Goal: Obtain resource: Download file/media

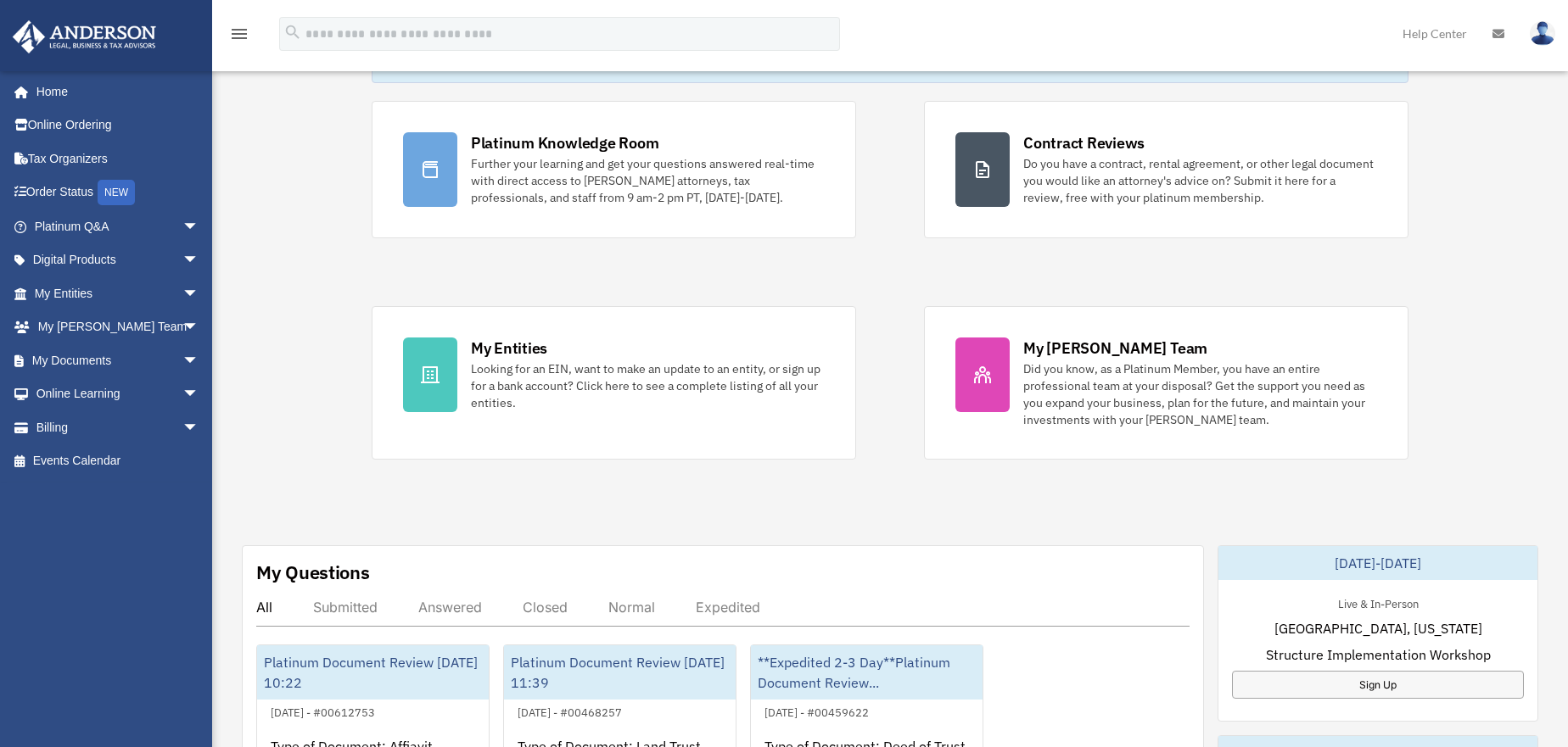
scroll to position [255, 0]
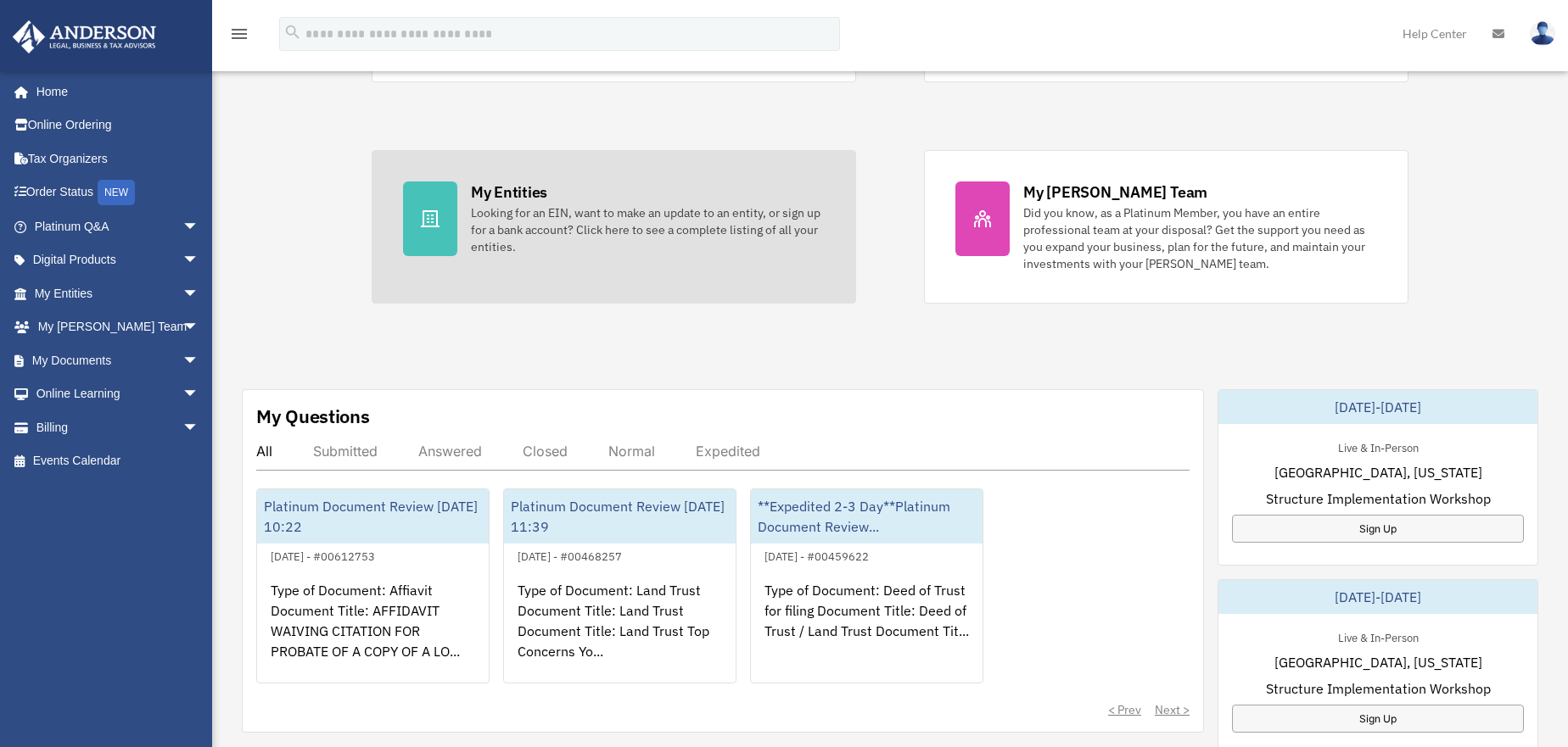
click at [429, 217] on icon at bounding box center [430, 218] width 21 height 21
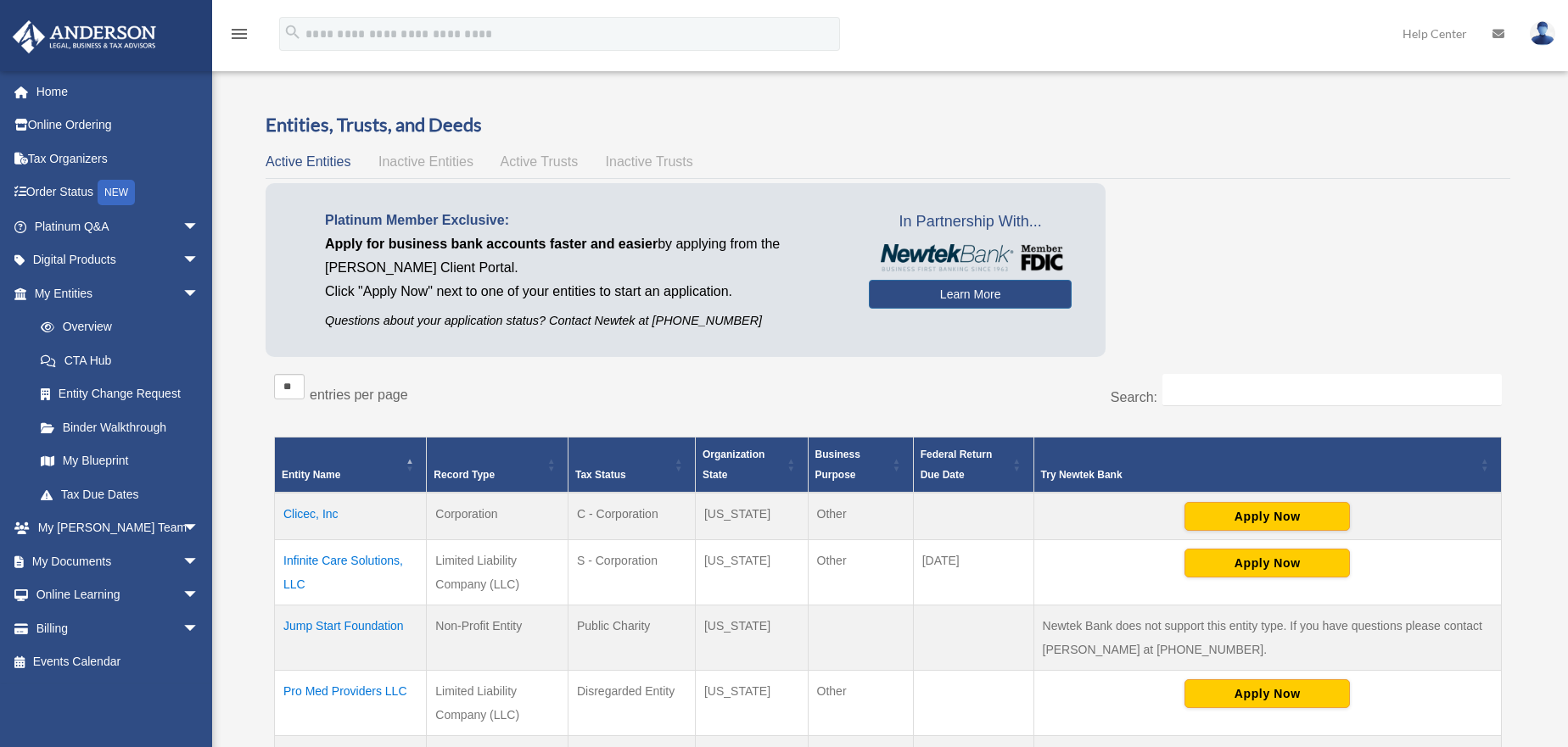
click at [404, 159] on span "Inactive Entities" at bounding box center [425, 162] width 95 height 15
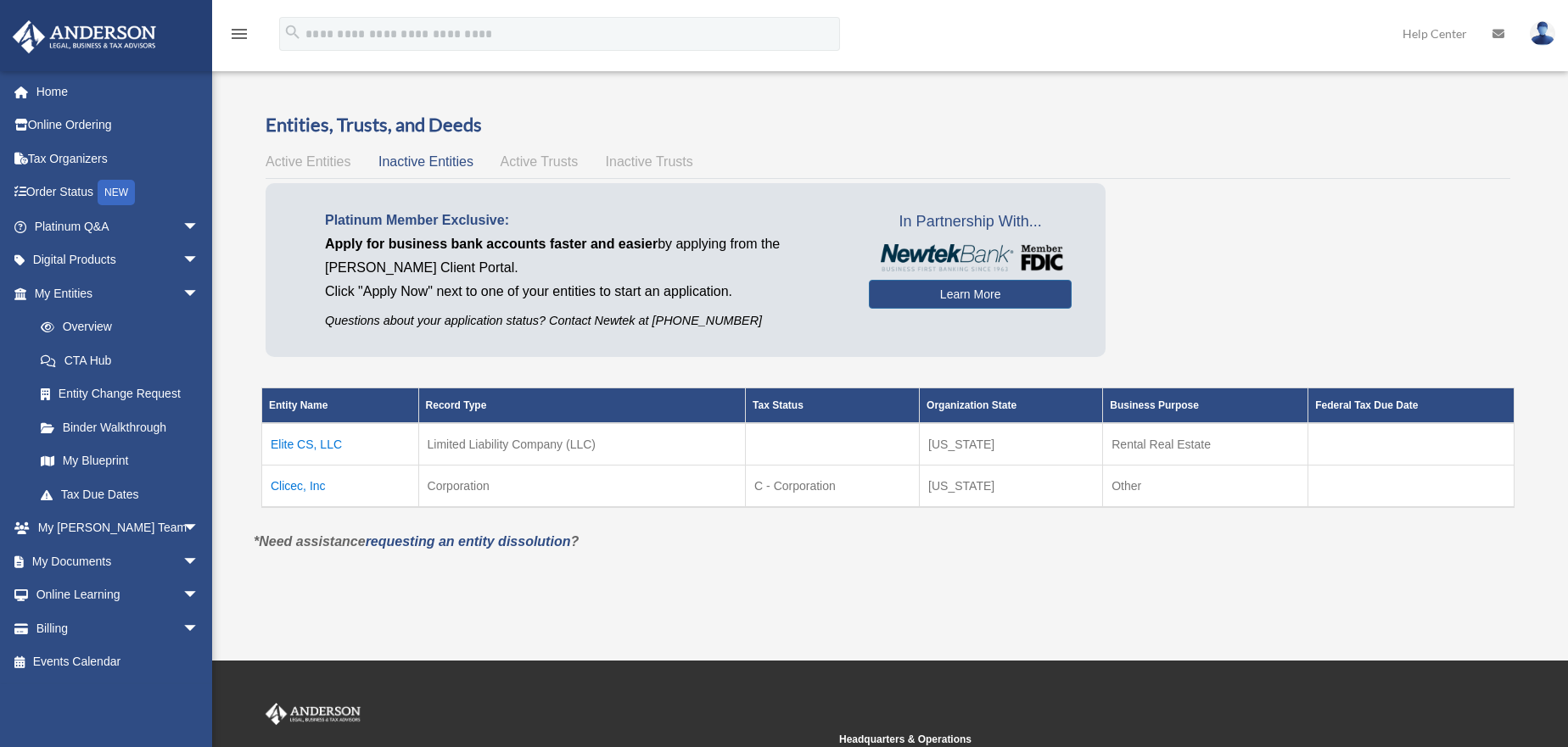
click at [531, 156] on span "Active Trusts" at bounding box center [540, 162] width 78 height 15
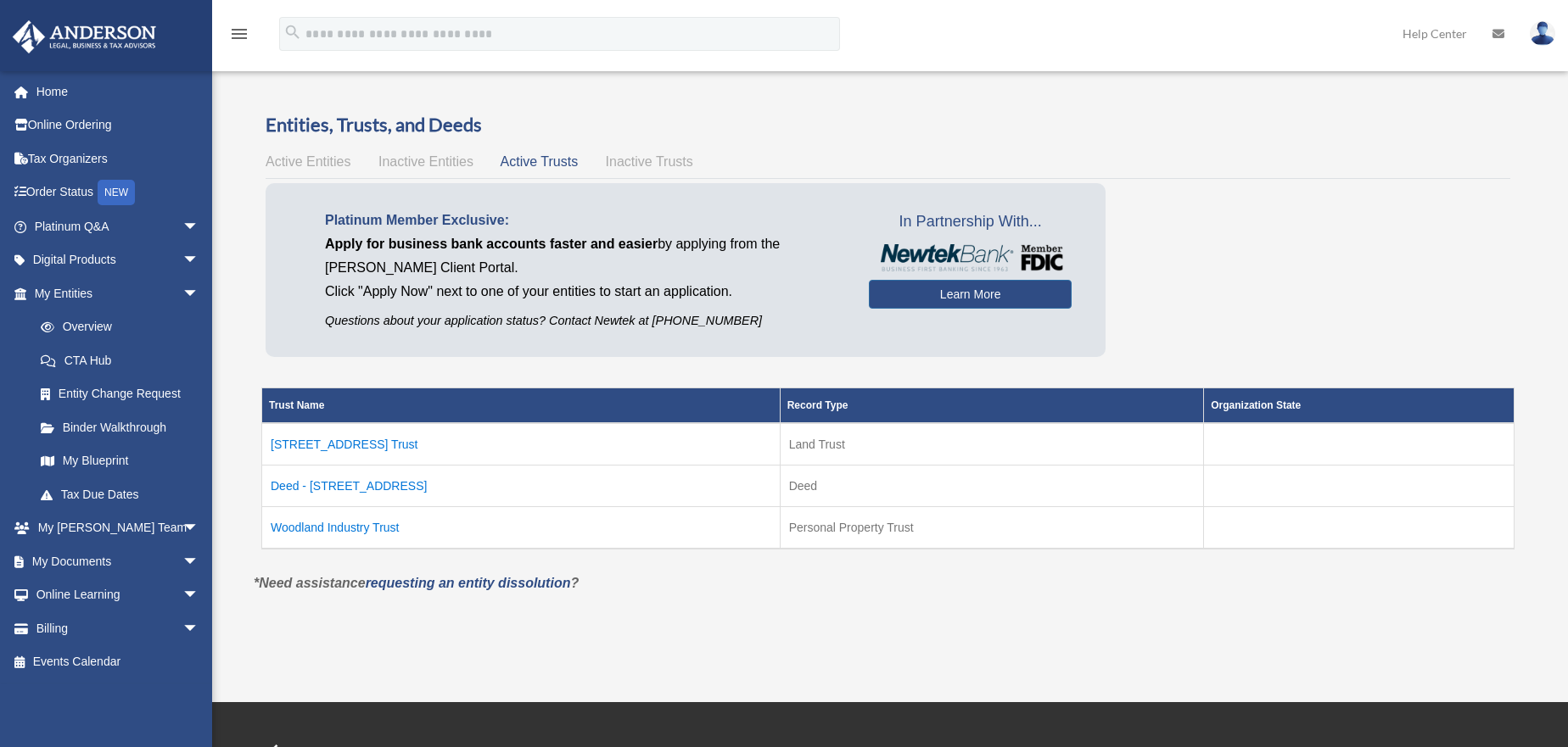
click at [632, 163] on span "Inactive Trusts" at bounding box center [649, 162] width 87 height 15
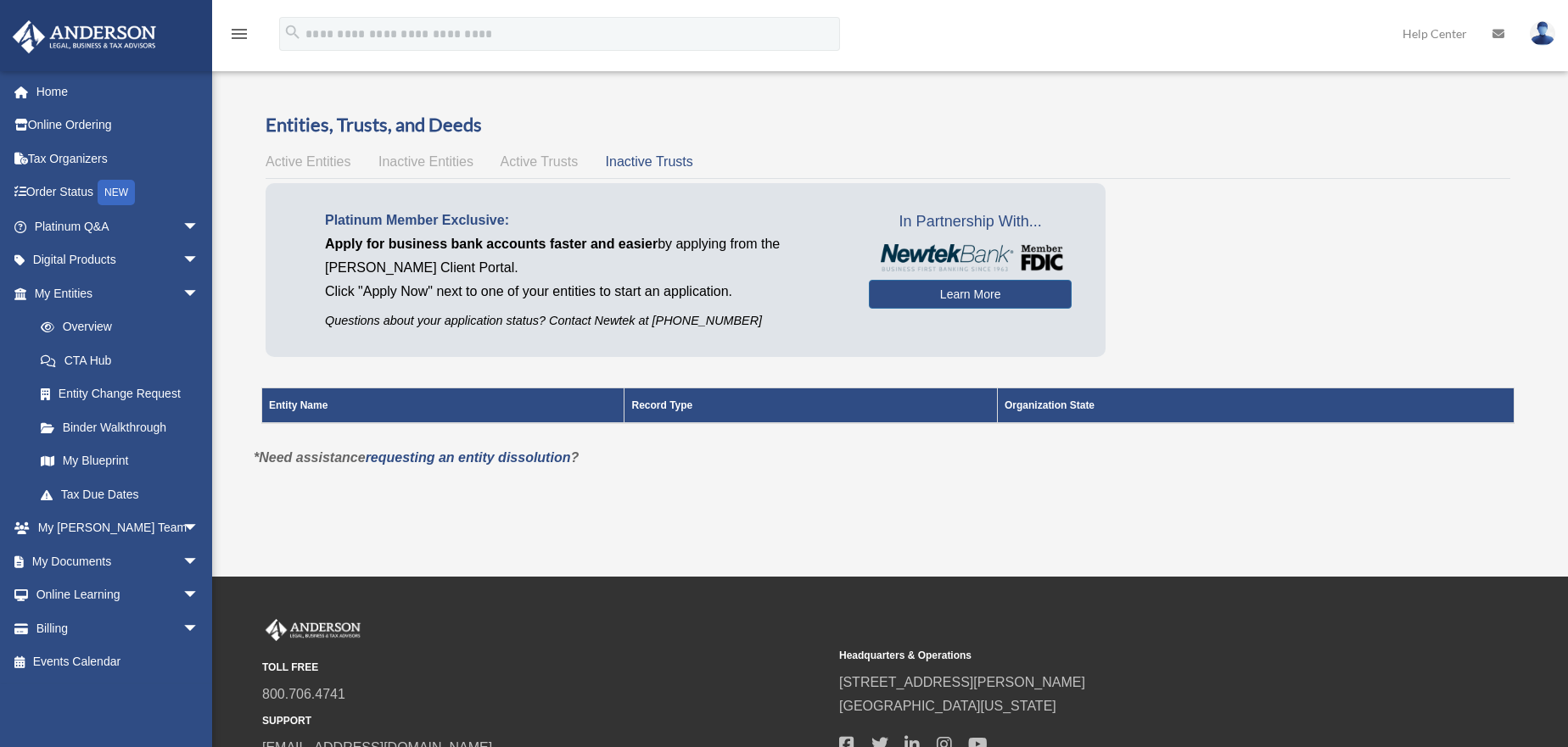
click at [535, 167] on span "Active Trusts" at bounding box center [540, 162] width 78 height 15
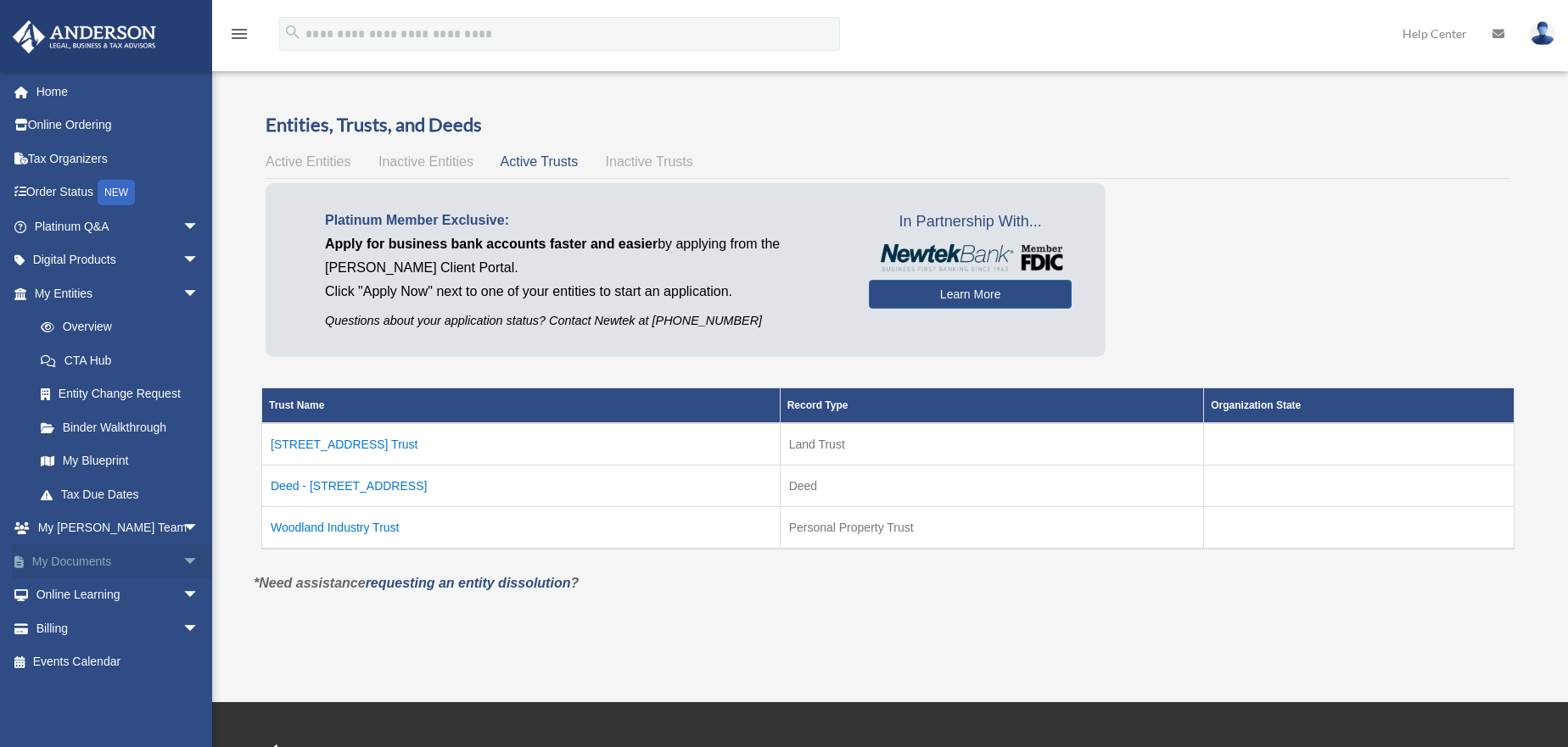
click at [67, 561] on link "My Documents arrow_drop_down" at bounding box center [118, 561] width 213 height 34
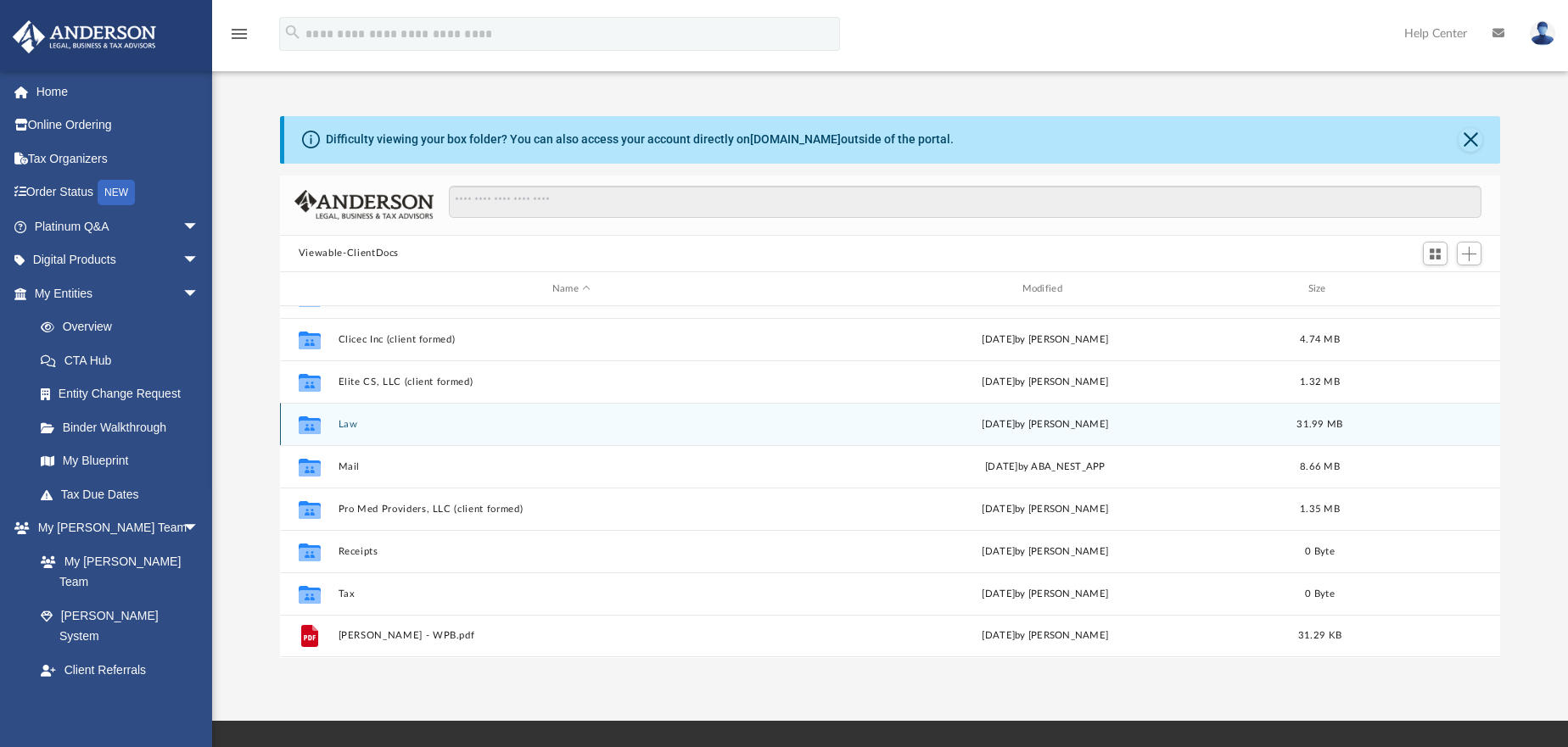
click at [343, 426] on button "Law" at bounding box center [571, 424] width 467 height 11
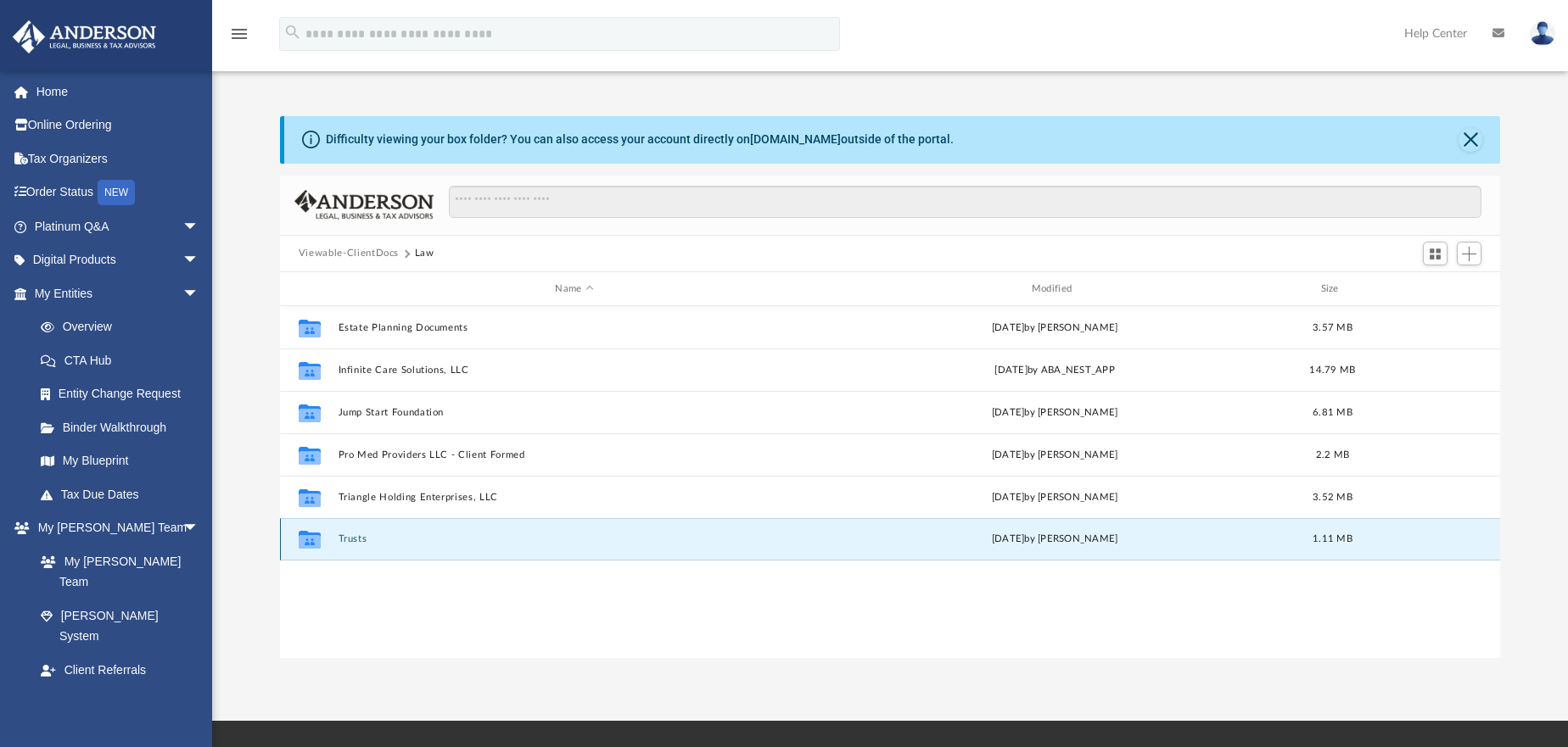
click at [346, 537] on button "Trusts" at bounding box center [574, 539] width 473 height 11
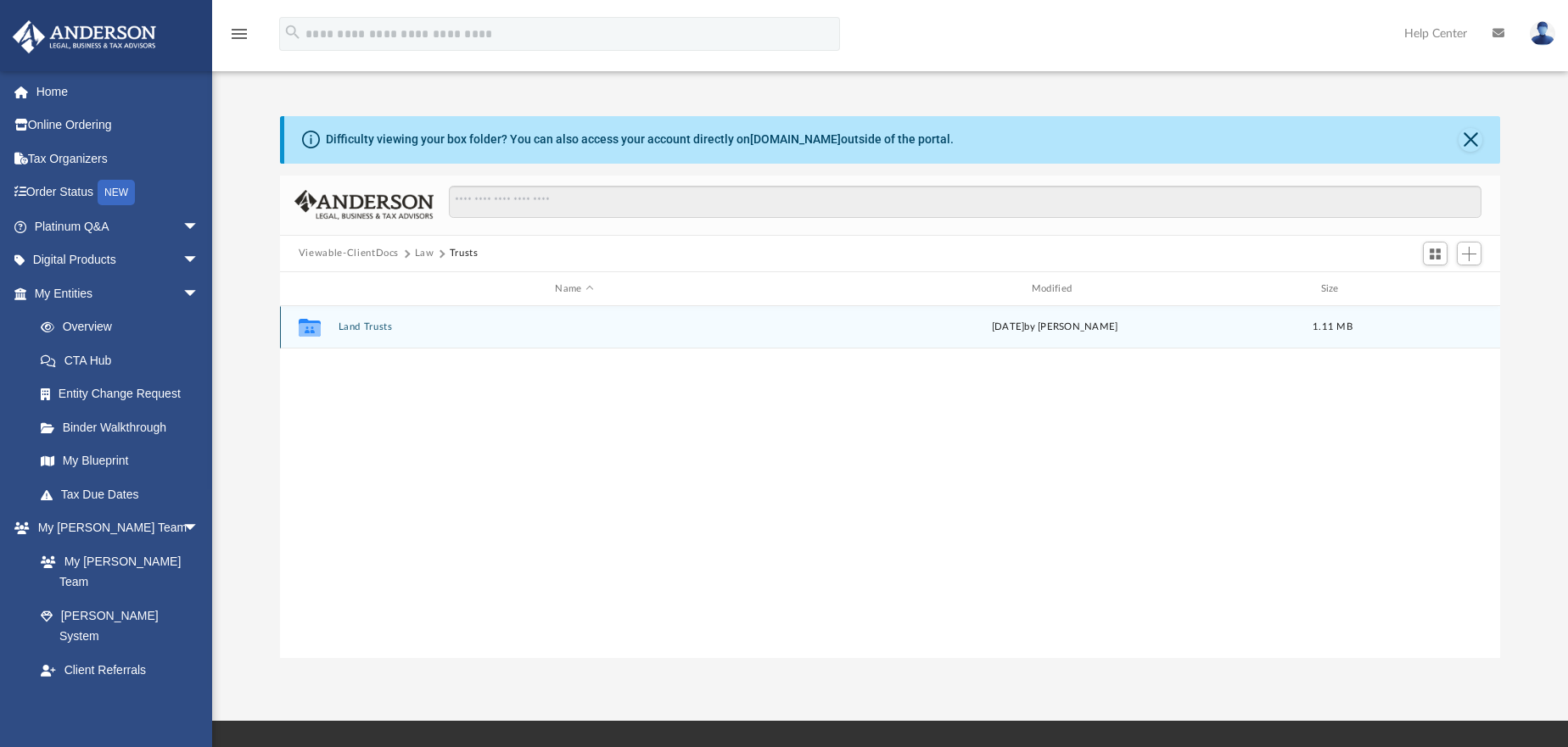
click at [360, 330] on button "Land Trusts" at bounding box center [574, 327] width 473 height 11
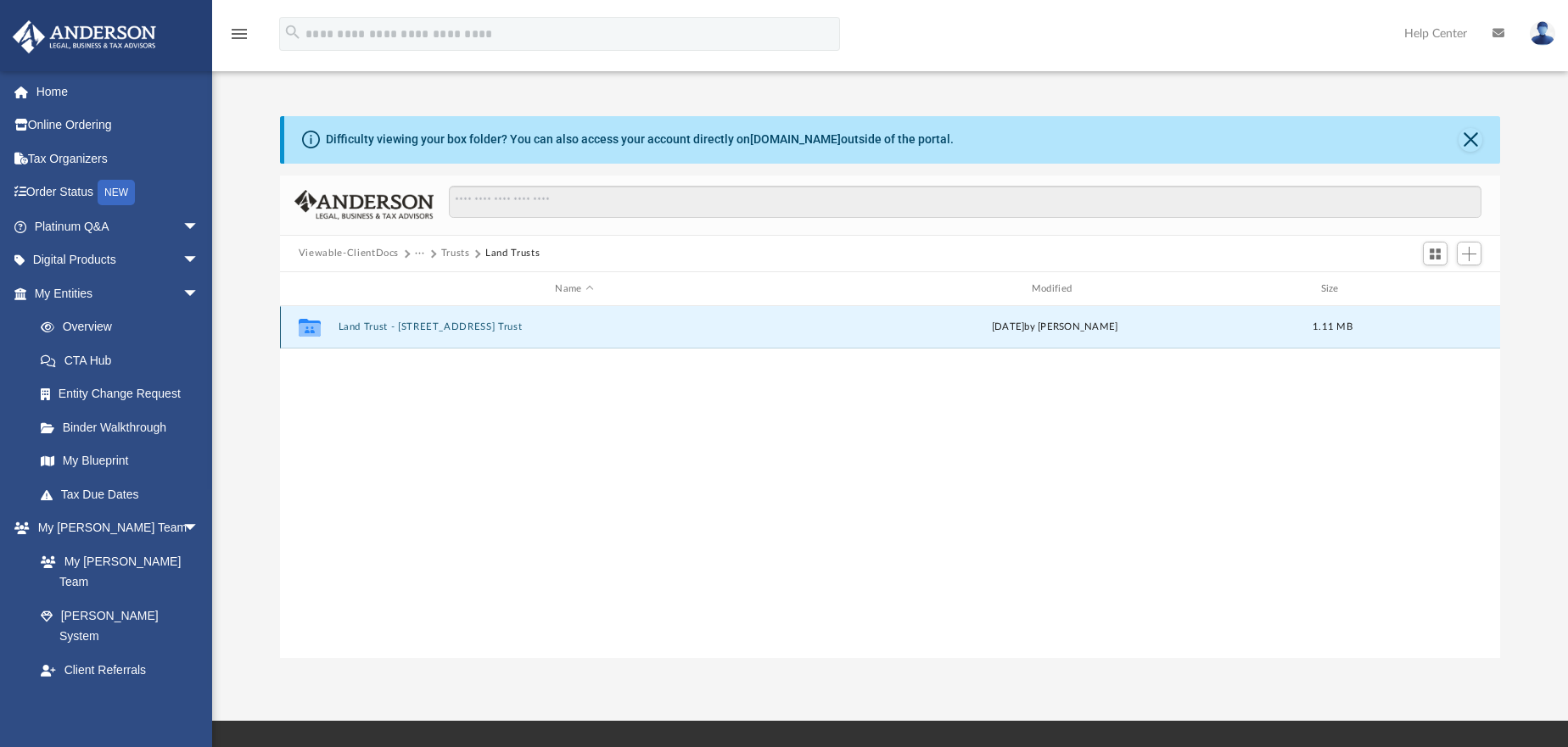
click at [360, 330] on button "Land Trust - 5531 Cambridge St Trust" at bounding box center [574, 327] width 473 height 11
click at [405, 327] on button "5531 Cambridge St Trust.pdf" at bounding box center [574, 327] width 473 height 11
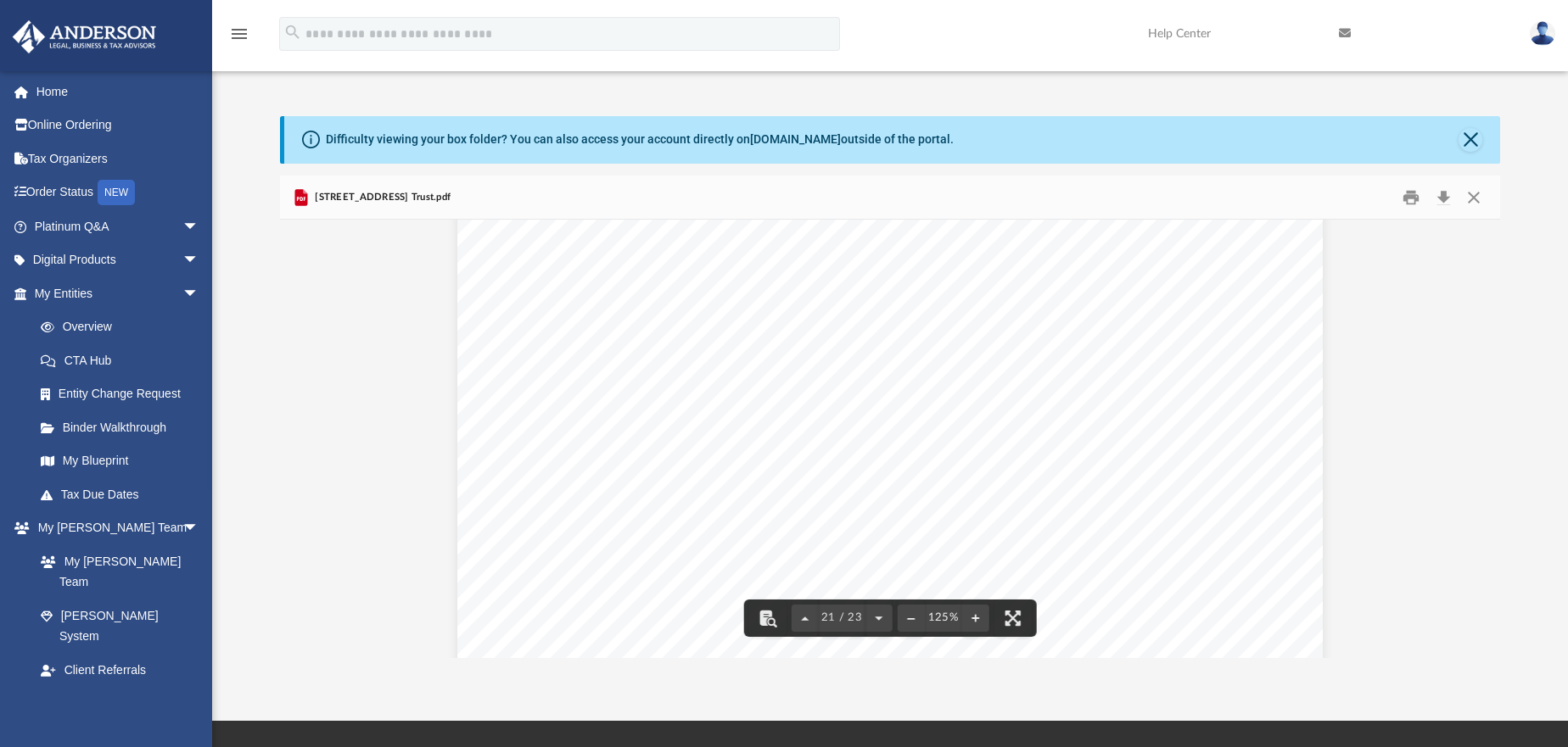
scroll to position [23186, 0]
drag, startPoint x: 1465, startPoint y: 141, endPoint x: 1437, endPoint y: 150, distance: 29.4
click at [1460, 142] on button "Close" at bounding box center [1470, 140] width 24 height 23
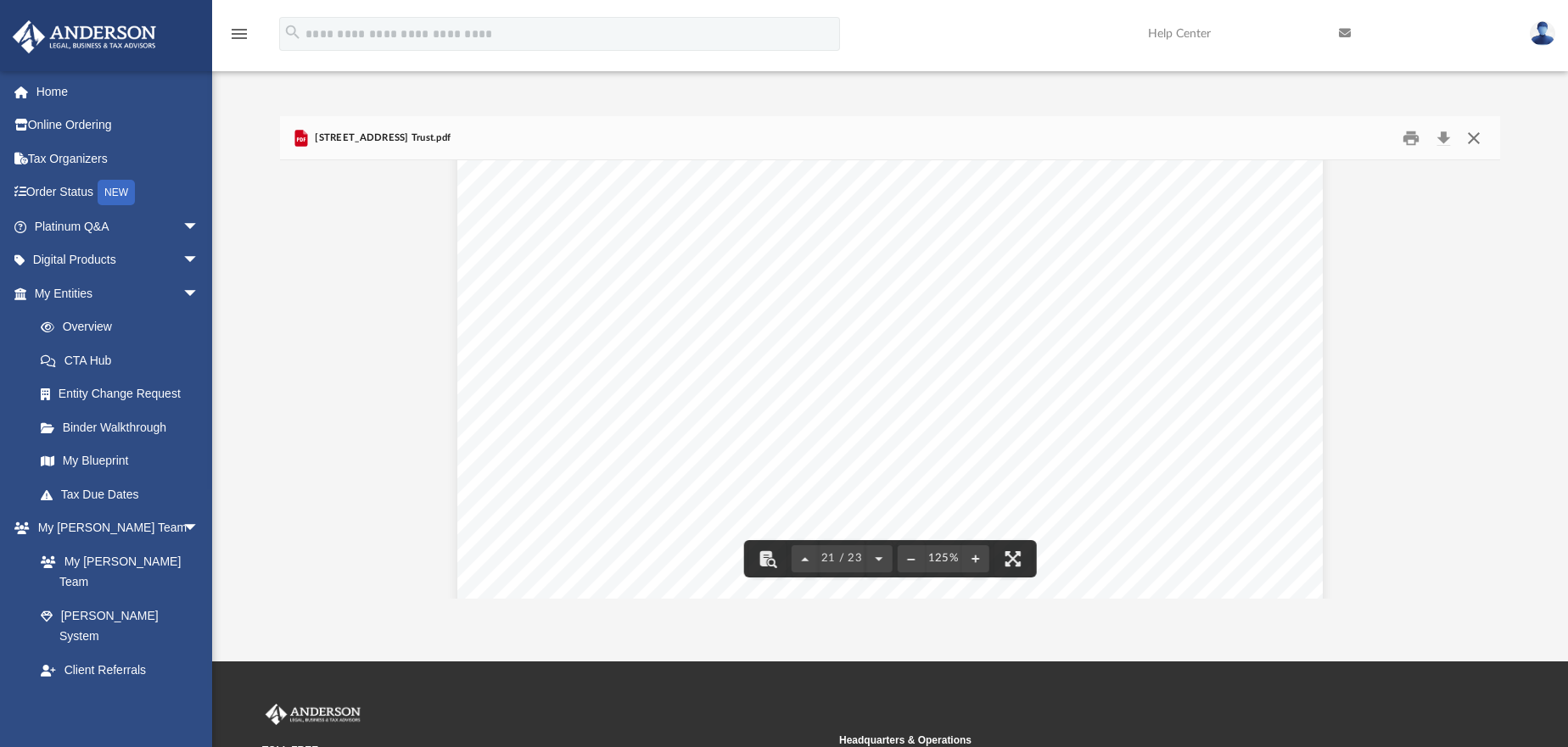
click at [1469, 138] on button "Close" at bounding box center [1473, 137] width 30 height 26
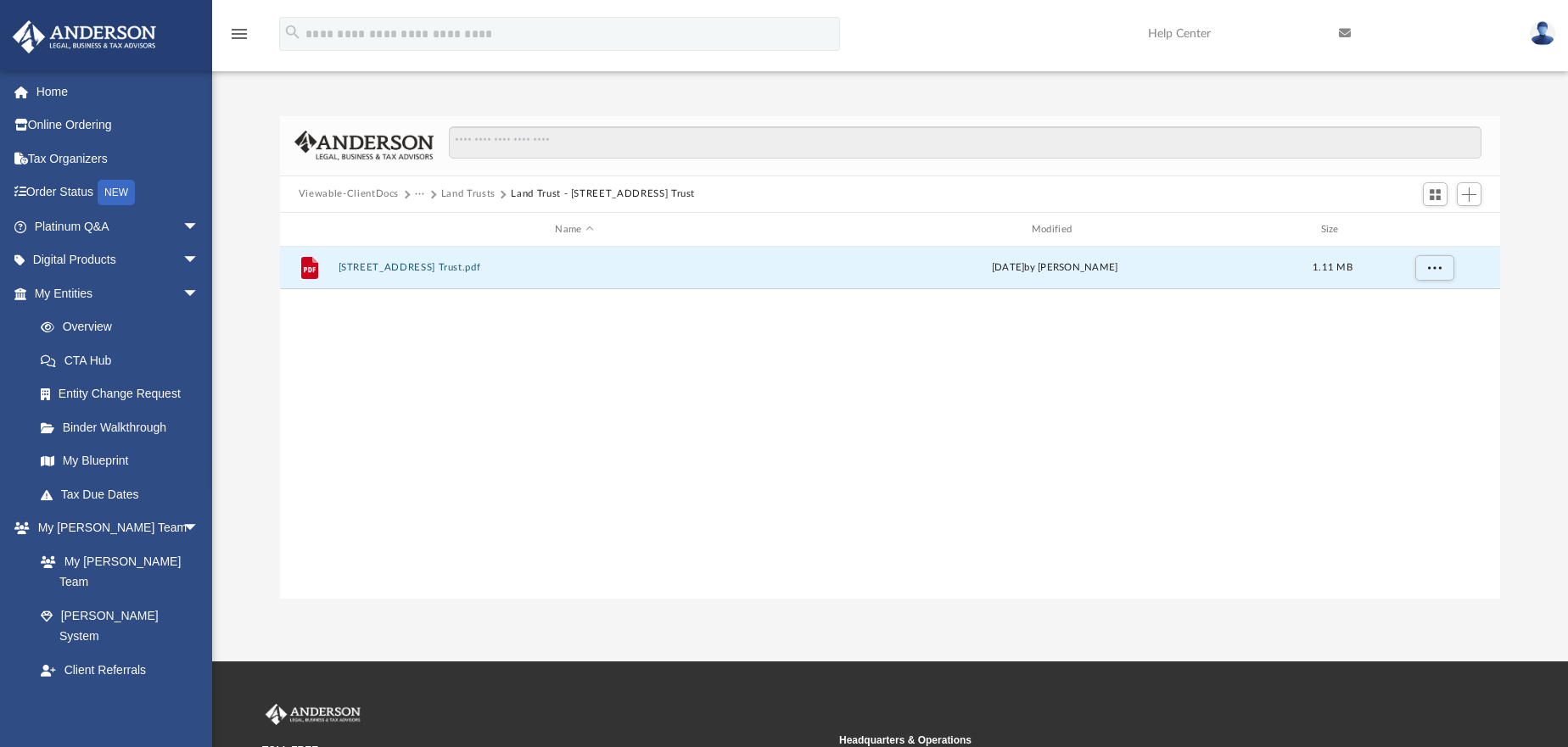
click at [363, 198] on button "Viewable-ClientDocs" at bounding box center [349, 195] width 100 height 16
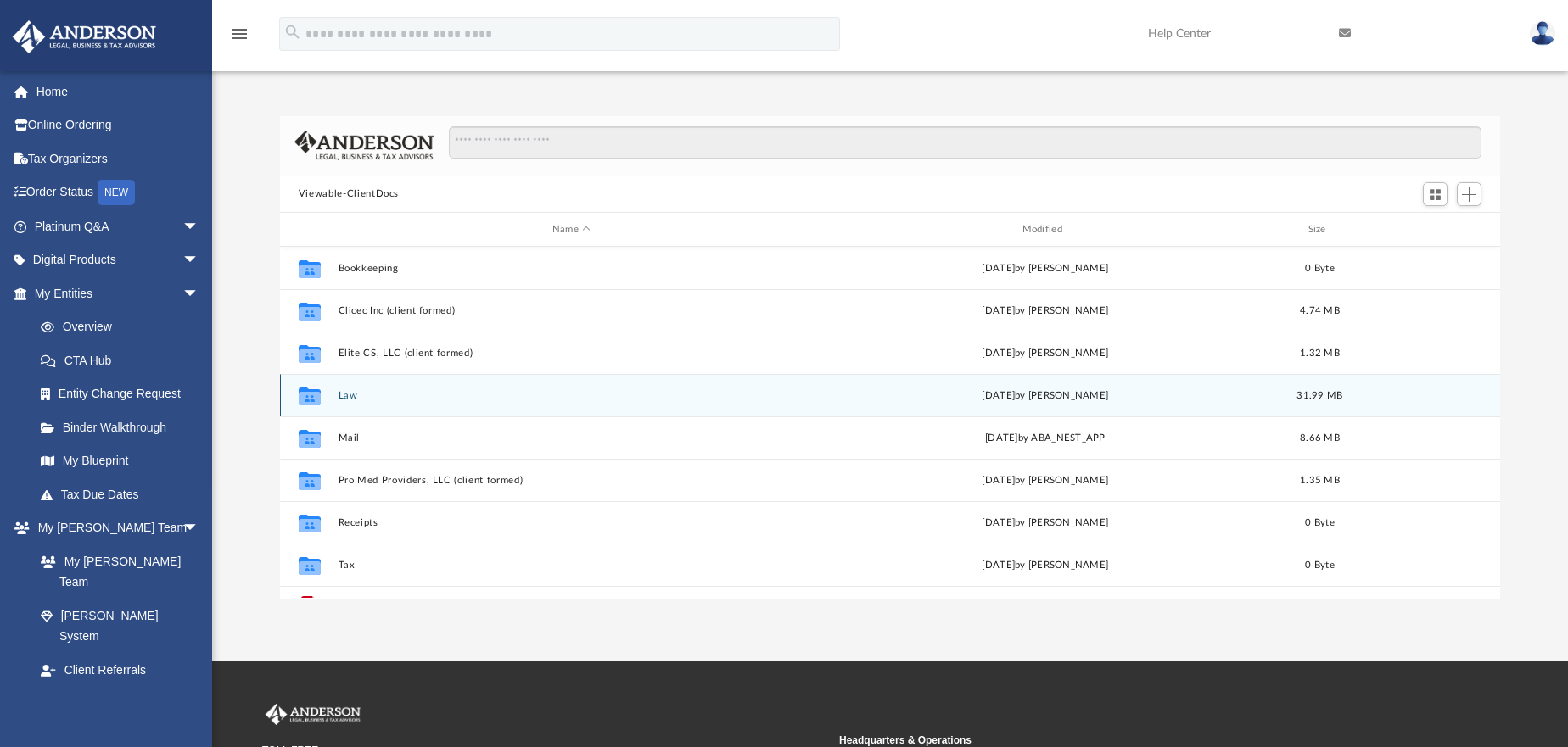
click at [348, 394] on button "Law" at bounding box center [571, 396] width 467 height 11
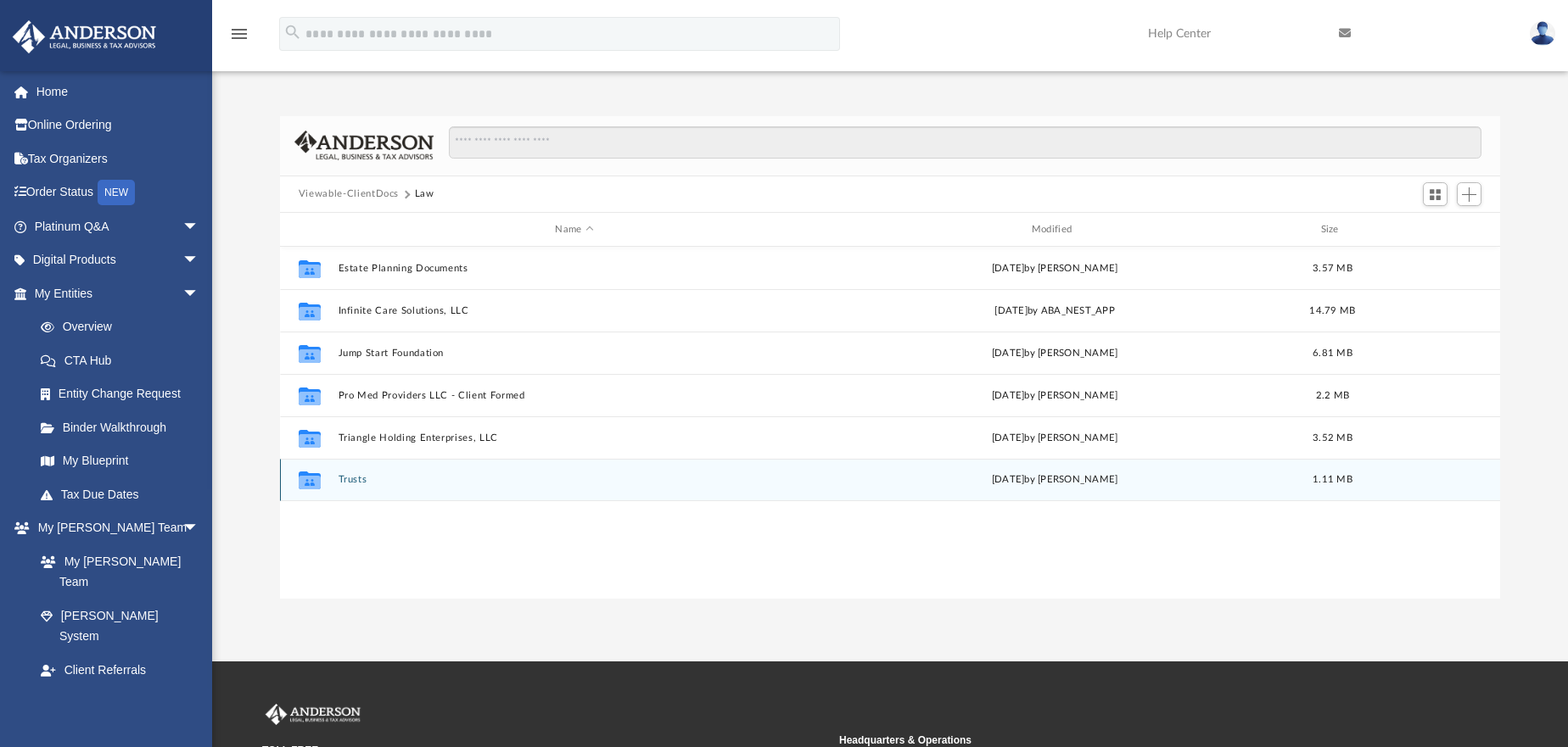
click at [356, 478] on button "Trusts" at bounding box center [574, 480] width 473 height 11
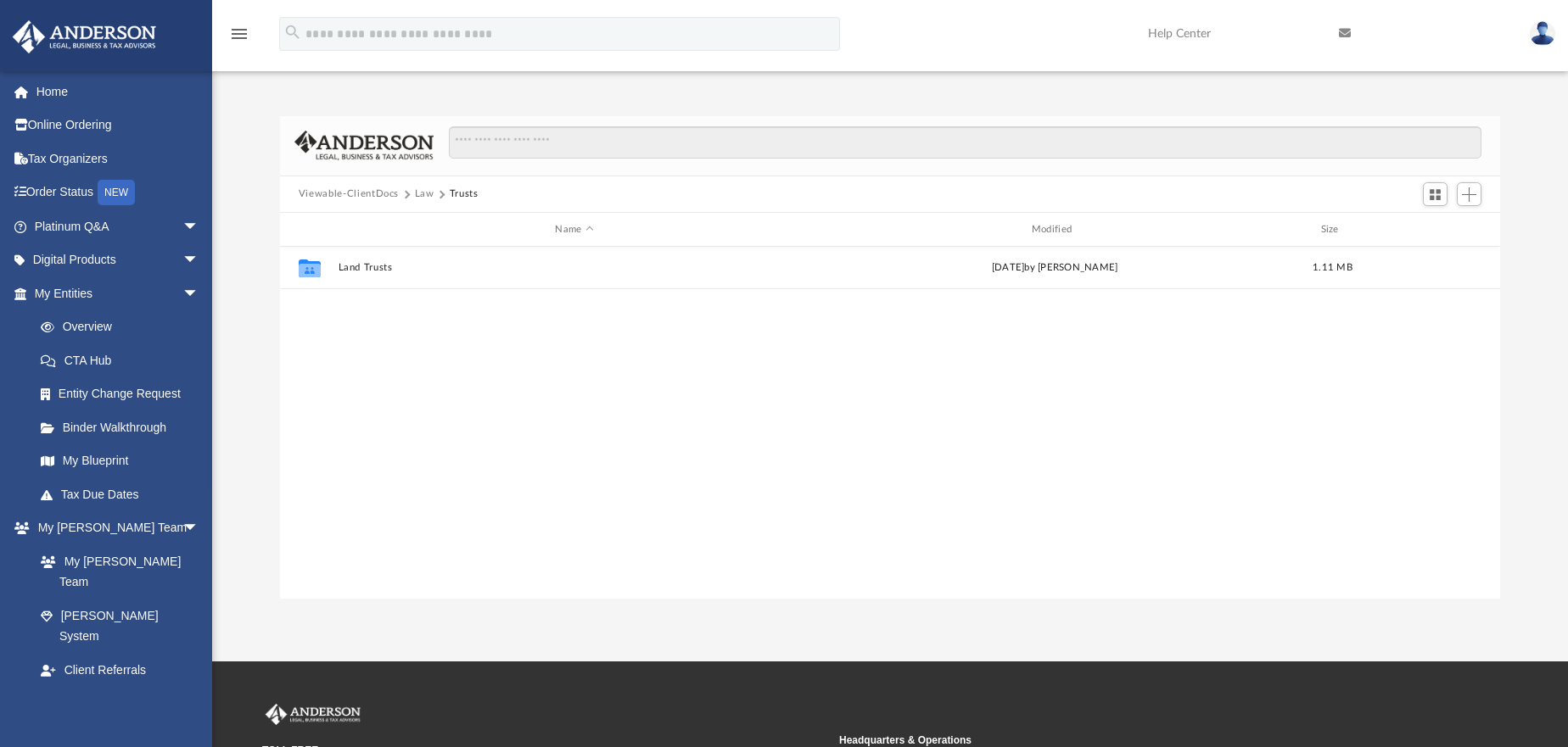
click at [412, 195] on span "Viewable-ClientDocs" at bounding box center [356, 195] width 117 height 16
click at [416, 193] on button "Law" at bounding box center [425, 195] width 20 height 16
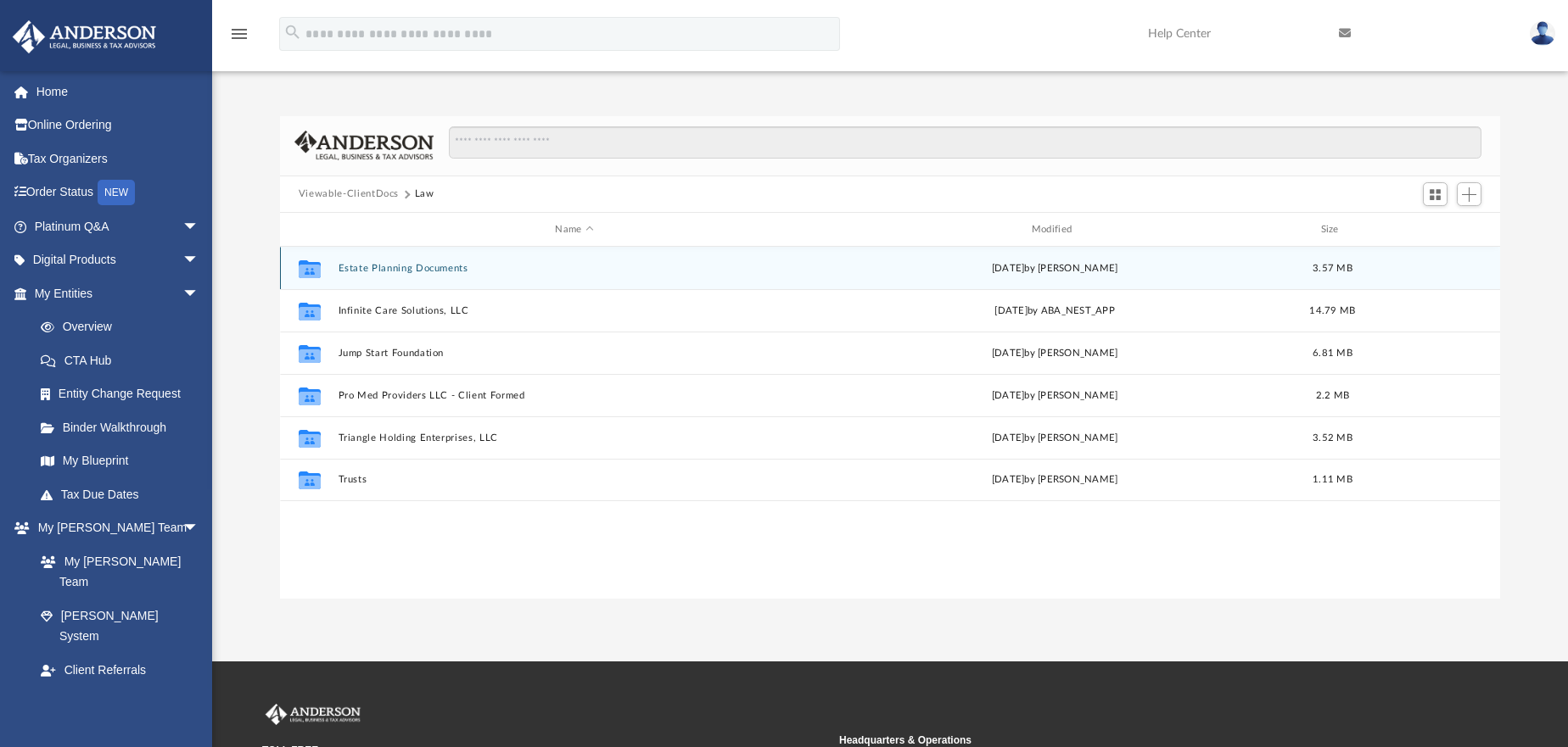
click at [383, 271] on button "Estate Planning Documents" at bounding box center [574, 268] width 473 height 11
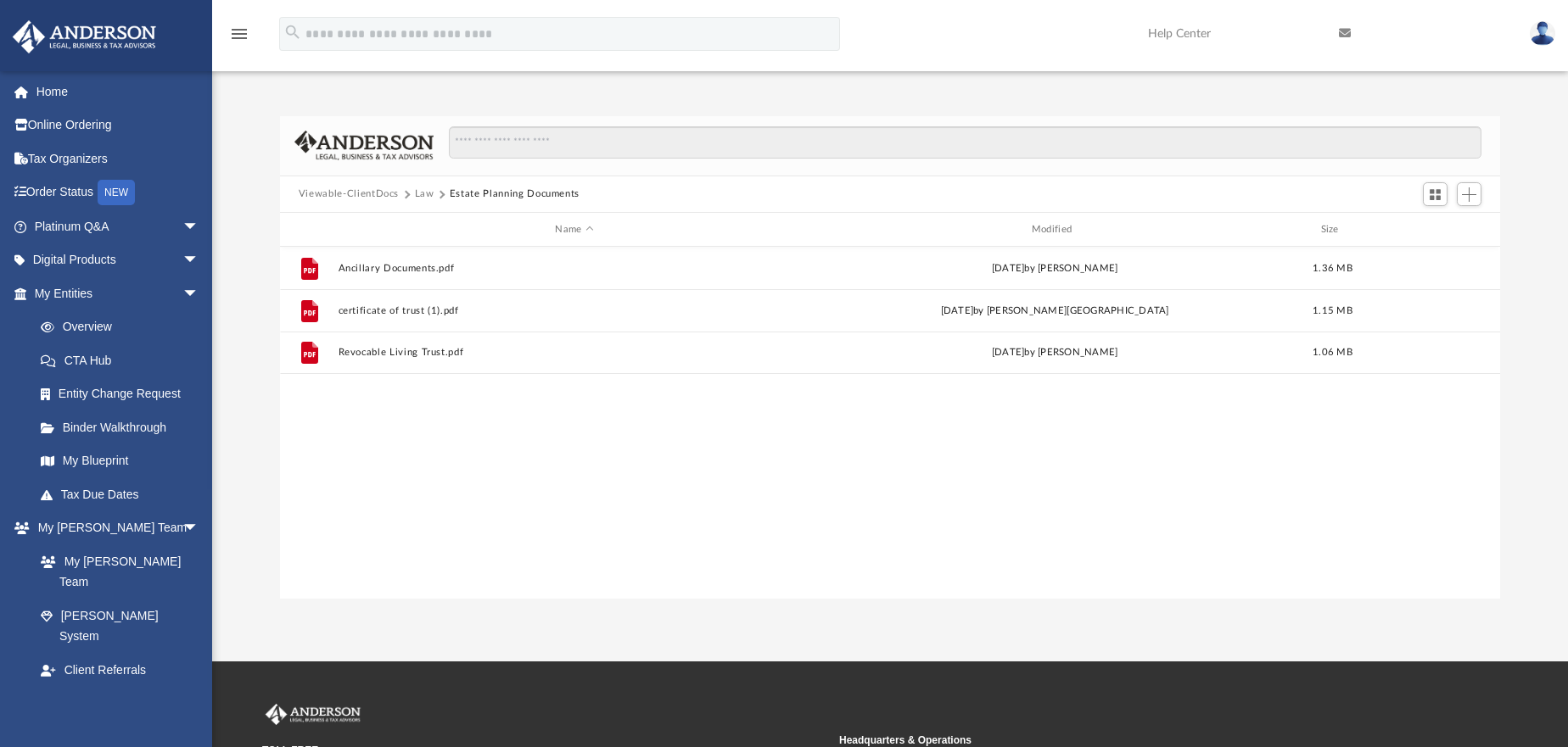
click at [424, 197] on button "Law" at bounding box center [425, 195] width 20 height 16
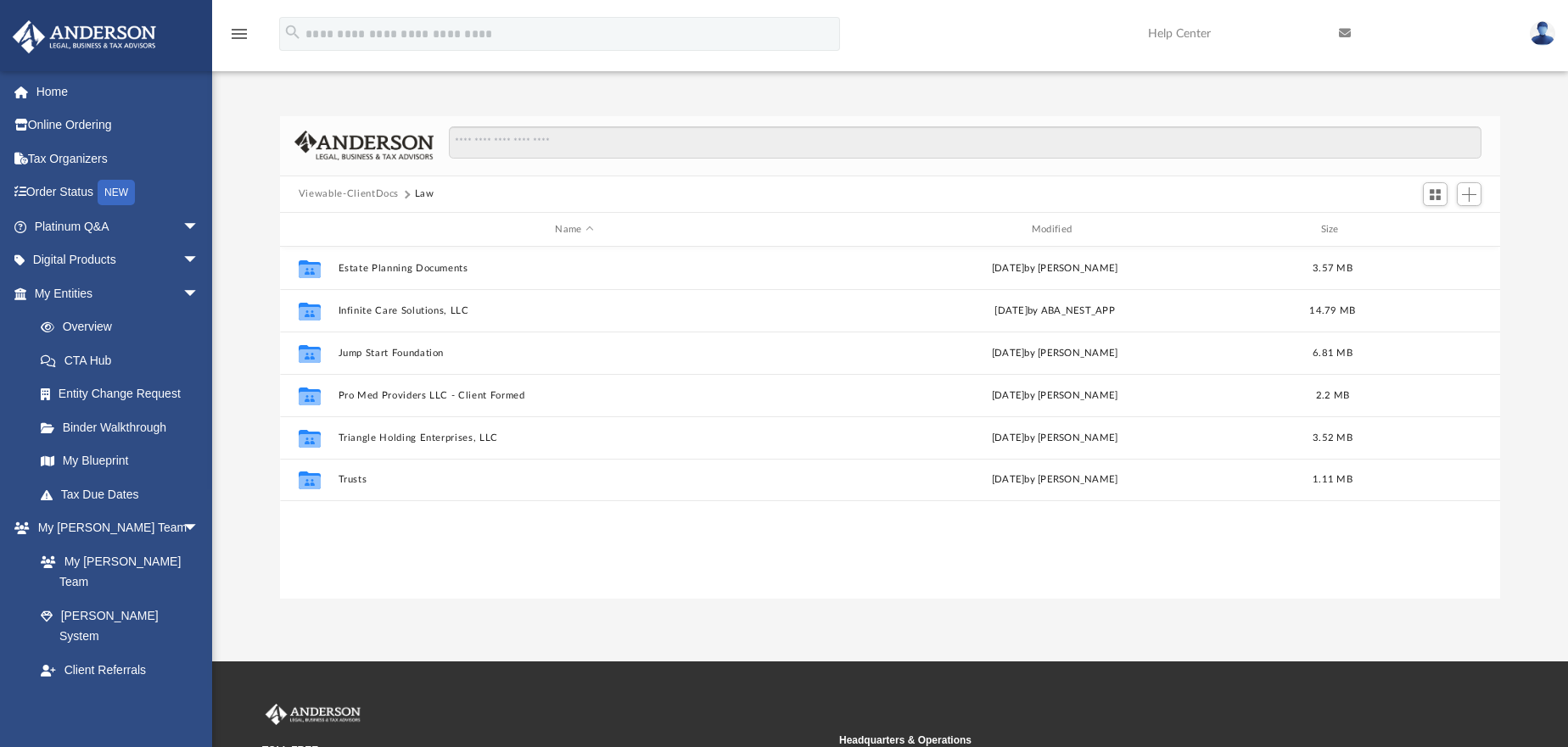
click at [354, 184] on div "Viewable-ClientDocs Law" at bounding box center [890, 195] width 1220 height 37
click at [353, 195] on button "Viewable-ClientDocs" at bounding box center [349, 195] width 100 height 16
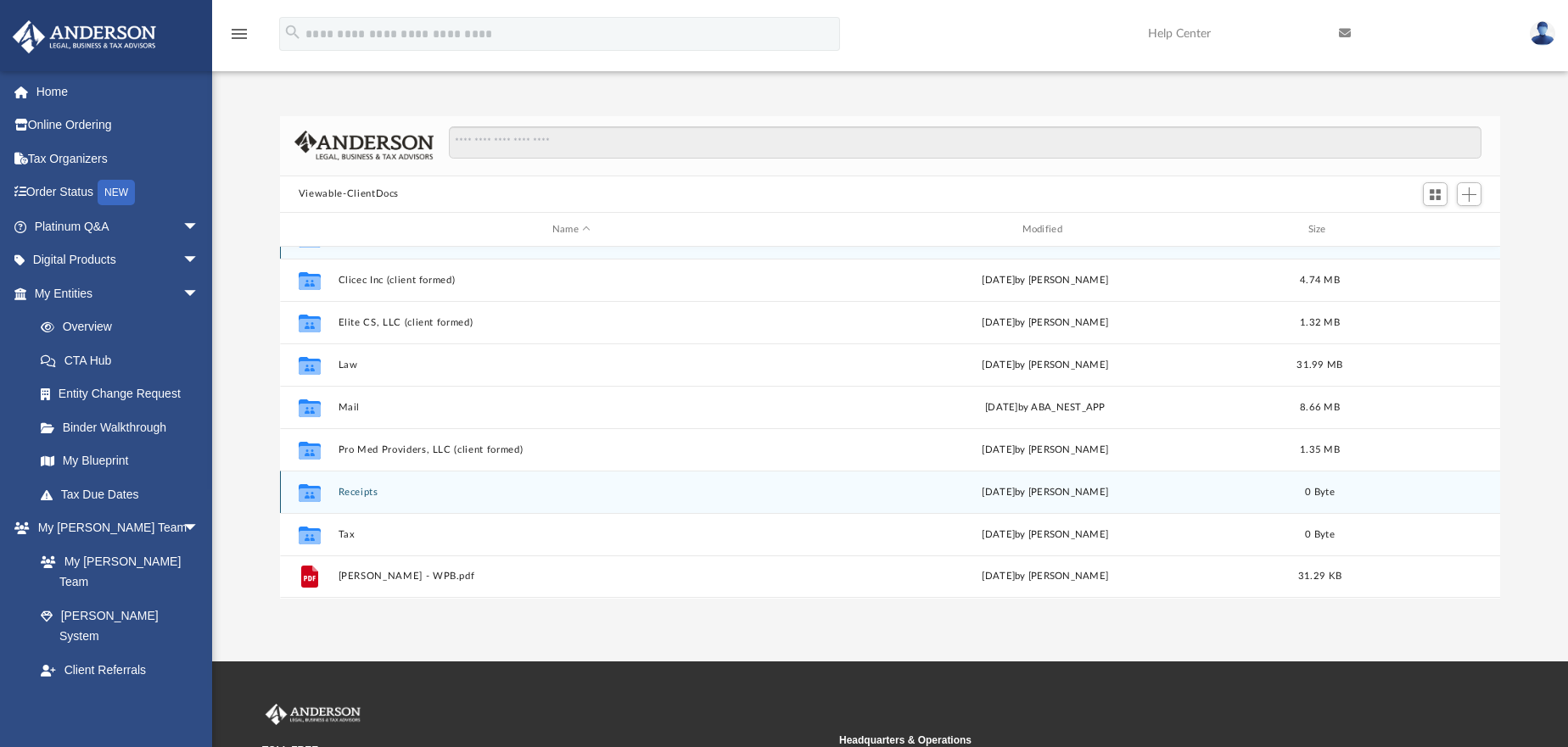
scroll to position [0, 0]
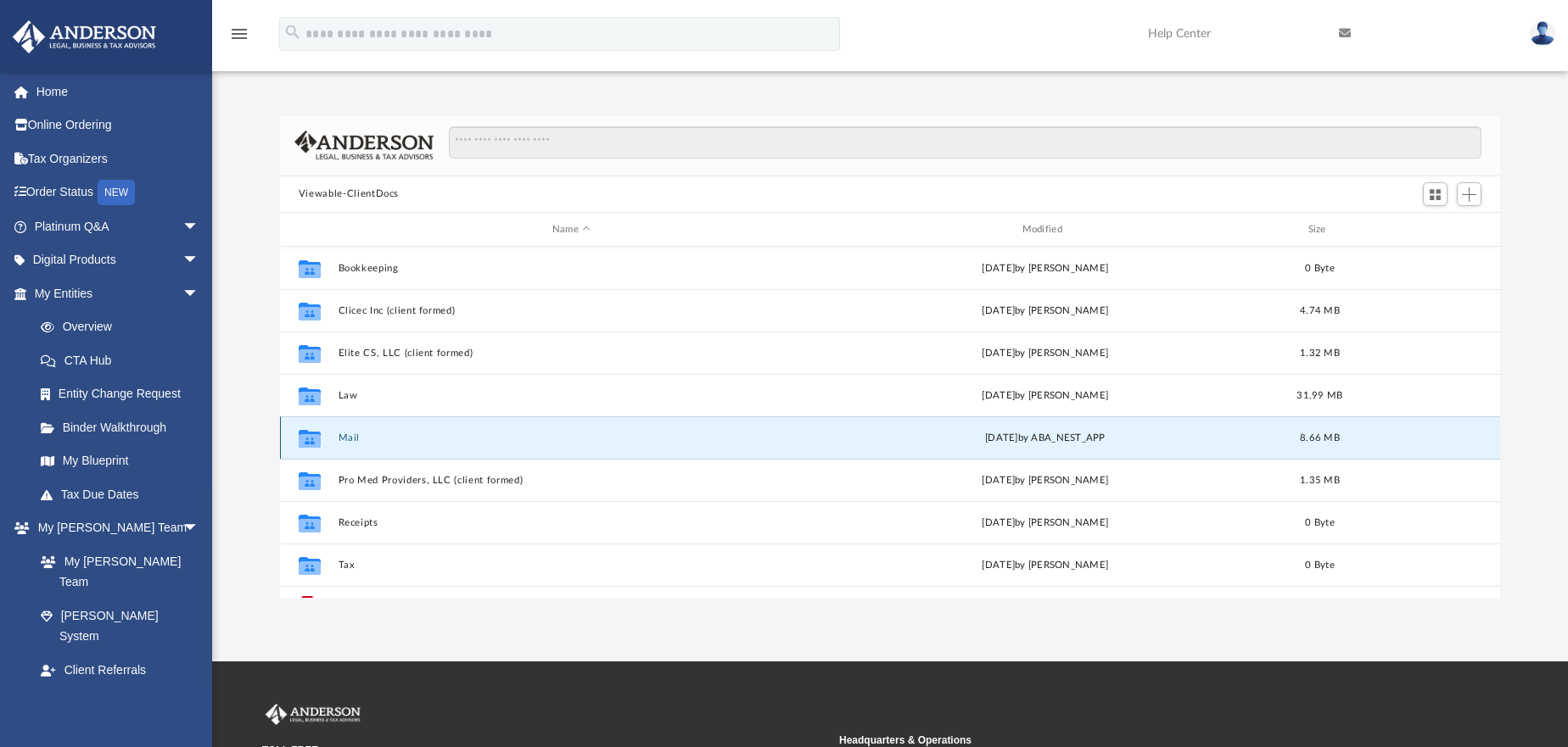
click at [352, 438] on button "Mail" at bounding box center [571, 438] width 467 height 11
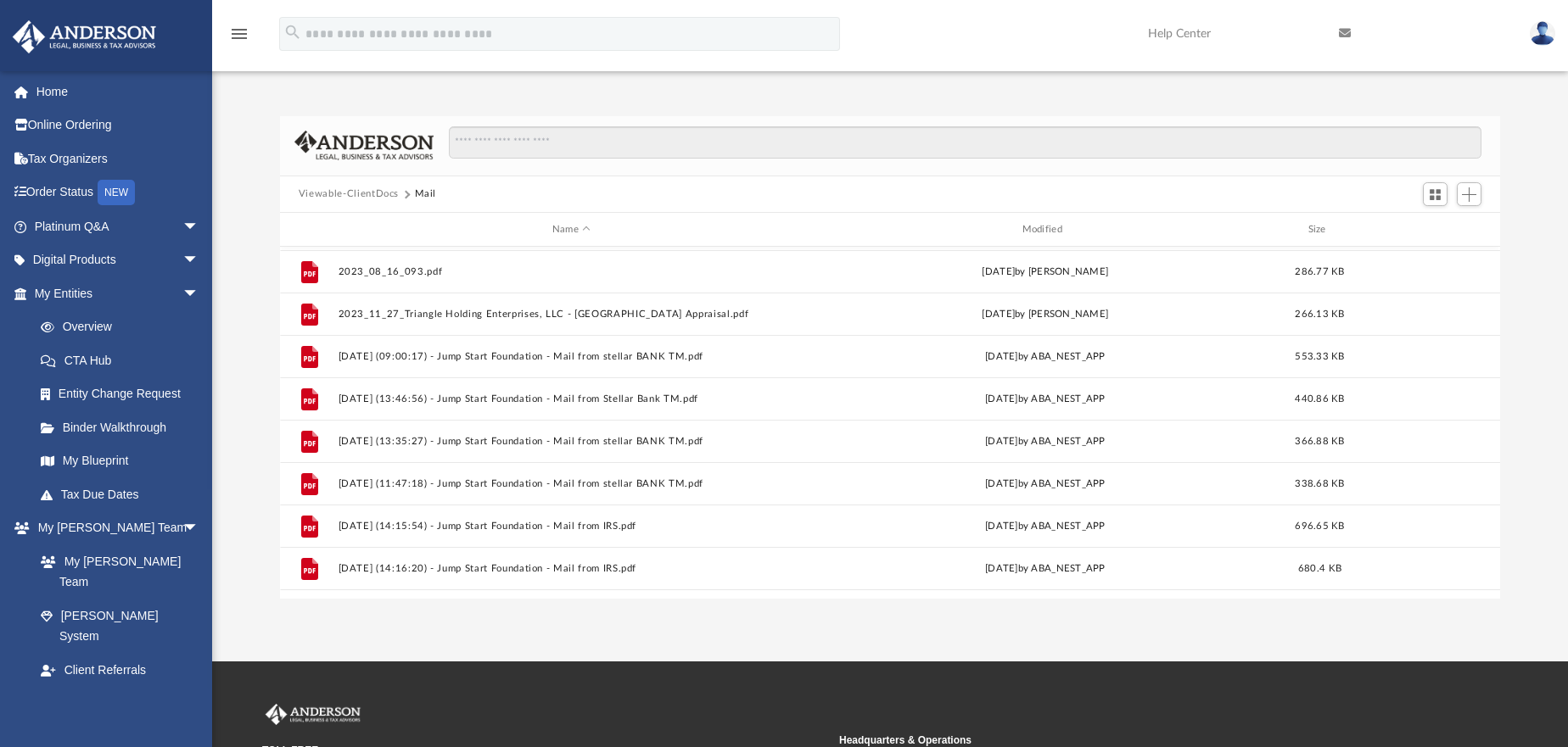
scroll to position [243, 0]
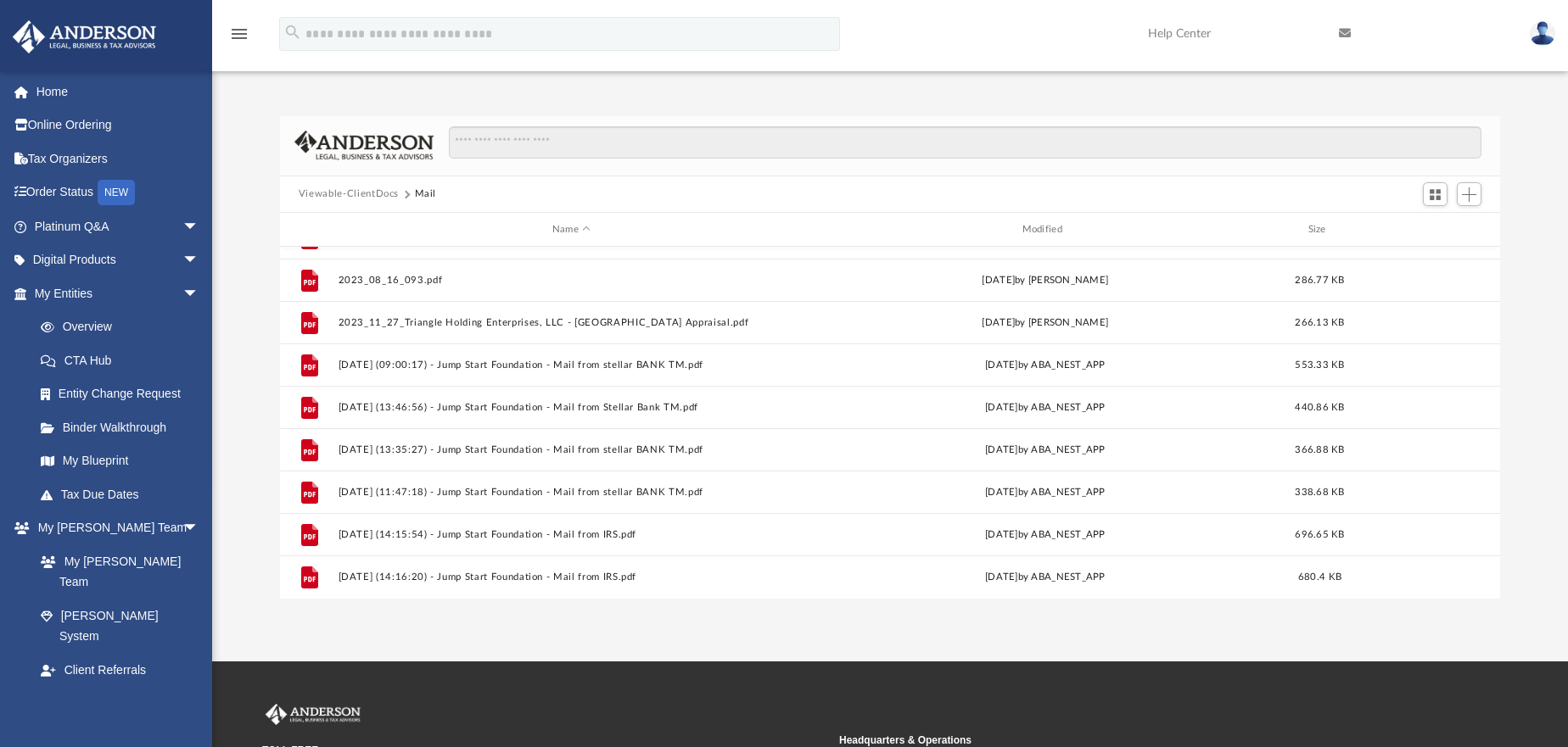
click at [332, 191] on button "Viewable-ClientDocs" at bounding box center [349, 195] width 100 height 16
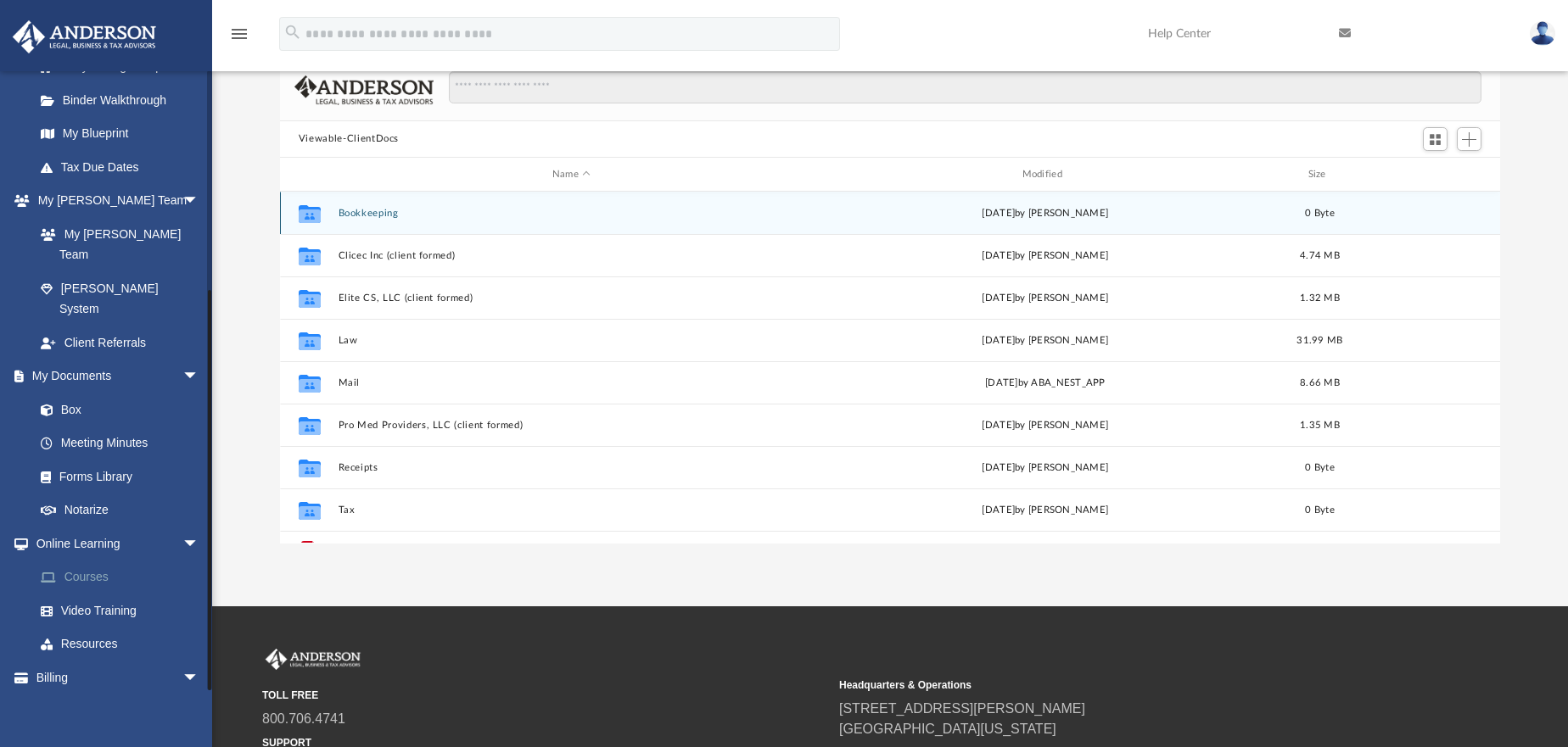
scroll to position [85, 0]
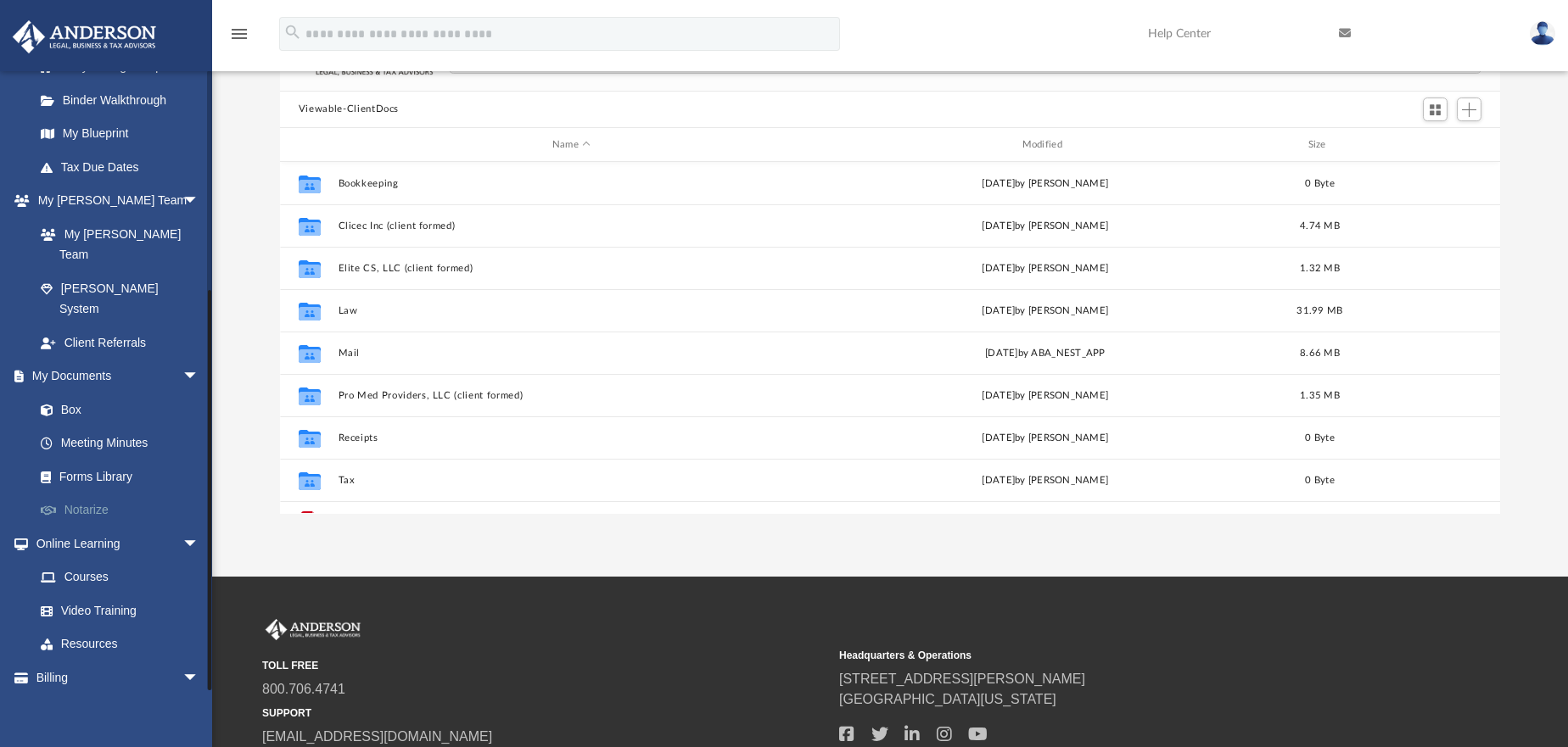
click at [79, 493] on link "Notarize" at bounding box center [123, 510] width 201 height 34
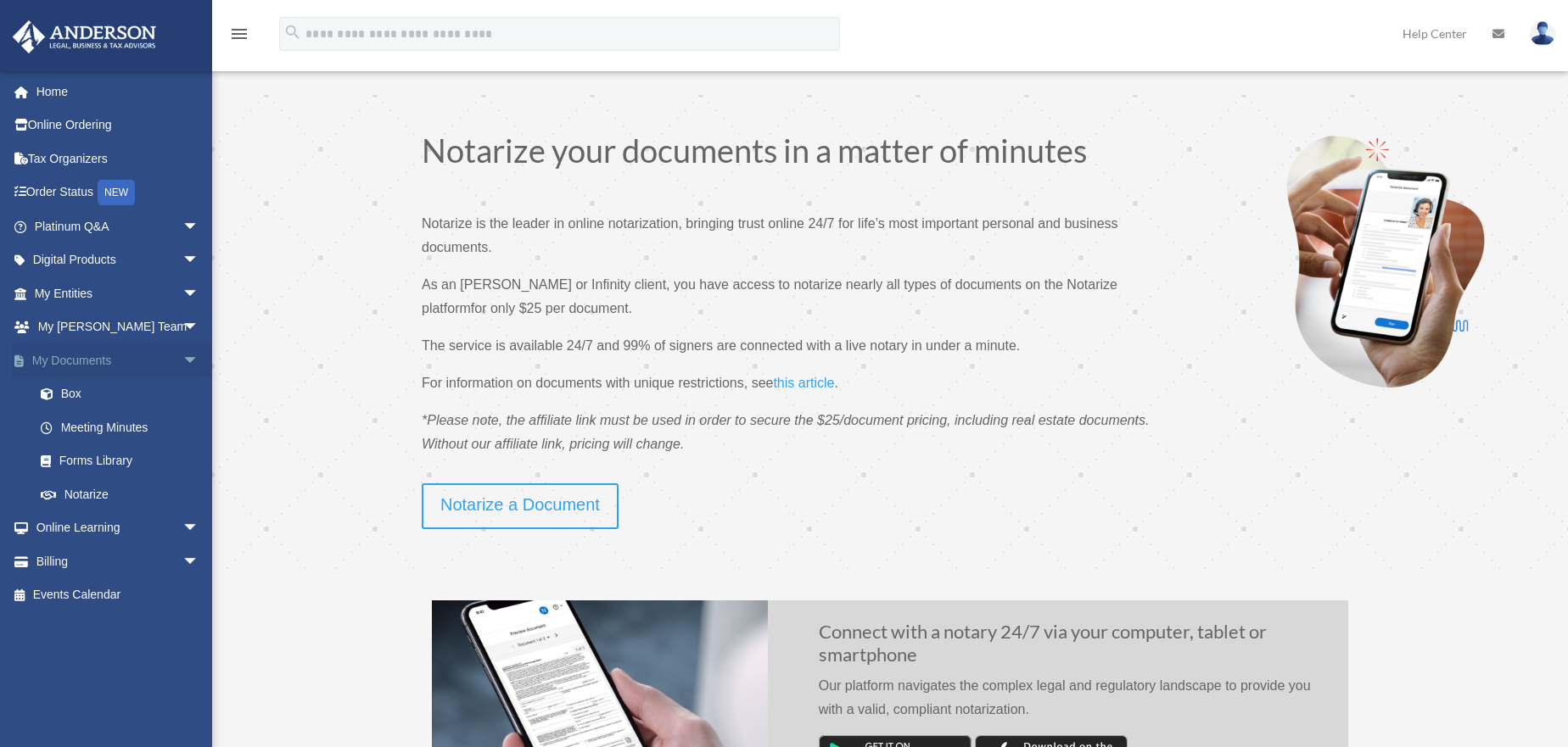
click at [77, 365] on link "My Documents arrow_drop_down" at bounding box center [118, 360] width 213 height 34
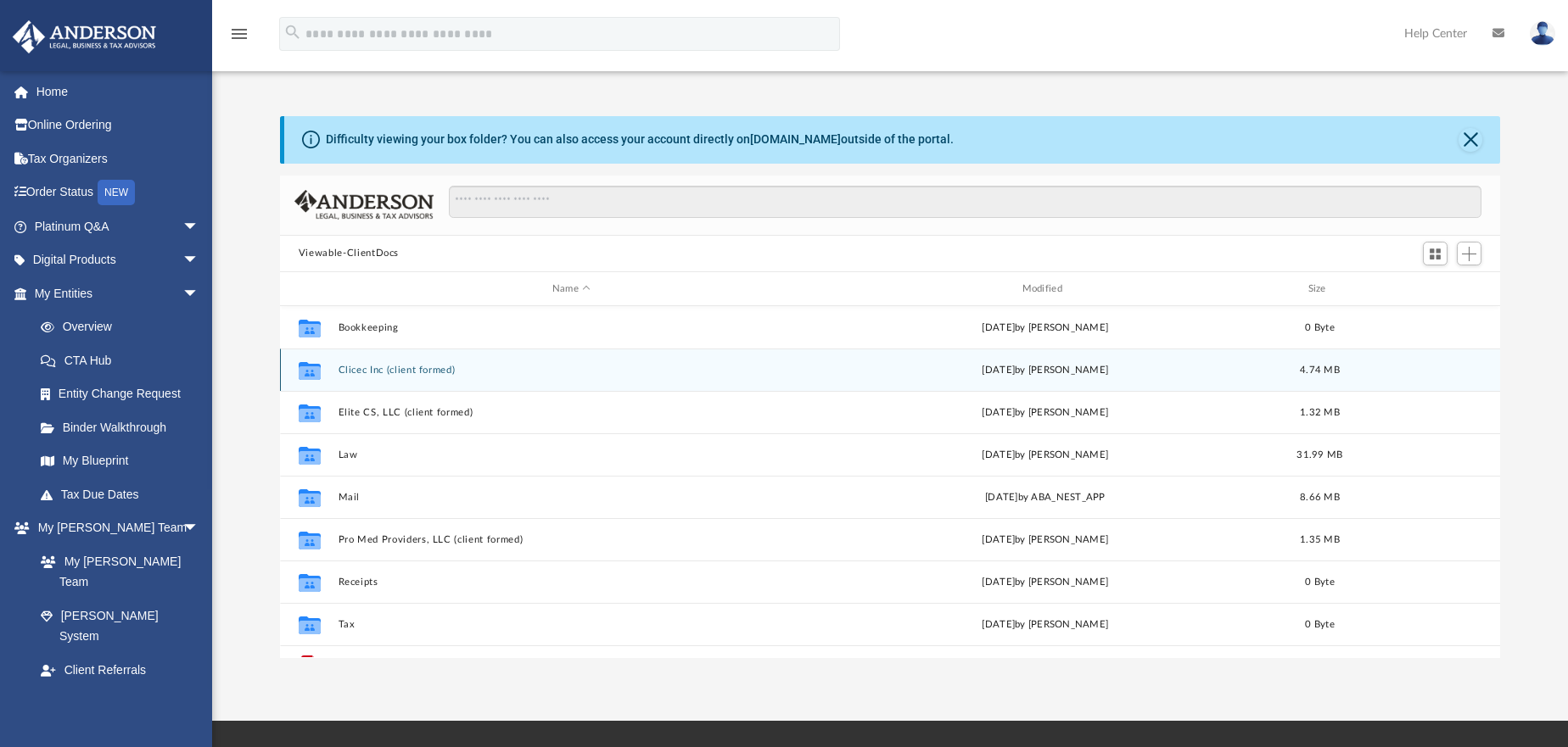
scroll to position [30, 0]
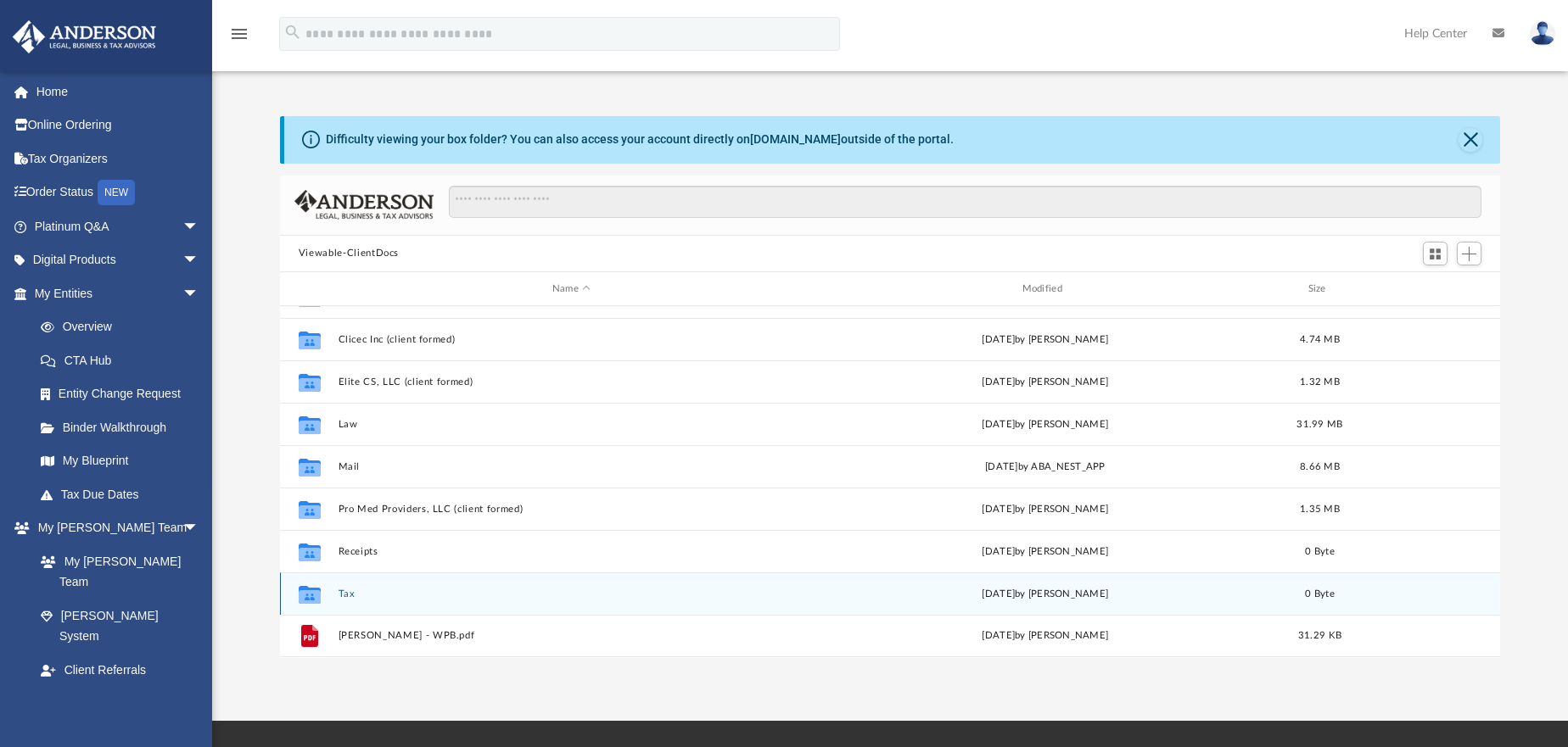
click at [335, 595] on div "Collaborated Folder Tax [DATE] by [PERSON_NAME] 0 Byte" at bounding box center [890, 593] width 1220 height 42
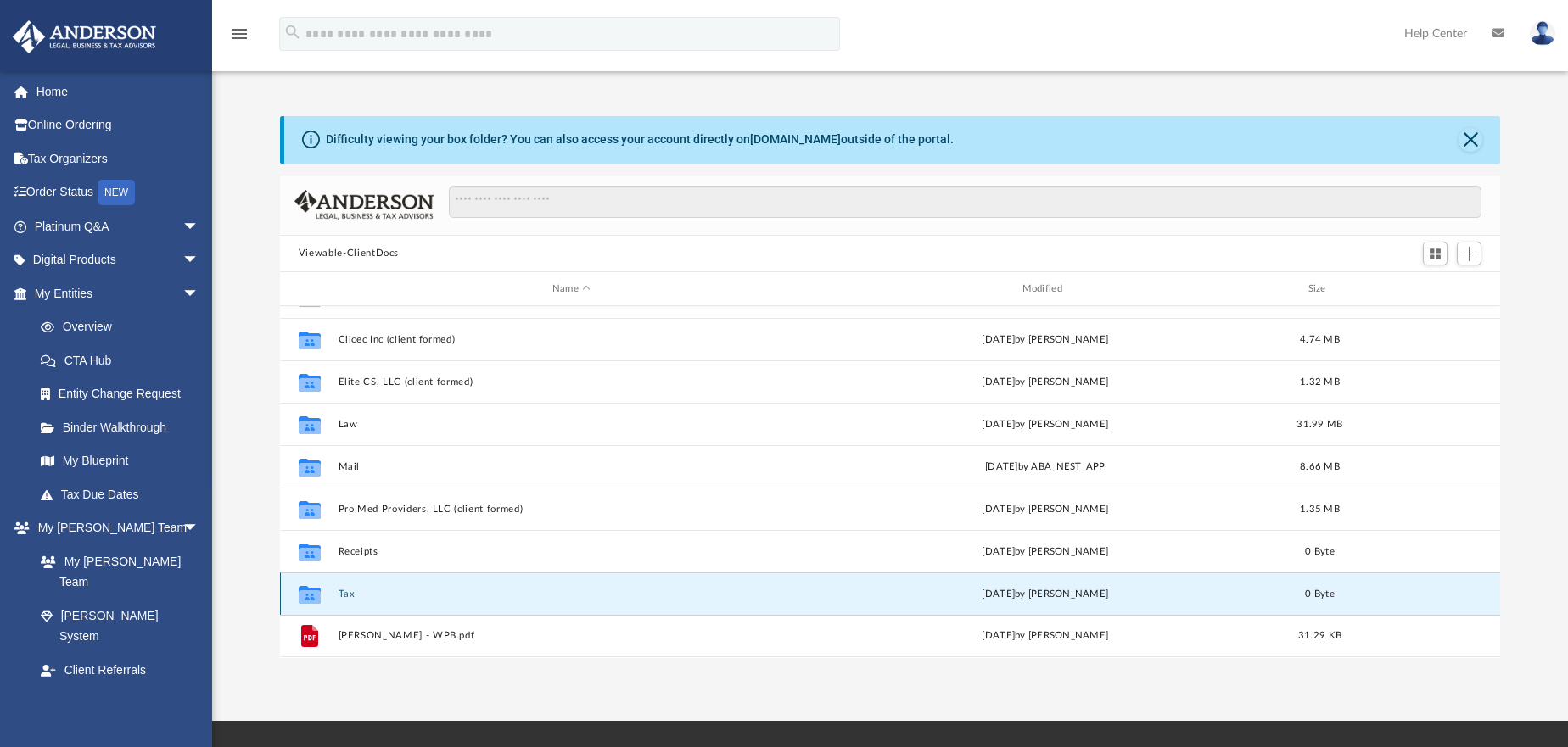
click at [340, 584] on div "Collaborated Folder Tax Thu Mar 24 2022 by Matthew Smidowicz 0 Byte" at bounding box center [890, 593] width 1220 height 42
click at [309, 596] on icon "grid" at bounding box center [309, 597] width 23 height 14
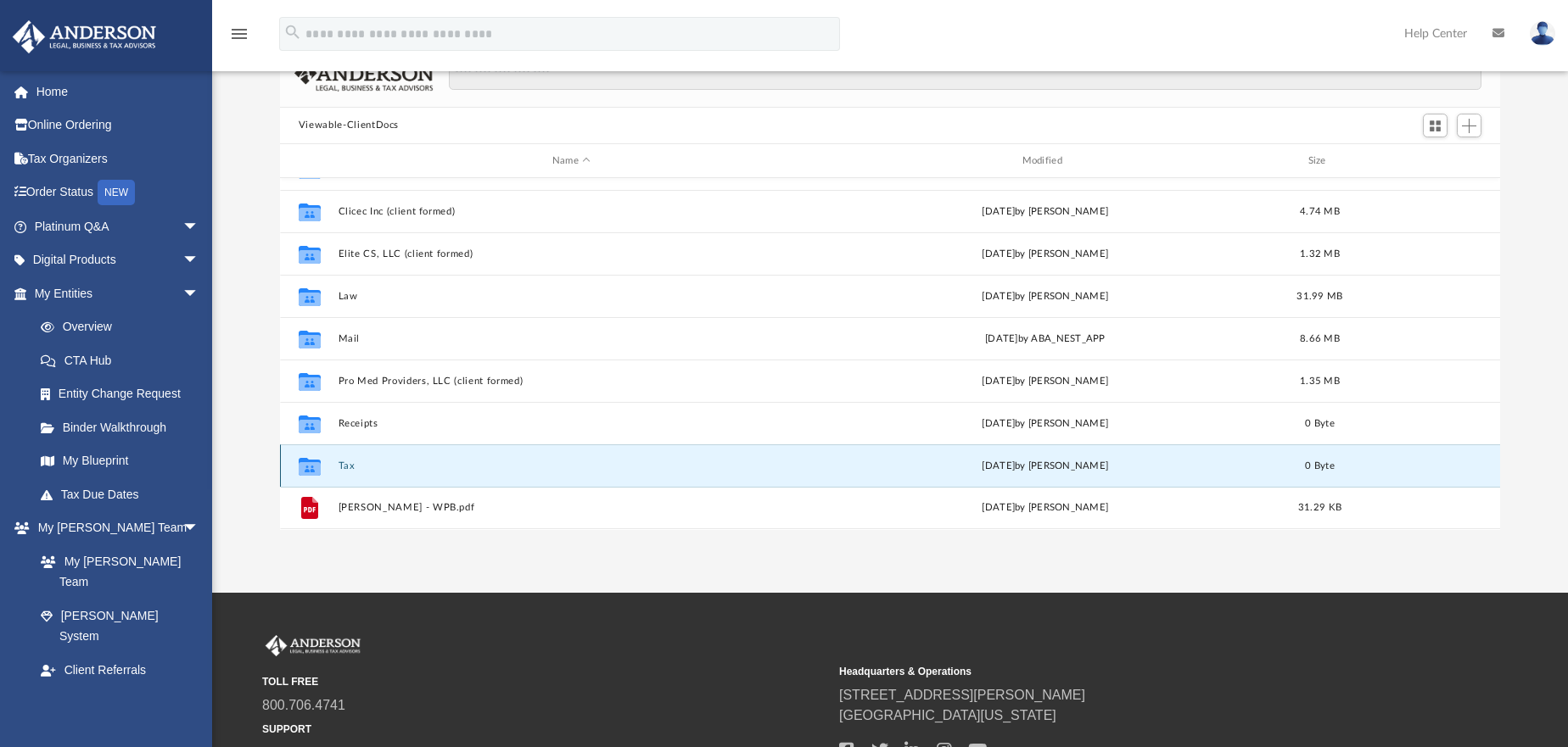
scroll to position [169, 0]
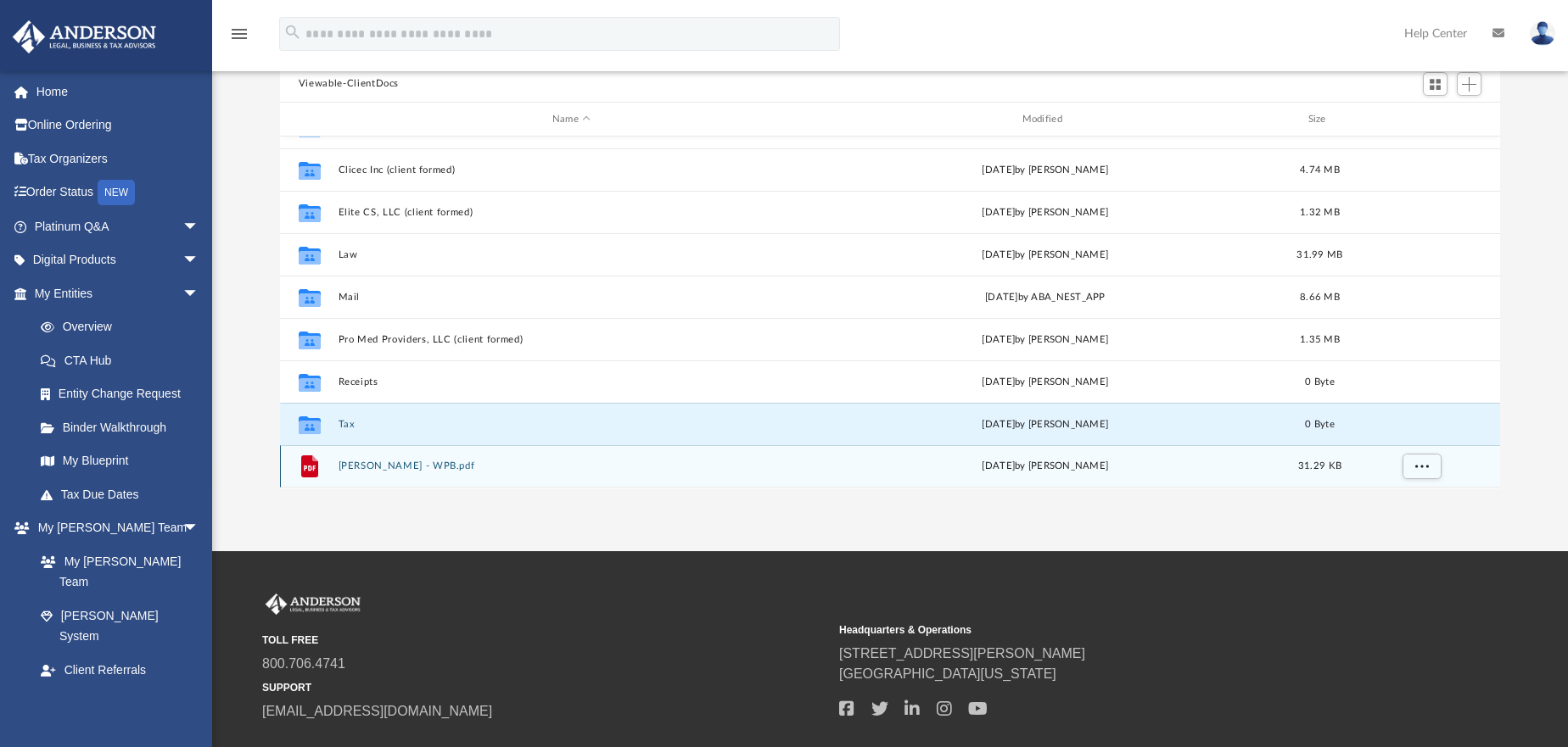
click at [357, 469] on button "Savoie, Reginald - WPB.pdf" at bounding box center [571, 466] width 467 height 11
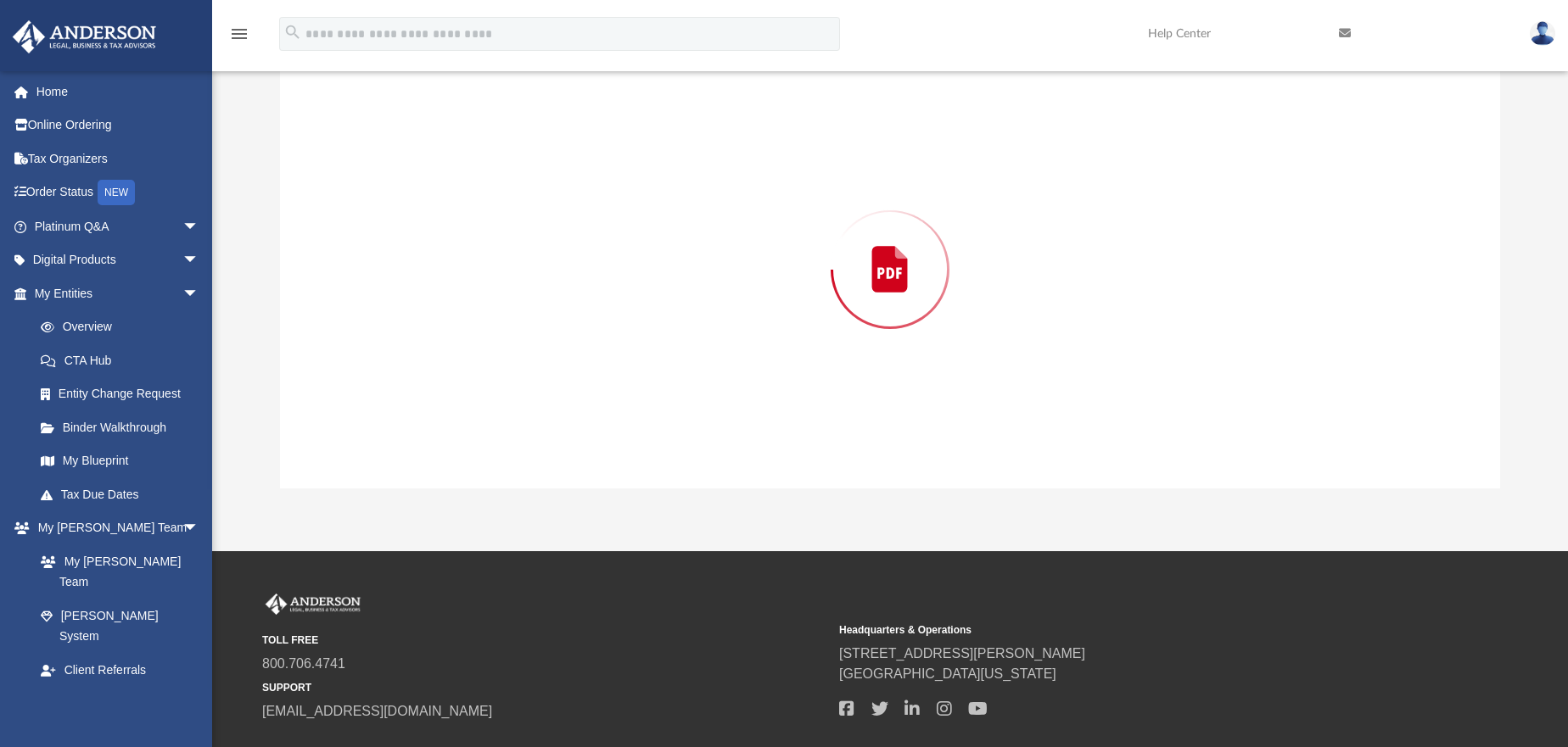
click at [358, 469] on div "Preview" at bounding box center [890, 268] width 1220 height 438
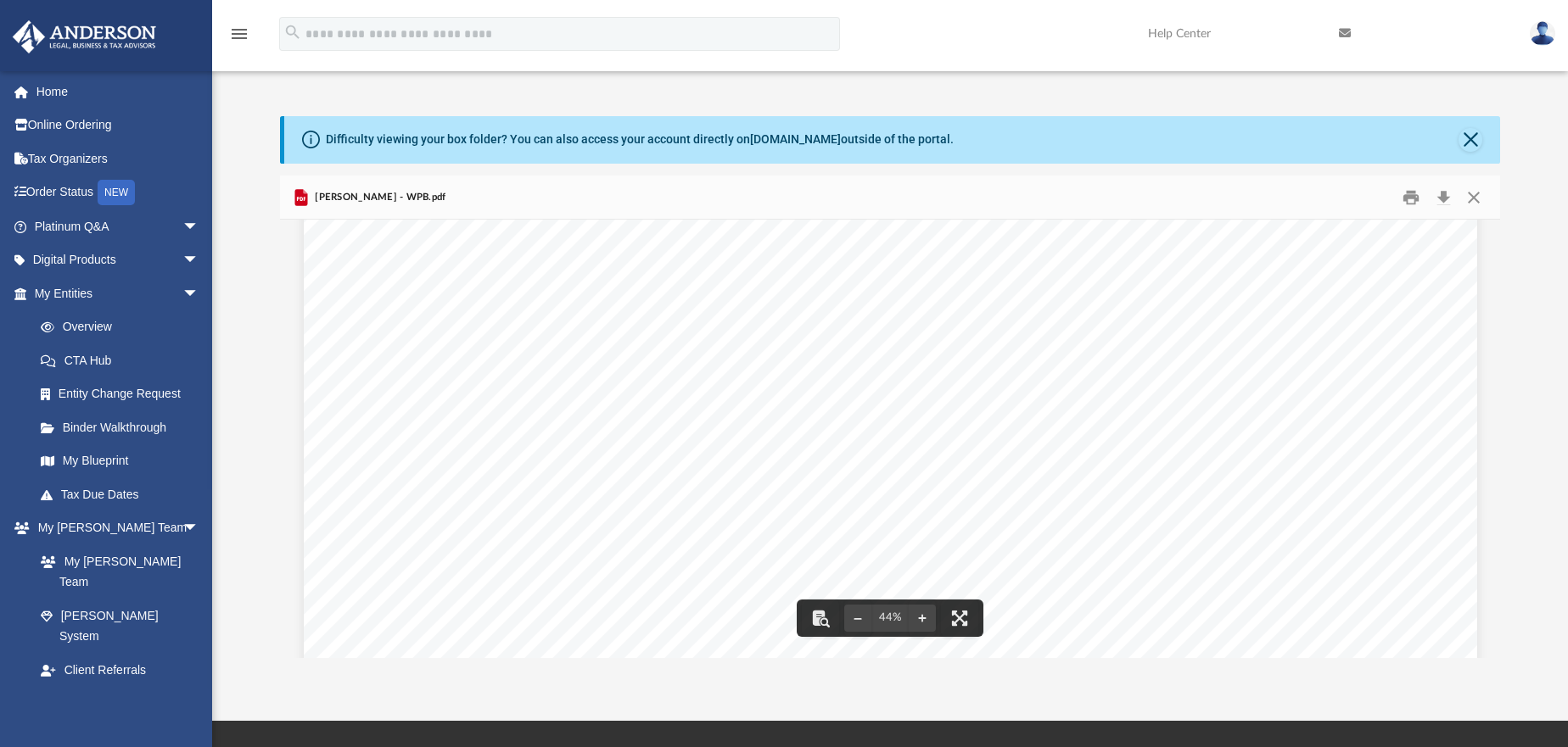
scroll to position [505, 0]
click at [1474, 130] on button "Close" at bounding box center [1470, 140] width 24 height 23
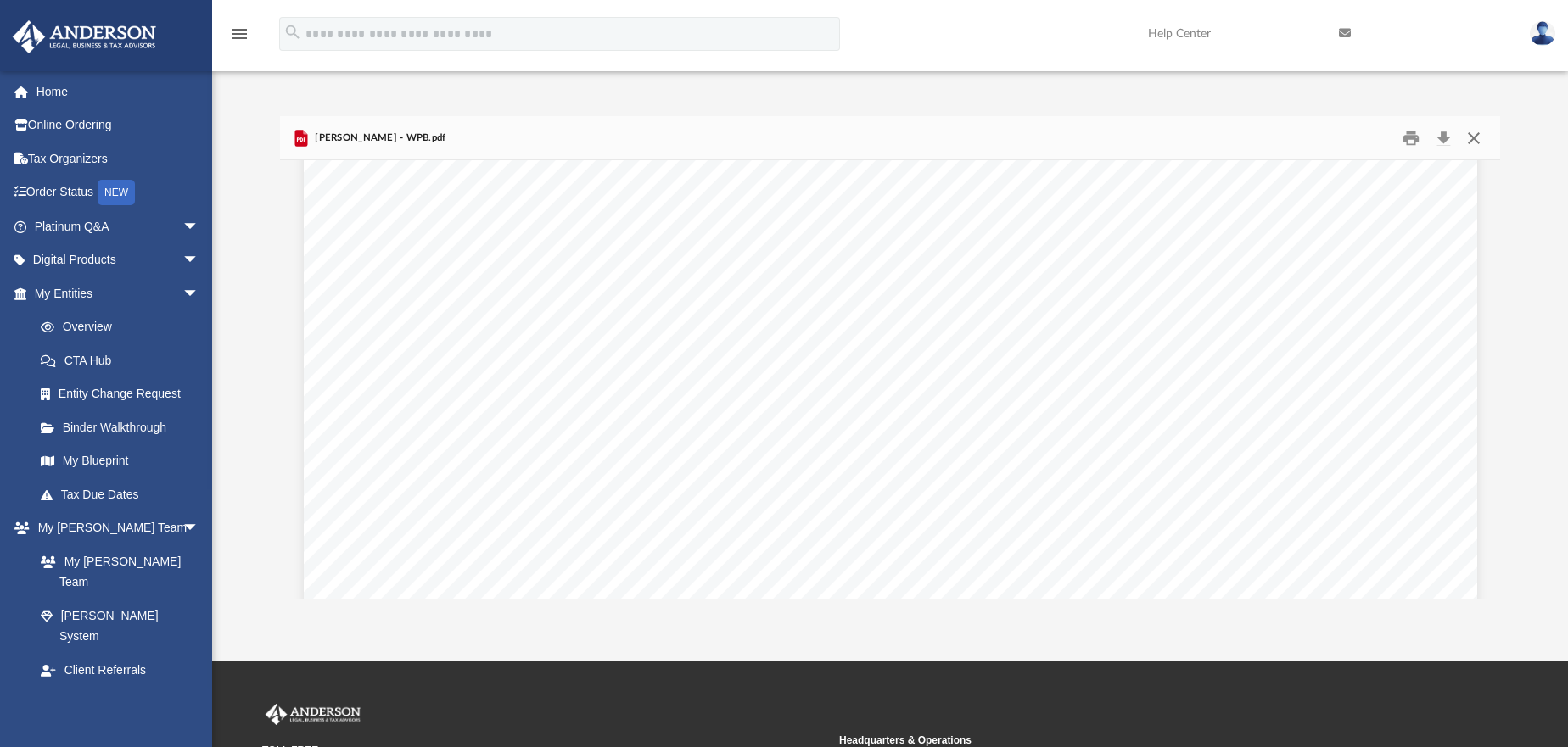
drag, startPoint x: 1477, startPoint y: 137, endPoint x: 1464, endPoint y: 137, distance: 13.0
click at [1471, 137] on button "Close" at bounding box center [1473, 137] width 30 height 26
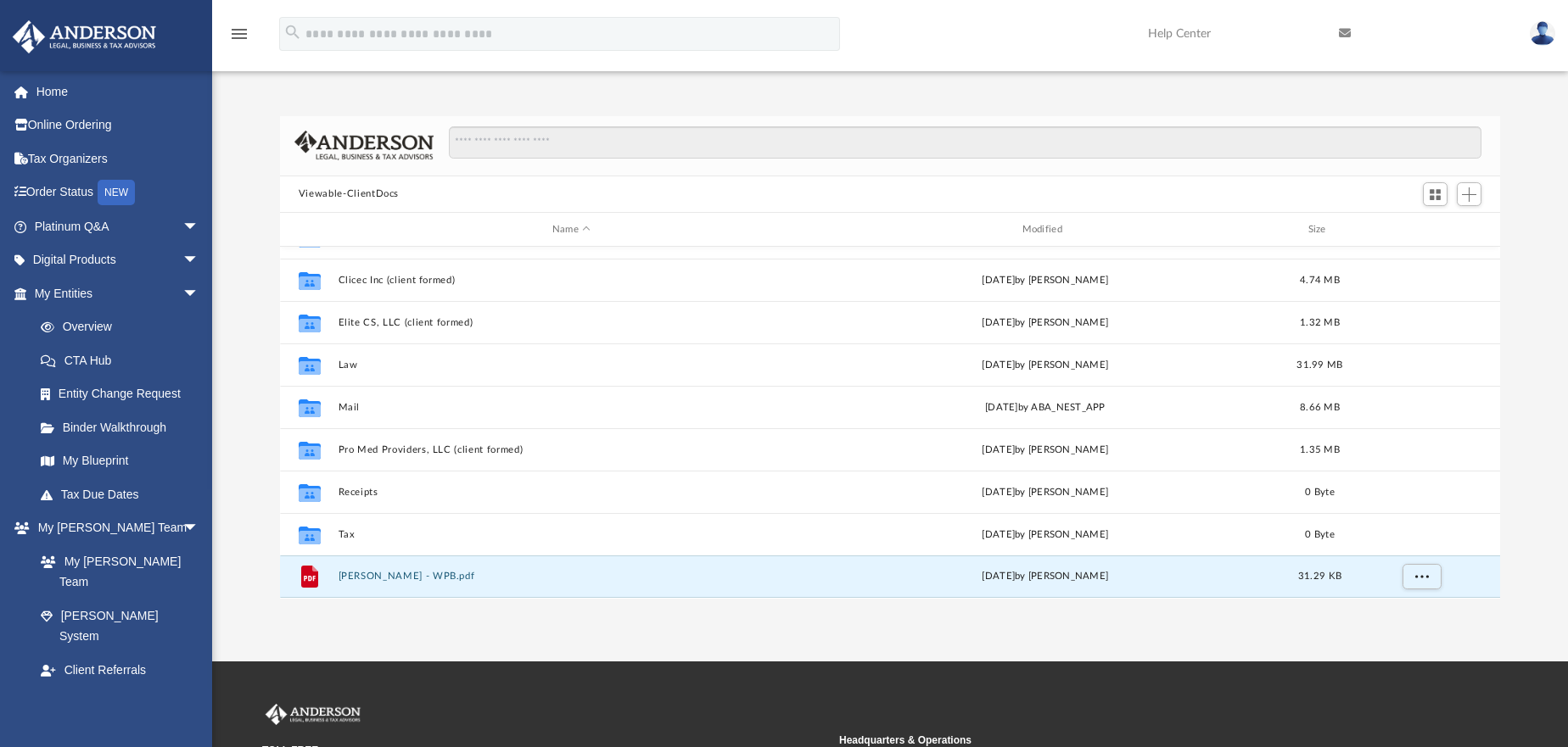
scroll to position [0, 0]
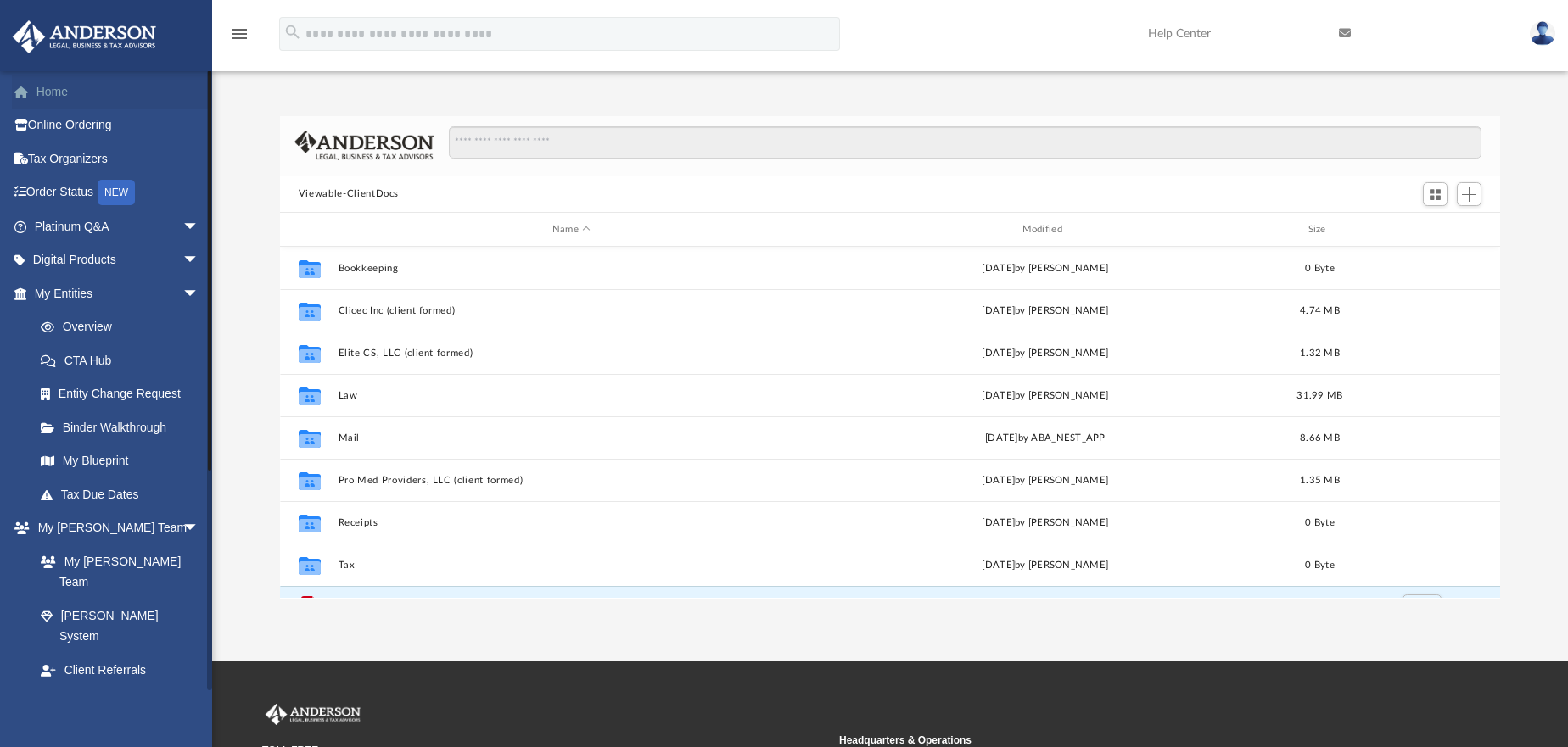
click at [48, 98] on link "Home" at bounding box center [118, 91] width 213 height 34
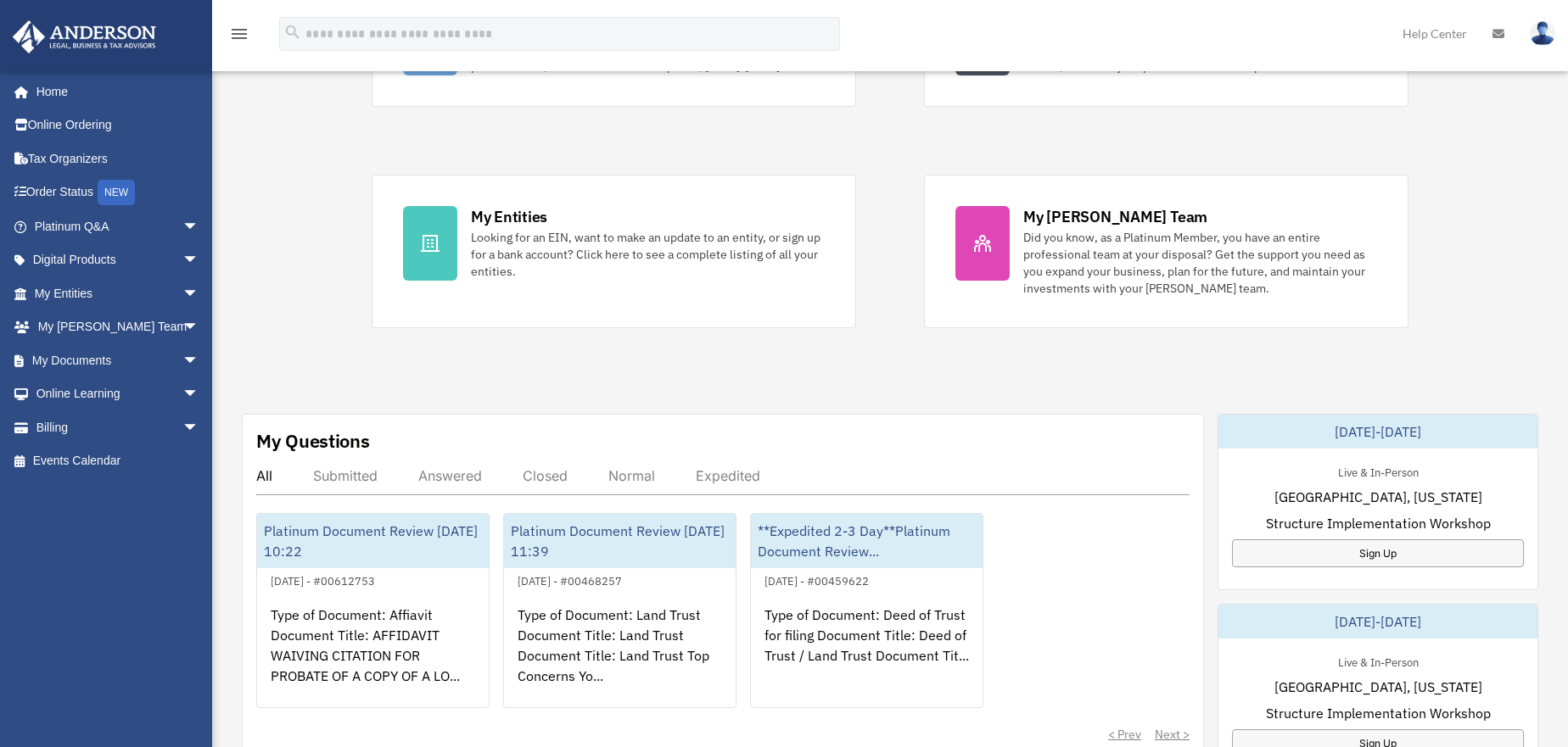
scroll to position [255, 0]
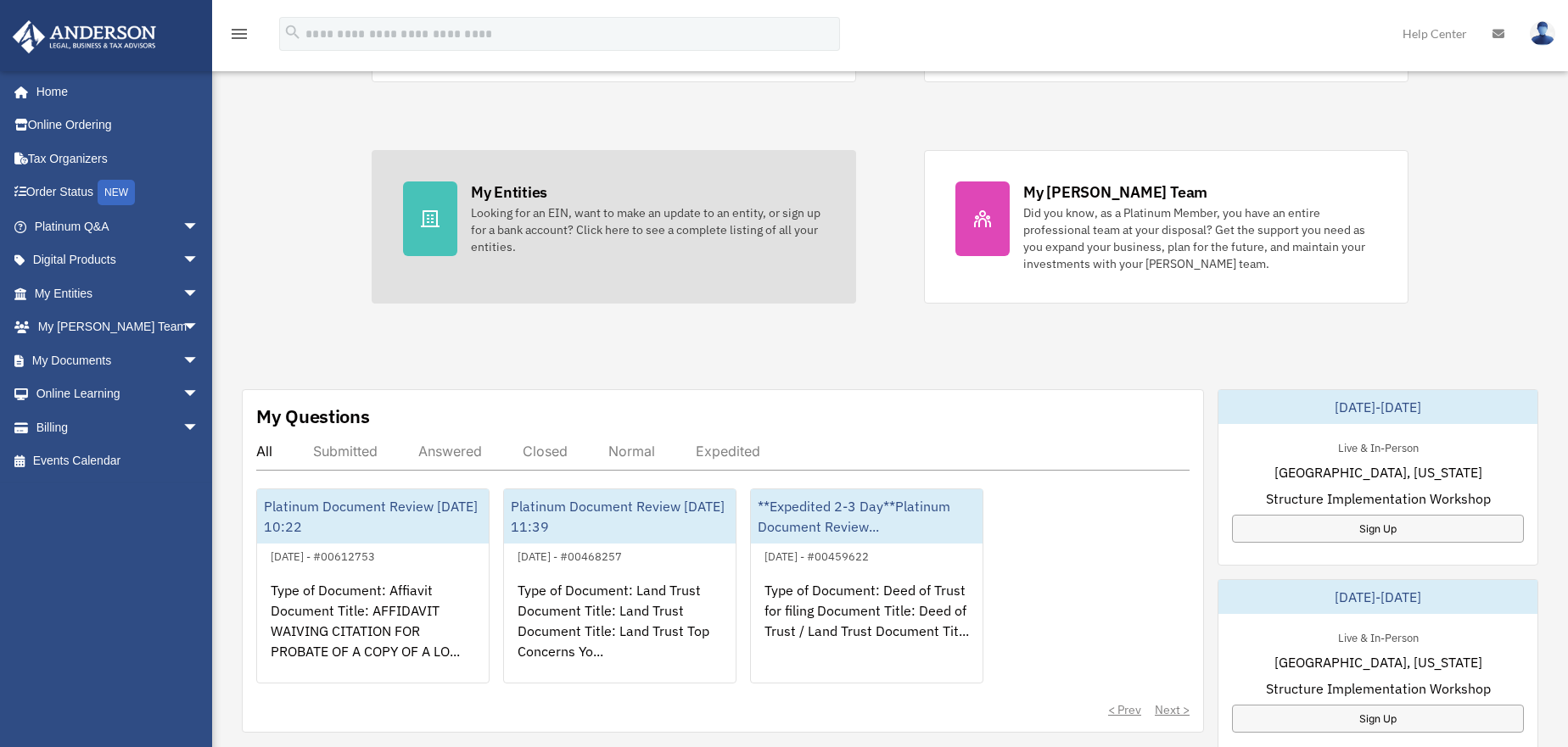
click at [445, 212] on div at bounding box center [430, 218] width 54 height 74
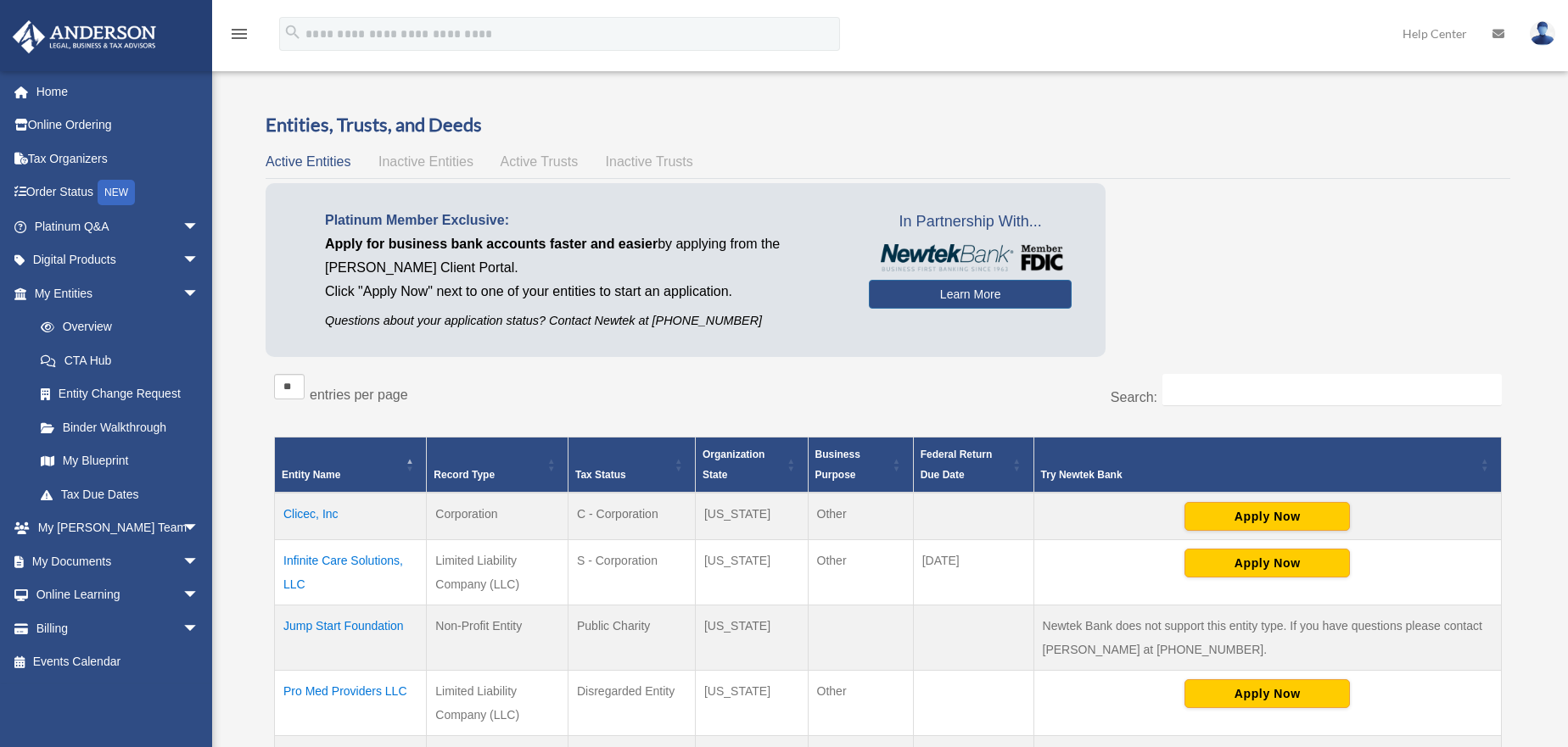
click at [520, 162] on span "Active Trusts" at bounding box center [540, 162] width 78 height 15
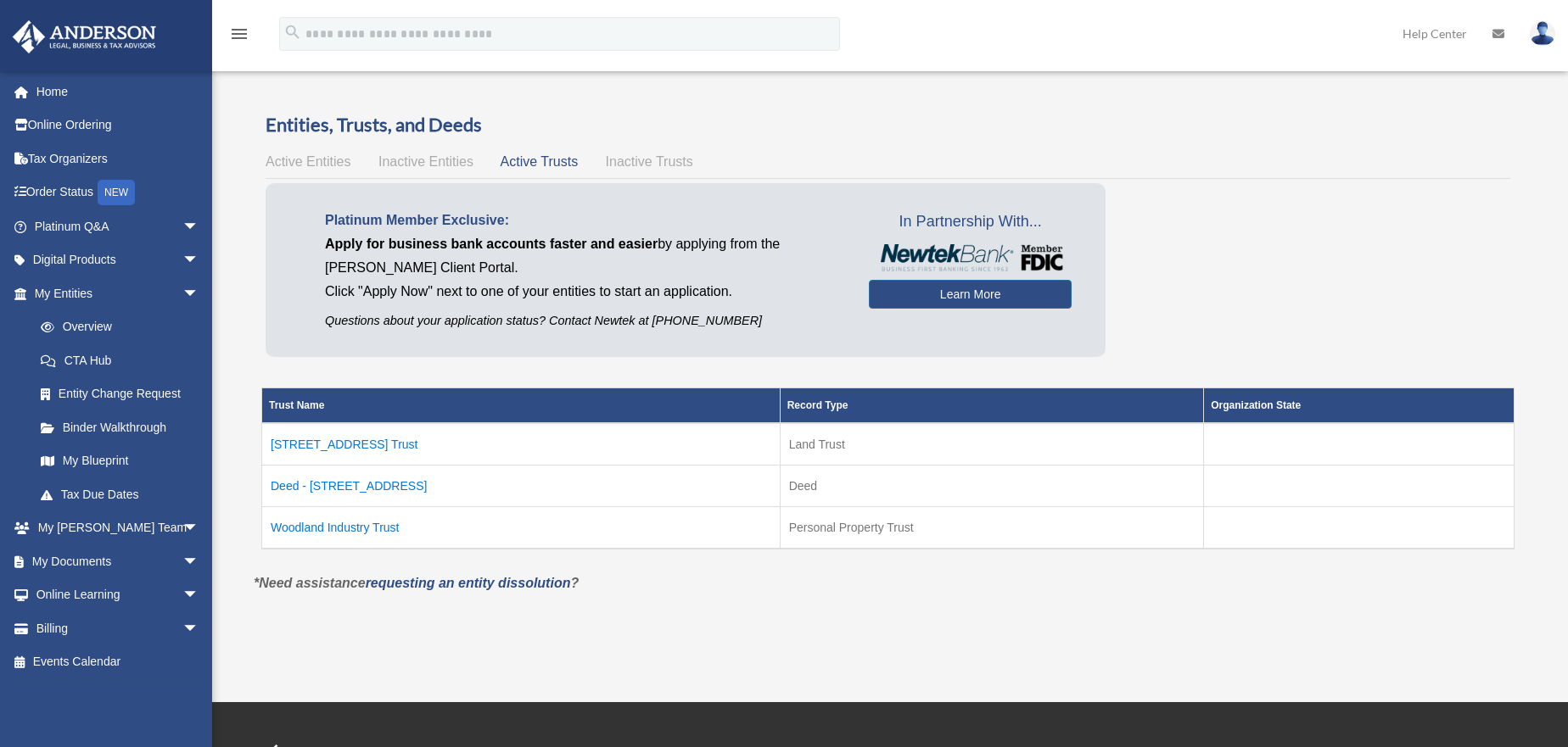
click at [297, 518] on td "Woodland Industry Trust" at bounding box center [521, 528] width 518 height 42
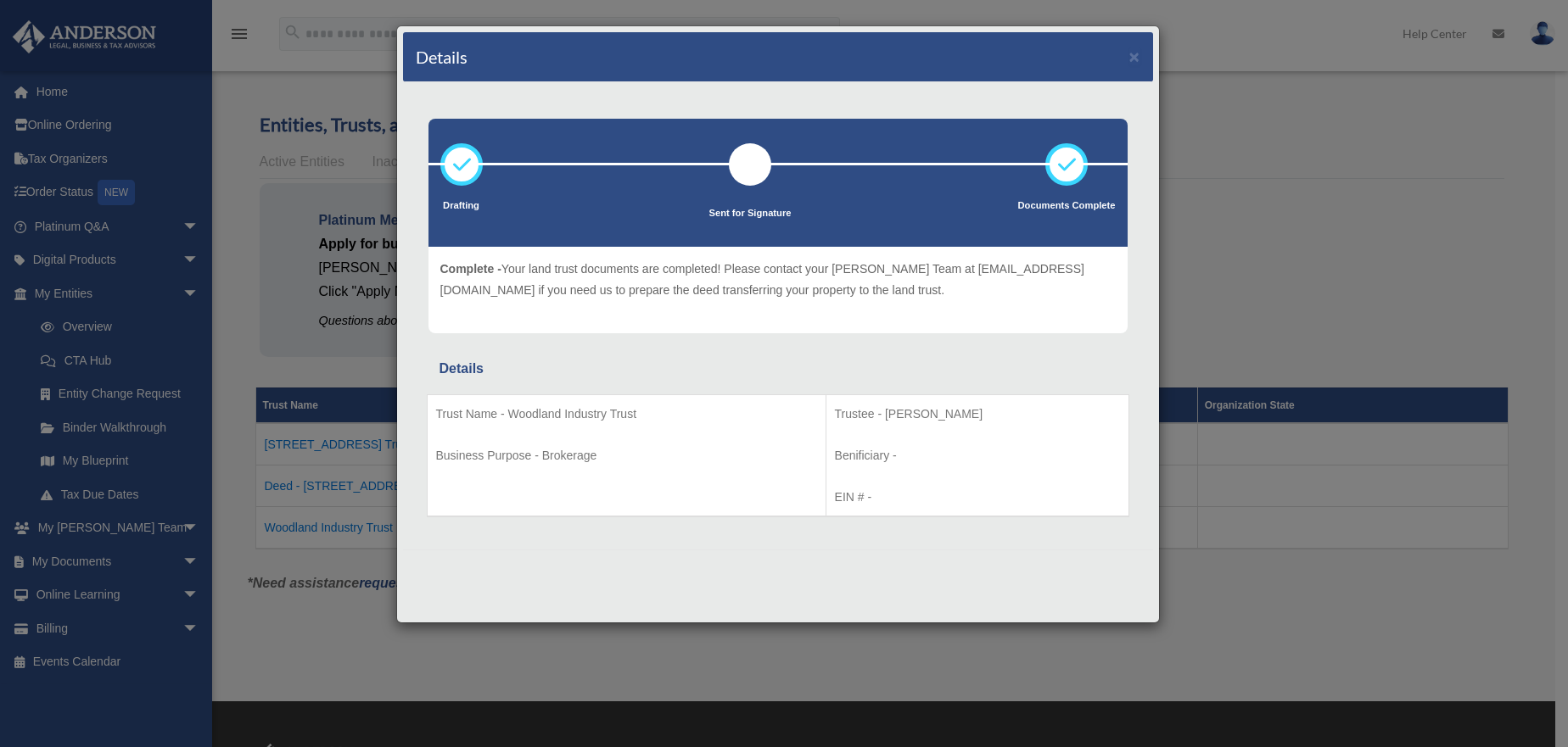
click at [1071, 162] on icon at bounding box center [1067, 164] width 51 height 51
click at [1129, 55] on button "×" at bounding box center [1134, 57] width 11 height 18
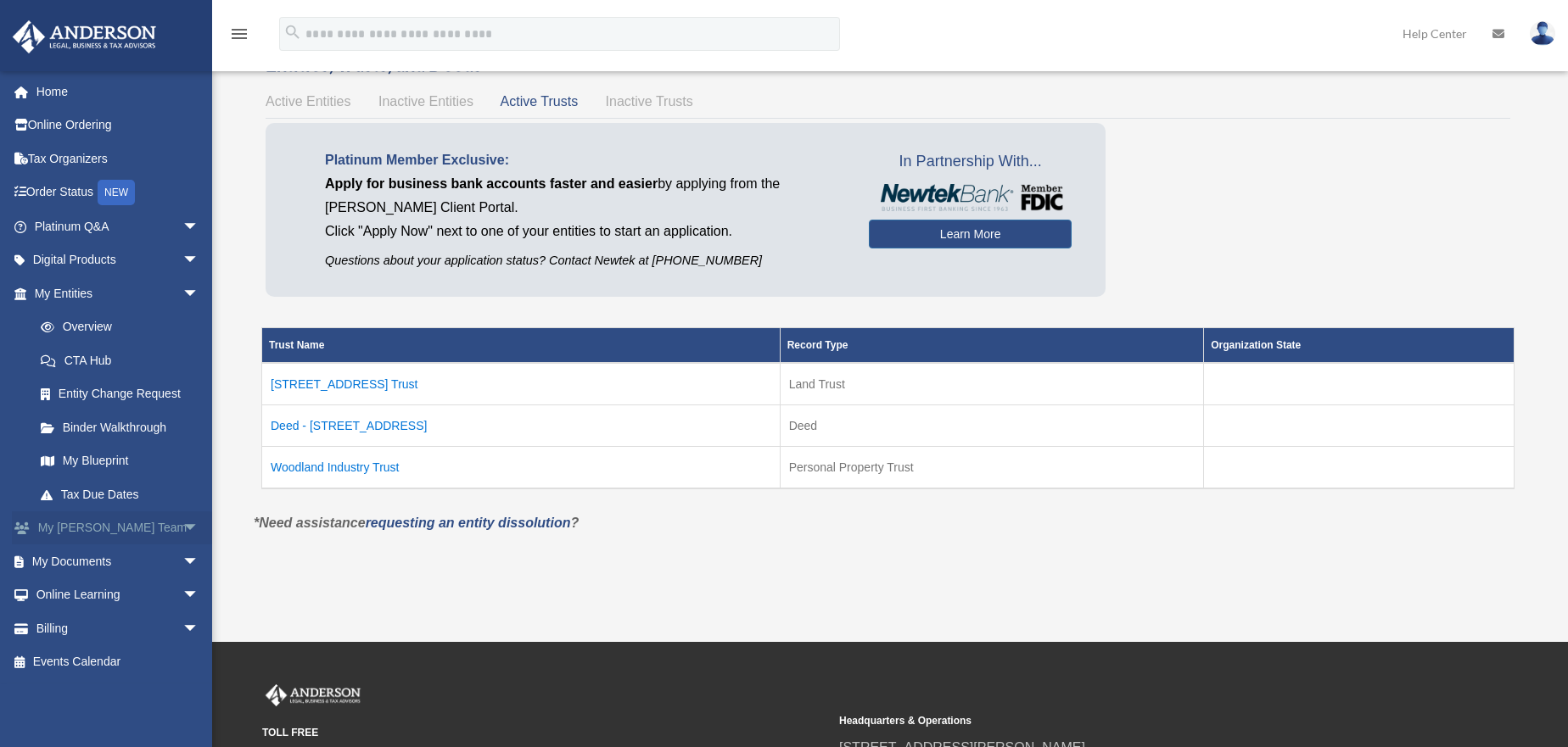
scroll to position [85, 0]
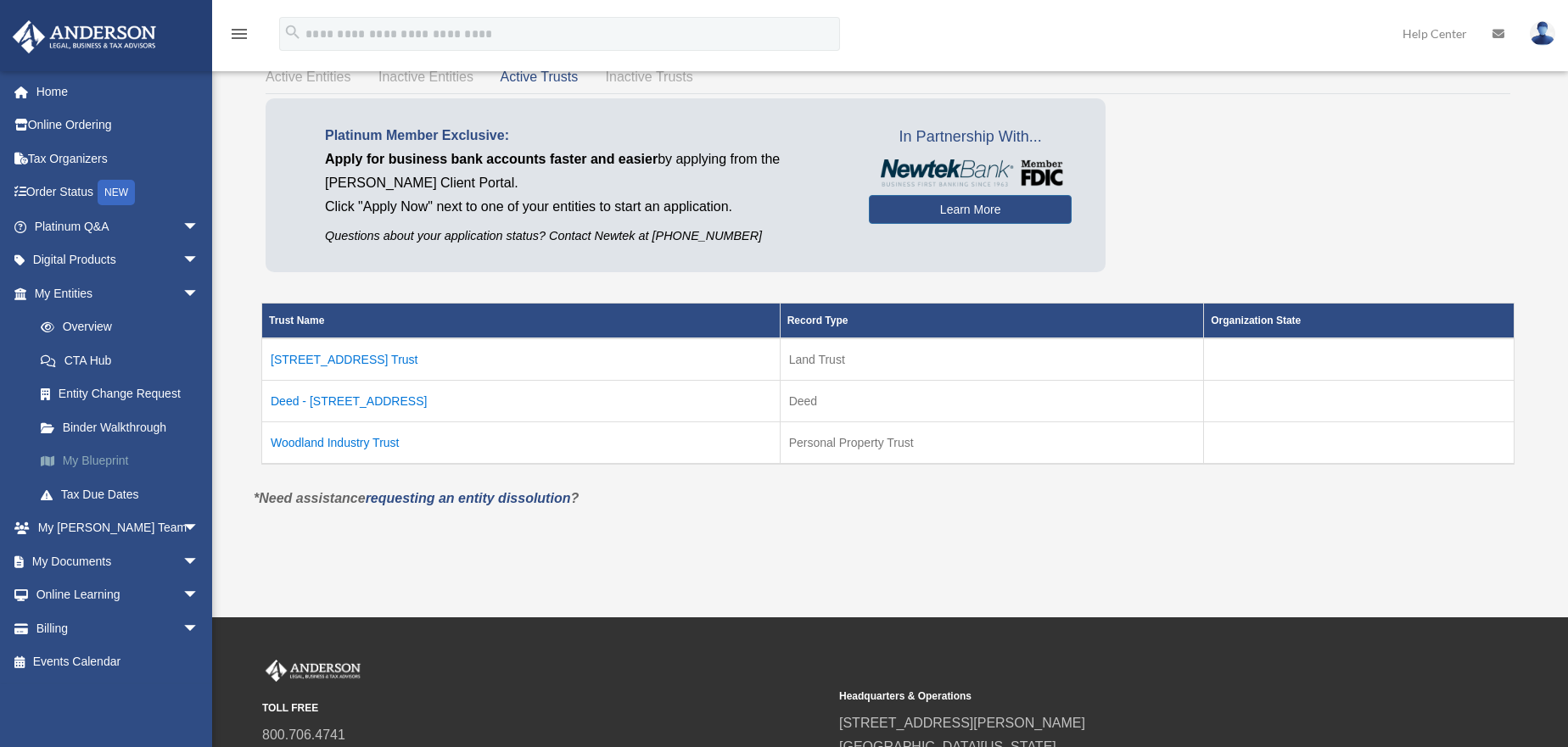
click at [85, 461] on link "My Blueprint" at bounding box center [123, 461] width 201 height 34
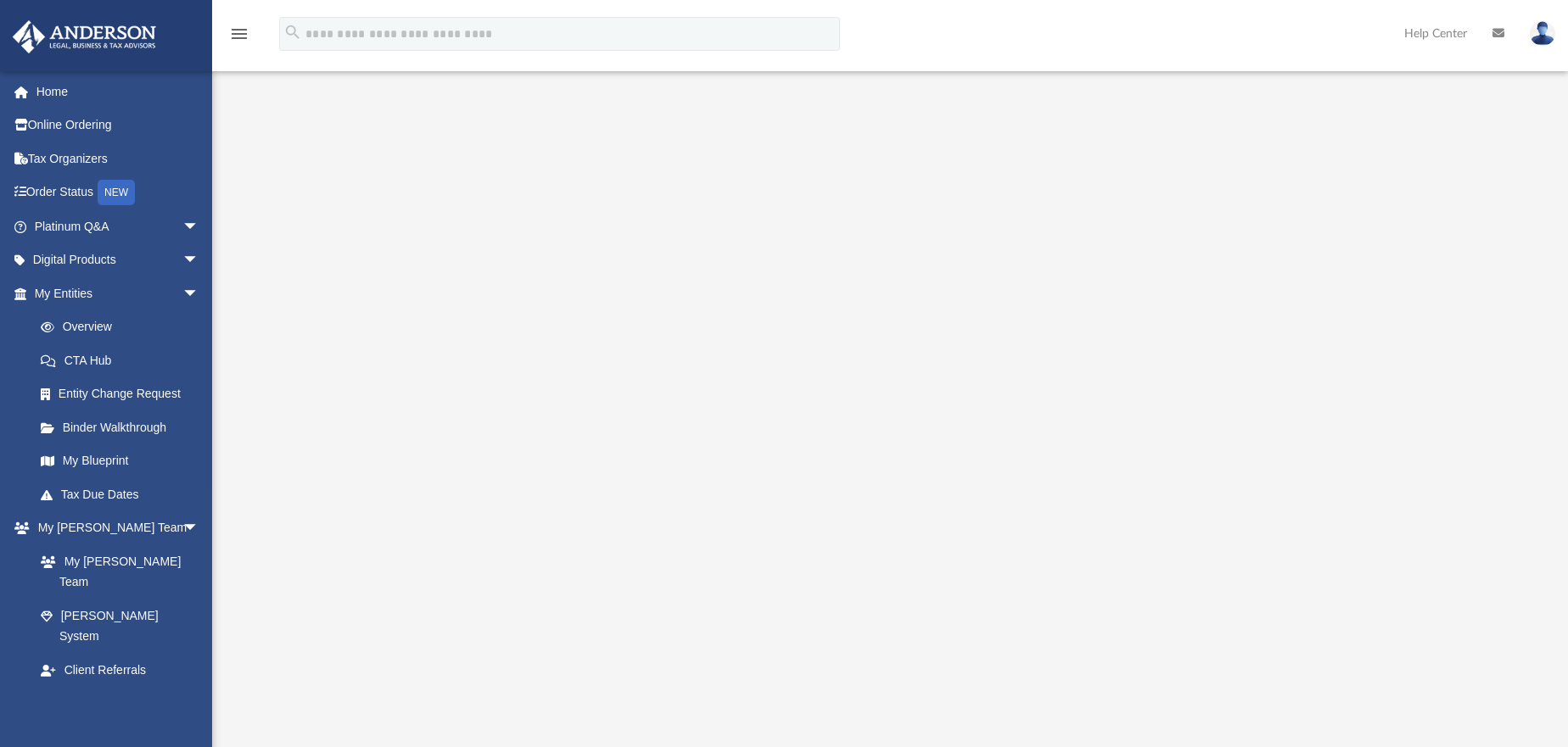
drag, startPoint x: 340, startPoint y: 263, endPoint x: 327, endPoint y: 263, distance: 13.0
click at [339, 263] on div at bounding box center [890, 455] width 1220 height 678
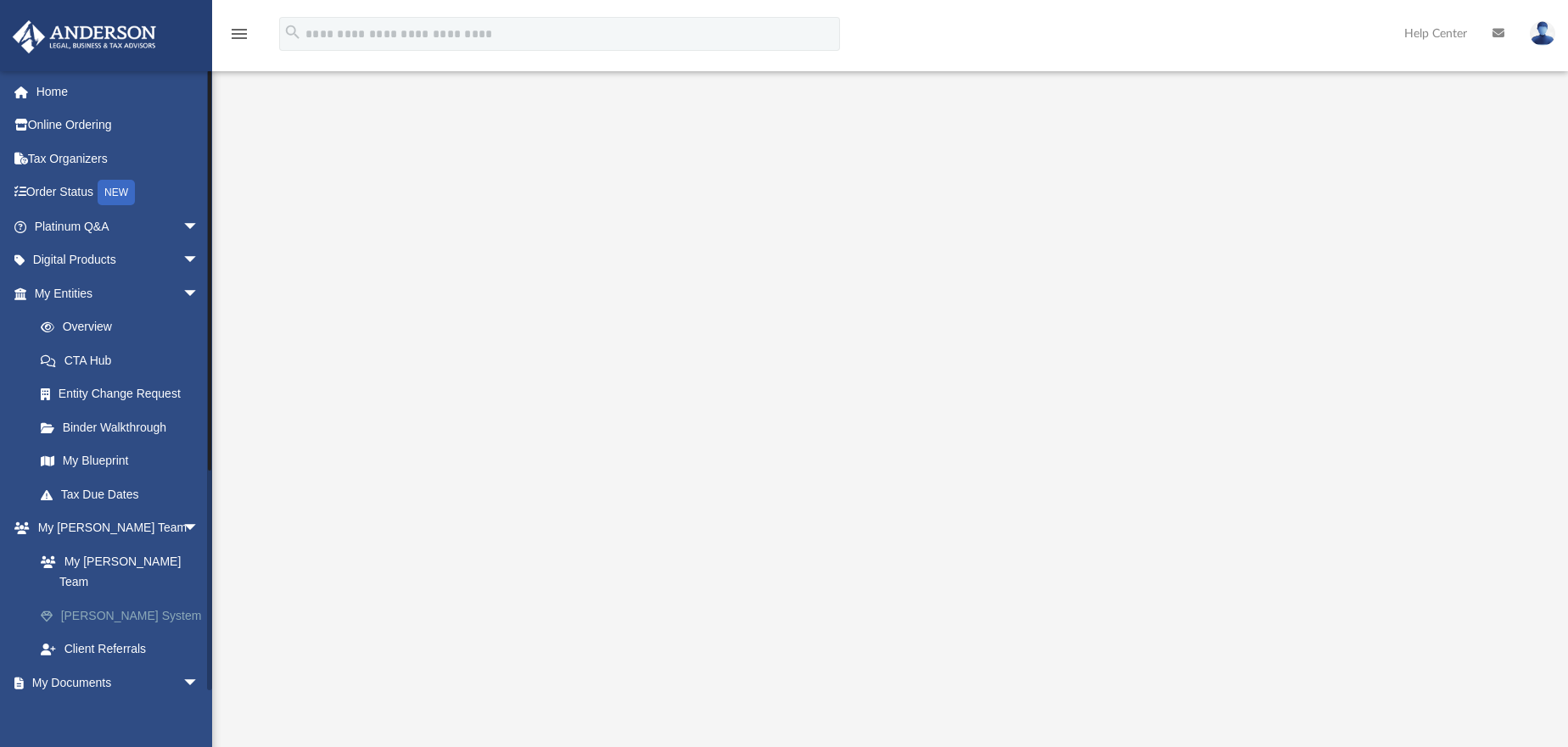
click at [95, 599] on link "[PERSON_NAME] System" at bounding box center [123, 616] width 201 height 34
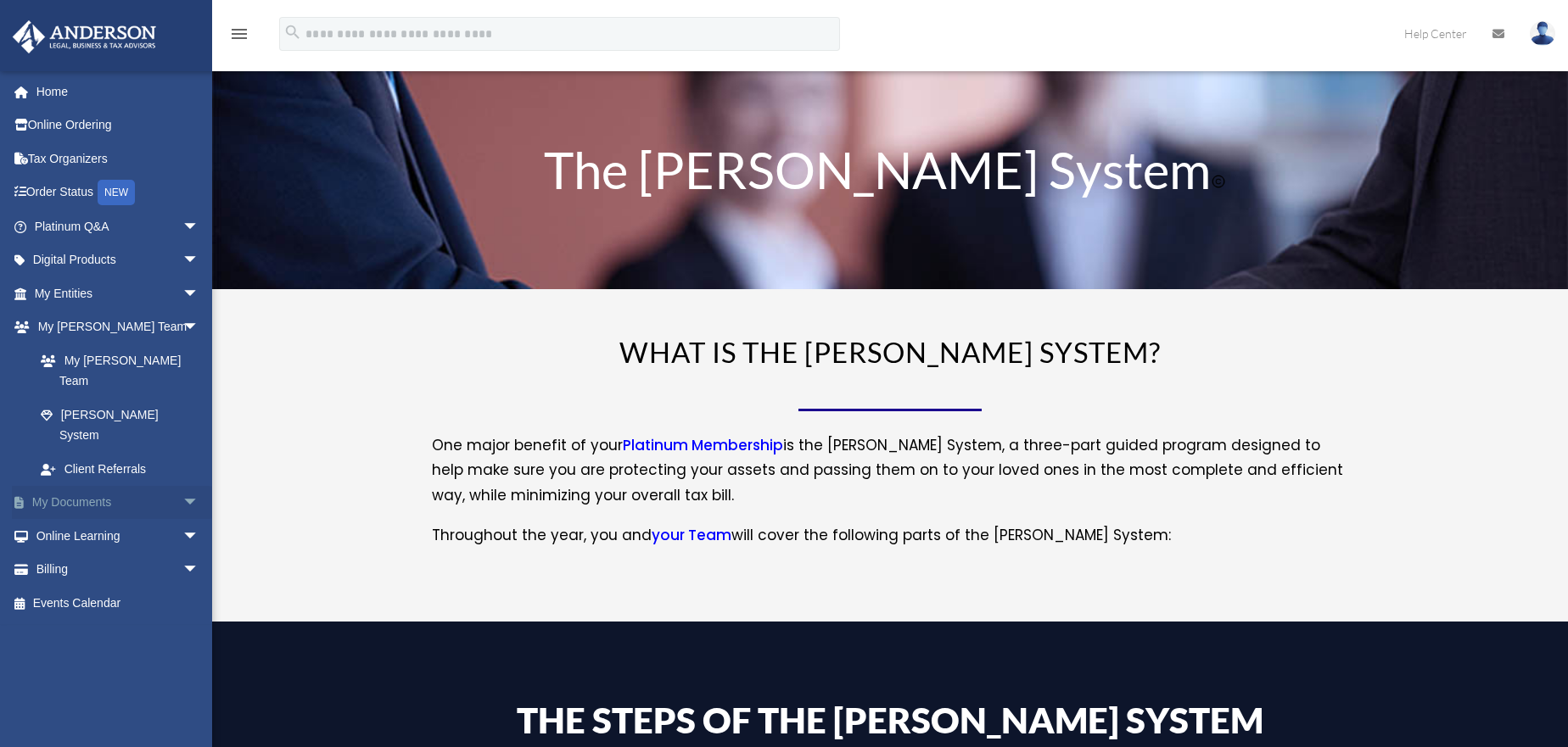
click at [48, 486] on link "My Documents arrow_drop_down" at bounding box center [118, 502] width 213 height 34
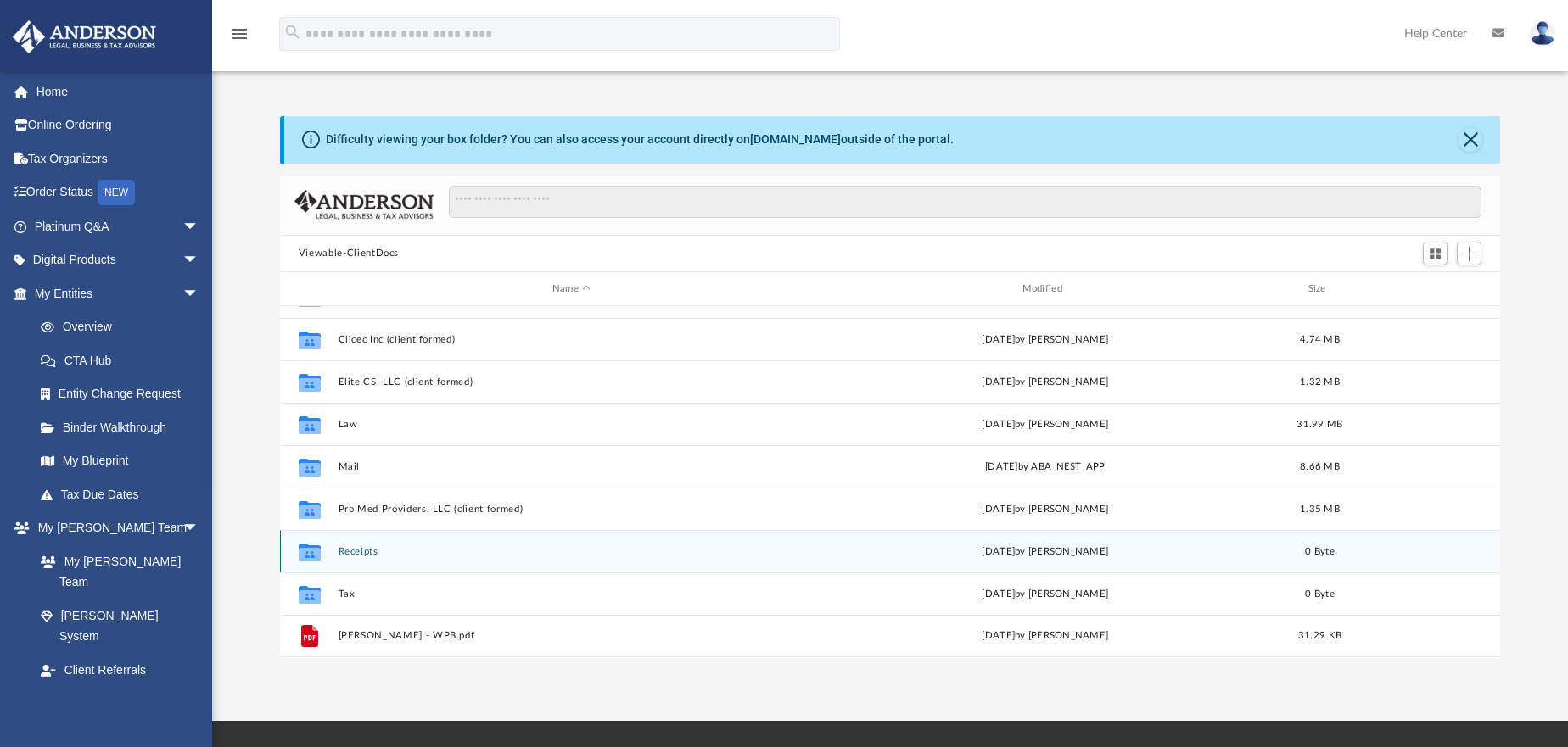
scroll to position [85, 0]
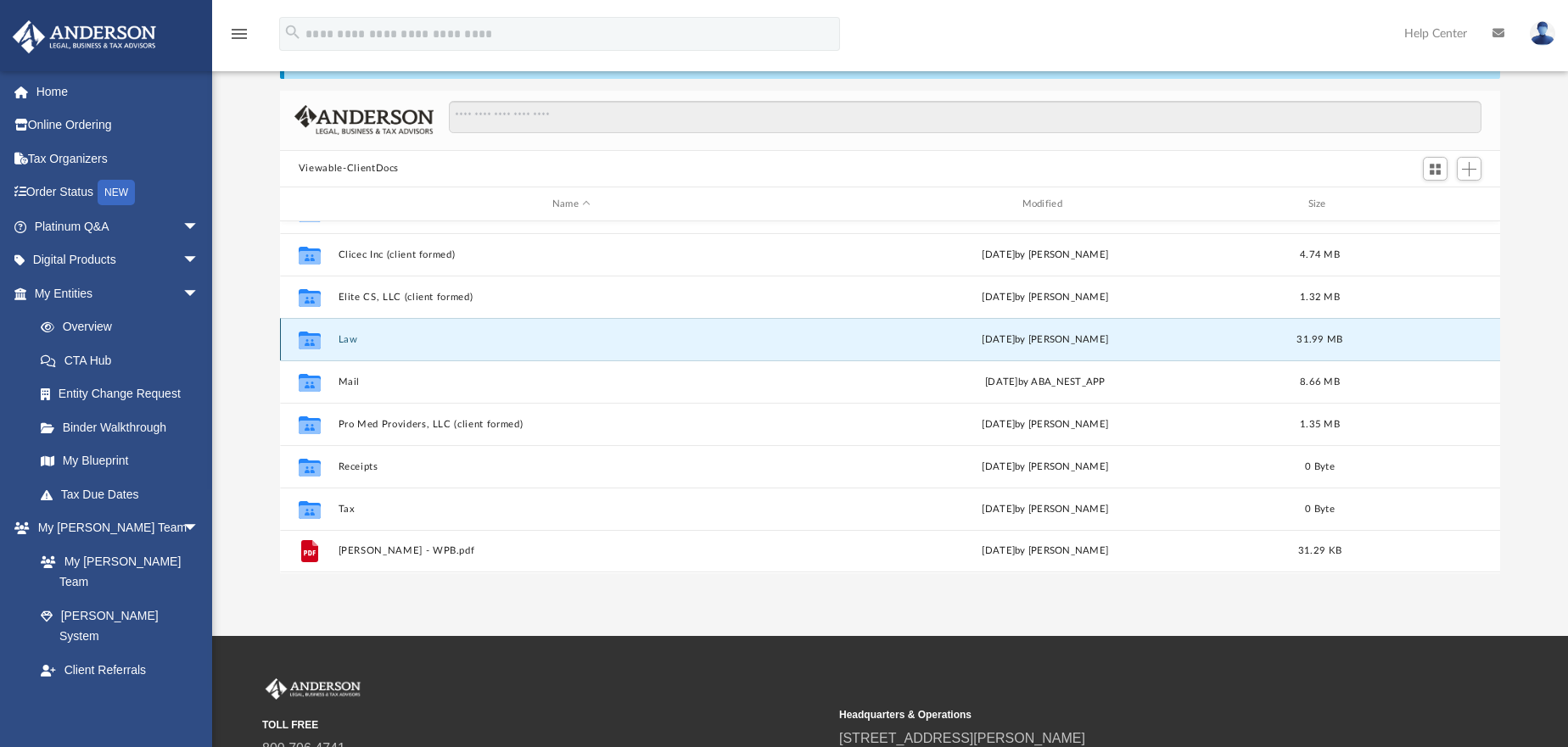
click at [348, 338] on button "Law" at bounding box center [571, 339] width 467 height 11
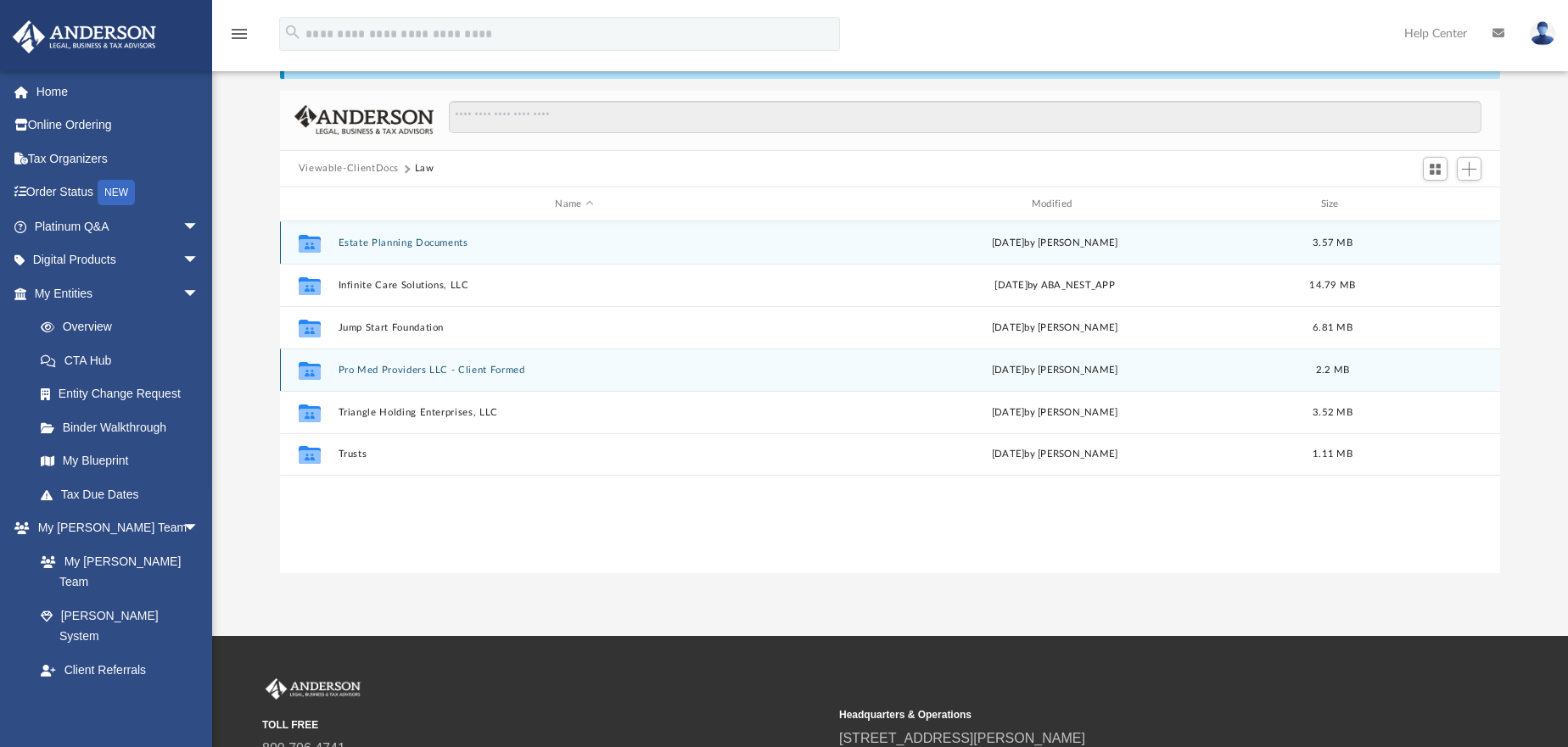
scroll to position [0, 0]
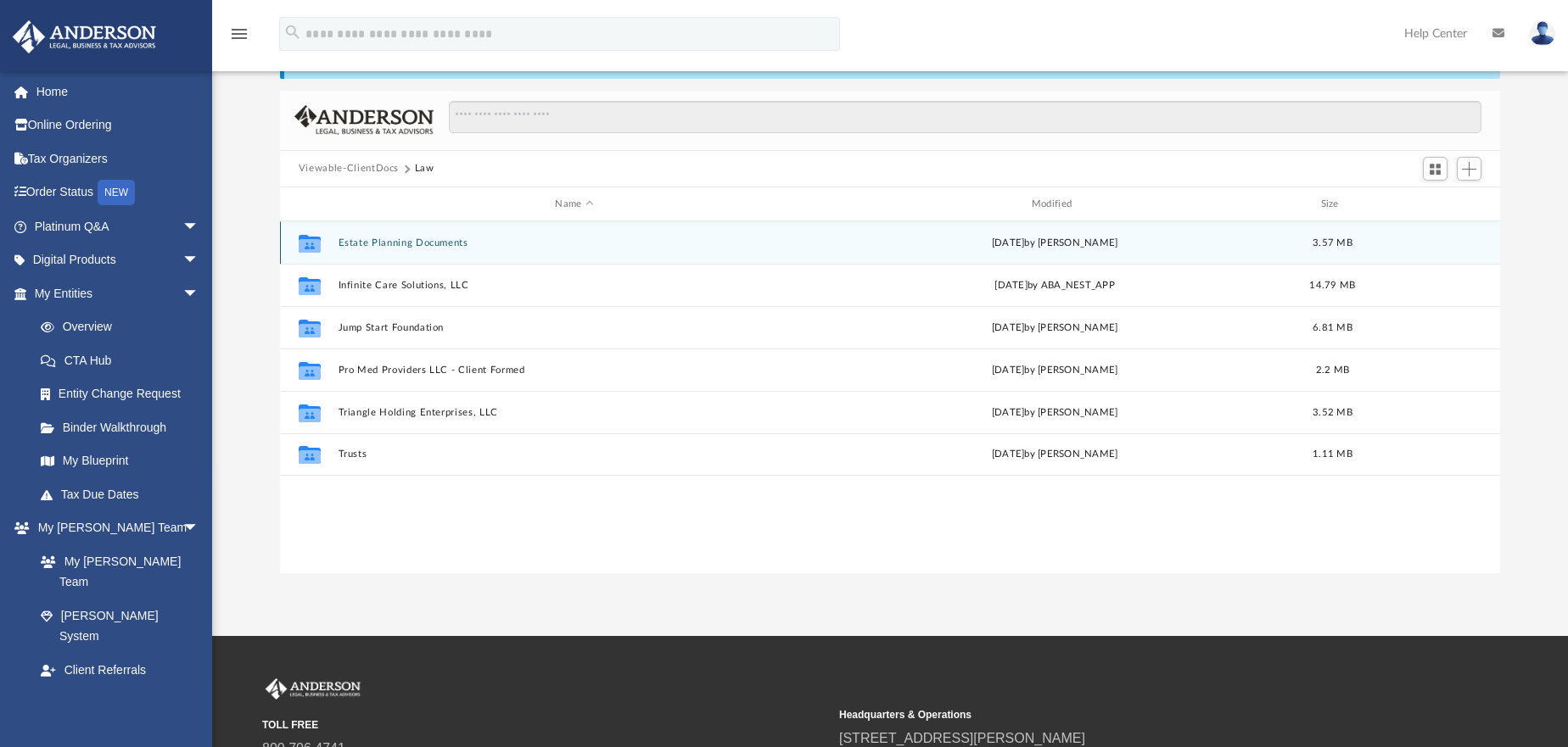
click at [372, 242] on button "Estate Planning Documents" at bounding box center [574, 243] width 473 height 11
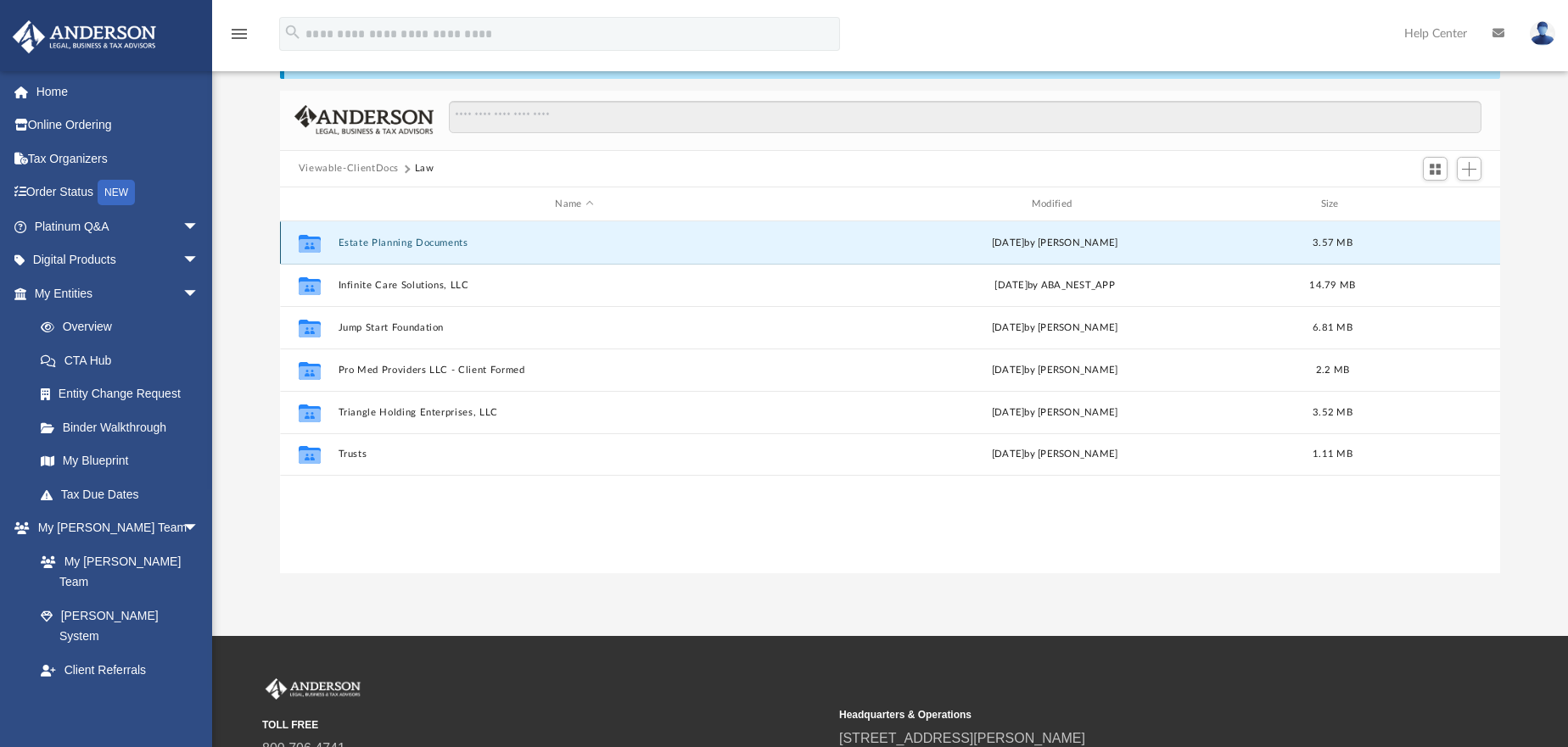
click at [372, 242] on button "Estate Planning Documents" at bounding box center [574, 243] width 473 height 11
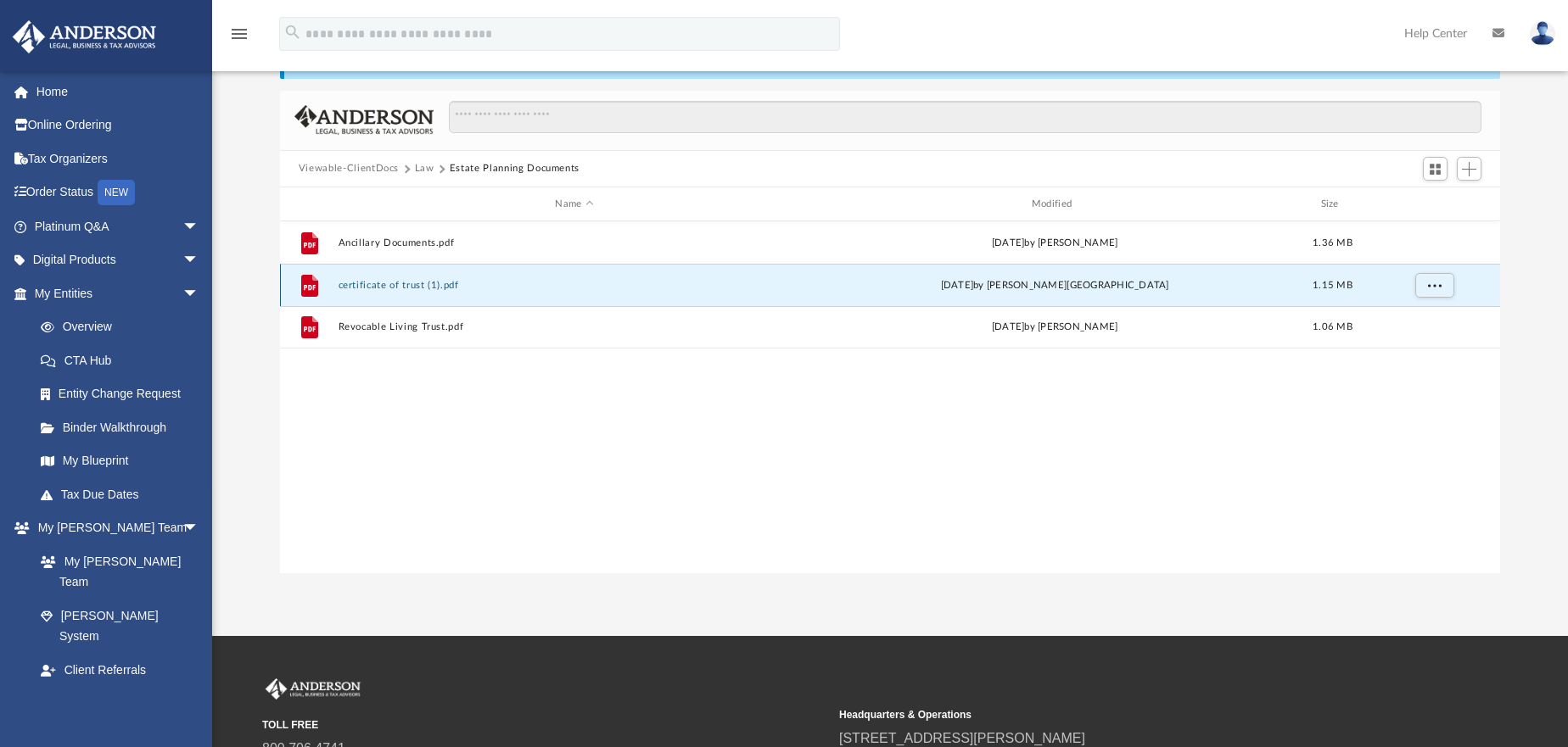
click at [381, 283] on button "certificate of trust (1).pdf" at bounding box center [574, 285] width 473 height 11
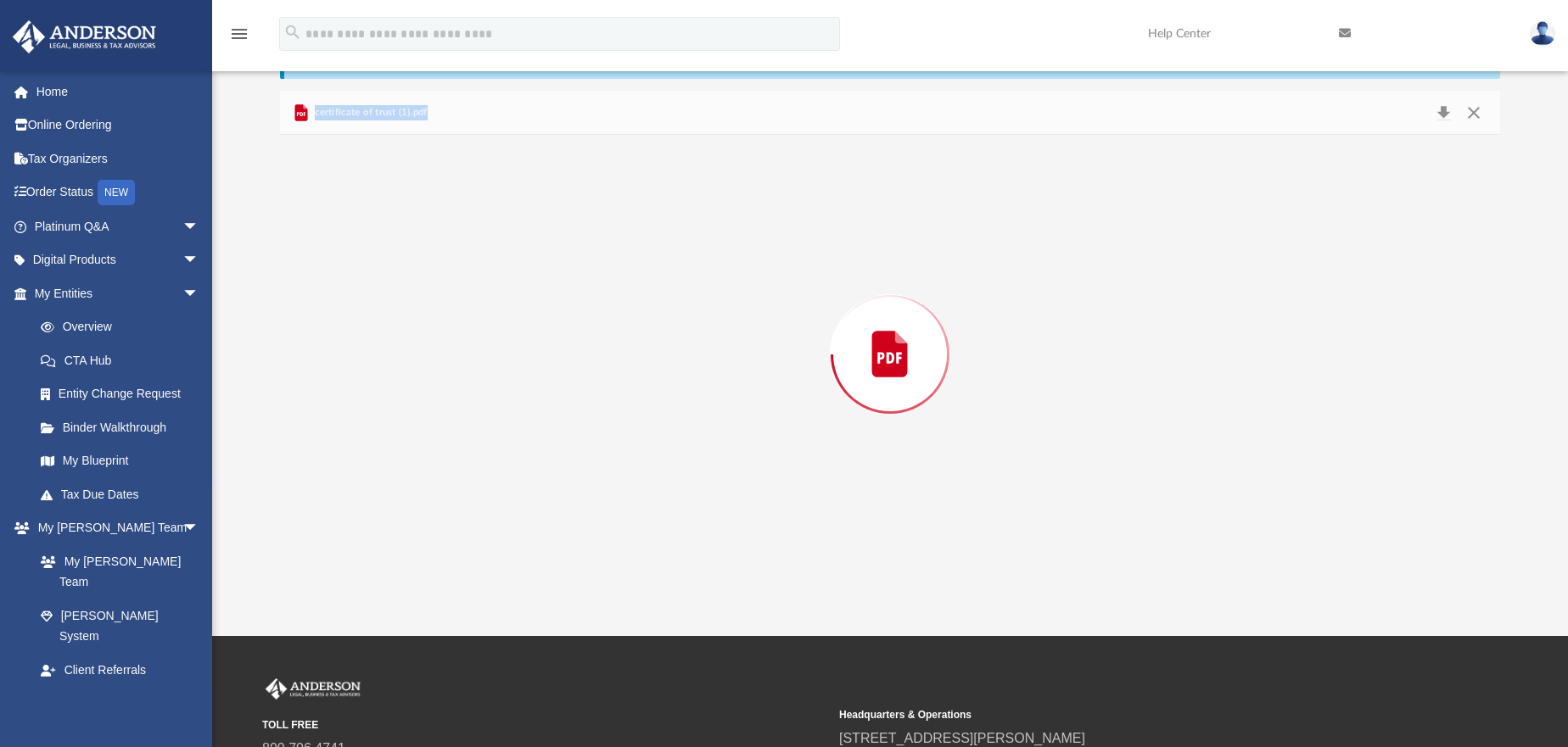
click at [381, 283] on div "Preview" at bounding box center [890, 353] width 1220 height 438
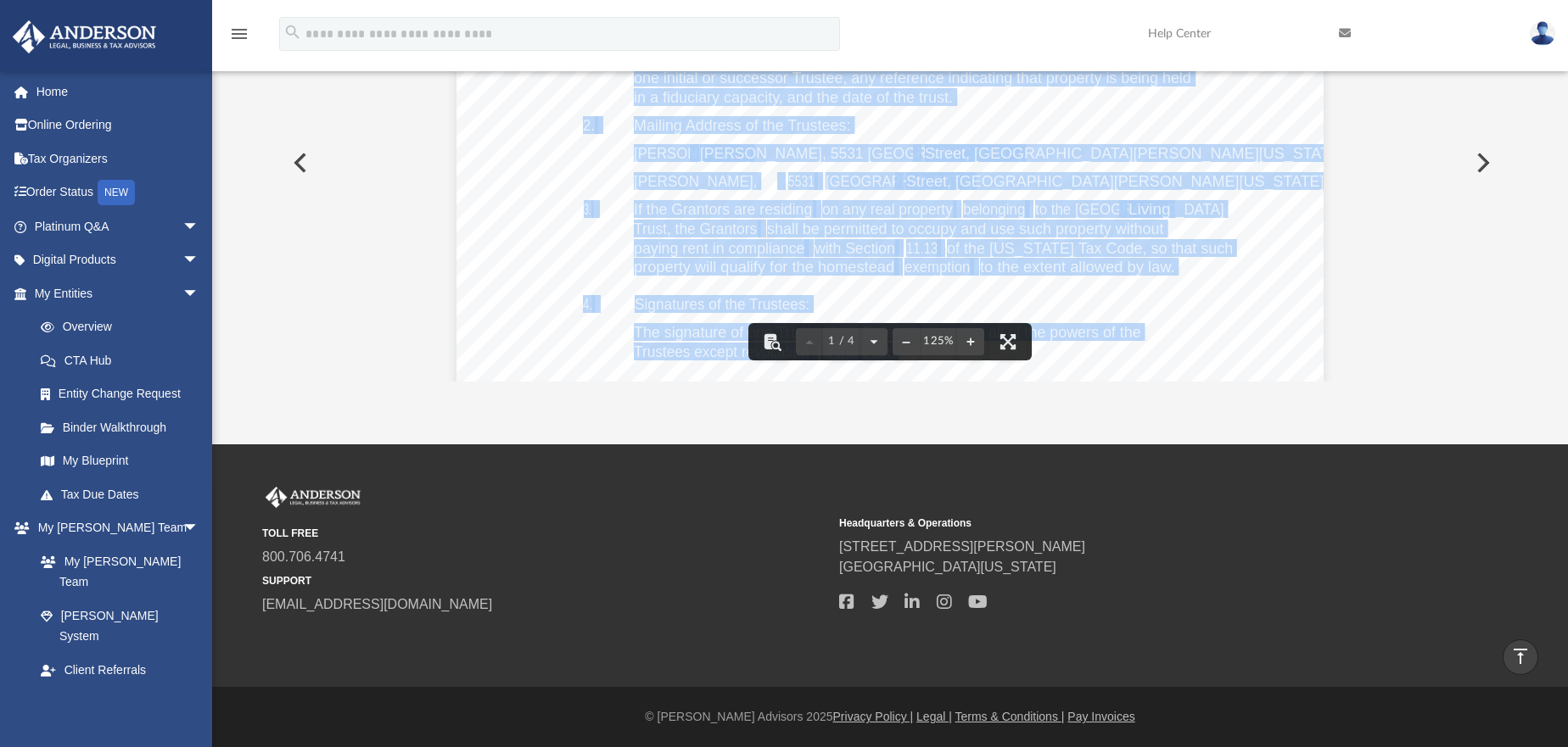
scroll to position [509, 0]
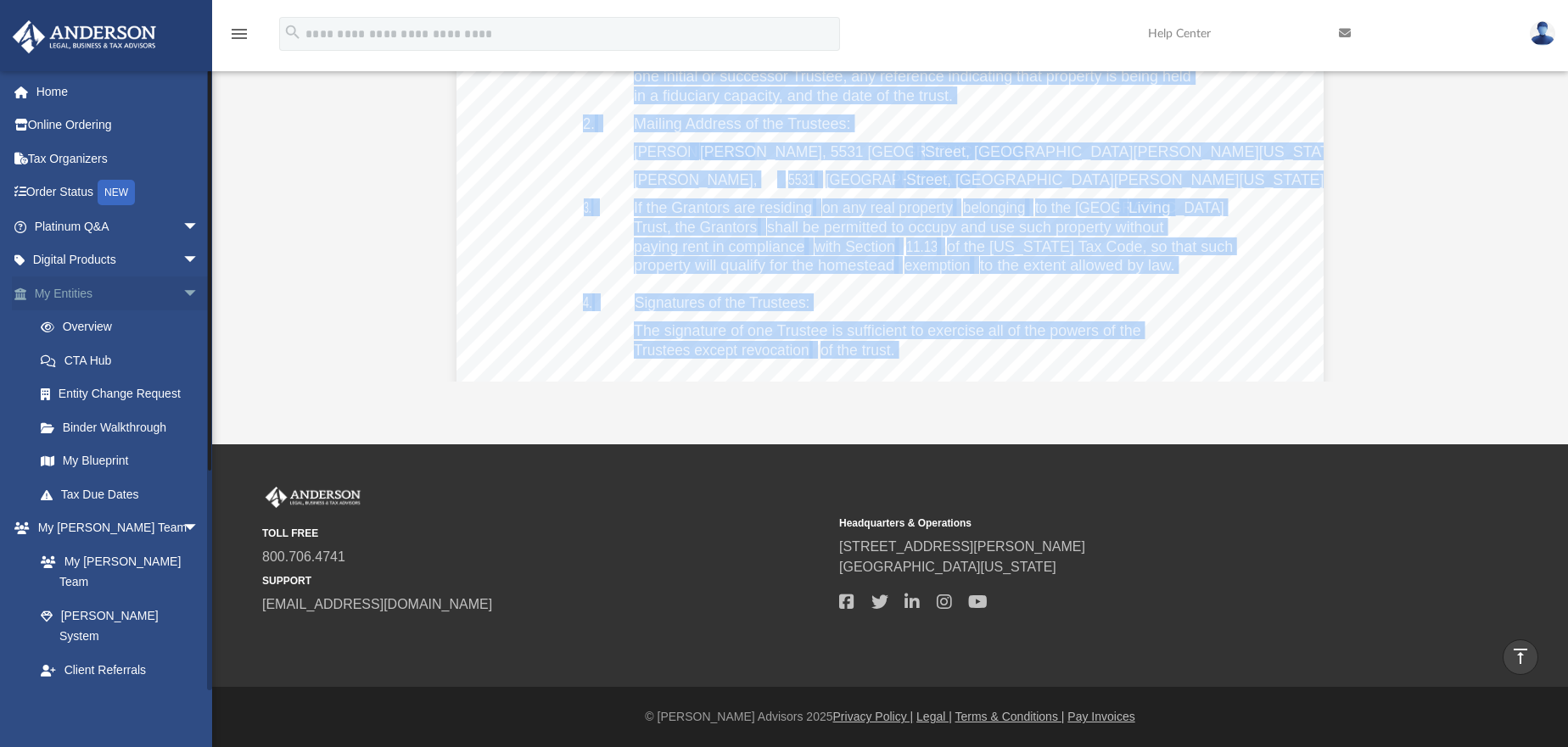
click at [53, 300] on link "My Entities arrow_drop_down" at bounding box center [118, 293] width 213 height 34
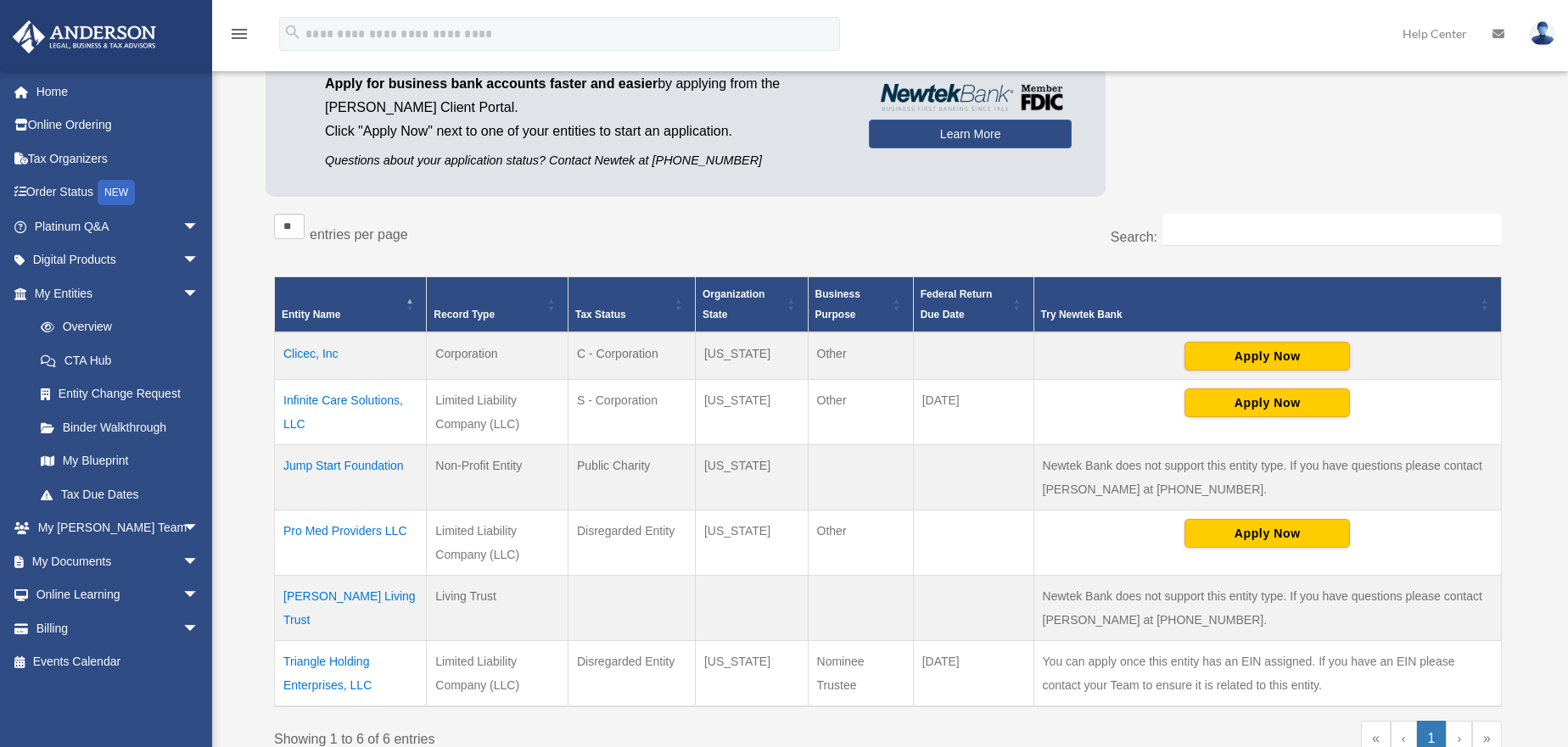
scroll to position [255, 0]
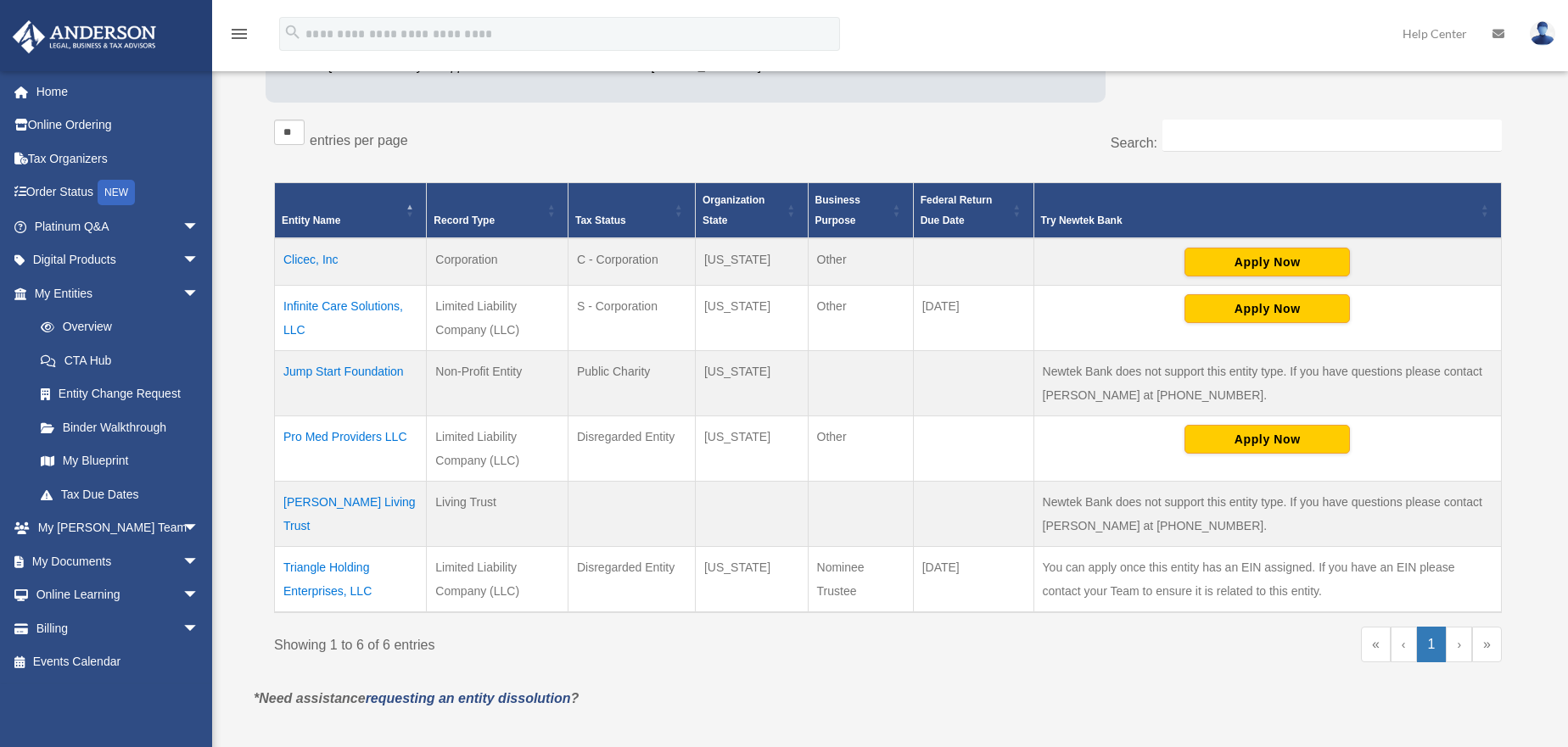
click at [337, 565] on td "Triangle Holding Enterprises, LLC" at bounding box center [351, 580] width 152 height 67
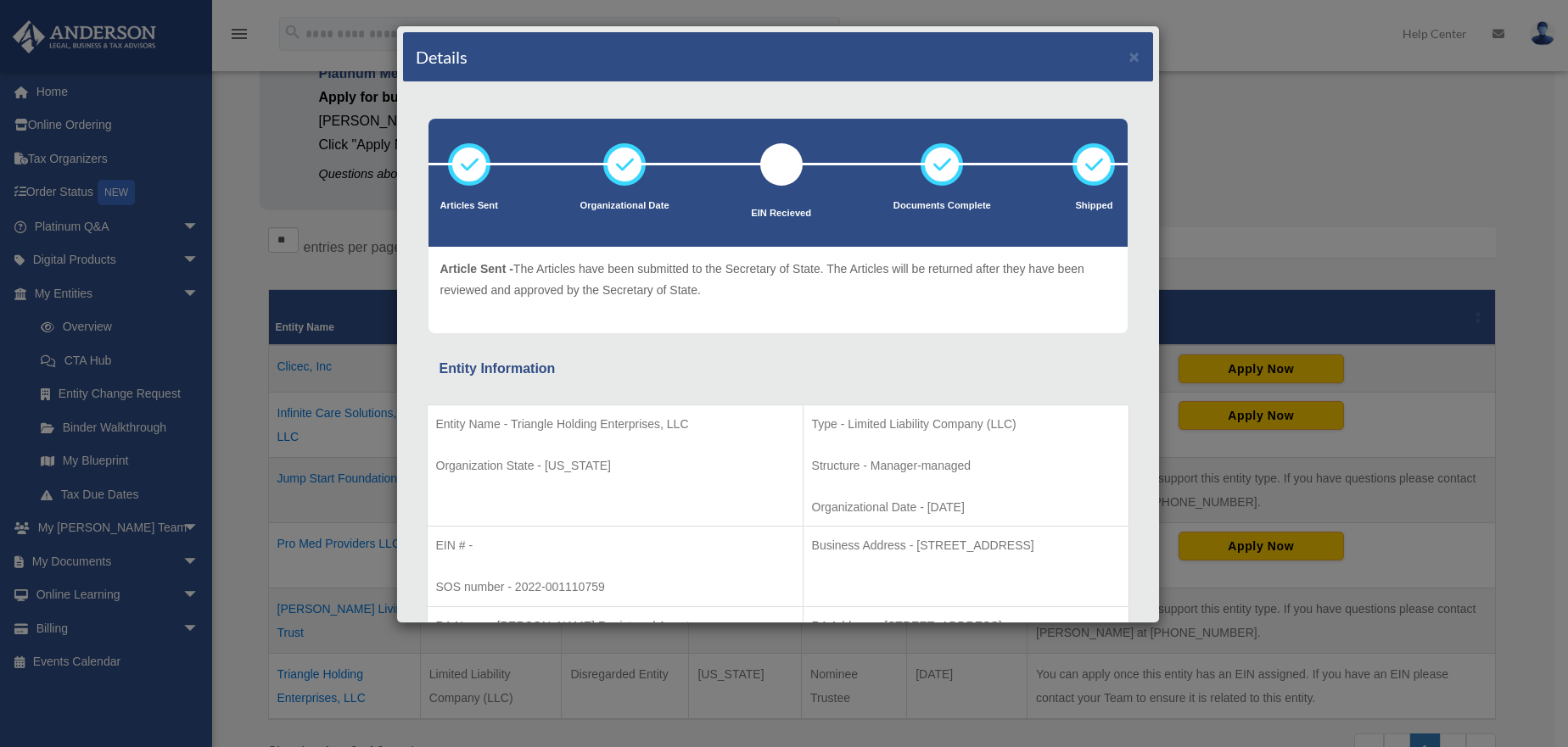
scroll to position [0, 0]
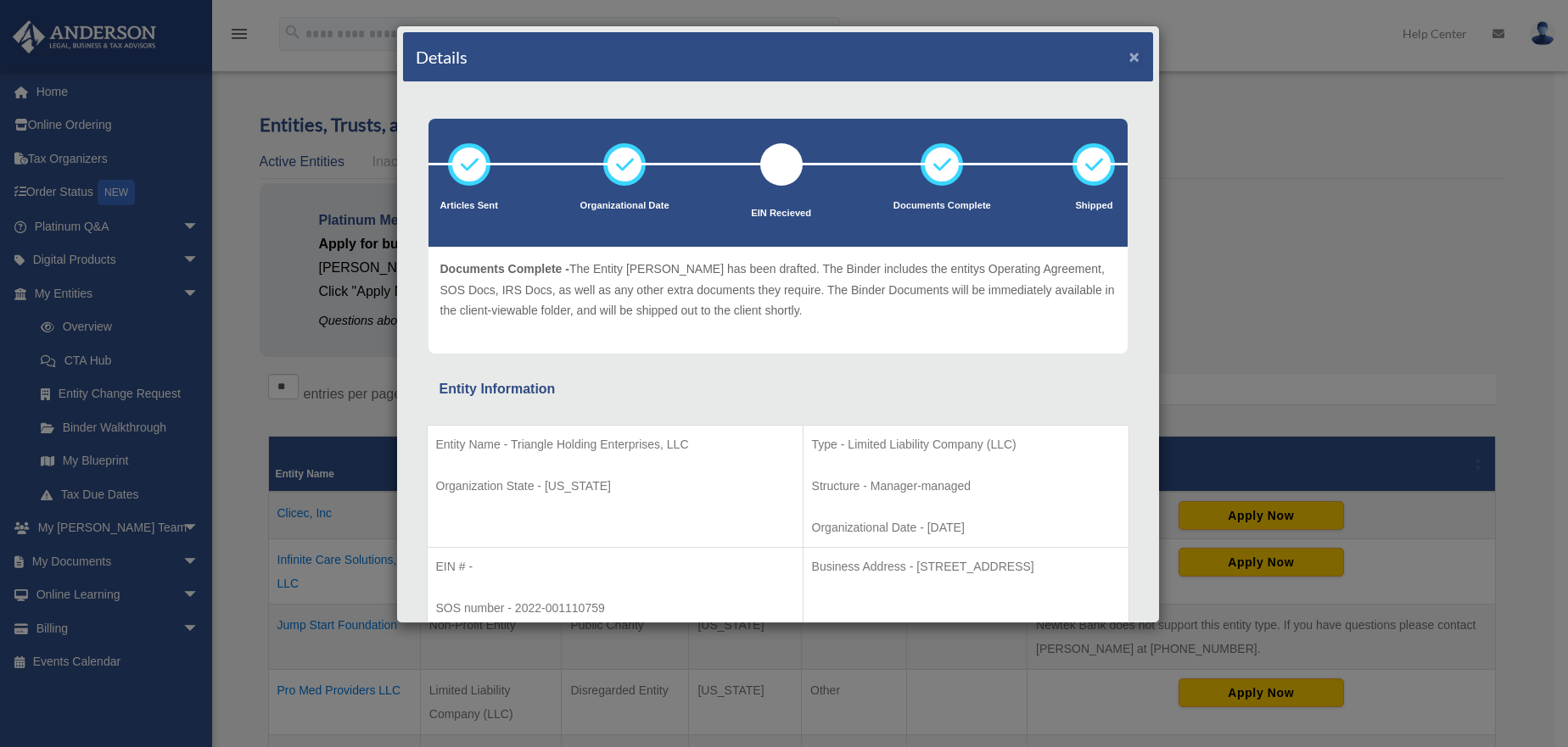
click at [1129, 54] on button "×" at bounding box center [1134, 57] width 11 height 18
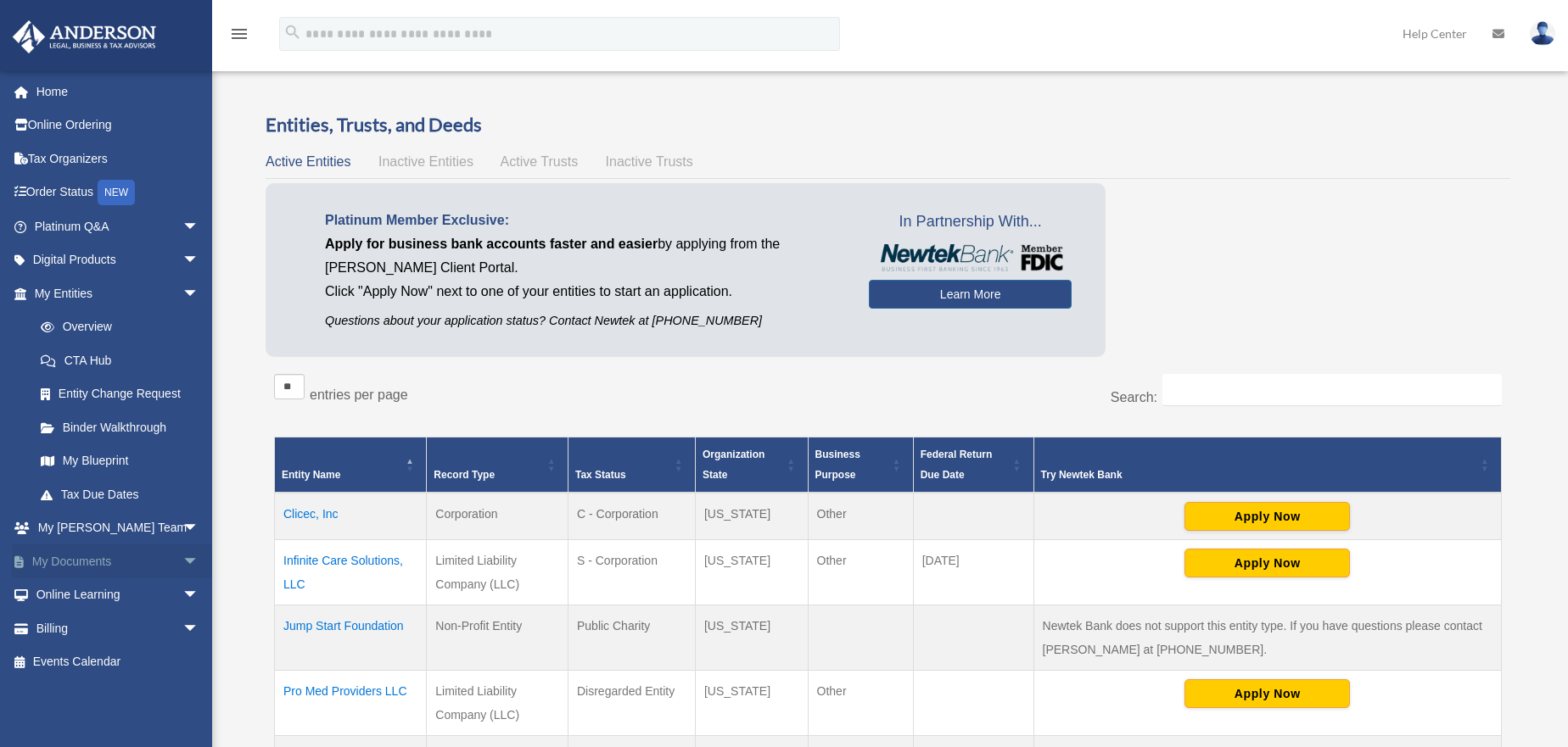
click at [73, 557] on link "My Documents arrow_drop_down" at bounding box center [118, 561] width 213 height 34
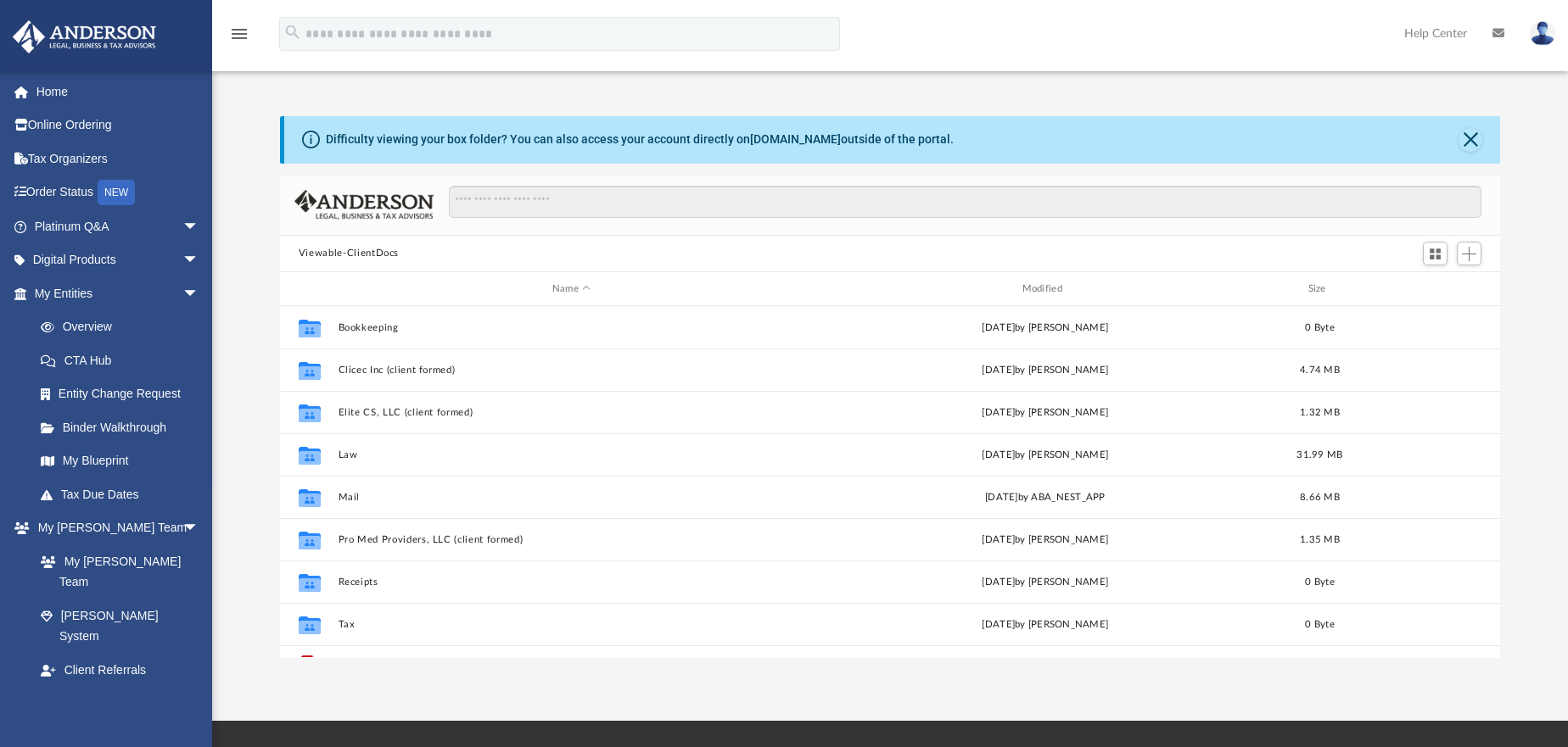
scroll to position [373, 1208]
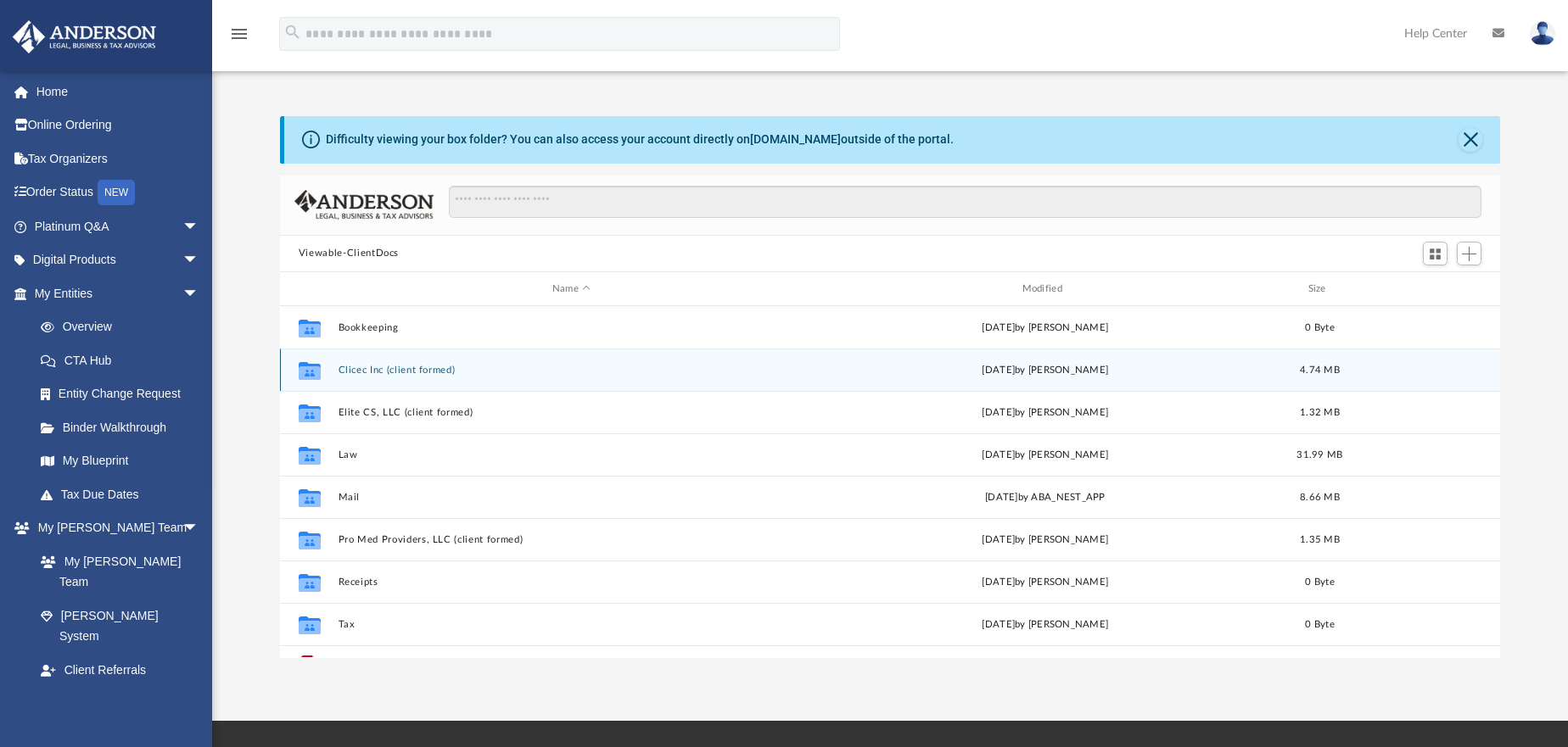
click at [366, 367] on button "Clicec Inc (client formed)" at bounding box center [571, 370] width 467 height 11
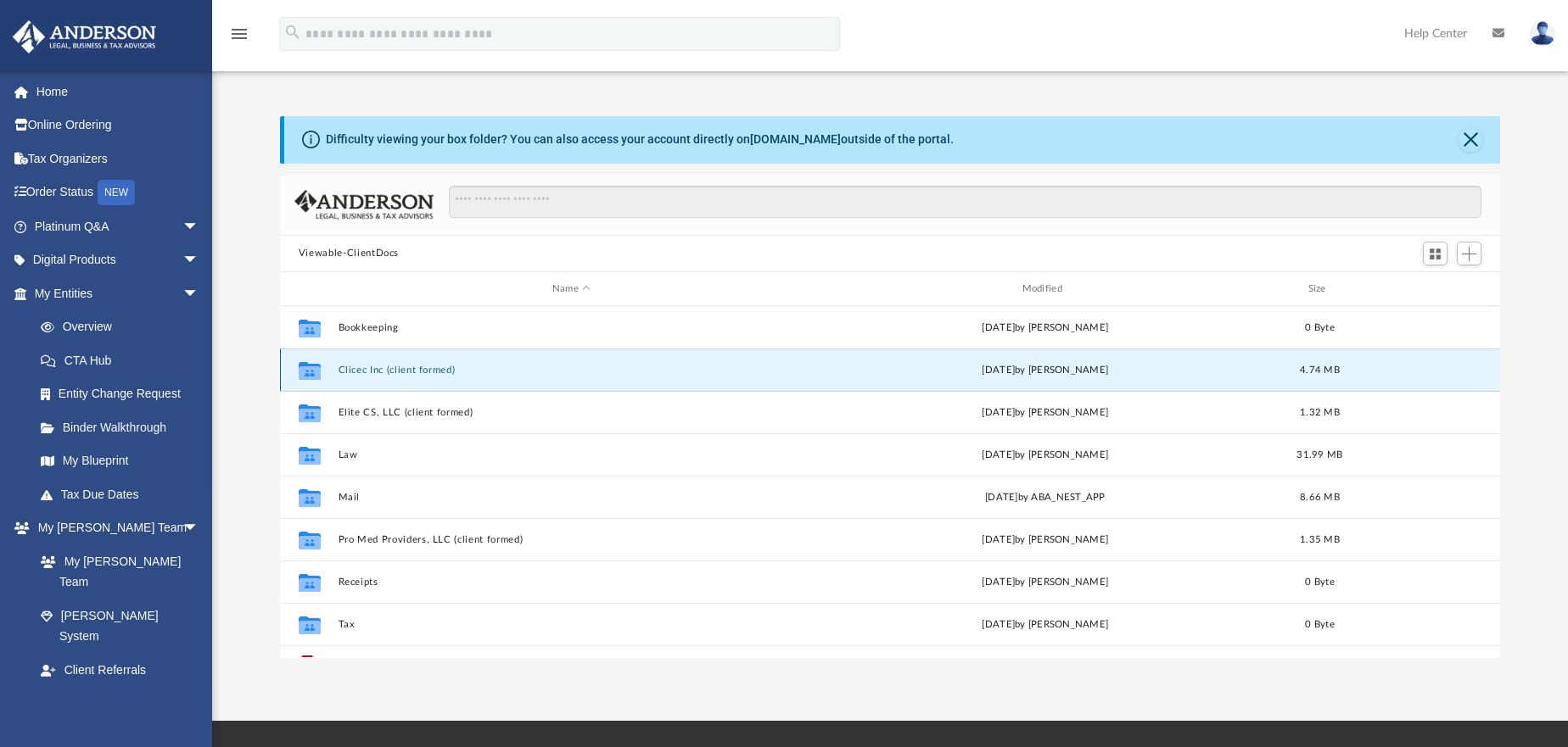
click at [366, 367] on button "Clicec Inc (client formed)" at bounding box center [571, 370] width 467 height 11
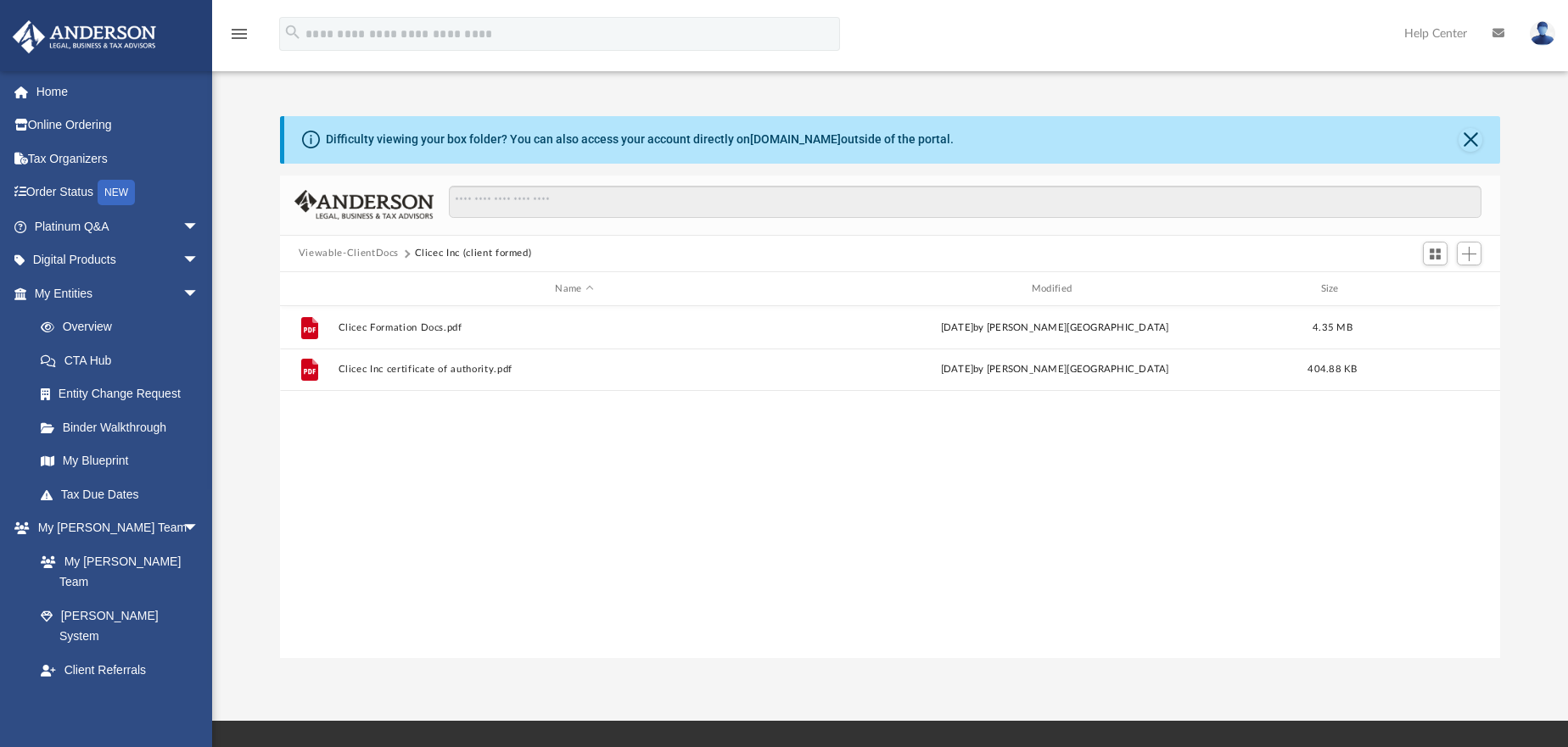
click at [363, 250] on button "Viewable-ClientDocs" at bounding box center [349, 254] width 100 height 16
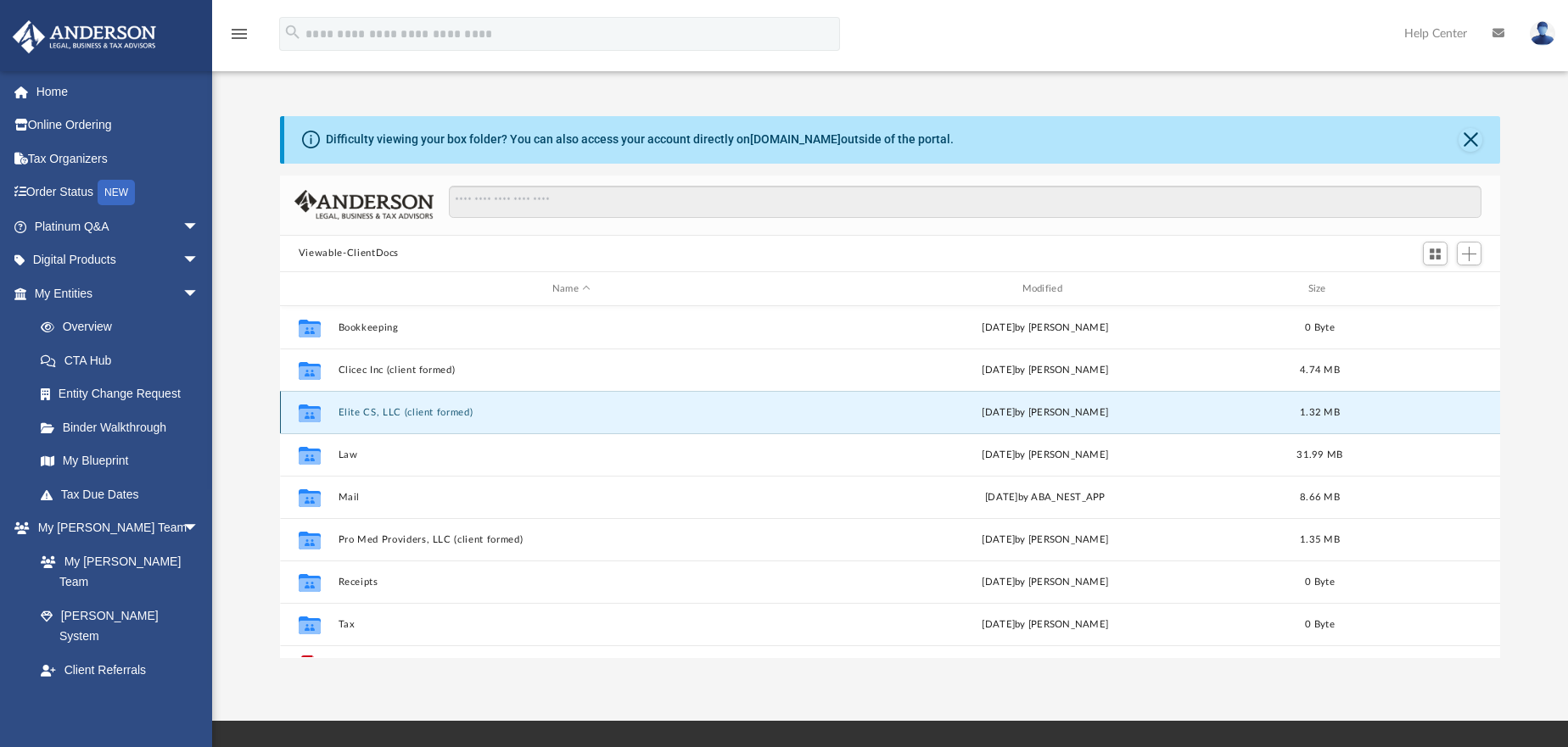
click at [362, 410] on button "Elite CS, LLC (client formed)" at bounding box center [571, 412] width 467 height 11
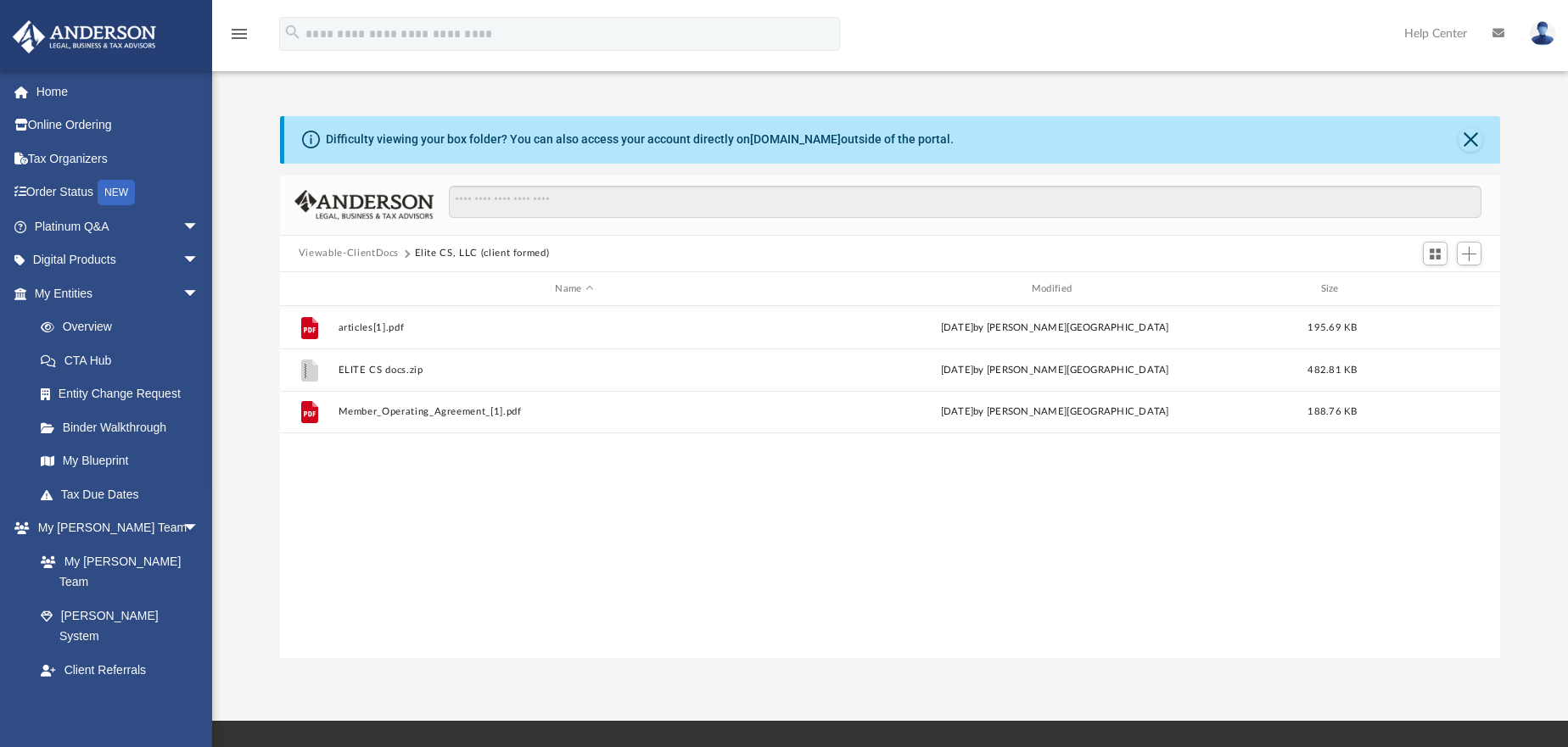
click at [367, 253] on button "Viewable-ClientDocs" at bounding box center [349, 254] width 100 height 16
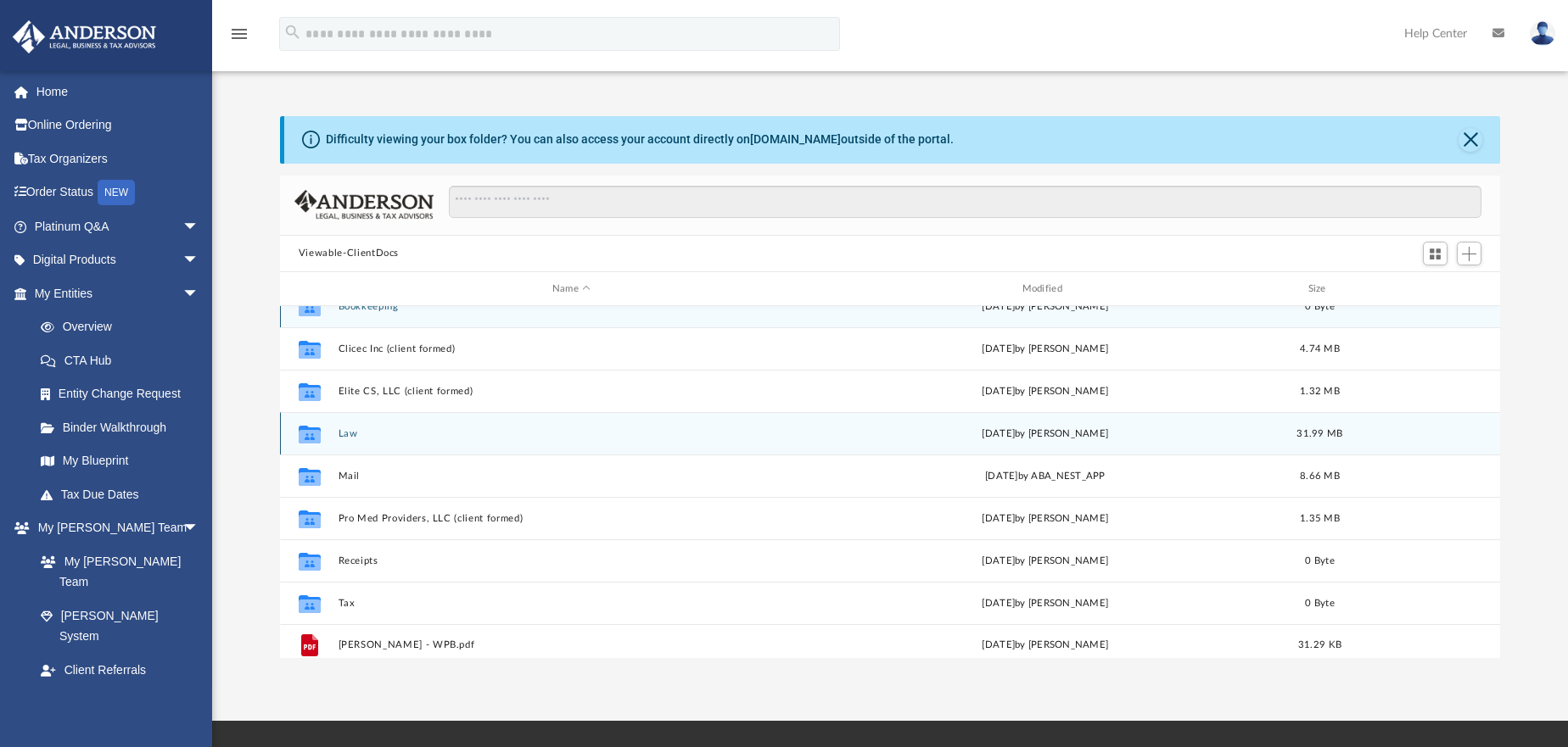
scroll to position [30, 0]
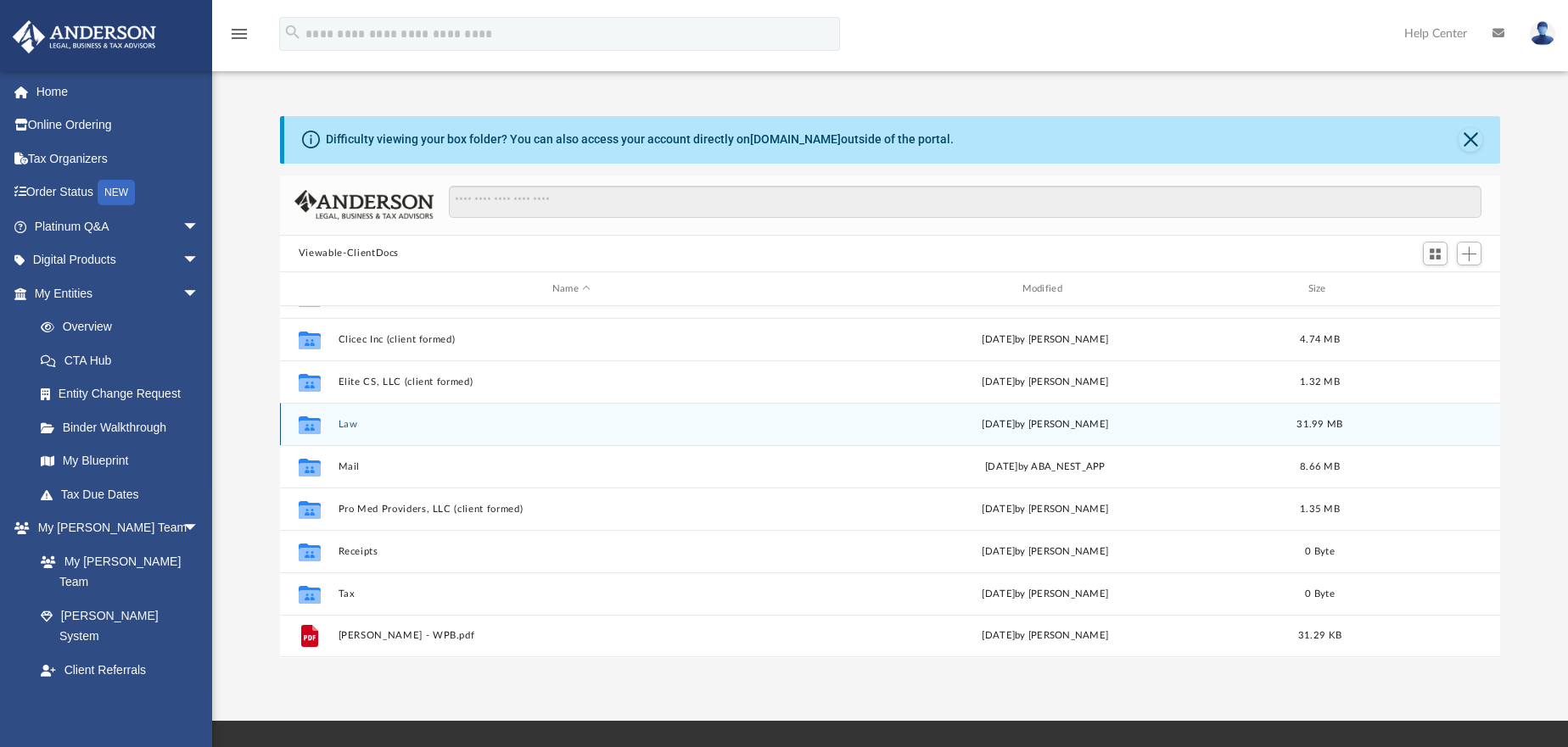
click at [340, 430] on button "Law" at bounding box center [571, 424] width 467 height 11
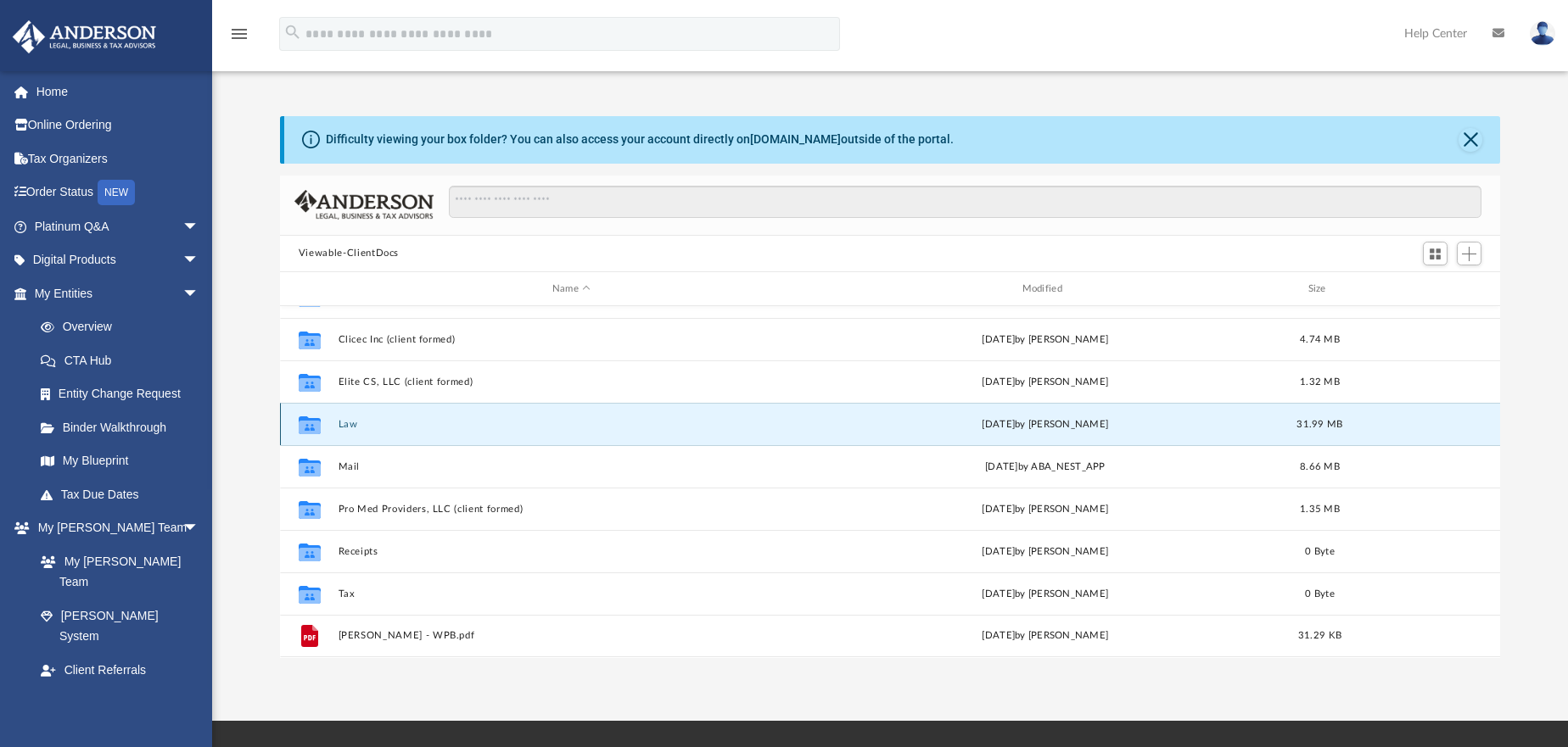
click at [340, 430] on button "Law" at bounding box center [571, 424] width 467 height 11
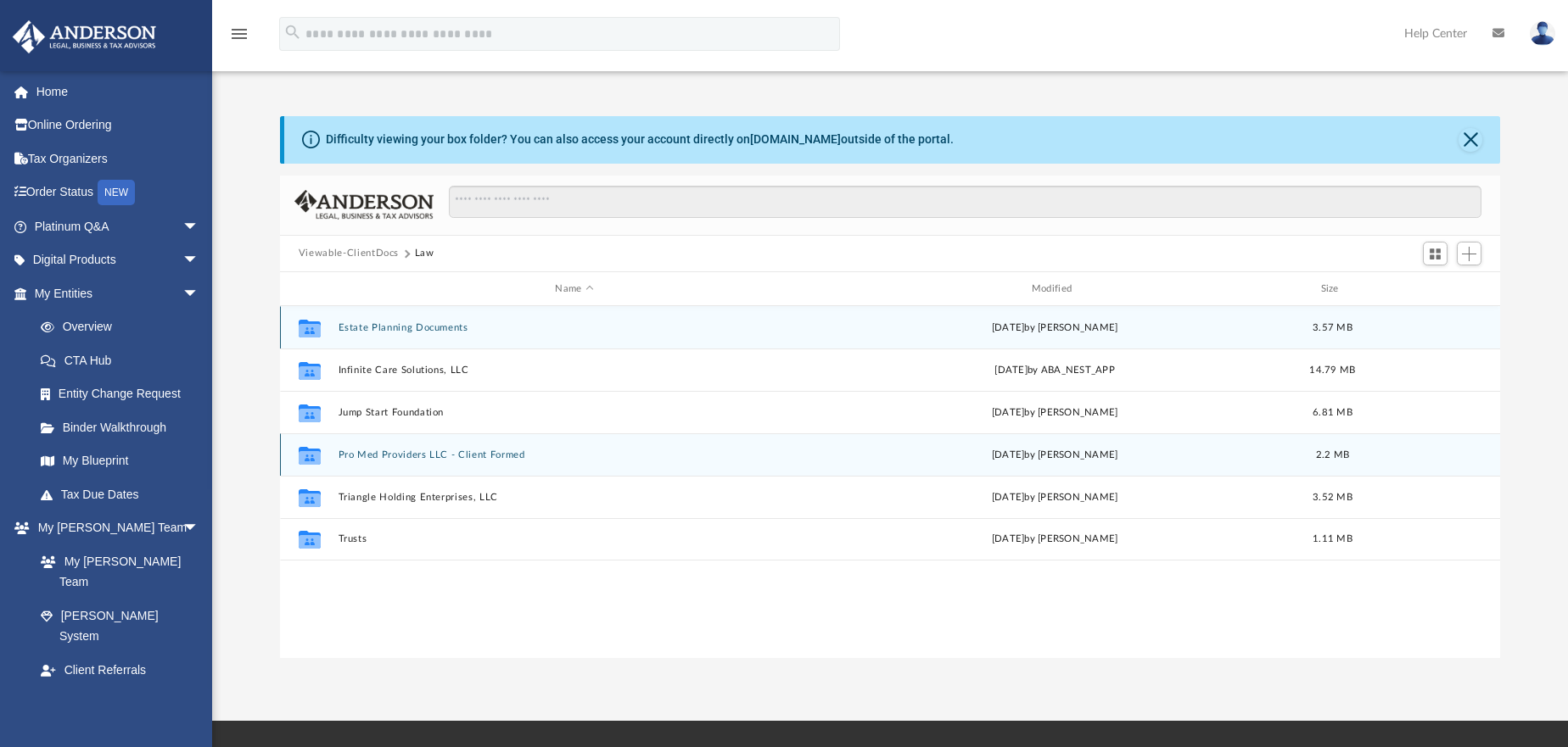
scroll to position [0, 0]
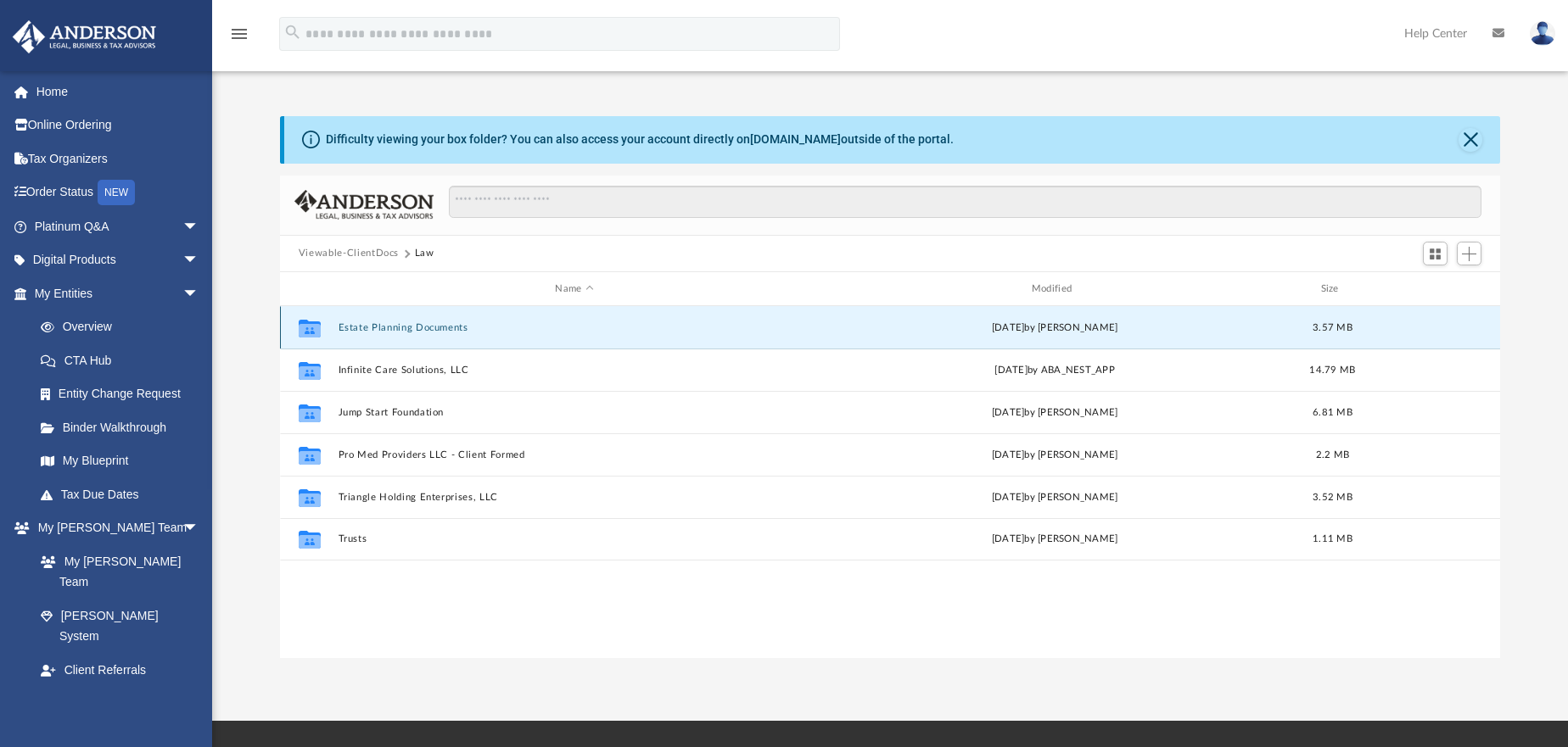
click at [384, 323] on button "Estate Planning Documents" at bounding box center [574, 327] width 473 height 11
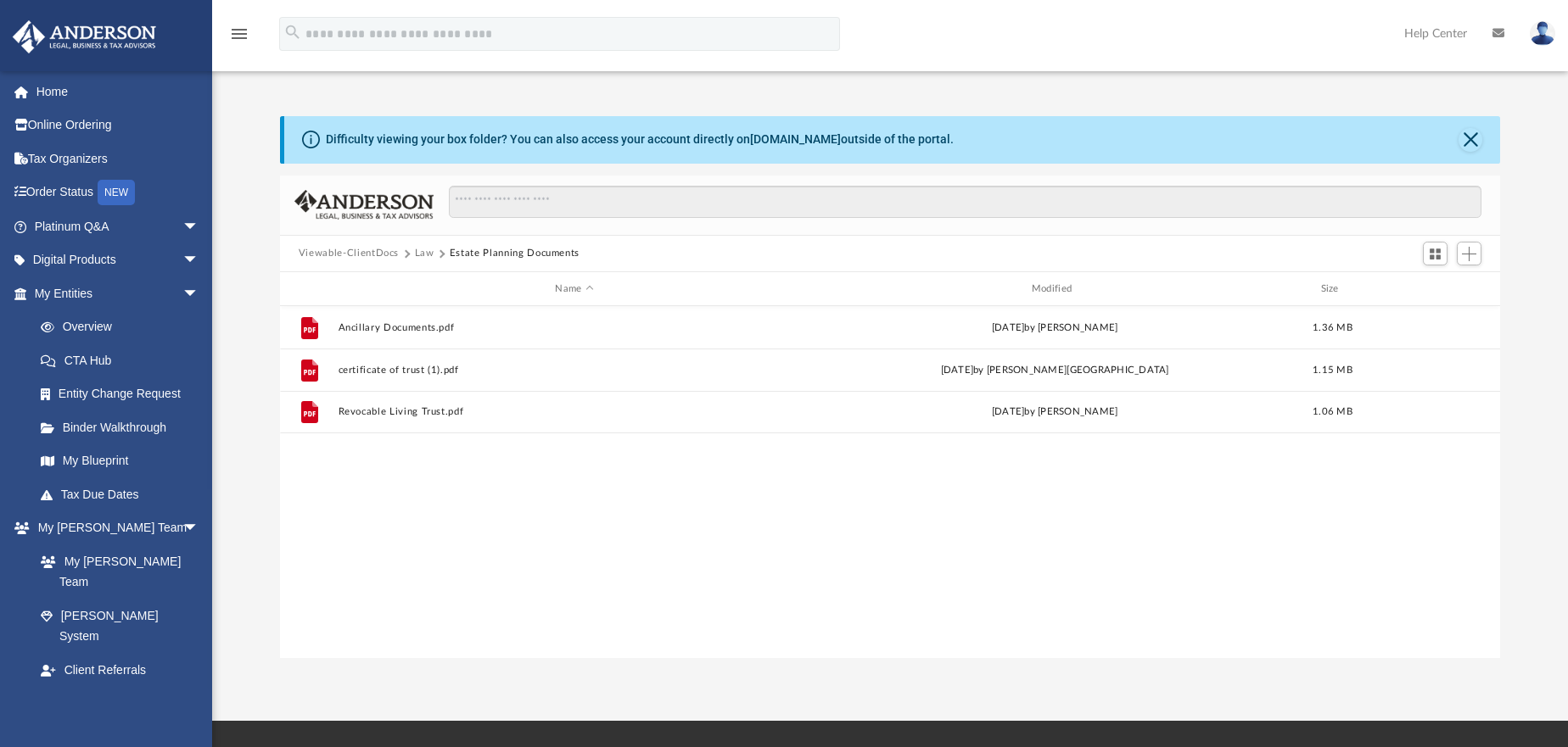
click at [427, 247] on button "Law" at bounding box center [425, 254] width 20 height 16
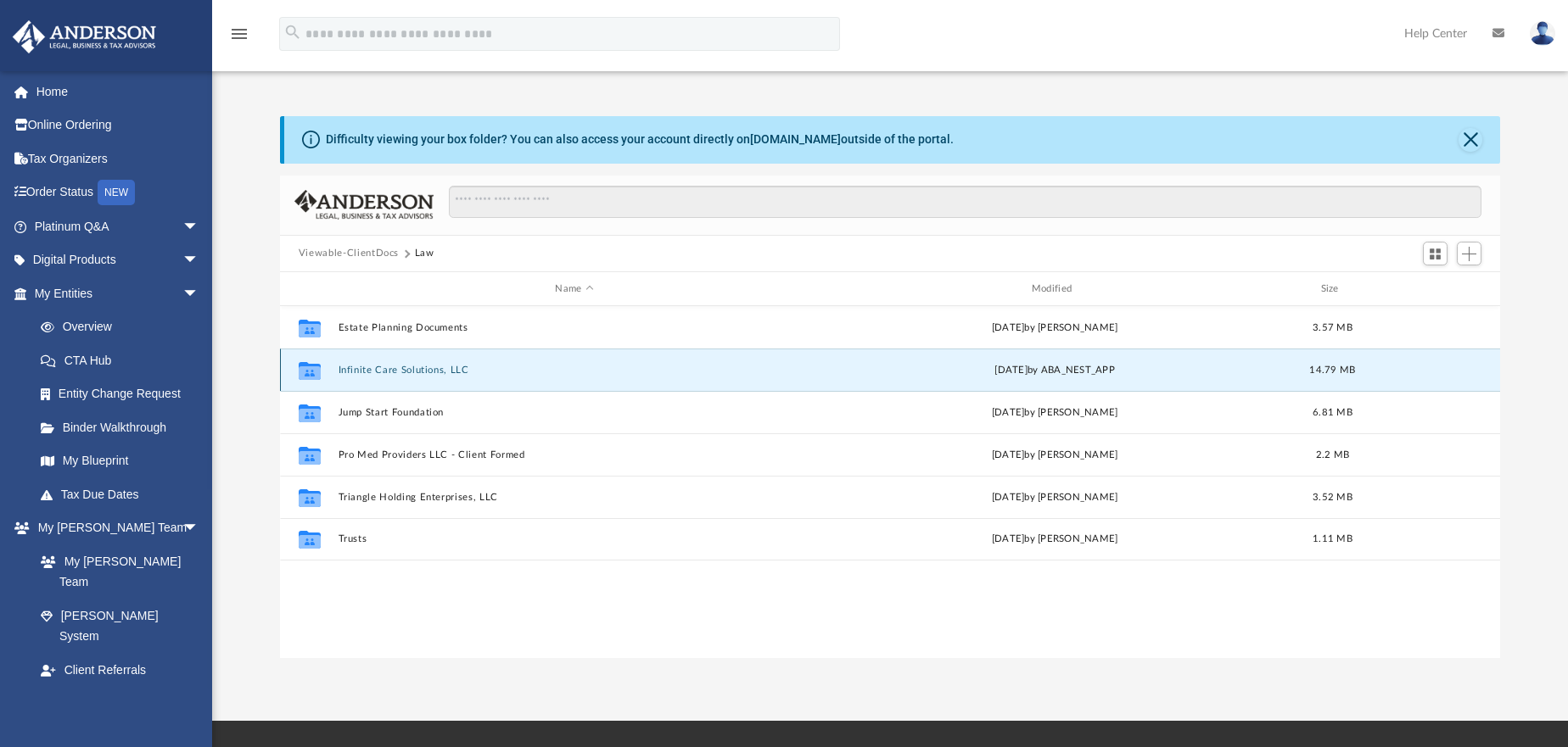
click at [366, 372] on button "Infinite Care Solutions, LLC" at bounding box center [574, 370] width 473 height 11
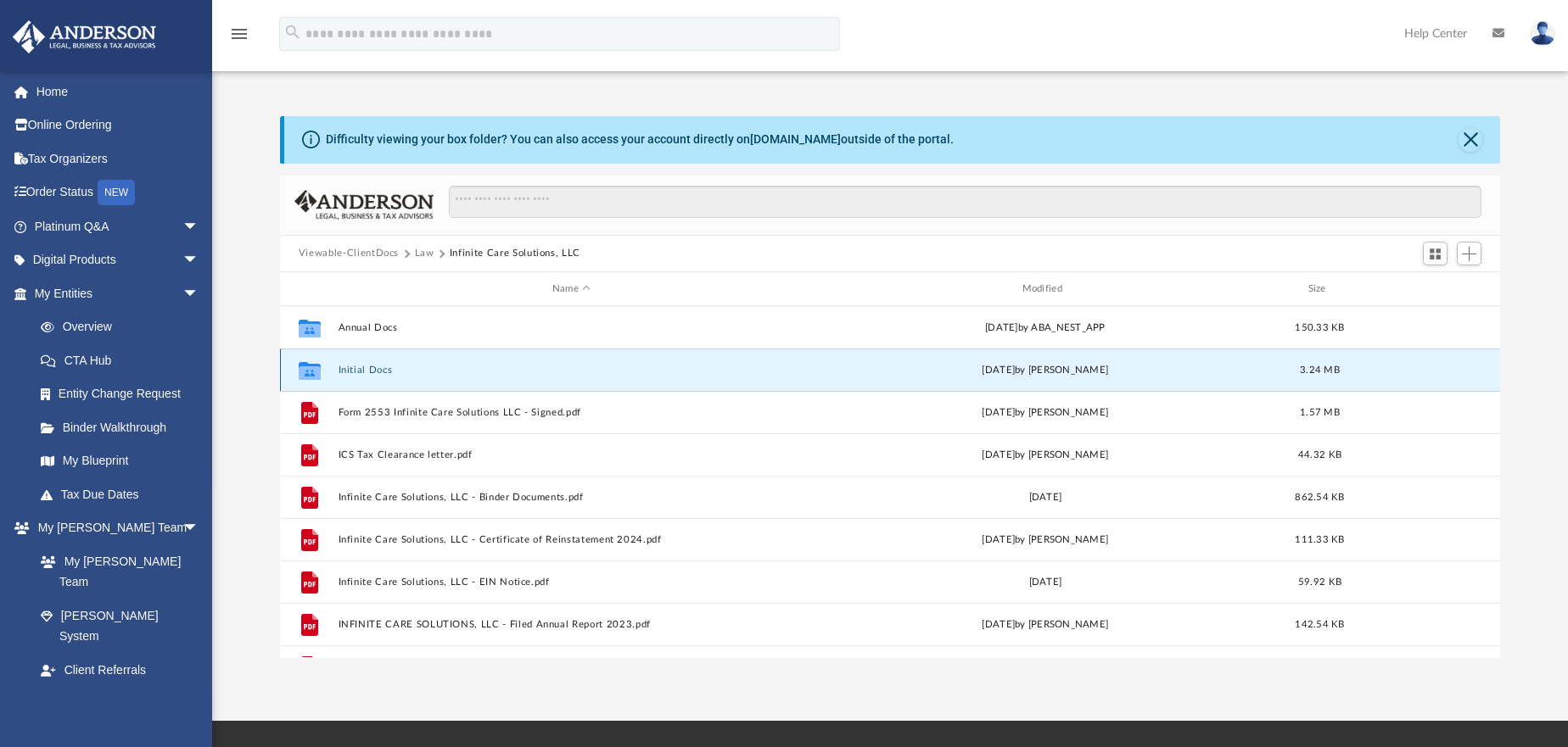
click at [349, 369] on button "Initial Docs" at bounding box center [571, 370] width 467 height 11
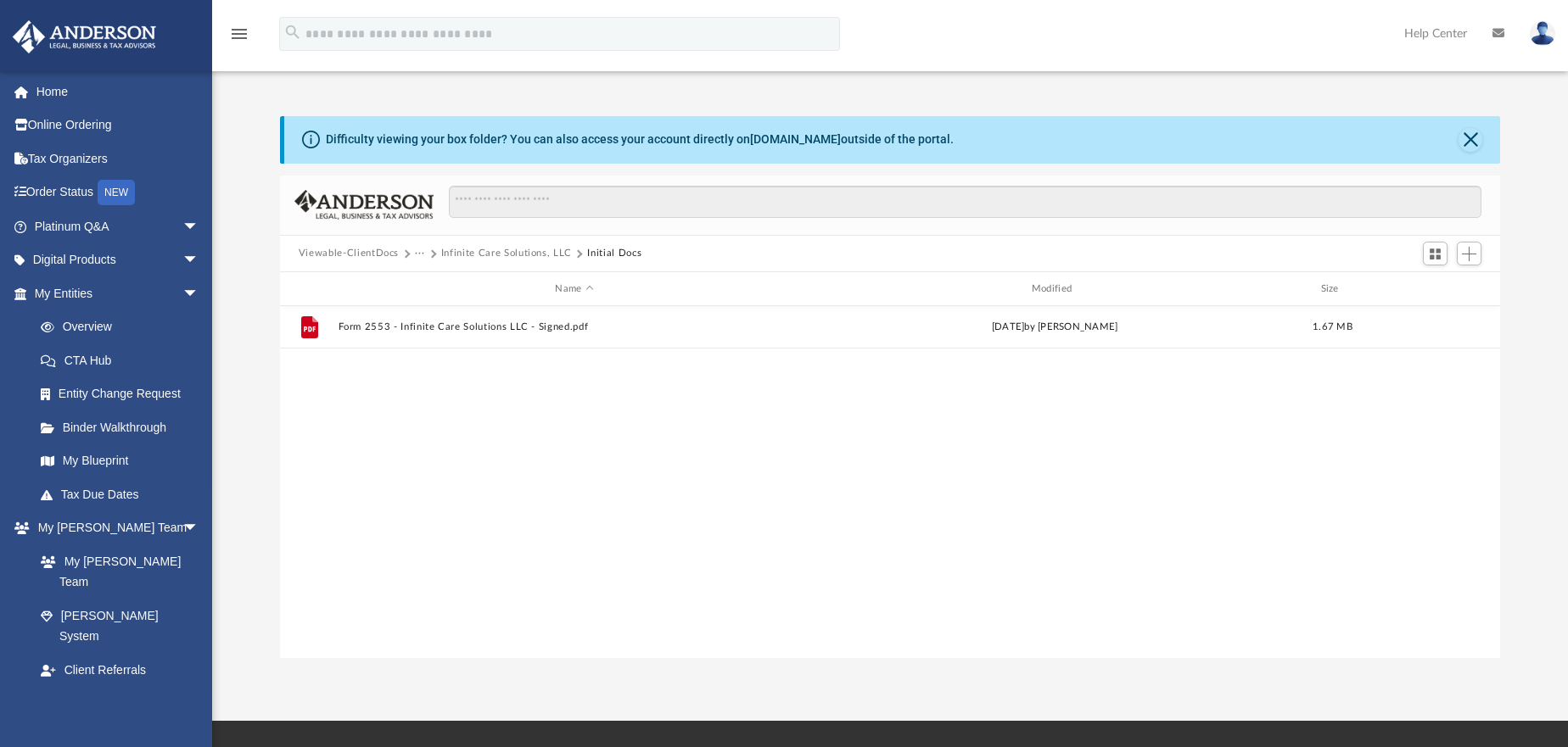
click at [526, 256] on button "Infinite Care Solutions, LLC" at bounding box center [506, 254] width 130 height 16
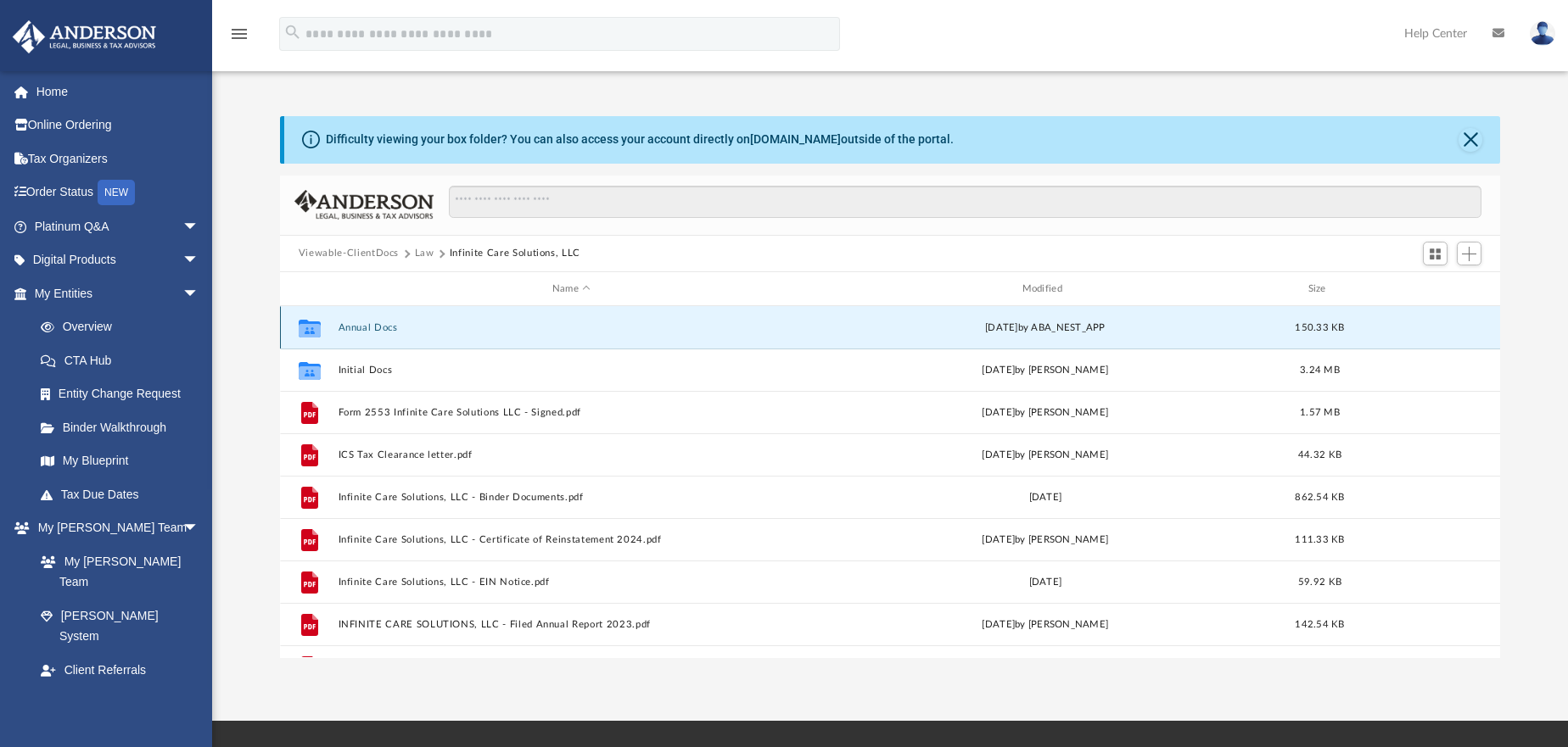
click at [365, 325] on button "Annual Docs" at bounding box center [571, 327] width 467 height 11
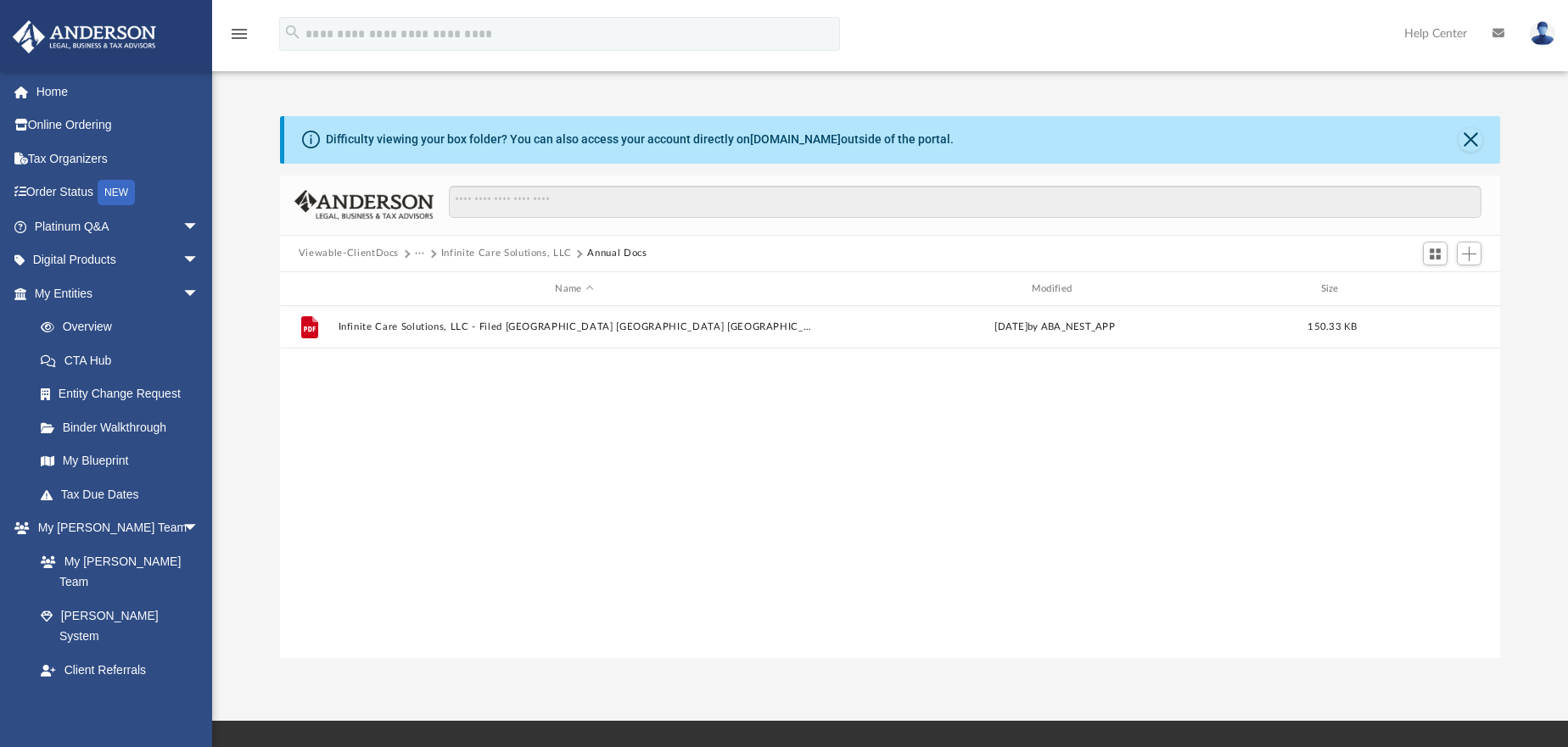
click at [472, 251] on button "Infinite Care Solutions, LLC" at bounding box center [506, 254] width 130 height 16
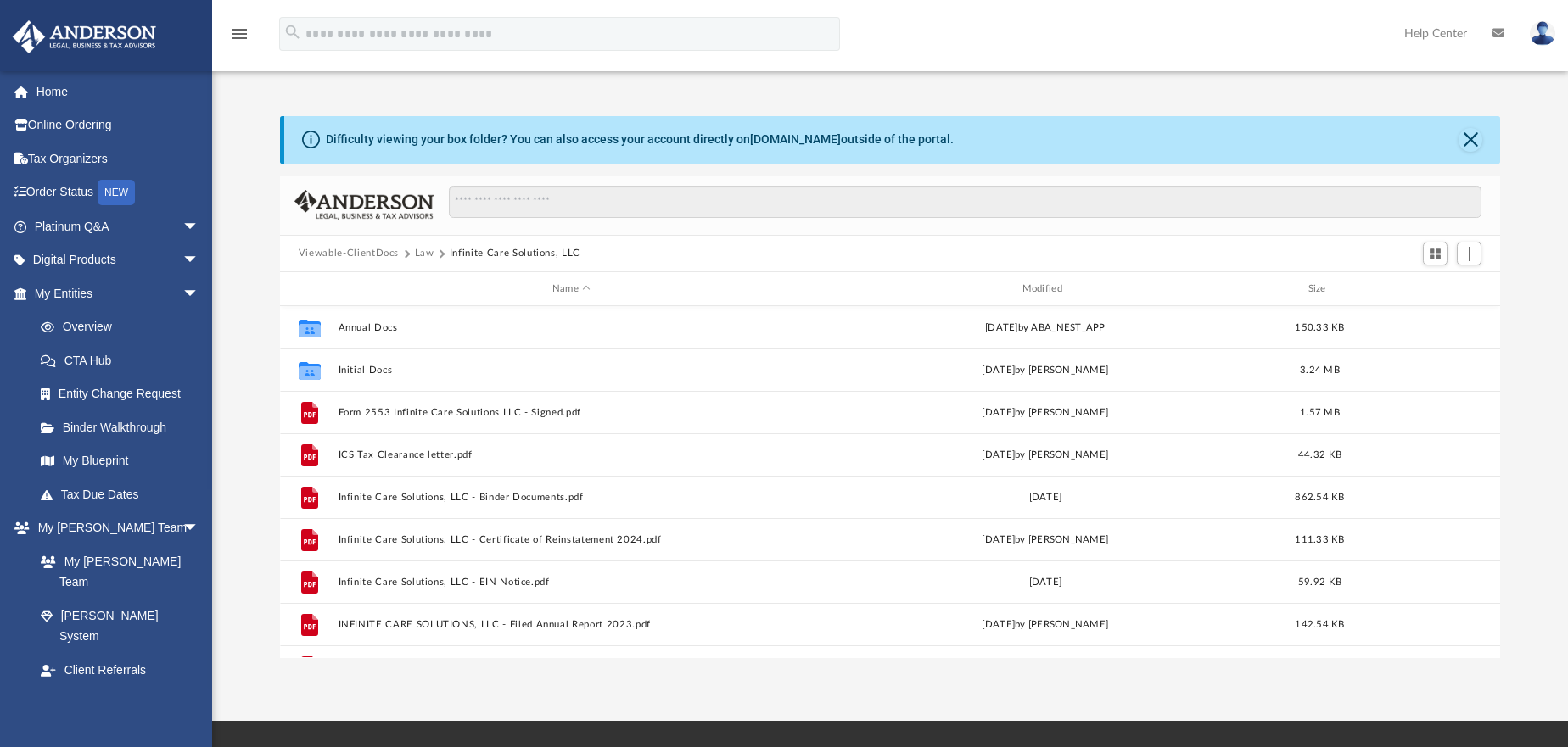
click at [416, 251] on button "Law" at bounding box center [425, 254] width 20 height 16
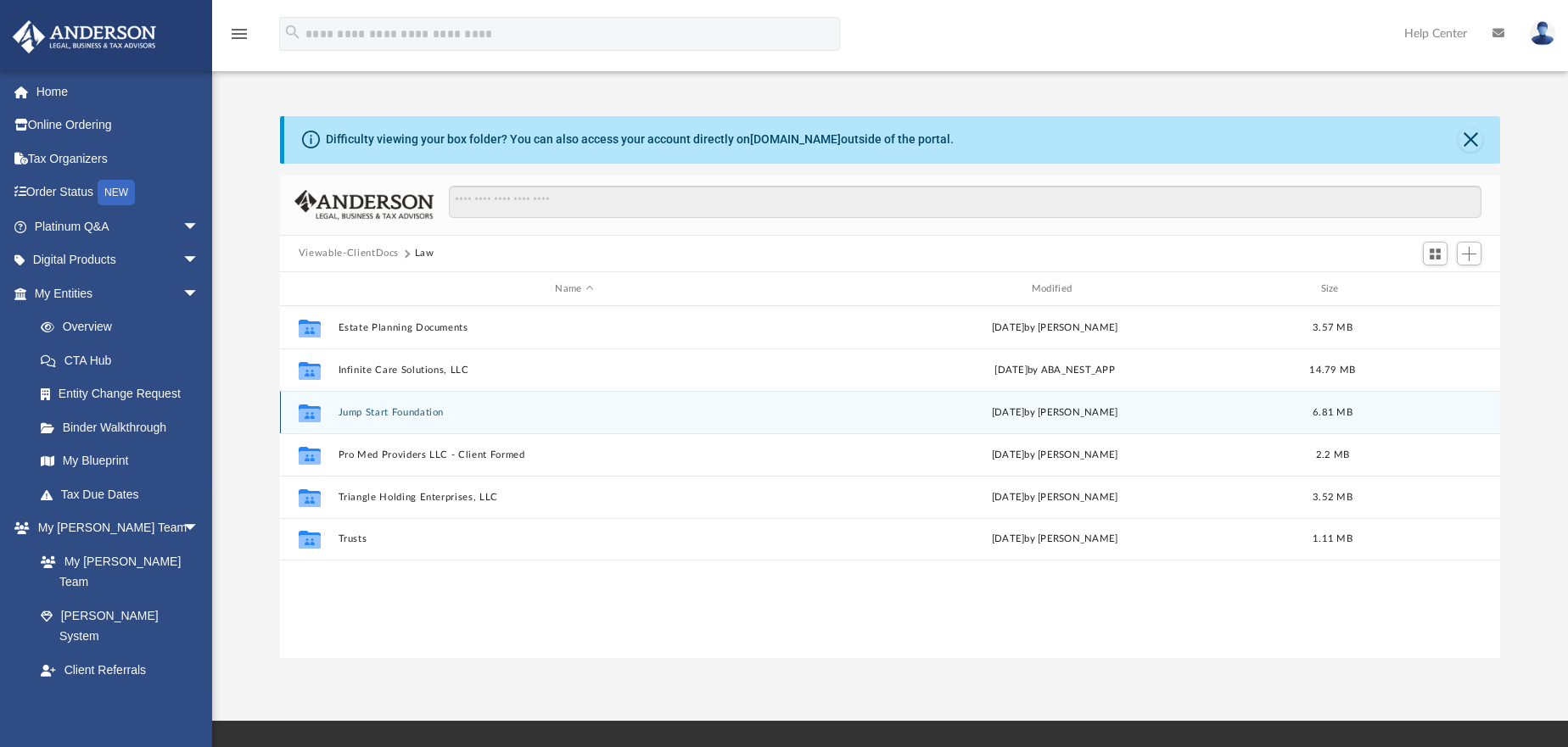
click at [395, 405] on div "Collaborated Folder Jump Start Foundation [DATE] by [PERSON_NAME] 6.81 MB" at bounding box center [890, 411] width 1220 height 42
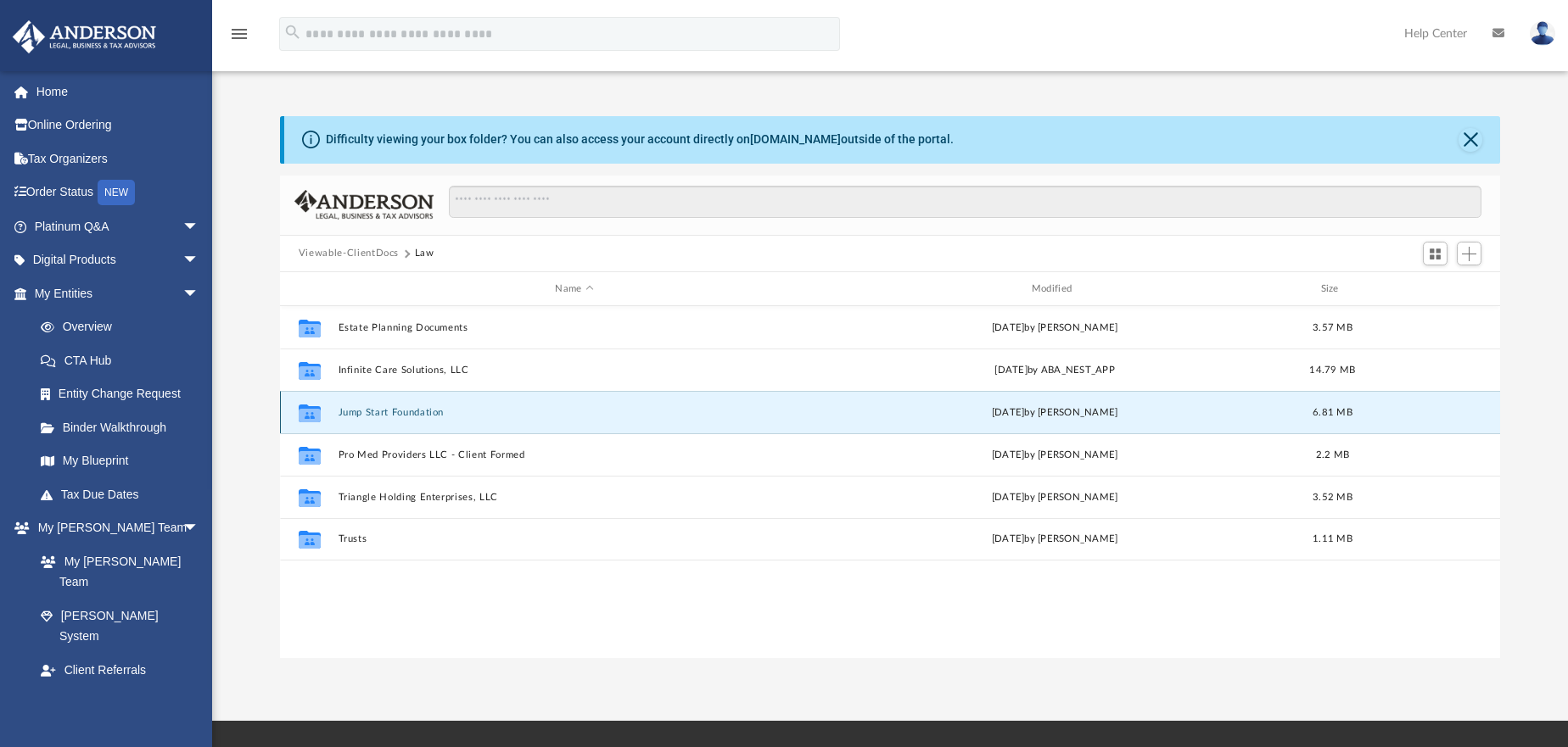
click at [363, 414] on button "Jump Start Foundation" at bounding box center [574, 412] width 473 height 11
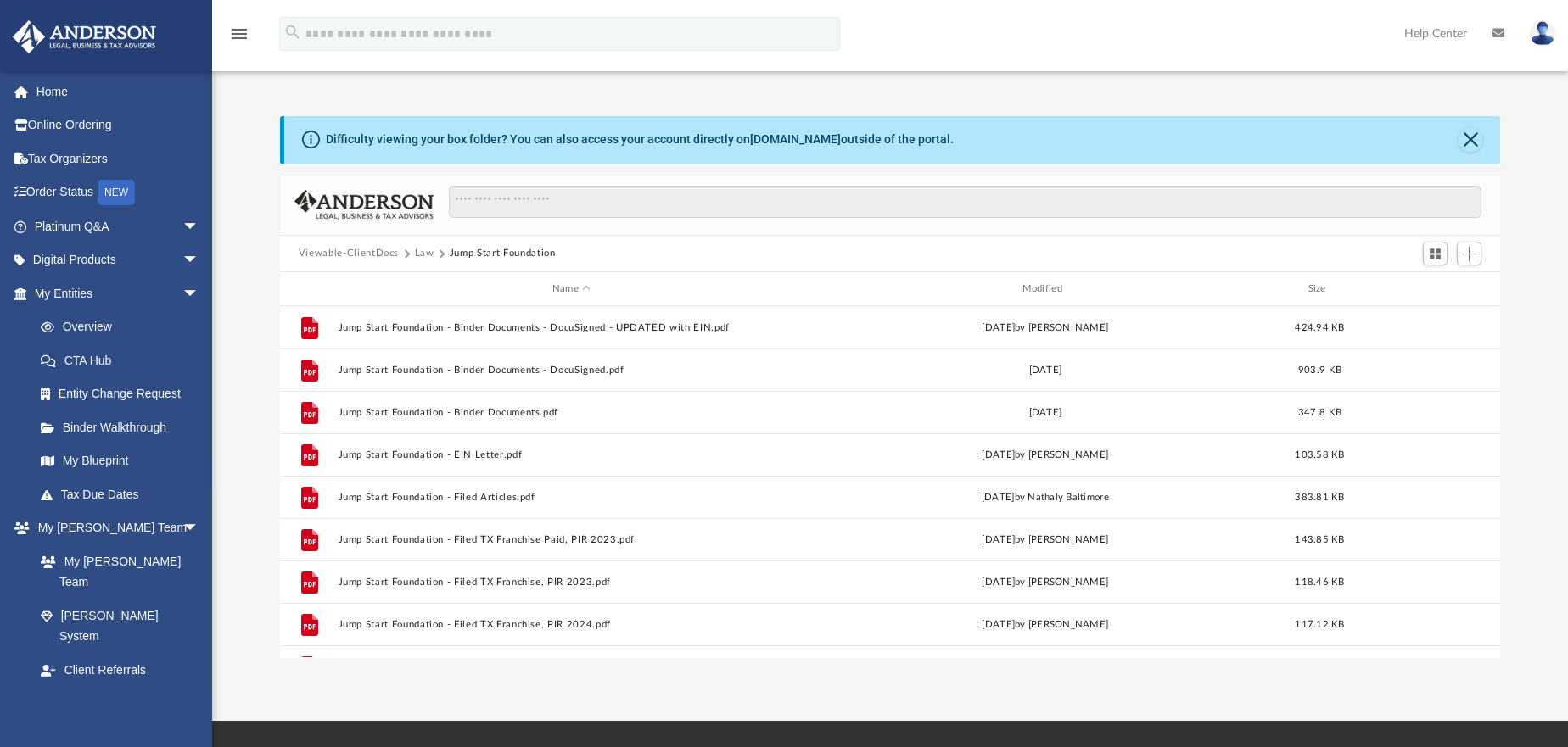
click at [423, 246] on button "Law" at bounding box center [425, 254] width 20 height 16
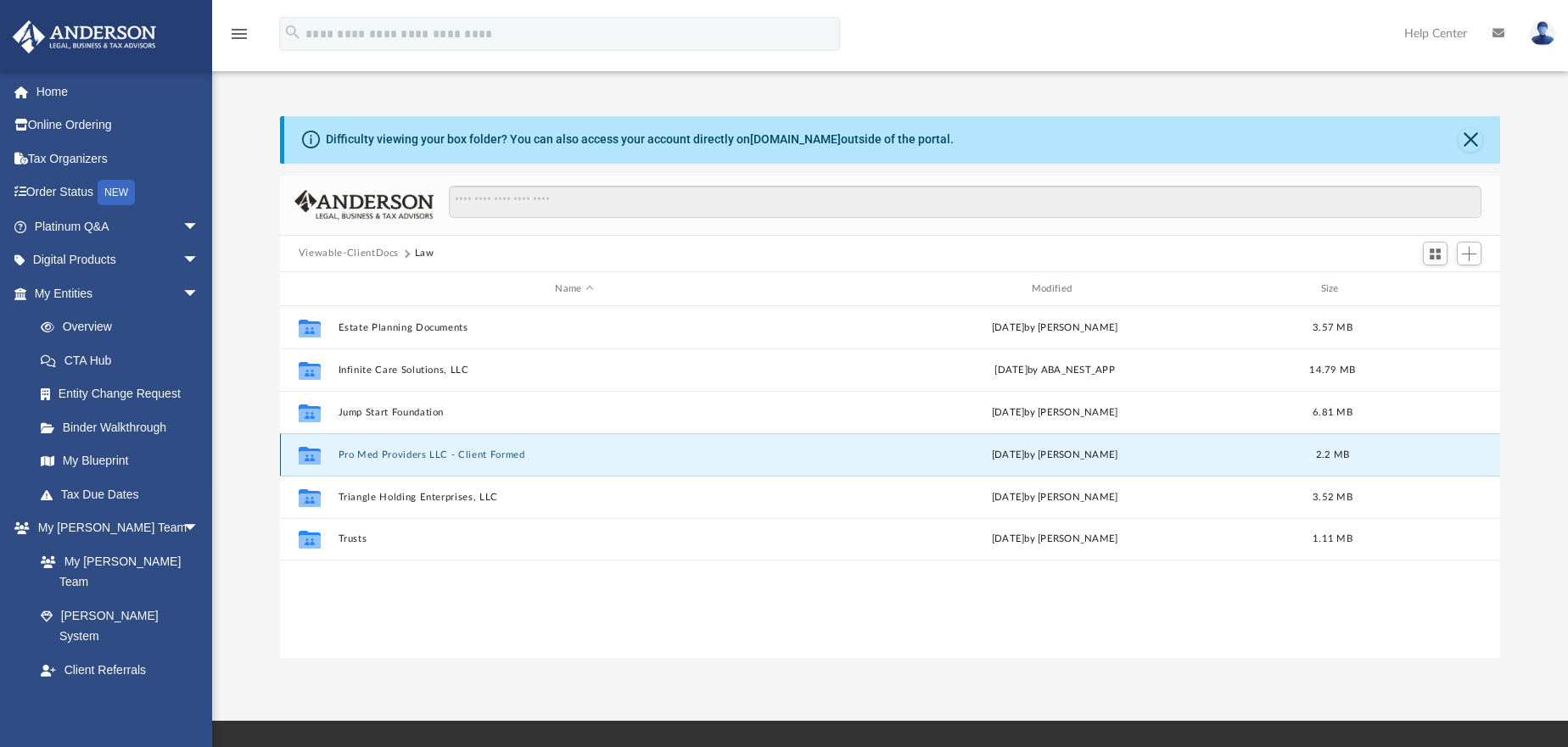
click at [377, 449] on button "Pro Med Providers LLC - Client Formed" at bounding box center [574, 454] width 473 height 11
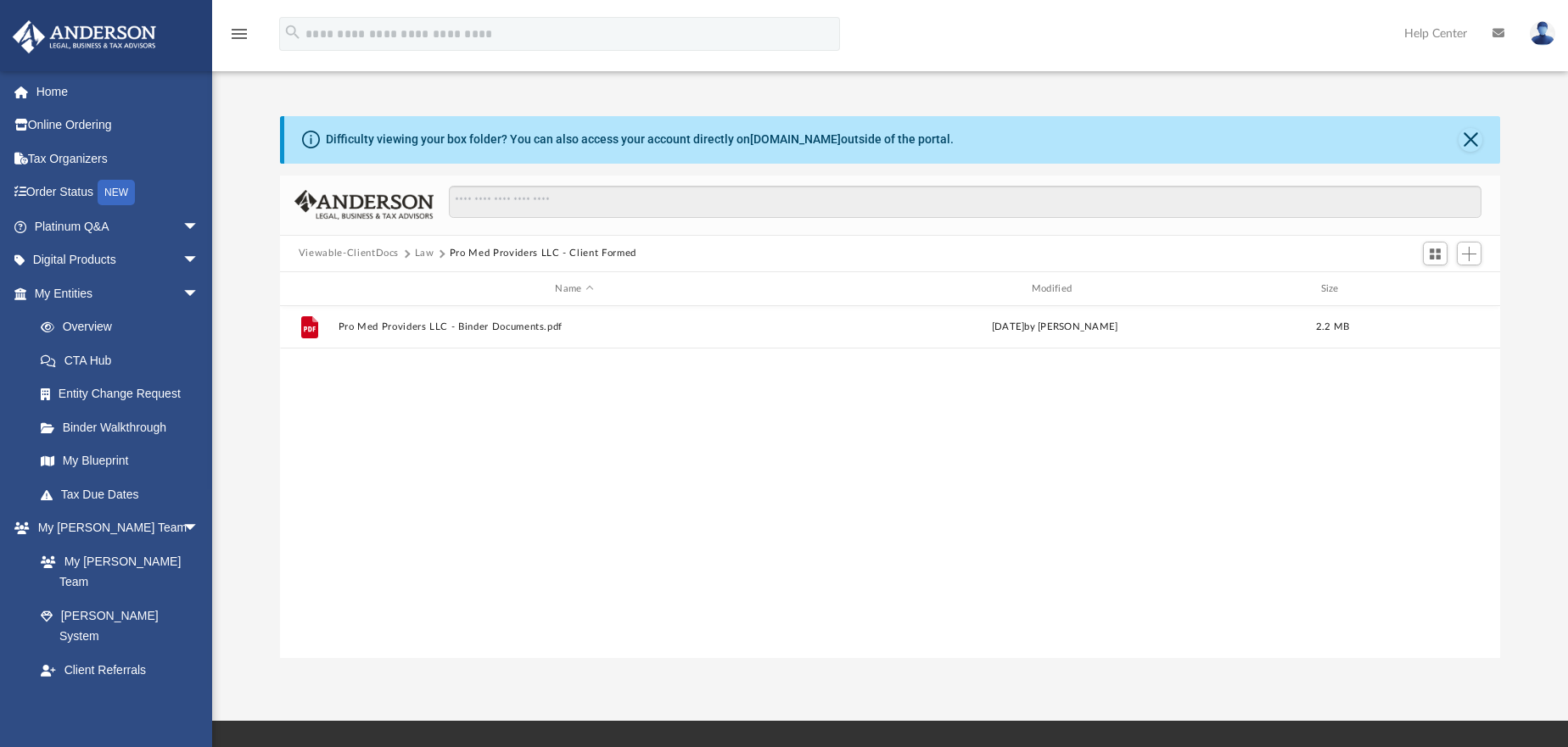
click at [418, 253] on button "Law" at bounding box center [425, 254] width 20 height 16
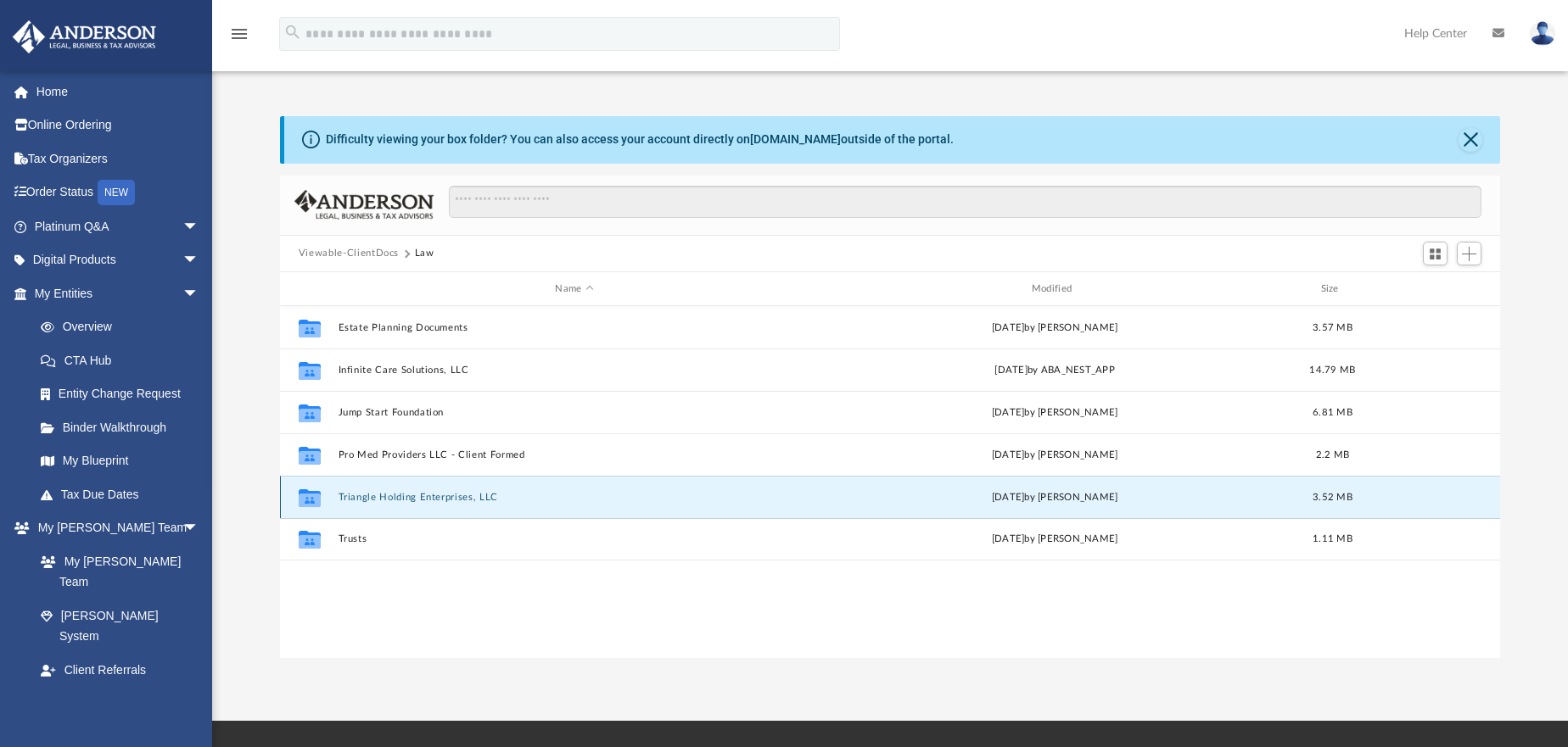
click at [388, 496] on button "Triangle Holding Enterprises, LLC" at bounding box center [574, 497] width 473 height 11
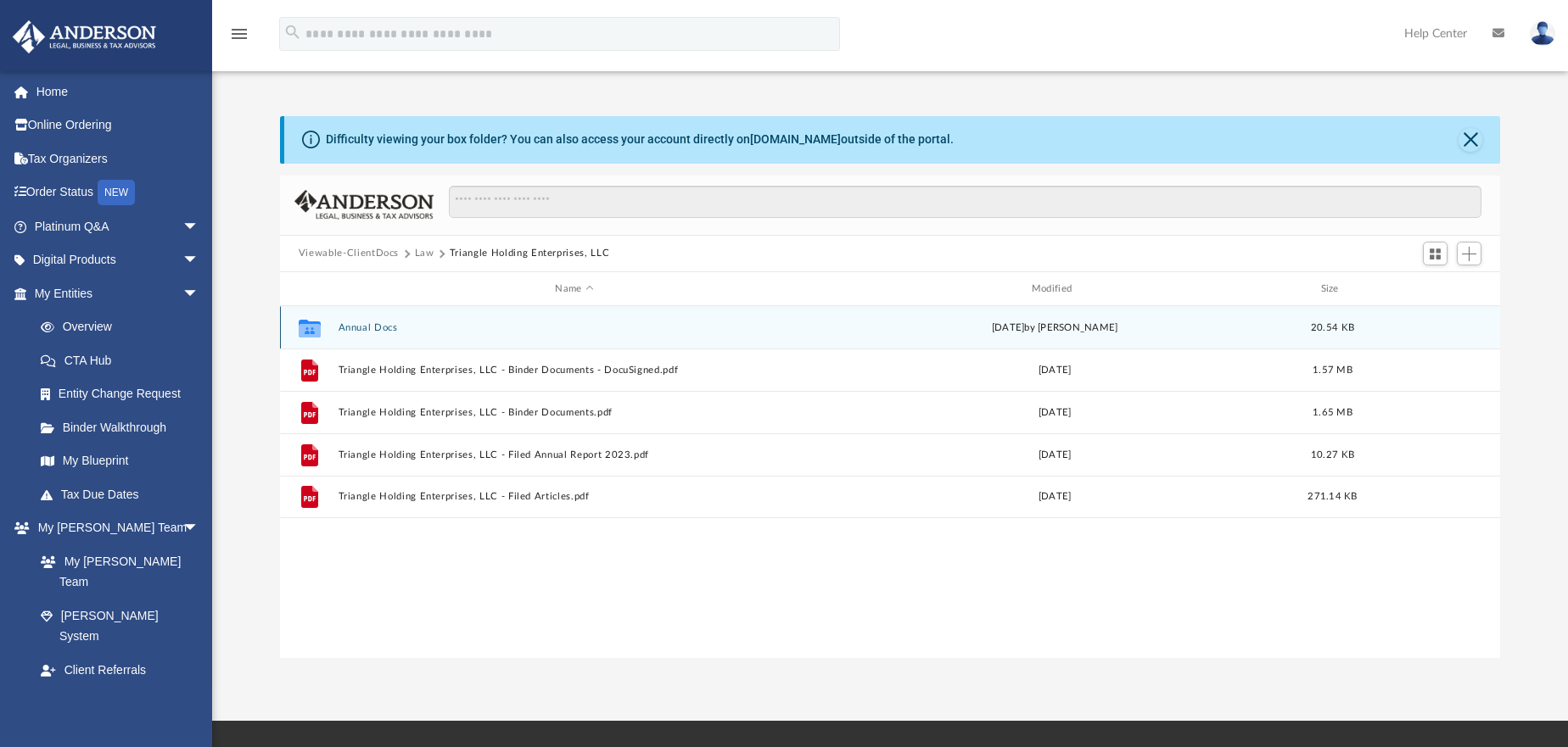
click at [352, 330] on button "Annual Docs" at bounding box center [574, 327] width 473 height 11
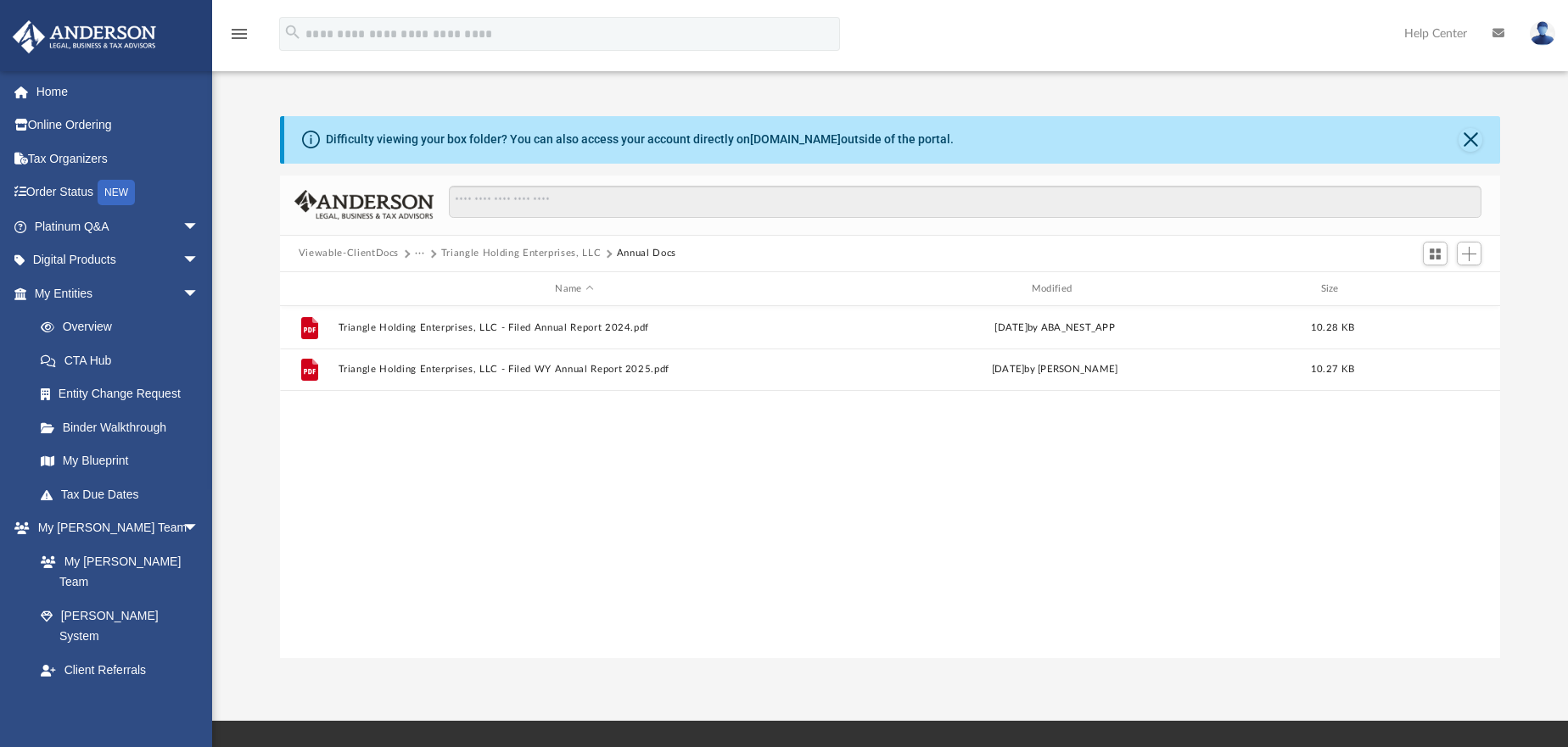
click at [499, 251] on button "Triangle Holding Enterprises, LLC" at bounding box center [521, 254] width 160 height 16
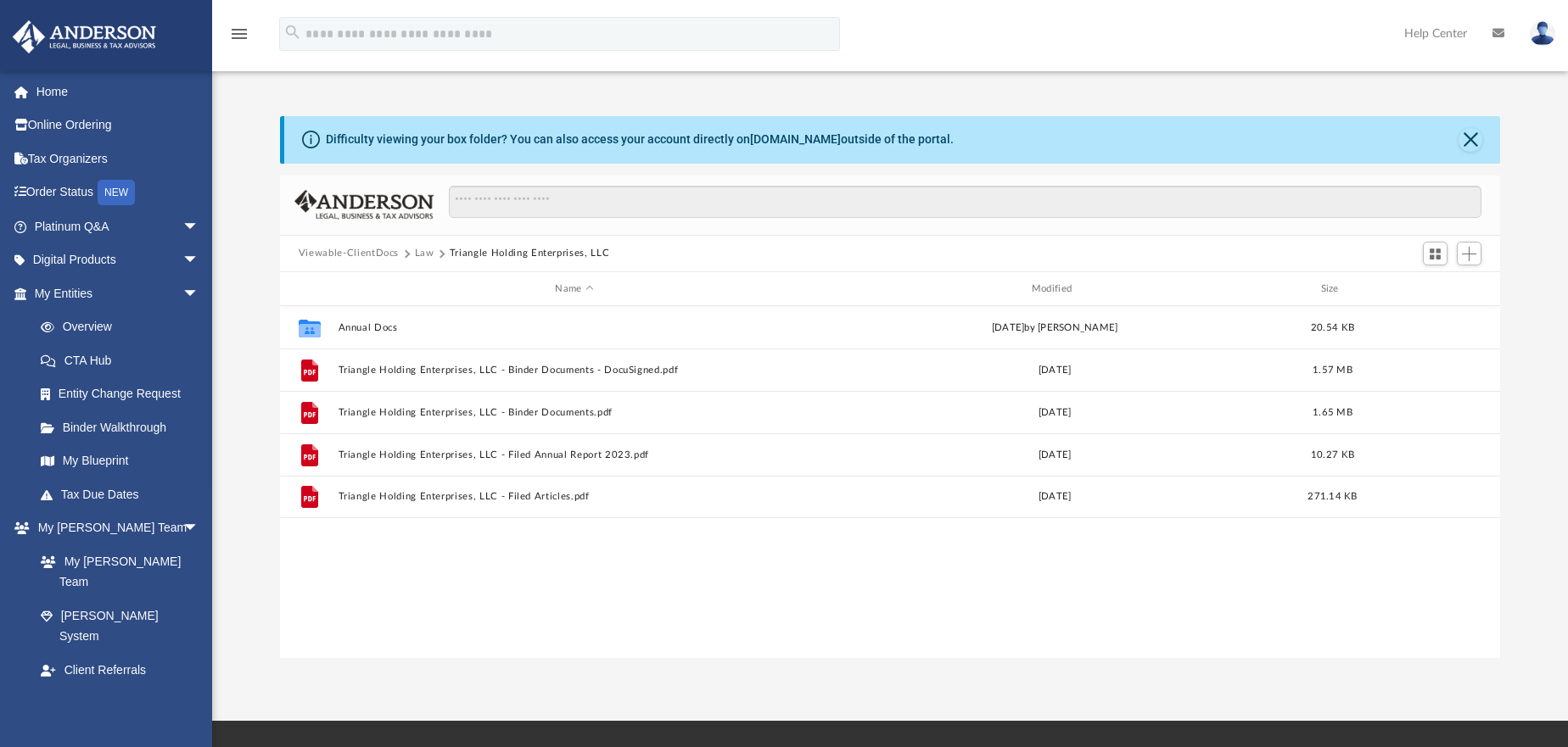
click at [416, 253] on button "Law" at bounding box center [425, 254] width 20 height 16
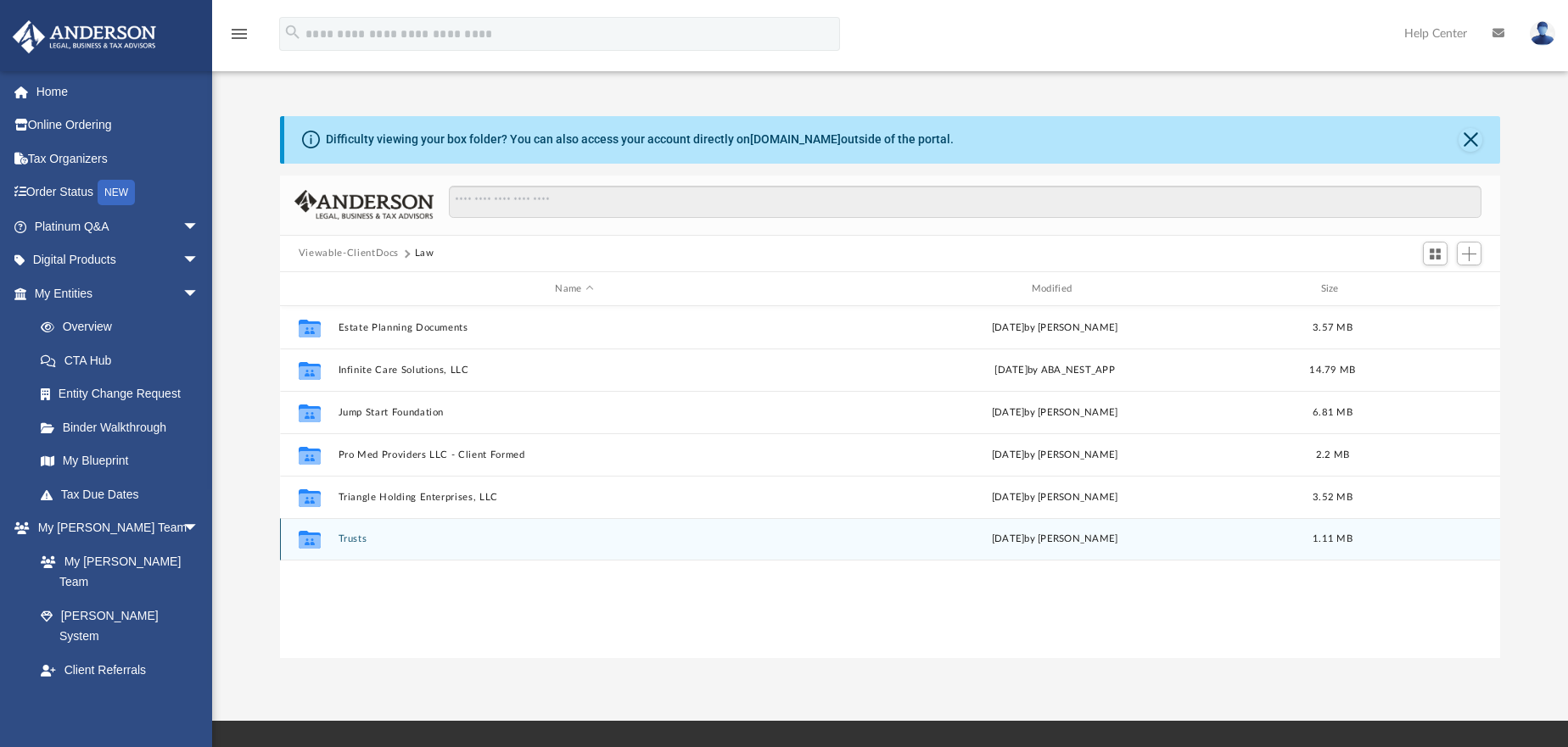
click at [343, 533] on div "Collaborated Folder Trusts [DATE] by [PERSON_NAME] 1.11 MB" at bounding box center [890, 538] width 1220 height 42
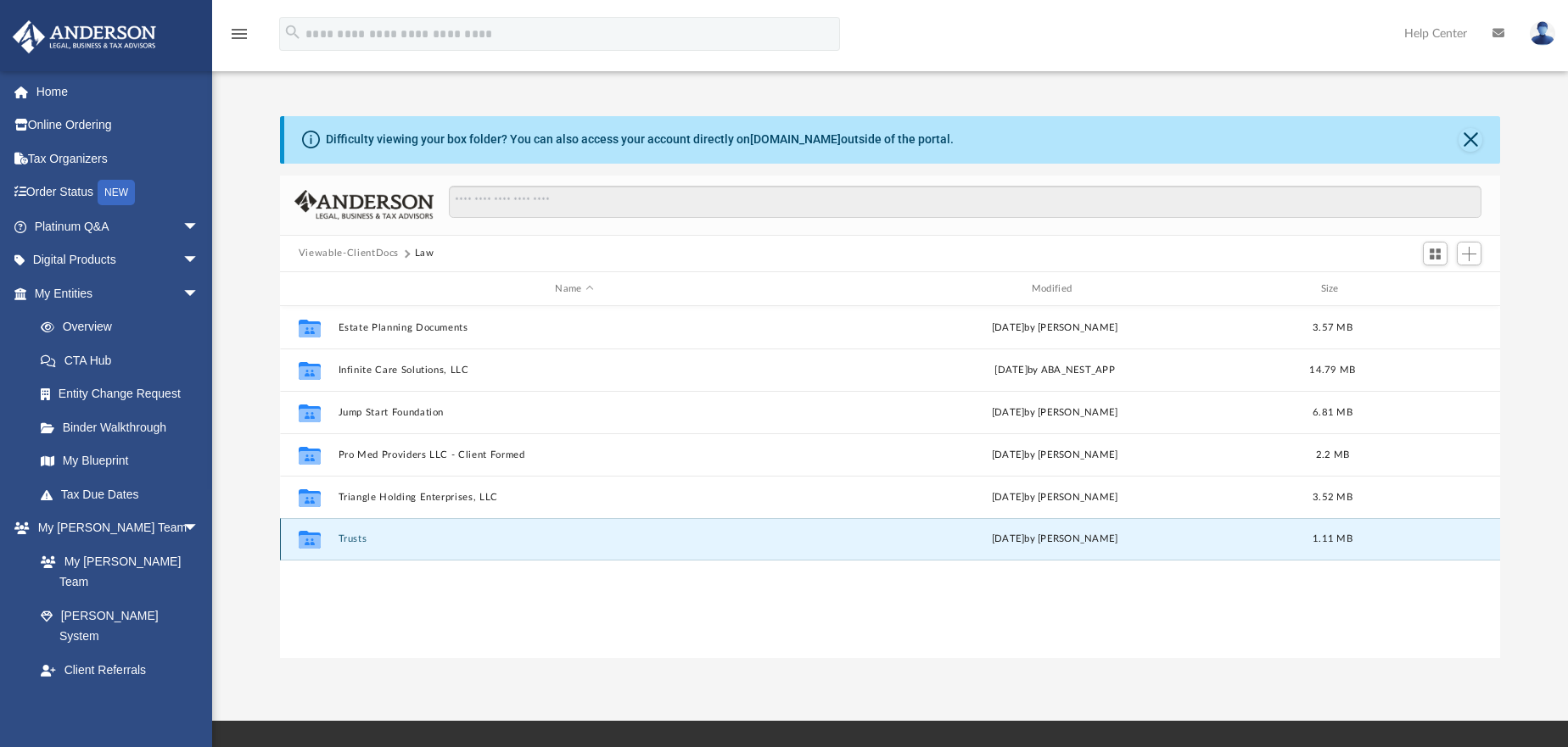
click at [346, 537] on button "Trusts" at bounding box center [574, 539] width 473 height 11
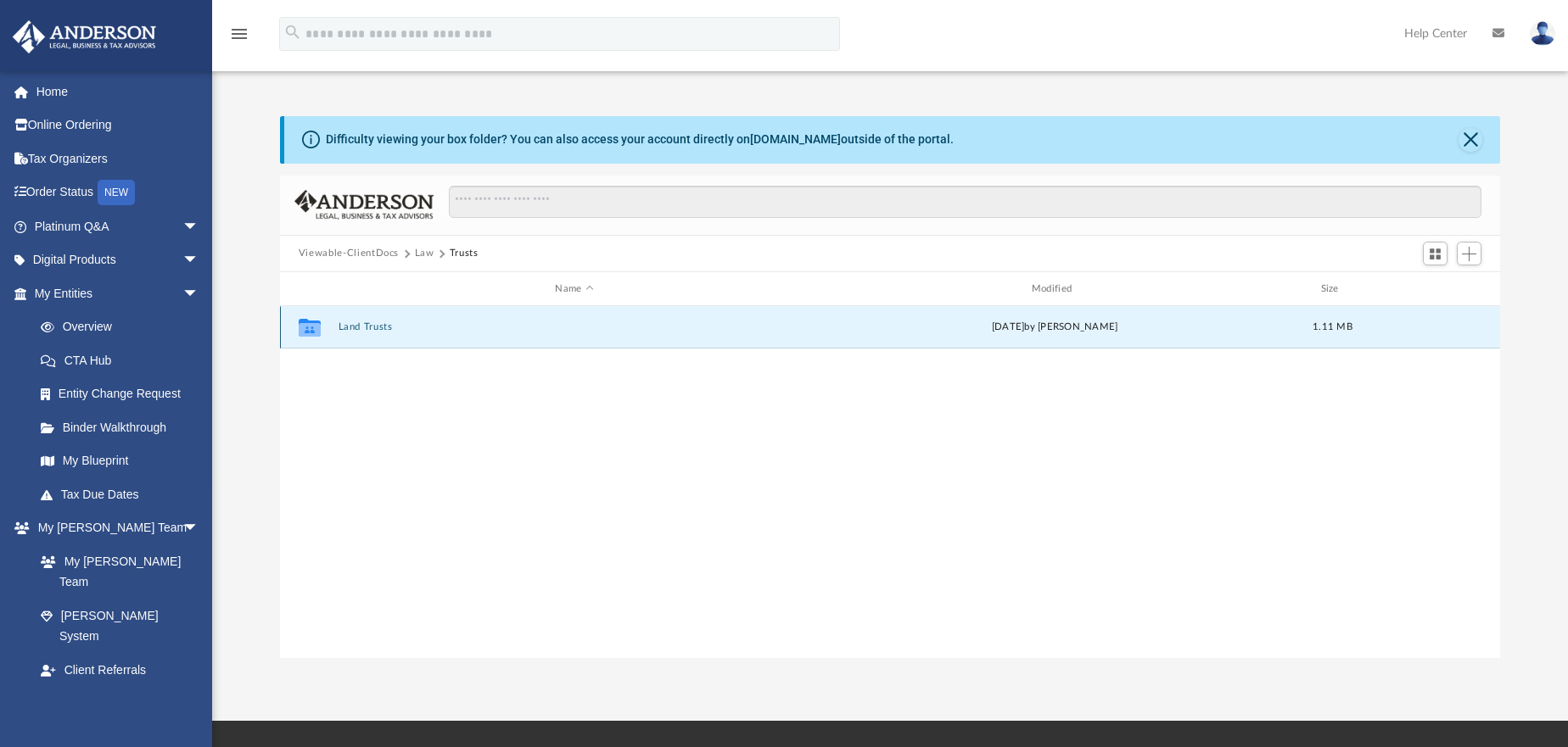
click at [358, 322] on button "Land Trusts" at bounding box center [574, 327] width 473 height 11
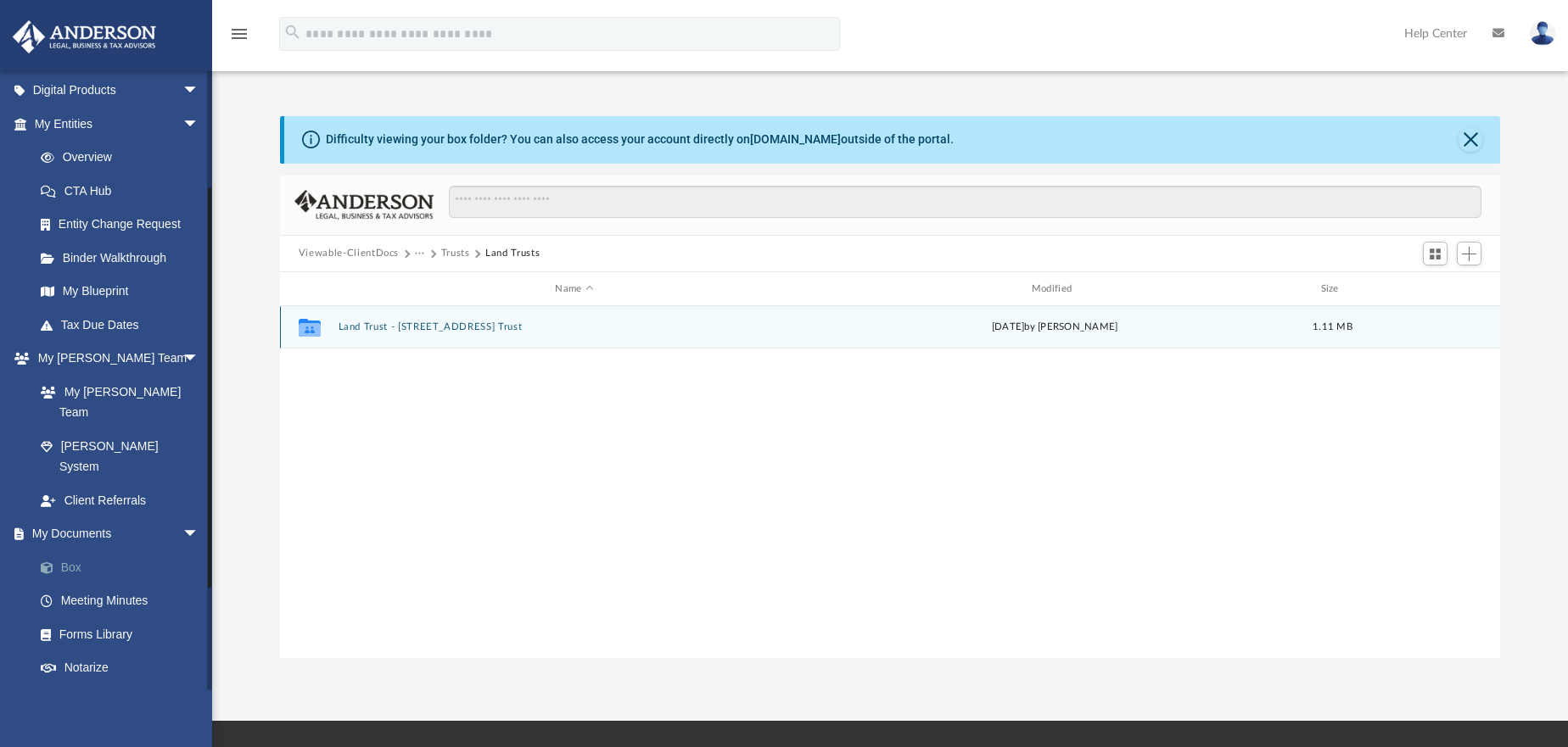
scroll to position [255, 0]
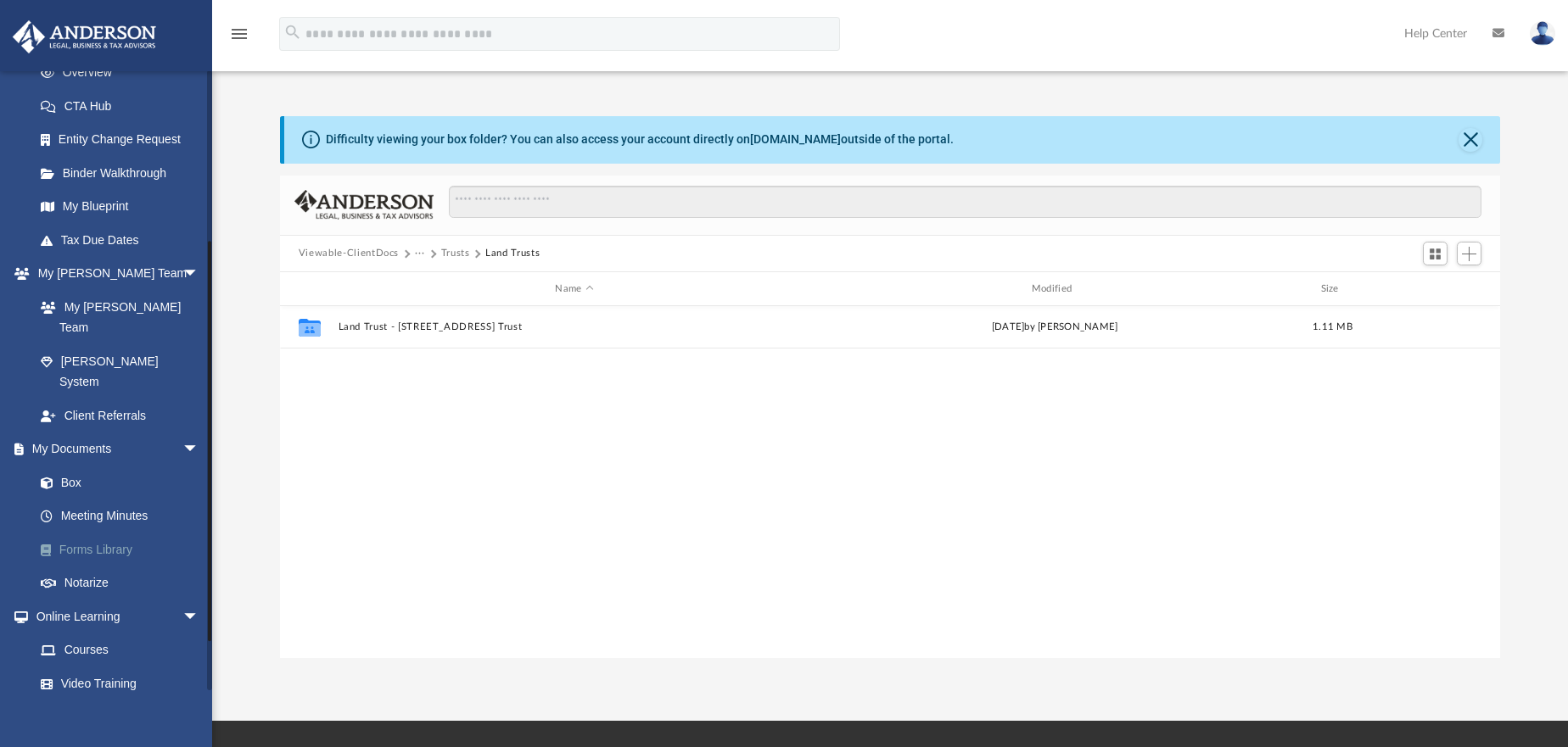
click at [86, 533] on link "Forms Library" at bounding box center [123, 549] width 201 height 34
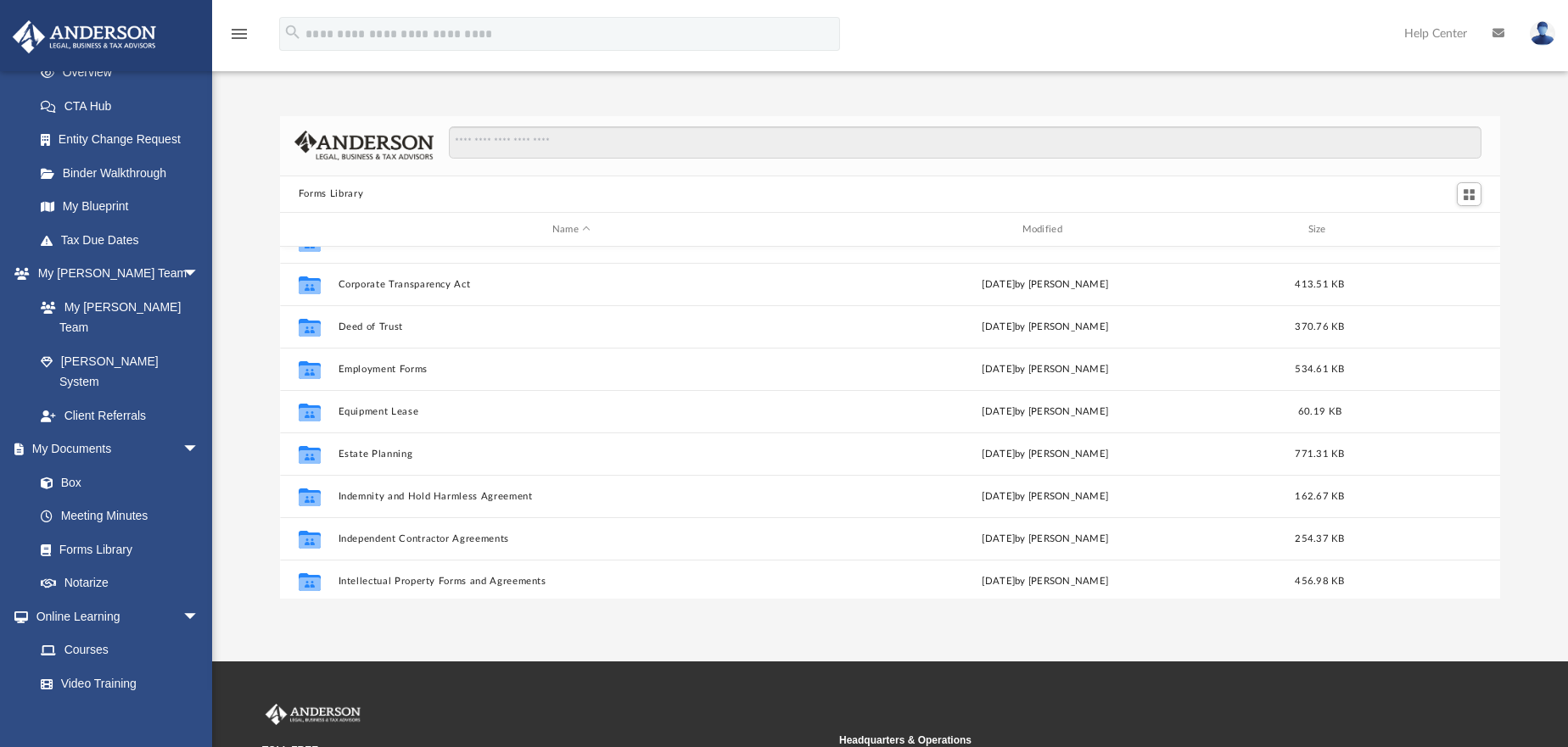
scroll to position [243, 0]
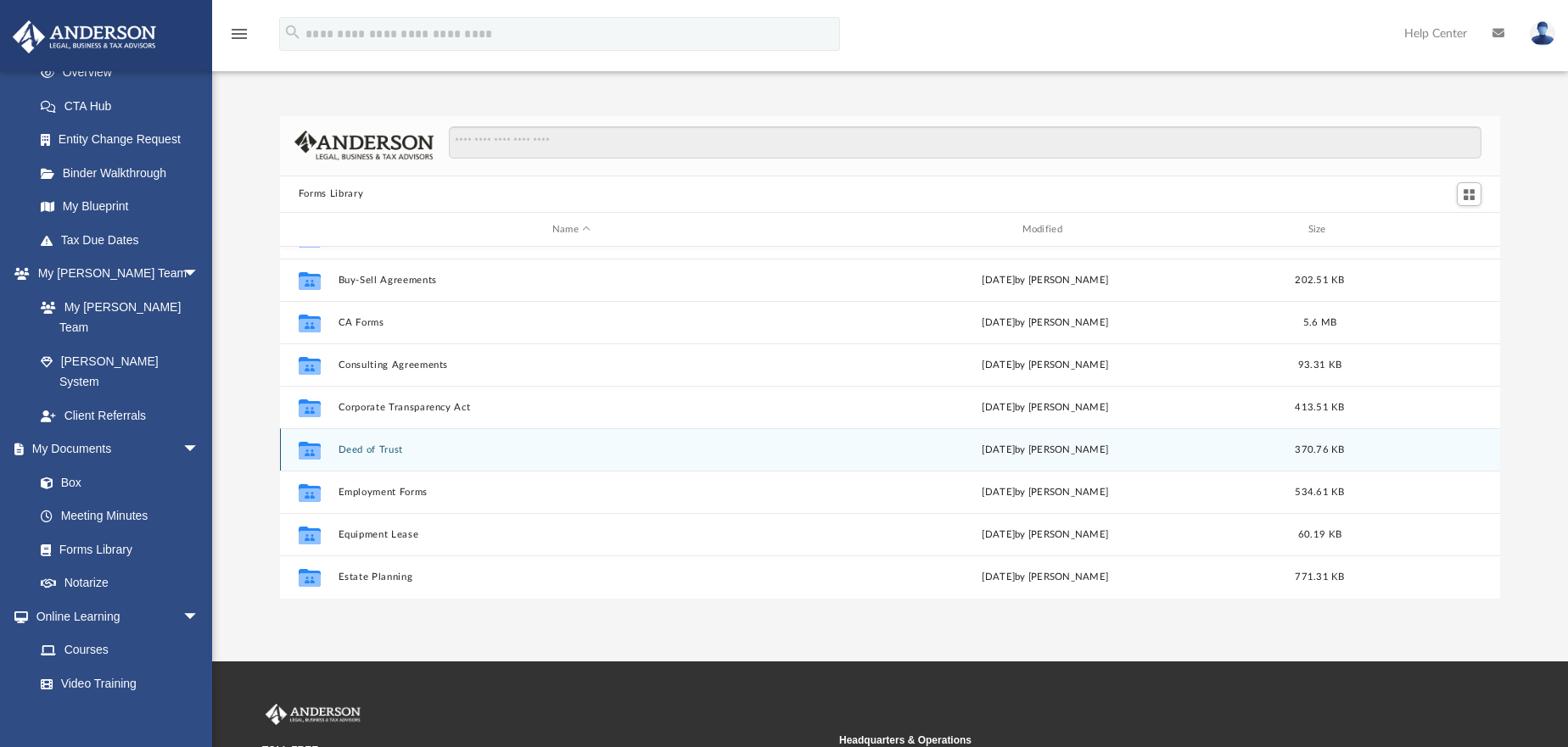
click at [375, 441] on div "Collaborated Folder Deed of Trust [DATE] by [PERSON_NAME] 370.76 KB" at bounding box center [890, 449] width 1220 height 42
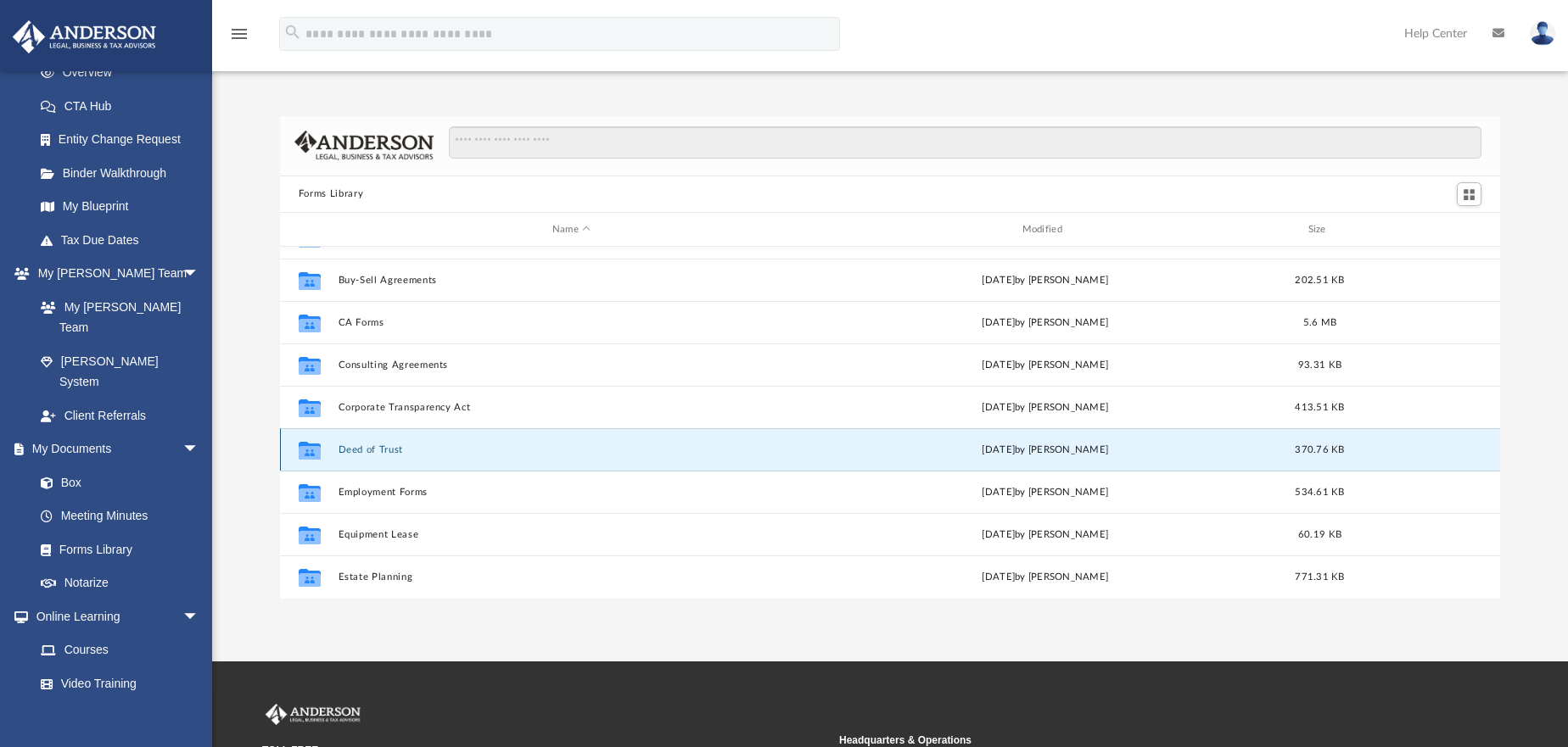
click at [372, 449] on button "Deed of Trust" at bounding box center [571, 449] width 467 height 11
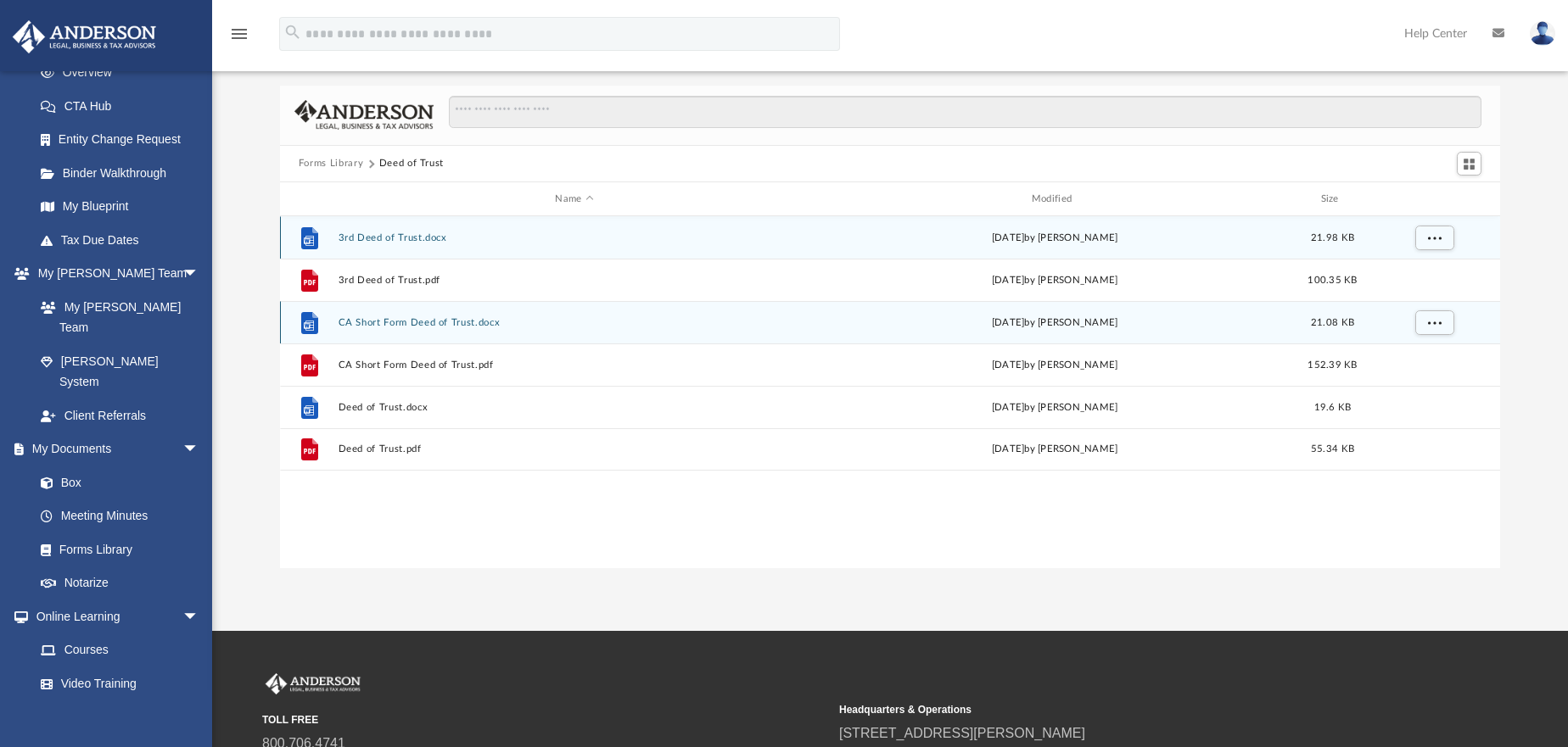
scroll to position [0, 0]
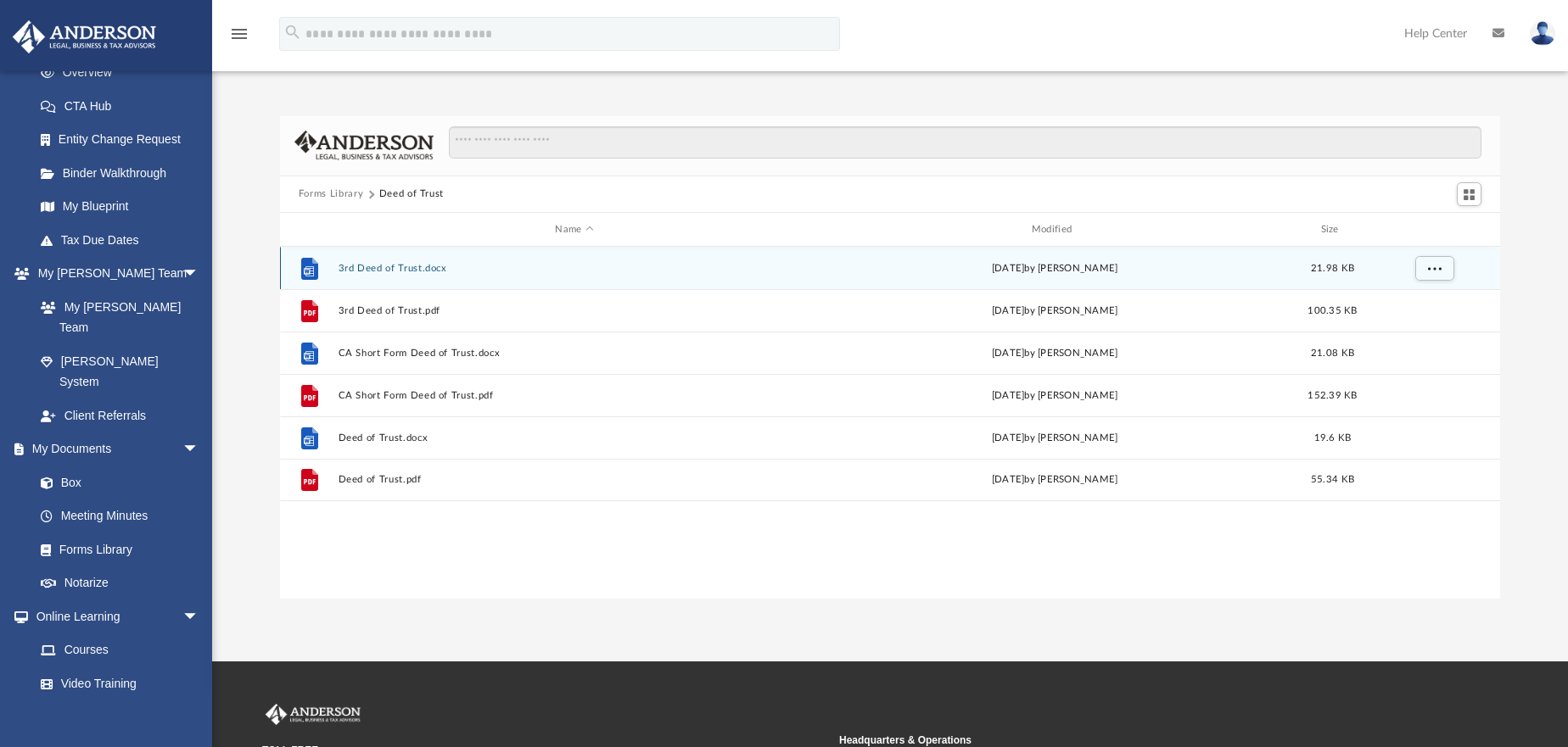
click at [404, 265] on button "3rd Deed of Trust.docx" at bounding box center [574, 268] width 473 height 11
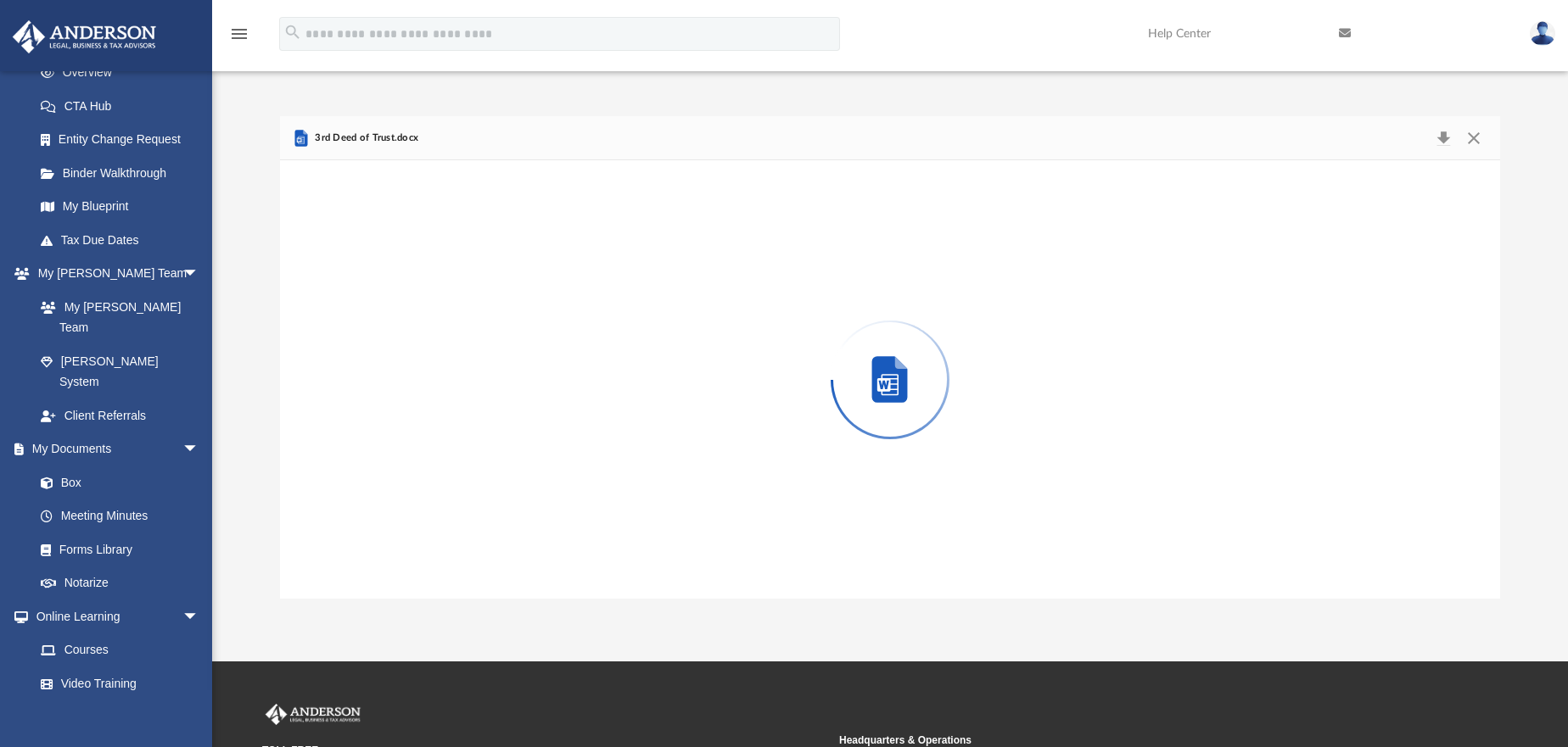
click at [404, 265] on div "Preview" at bounding box center [890, 379] width 1220 height 438
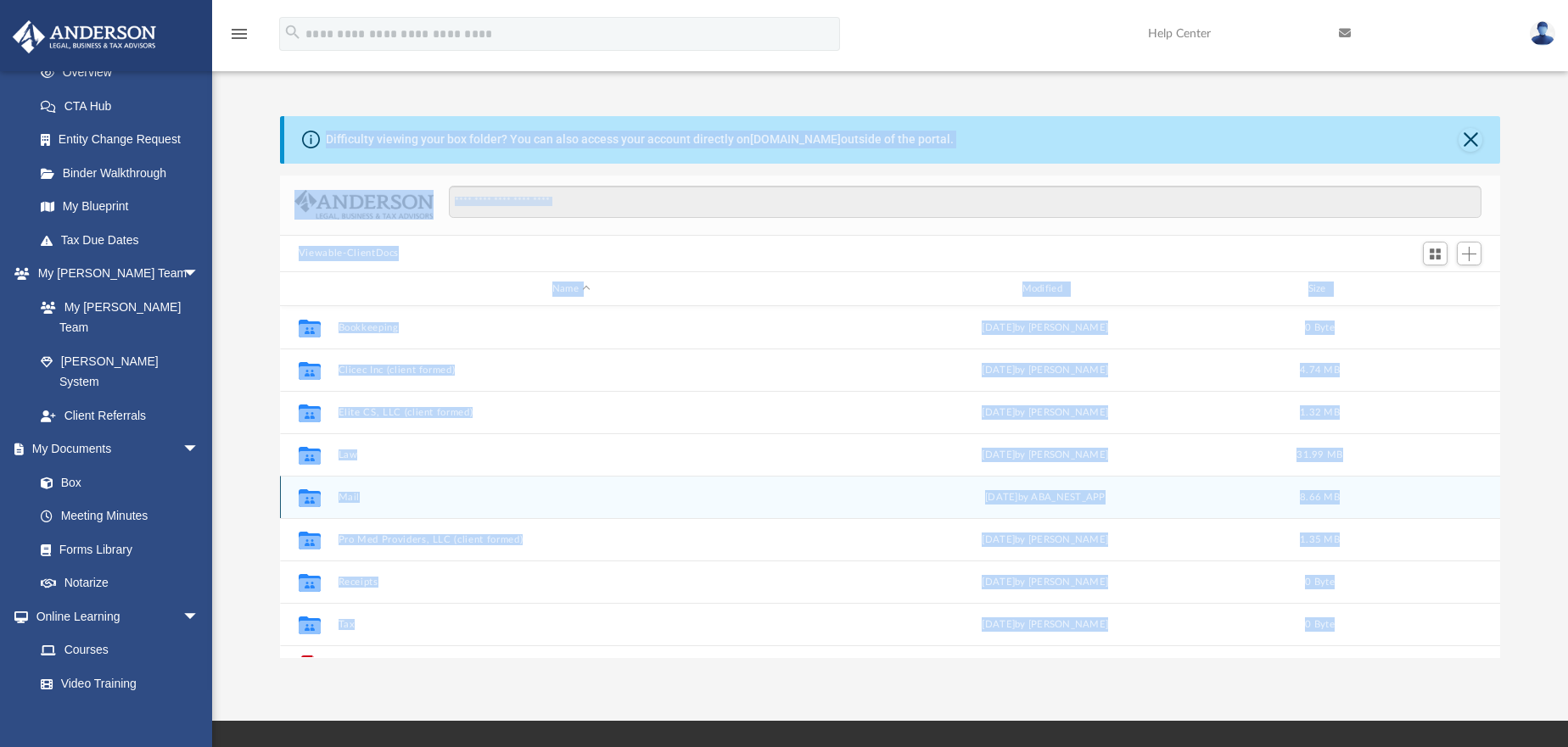
scroll to position [373, 1208]
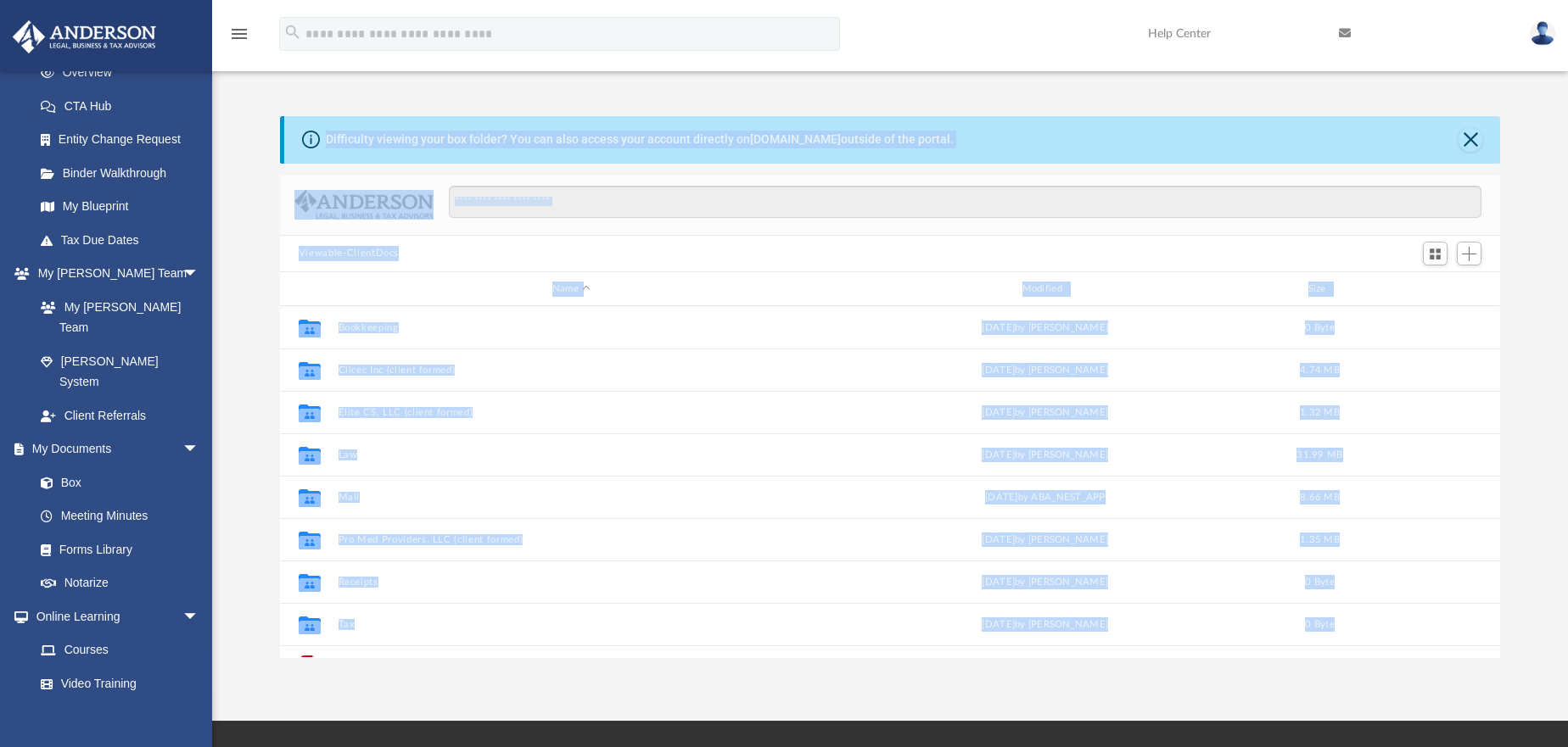
click at [228, 288] on div "Difficulty viewing your box folder? You can also access your account directly o…" at bounding box center [890, 388] width 1356 height 542
click at [1521, 139] on div "Difficulty viewing your box folder? You can also access your account directly o…" at bounding box center [890, 388] width 1356 height 542
click at [1491, 141] on div "Difficulty viewing your box folder? You can also access your account directly o…" at bounding box center [892, 140] width 1216 height 48
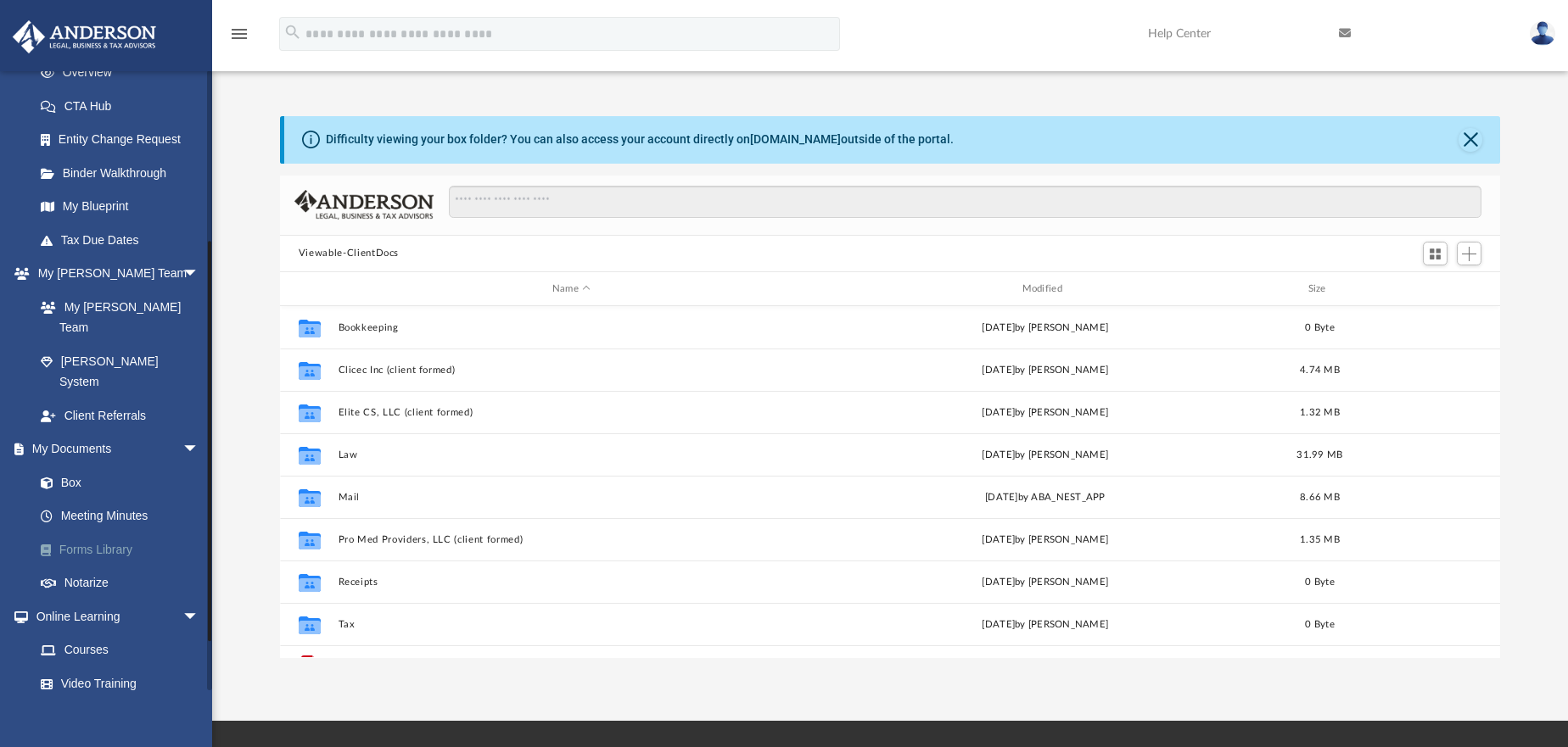
click at [102, 533] on link "Forms Library" at bounding box center [123, 549] width 201 height 34
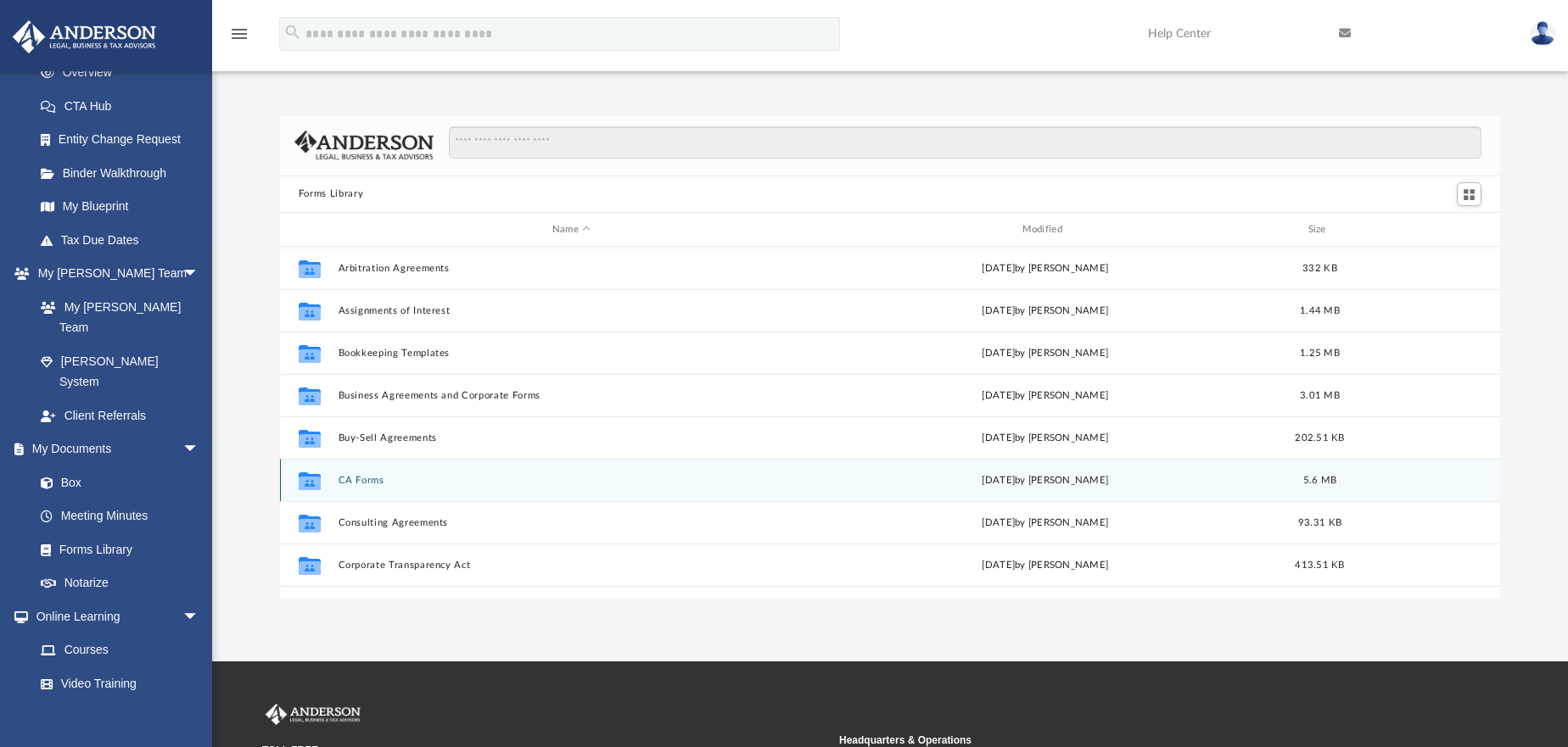
scroll to position [169, 0]
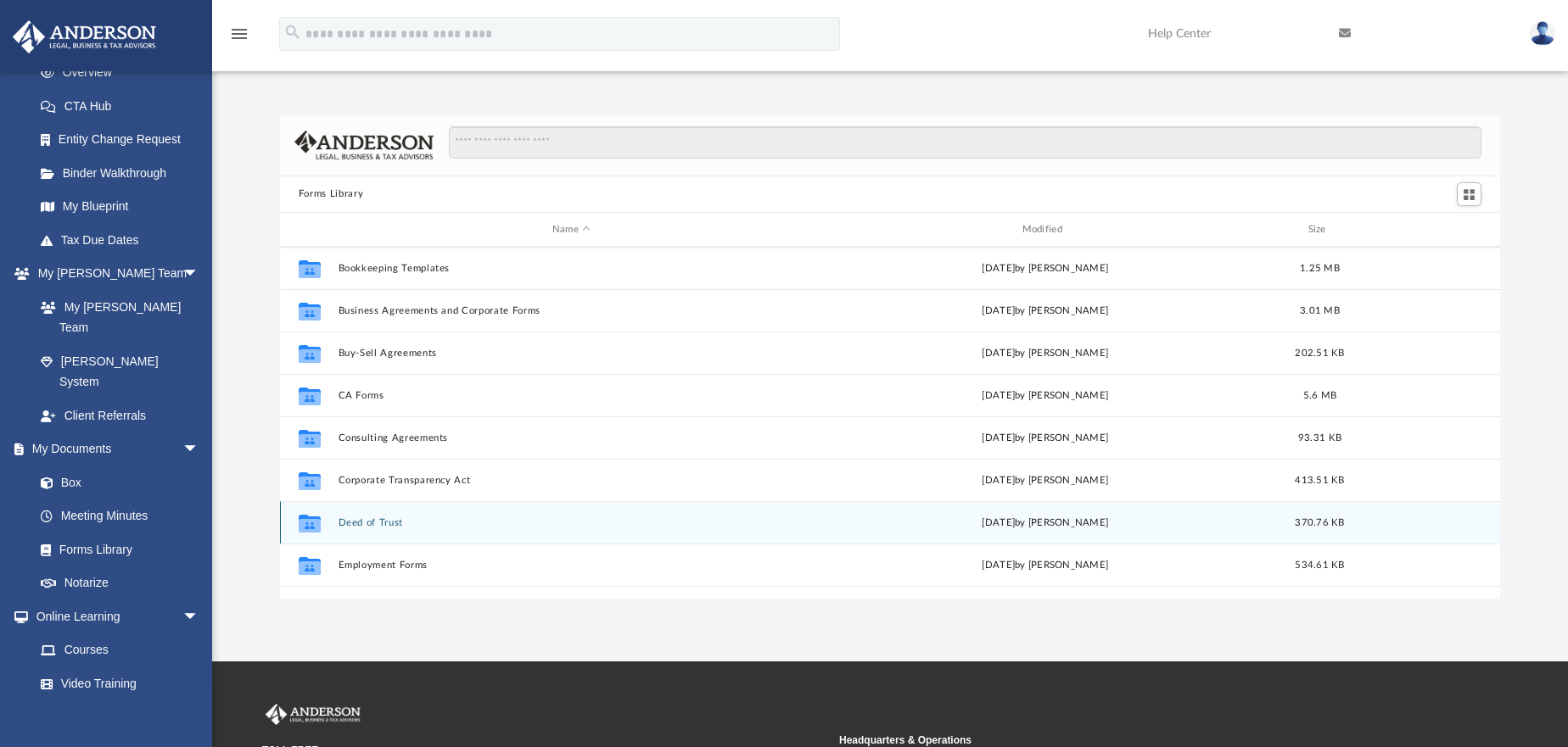
click at [380, 523] on button "Deed of Trust" at bounding box center [571, 523] width 467 height 11
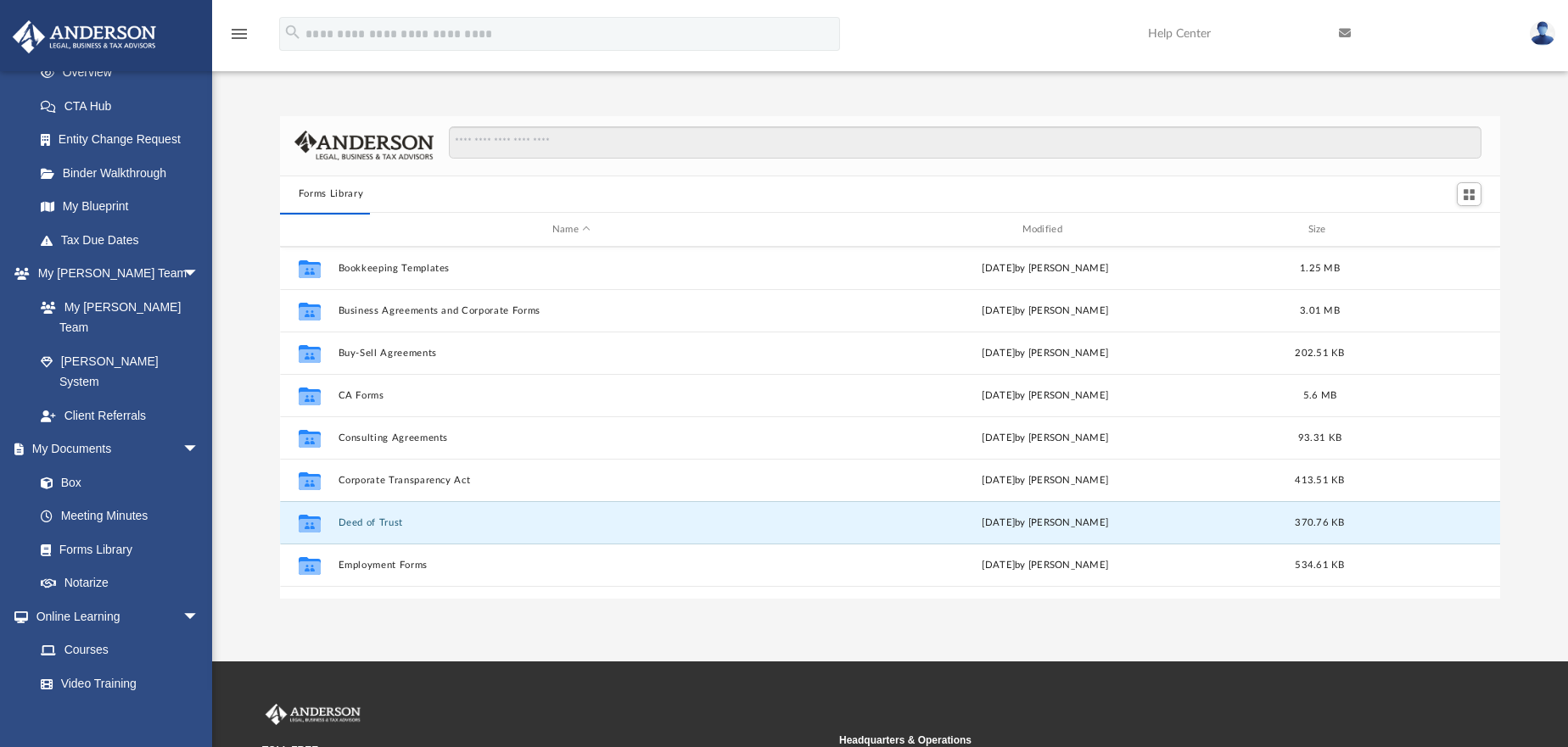
scroll to position [0, 0]
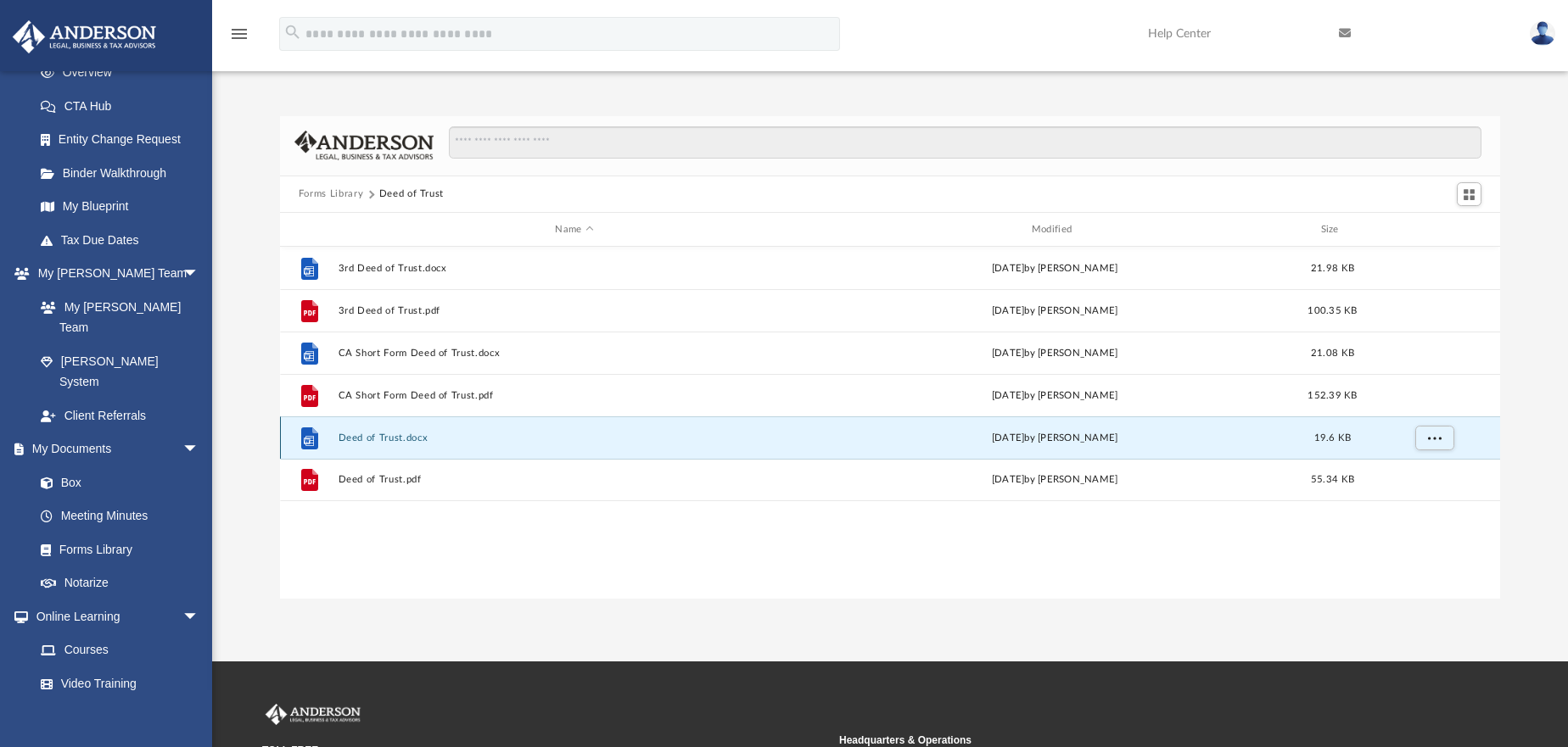
click at [370, 439] on button "Deed of Trust.docx" at bounding box center [574, 438] width 473 height 11
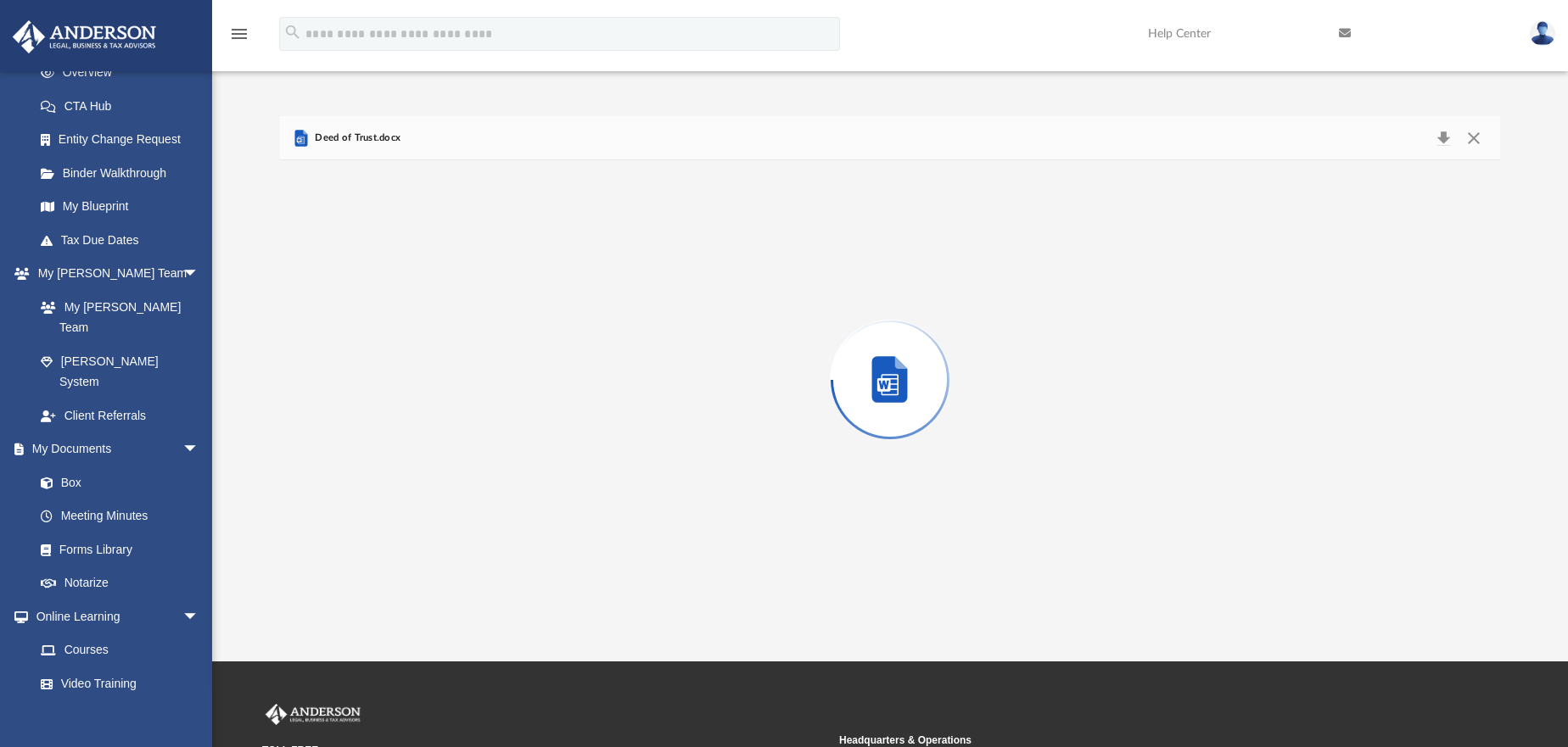
click at [370, 439] on div "Preview" at bounding box center [890, 379] width 1220 height 438
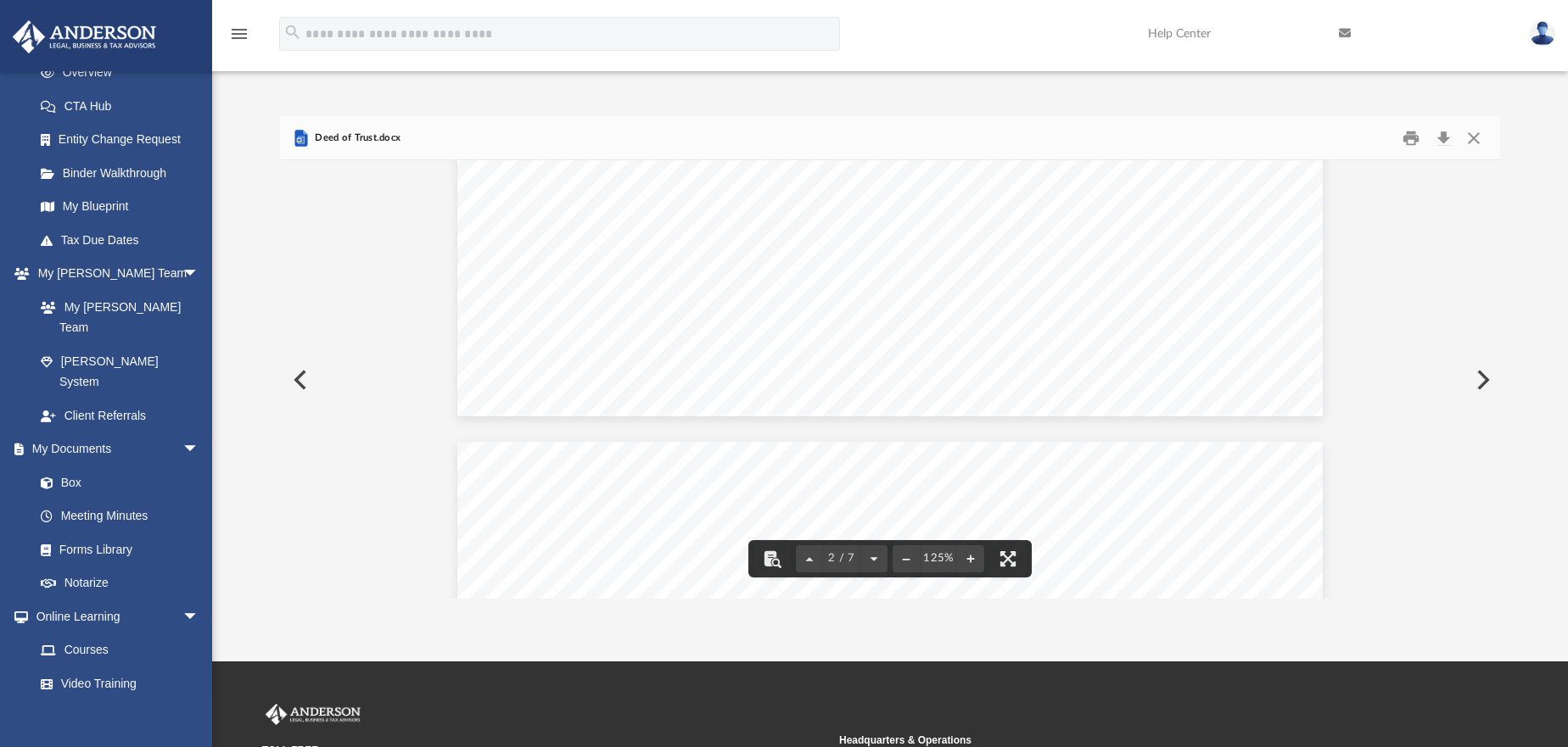
scroll to position [2036, 0]
click at [1465, 140] on button "Close" at bounding box center [1473, 137] width 30 height 26
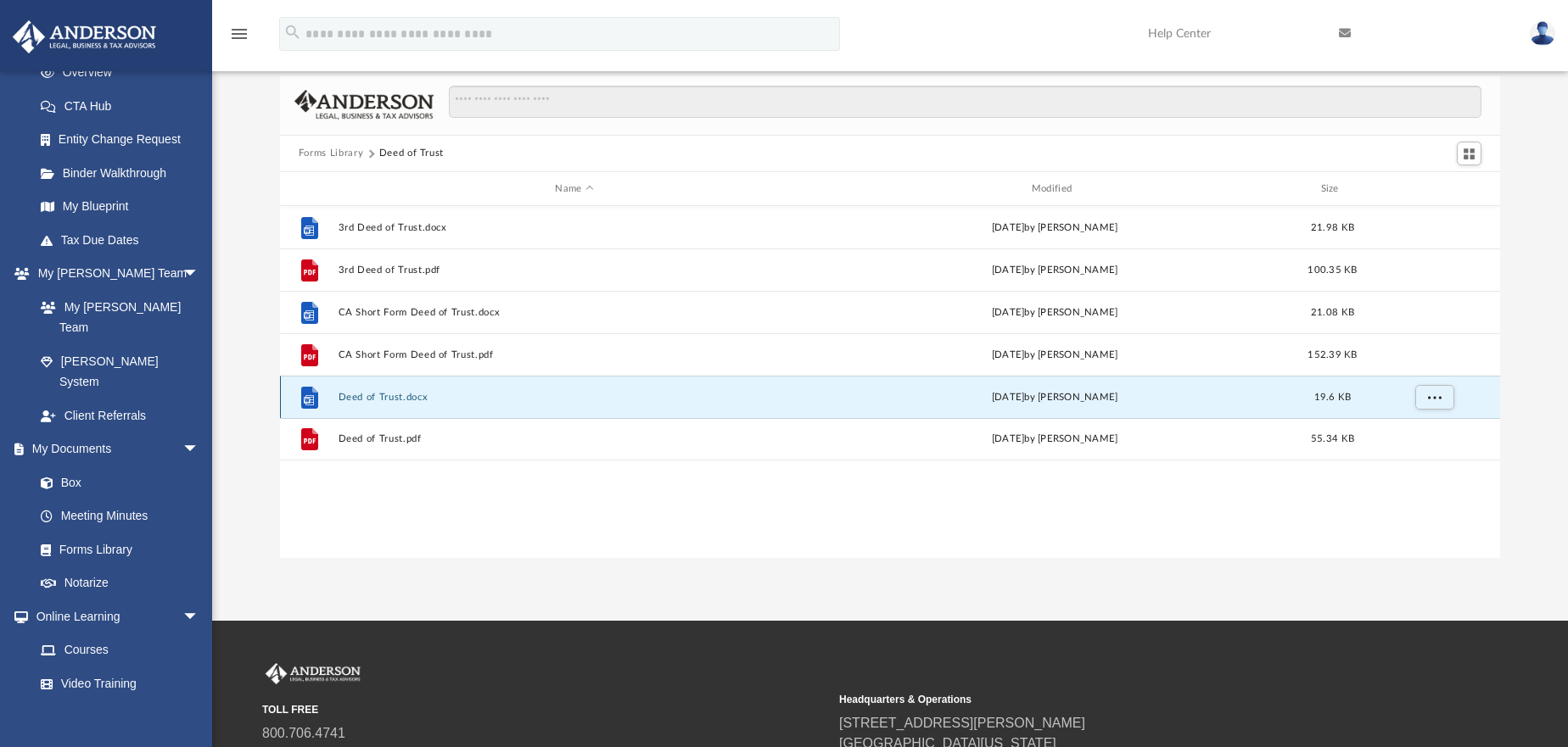
scroll to position [0, 0]
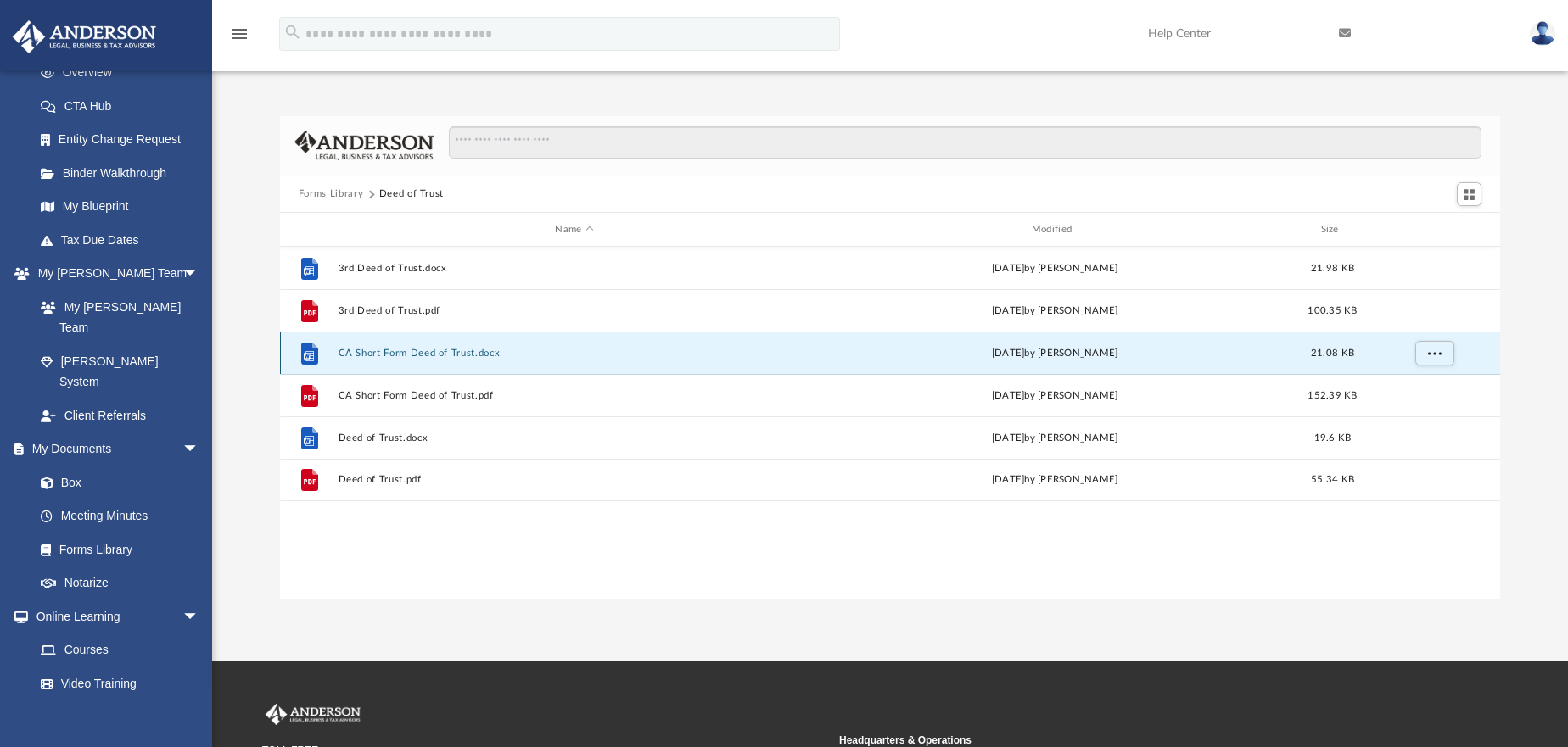
click at [406, 354] on button "CA Short Form Deed of Trust.docx" at bounding box center [574, 352] width 473 height 11
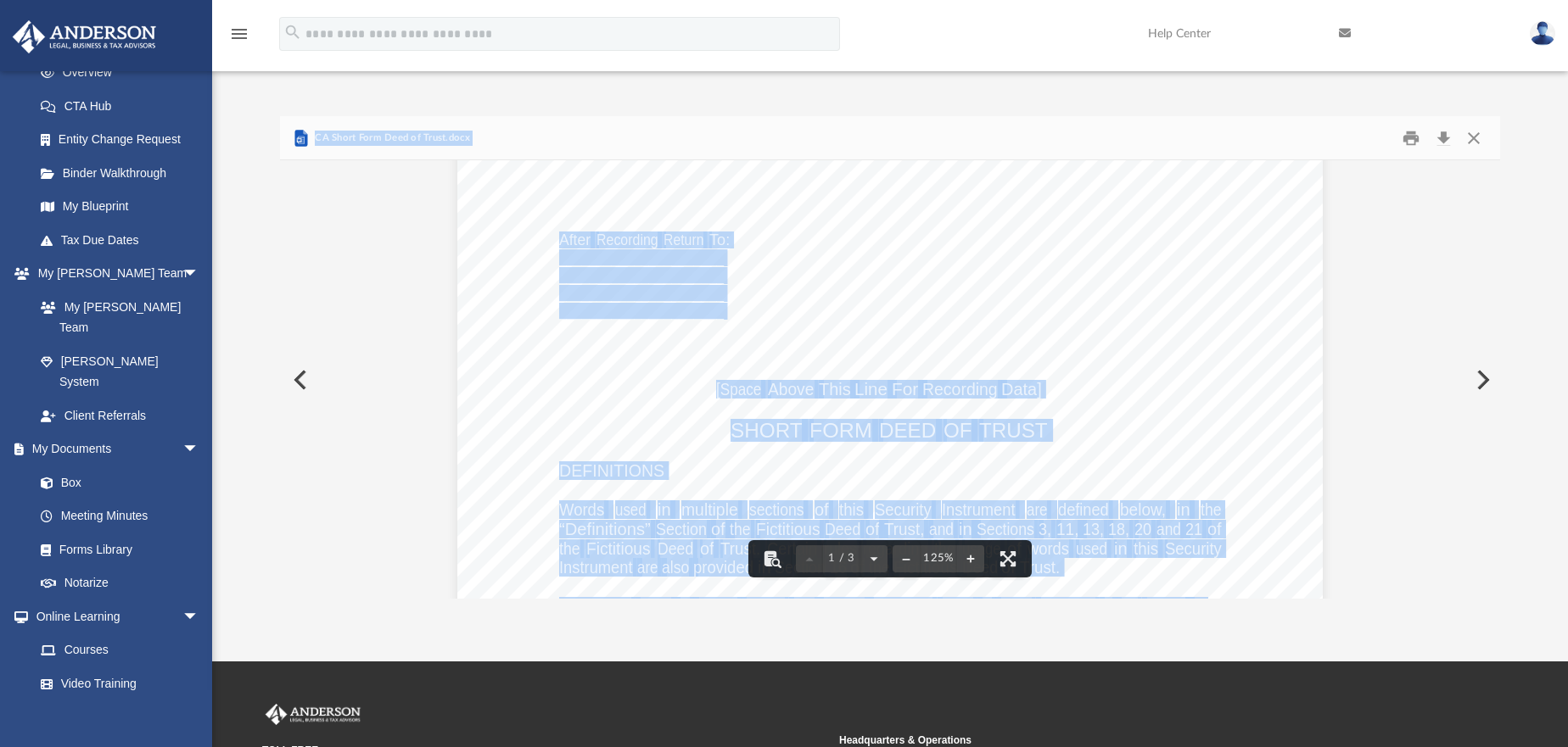
scroll to position [85, 0]
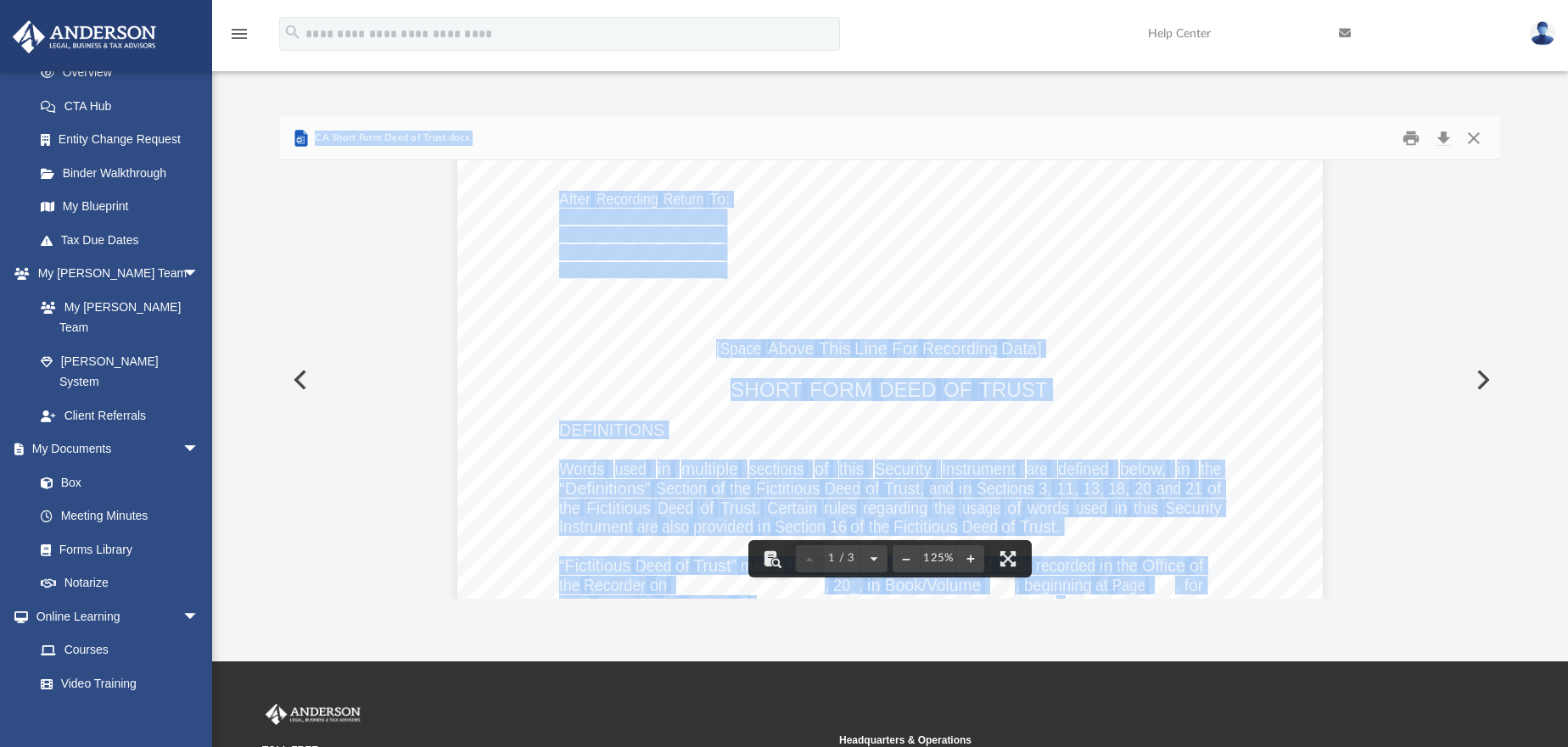
click at [994, 225] on div "After Recording Return To: ______________________ ______________________ ______…" at bounding box center [890, 648] width 866 height 1120
click at [973, 282] on div "After Recording Return To: ______________________ ______________________ ______…" at bounding box center [890, 648] width 866 height 1120
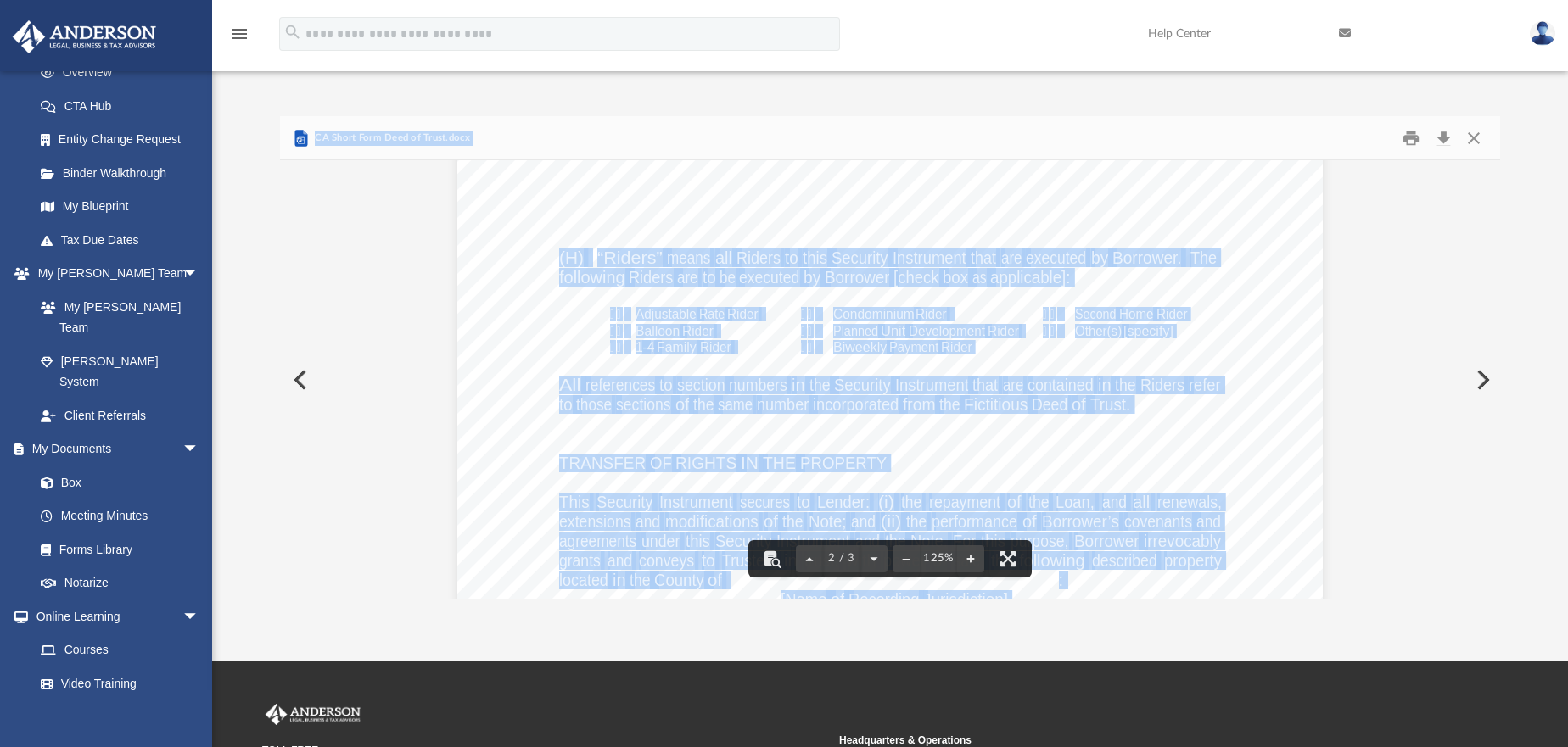
scroll to position [1188, 0]
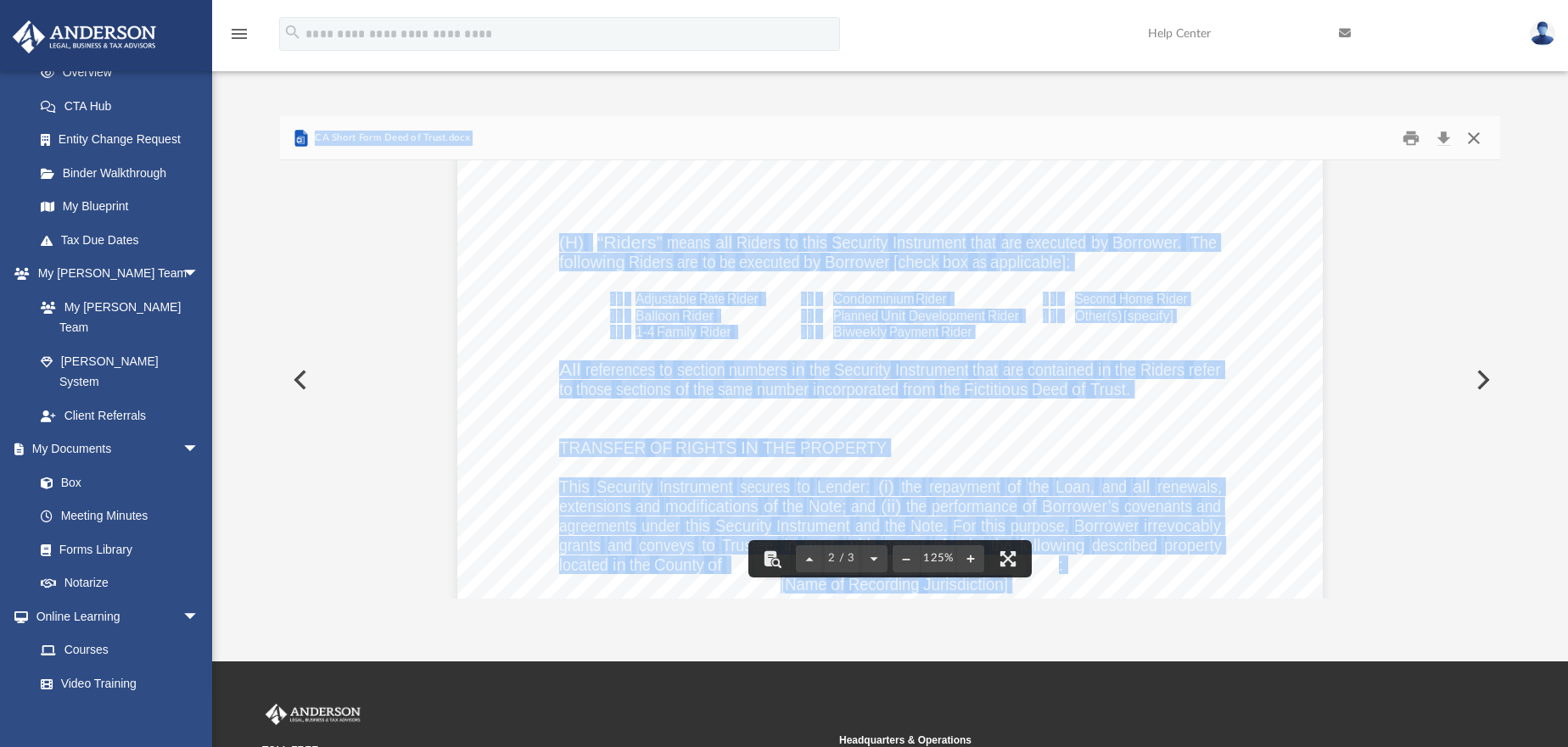
click at [1478, 130] on button "Close" at bounding box center [1473, 137] width 30 height 26
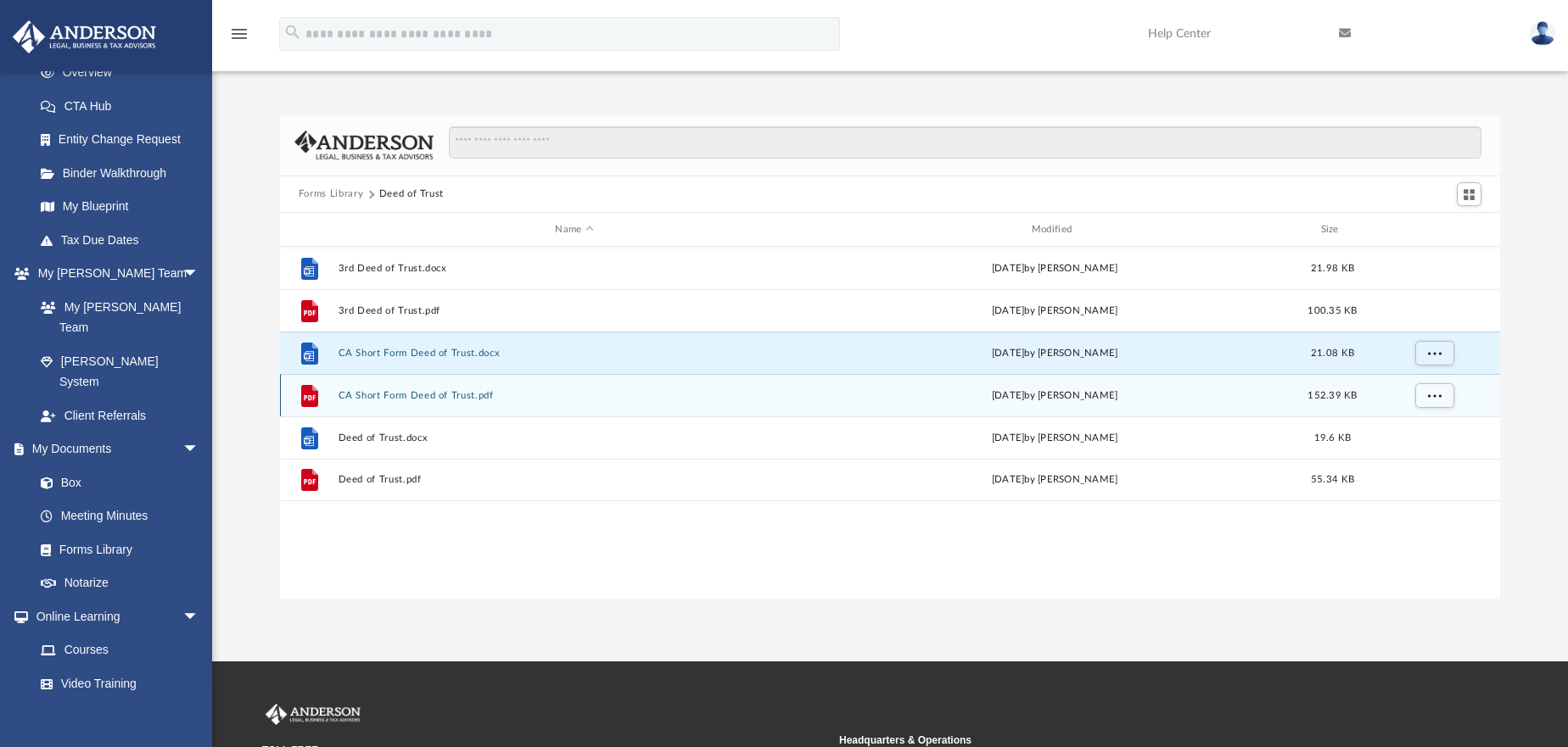
click at [376, 394] on button "CA Short Form Deed of Trust.pdf" at bounding box center [574, 396] width 473 height 11
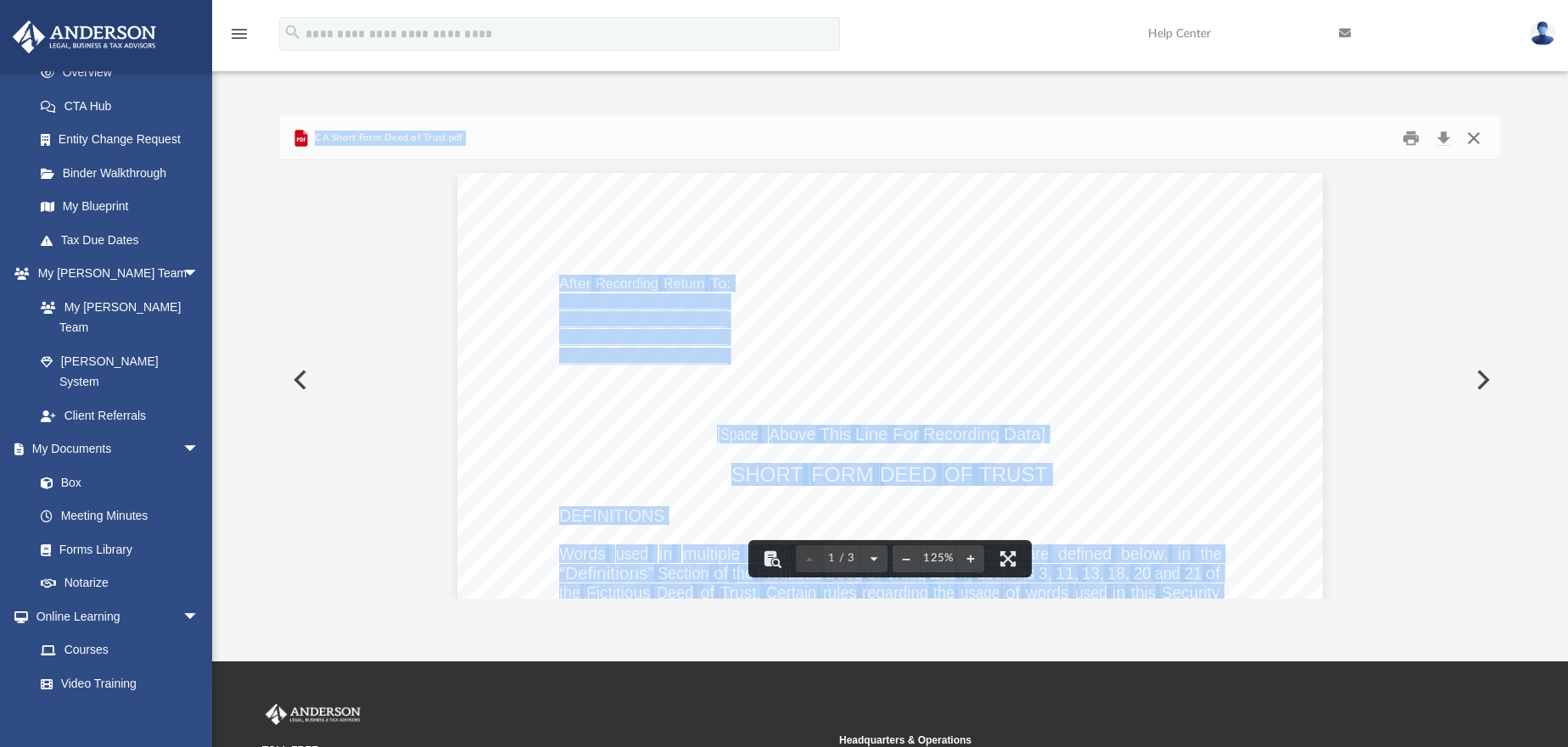
click at [1478, 134] on button "Close" at bounding box center [1473, 137] width 30 height 26
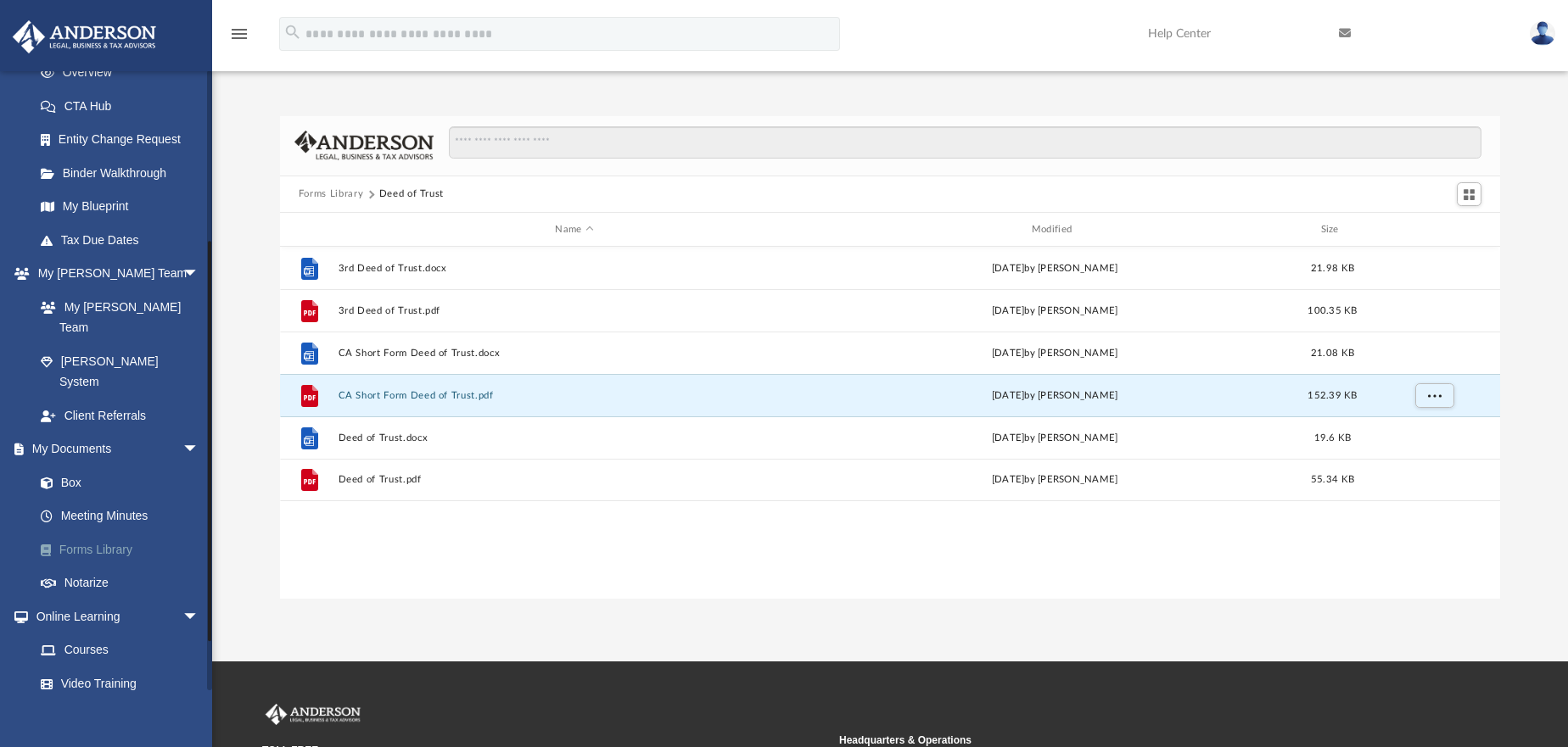
click at [73, 533] on link "Forms Library" at bounding box center [123, 549] width 201 height 34
click at [88, 533] on link "Forms Library" at bounding box center [123, 549] width 201 height 34
click at [344, 195] on button "Forms Library" at bounding box center [331, 195] width 65 height 16
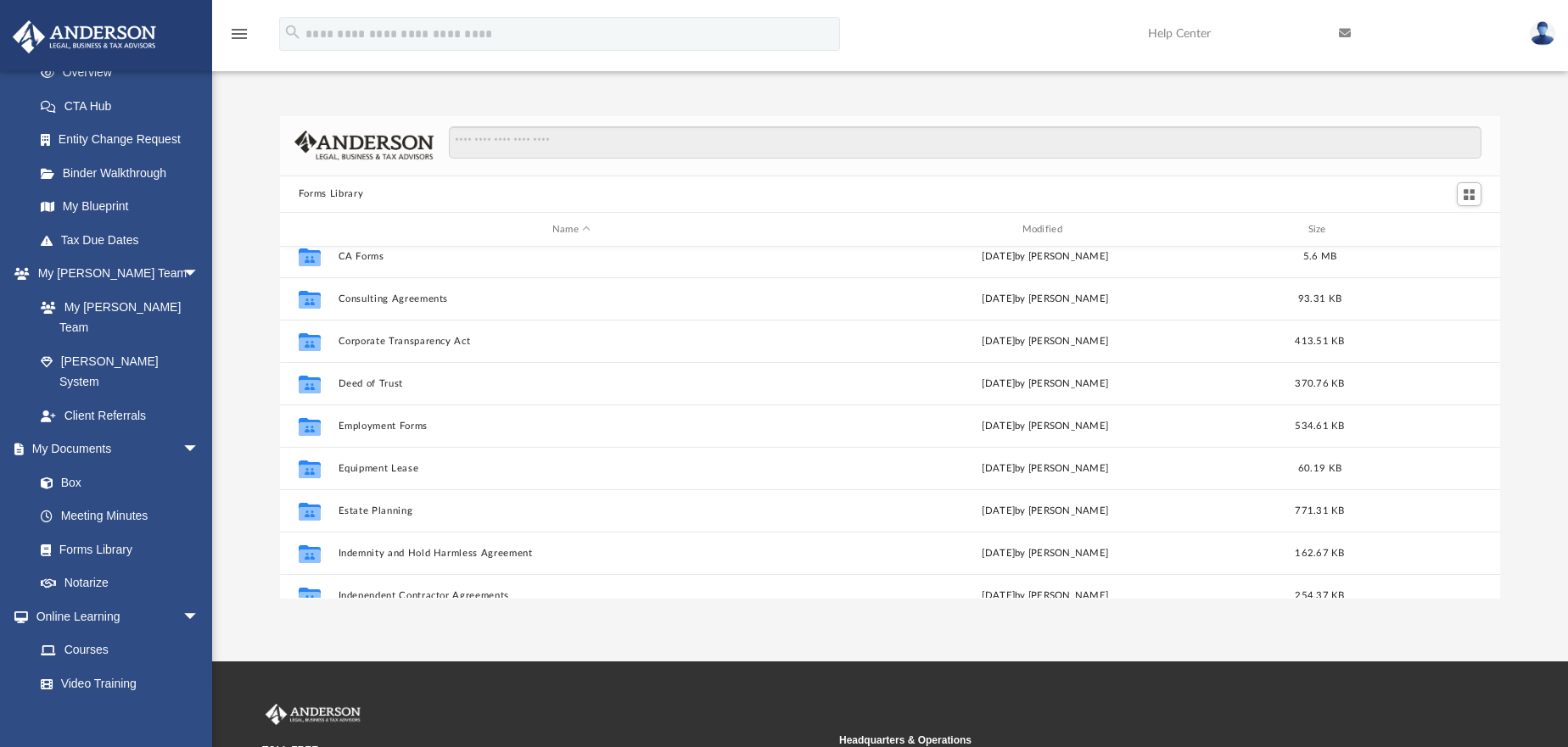
scroll to position [340, 0]
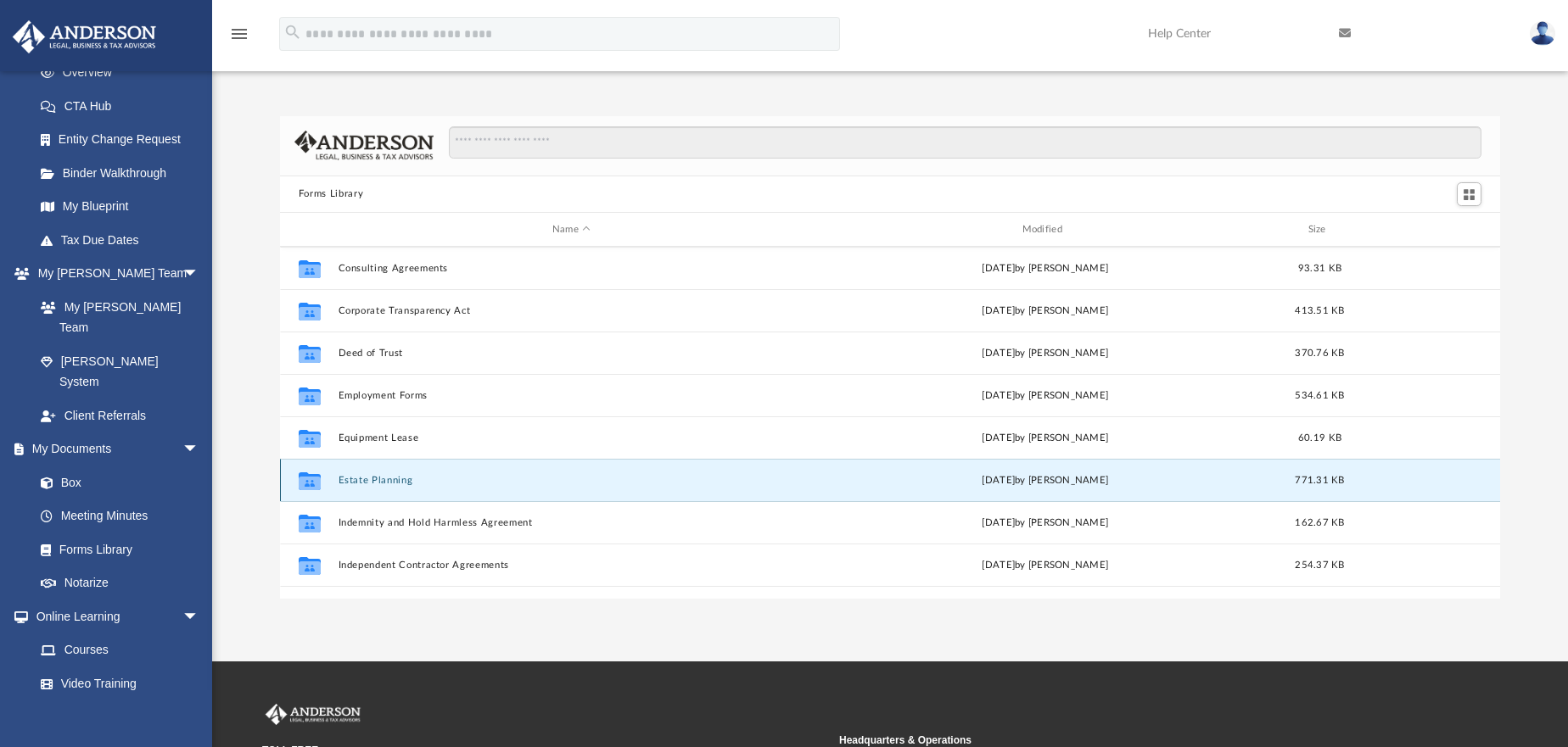
click at [383, 480] on button "Estate Planning" at bounding box center [571, 480] width 467 height 11
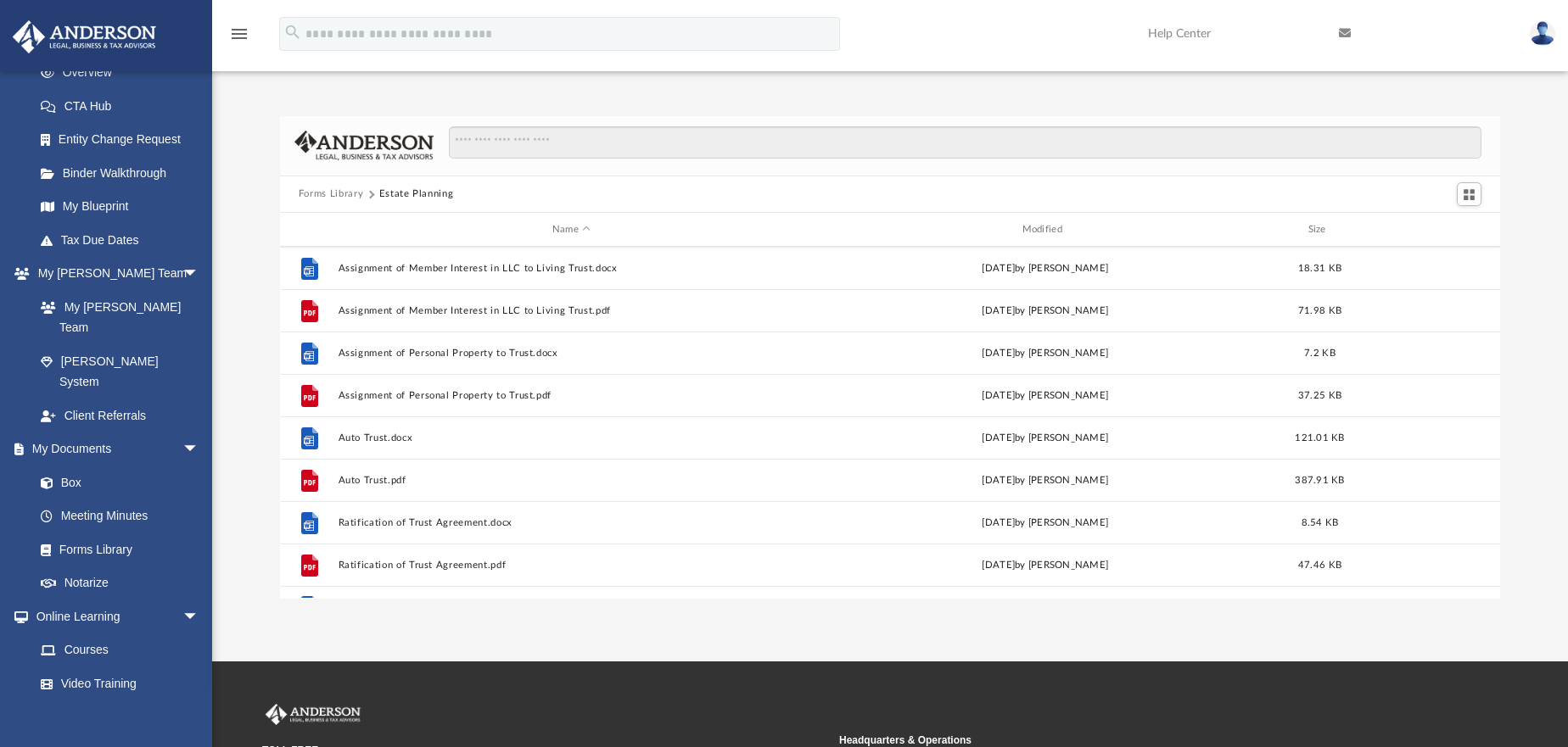
scroll to position [116, 0]
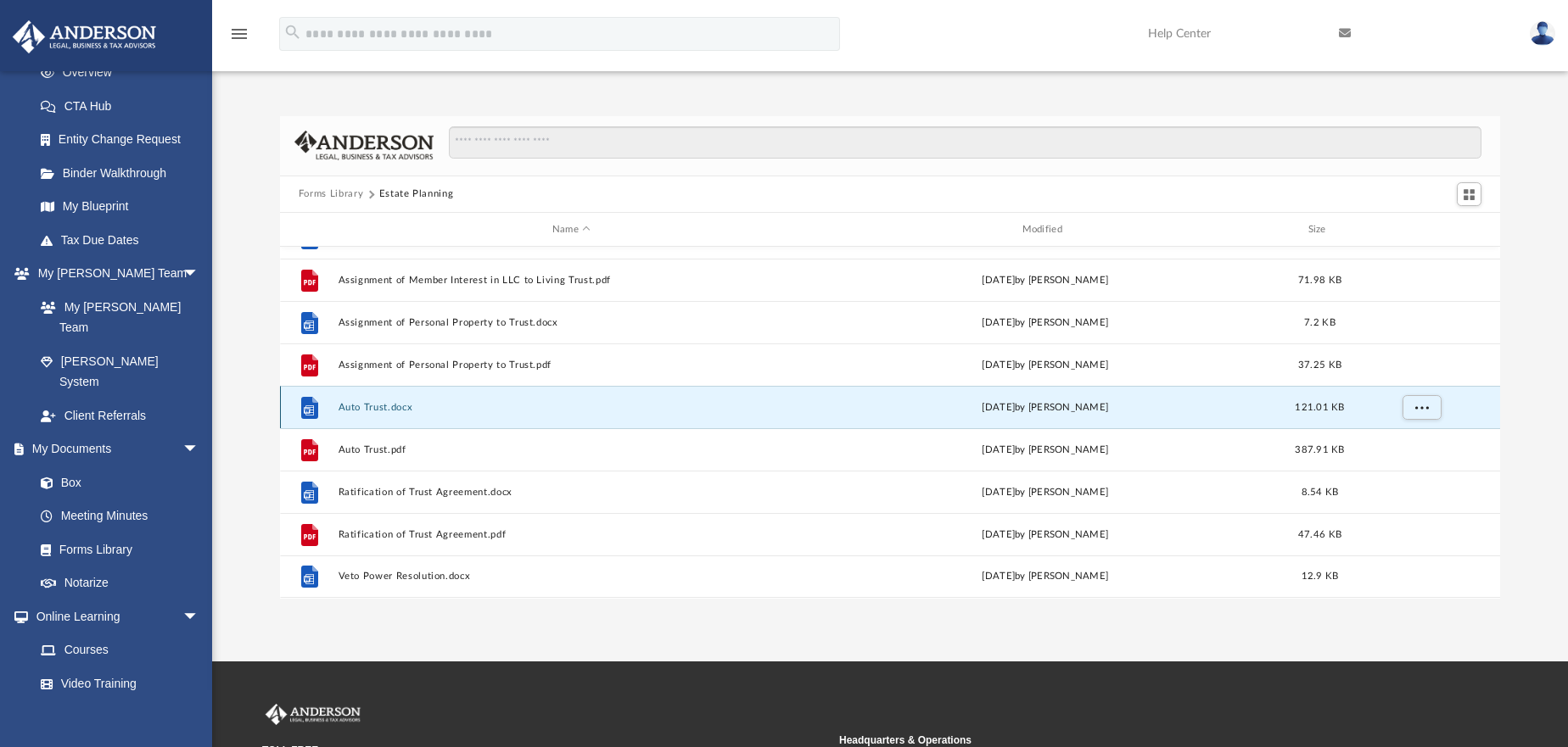
click at [377, 403] on button "Auto Trust.docx" at bounding box center [571, 407] width 467 height 11
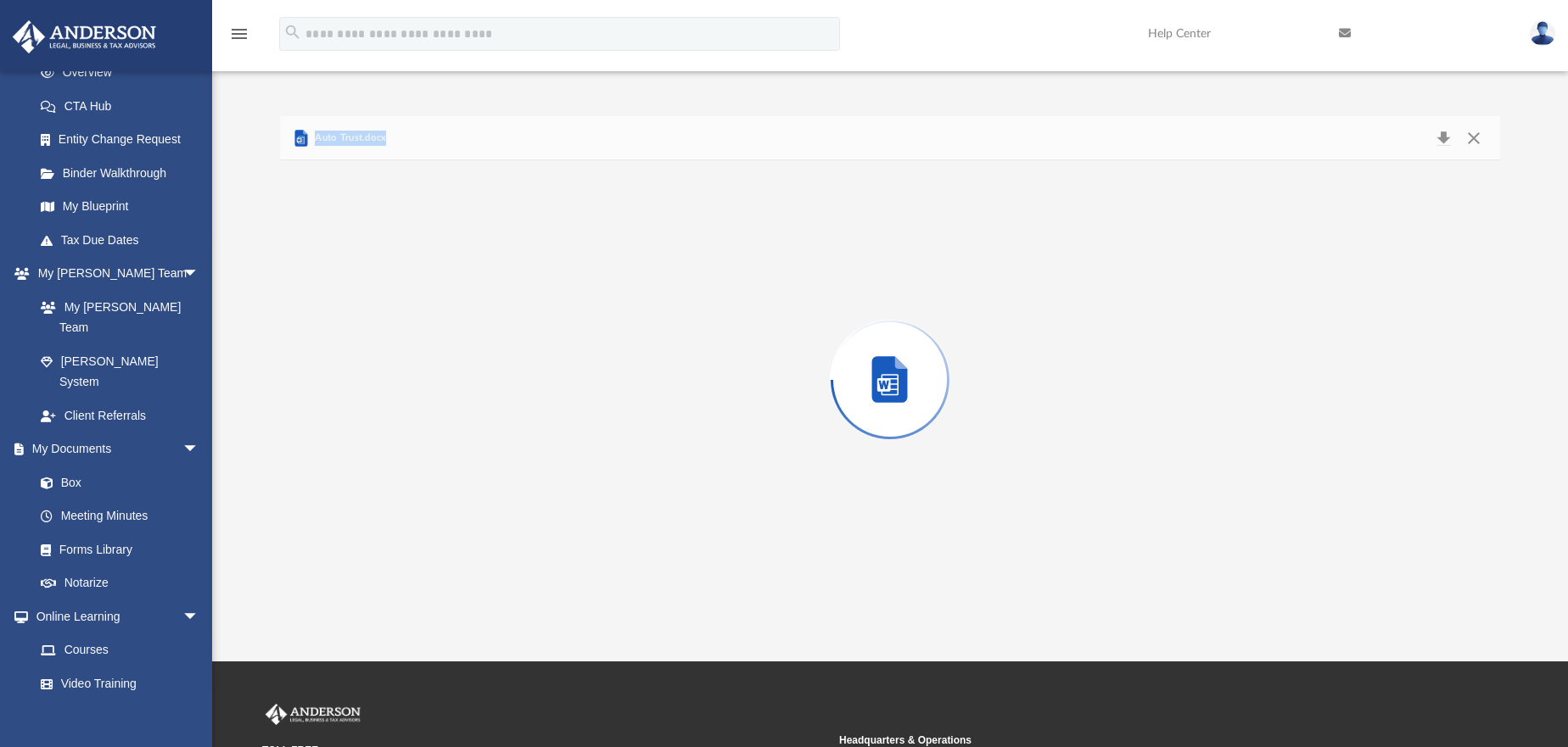
click at [377, 403] on div "Preview" at bounding box center [890, 379] width 1220 height 438
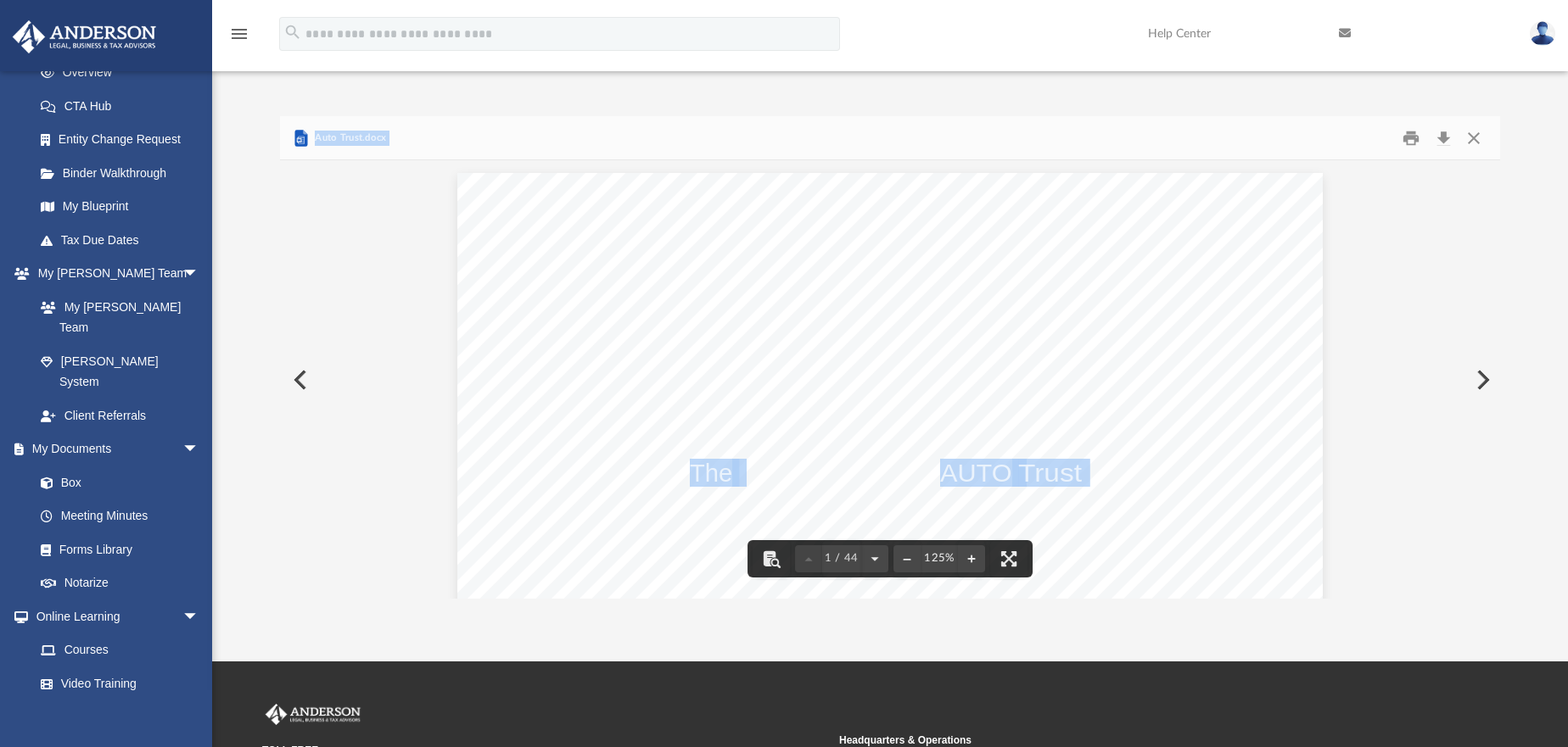
click at [637, 411] on div "The AUTO Trust , 20_ L AW O F F I C E S _ _ _ _ _ _ _ _ _ _ _ _ _ _ _ _ _ _ _ _…" at bounding box center [890, 733] width 866 height 1120
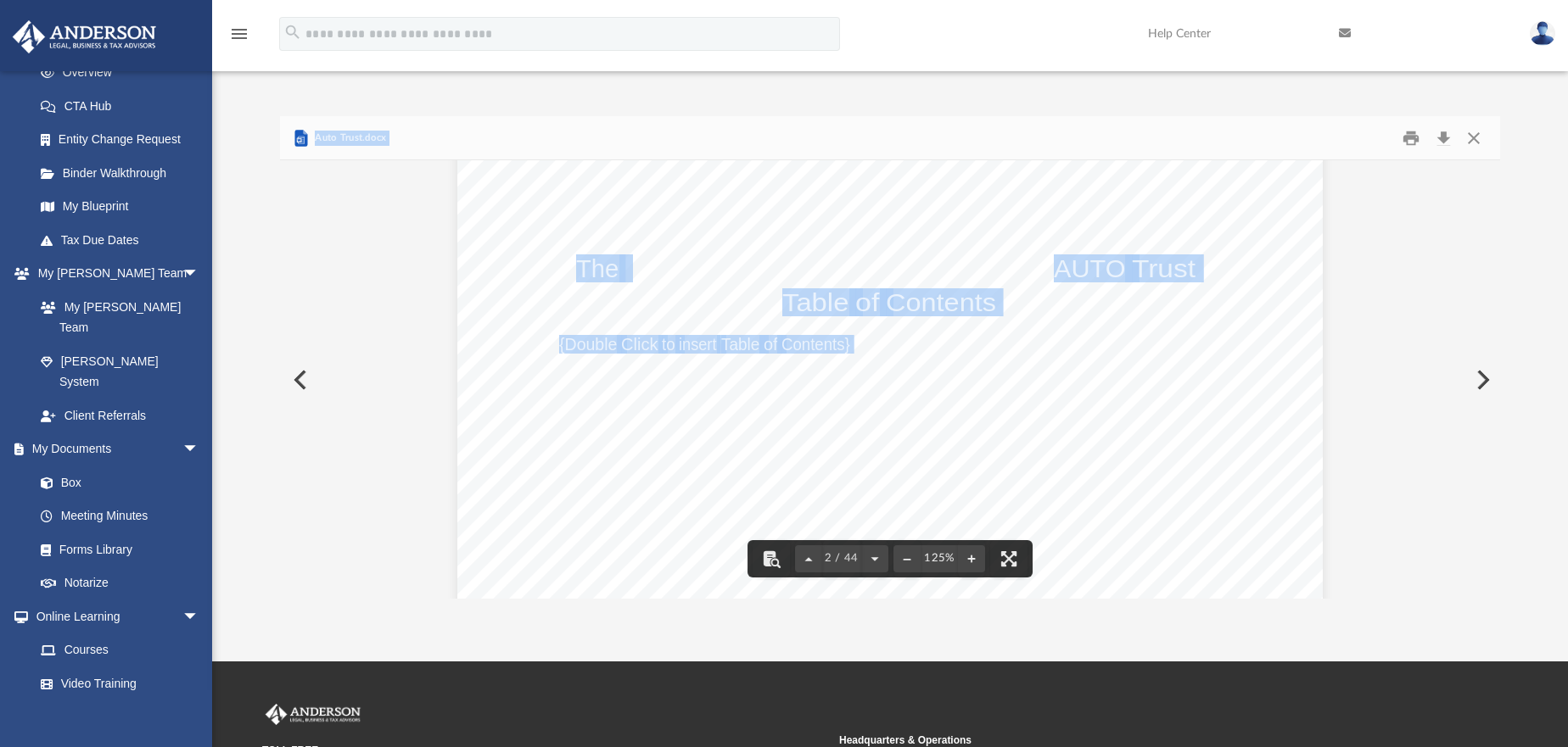
scroll to position [1273, 0]
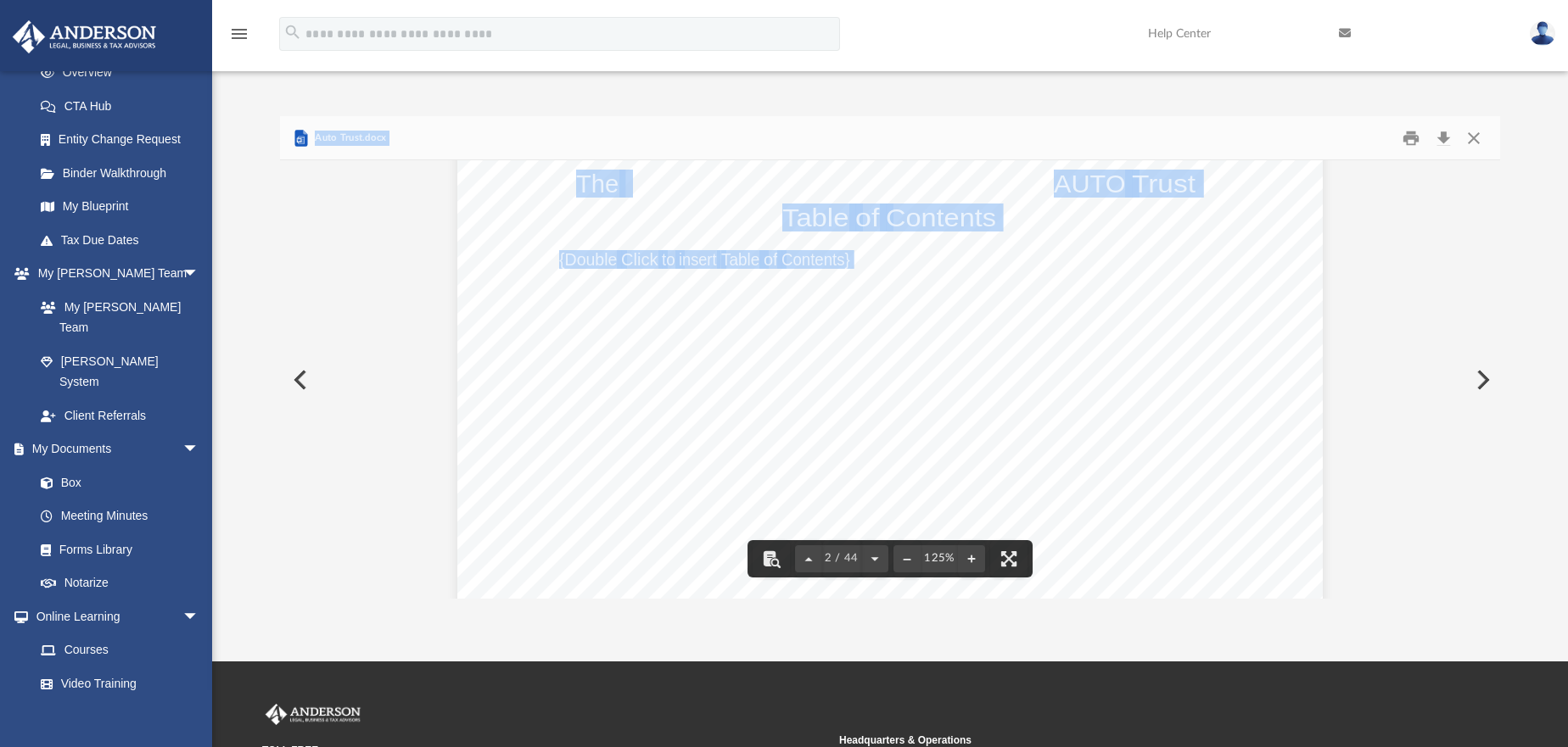
drag, startPoint x: 674, startPoint y: 261, endPoint x: 673, endPoint y: 270, distance: 9.1
click at [679, 263] on span "insert" at bounding box center [697, 258] width 37 height 17
click at [662, 262] on span "to" at bounding box center [669, 258] width 14 height 17
click at [901, 211] on span "Contents" at bounding box center [941, 218] width 111 height 25
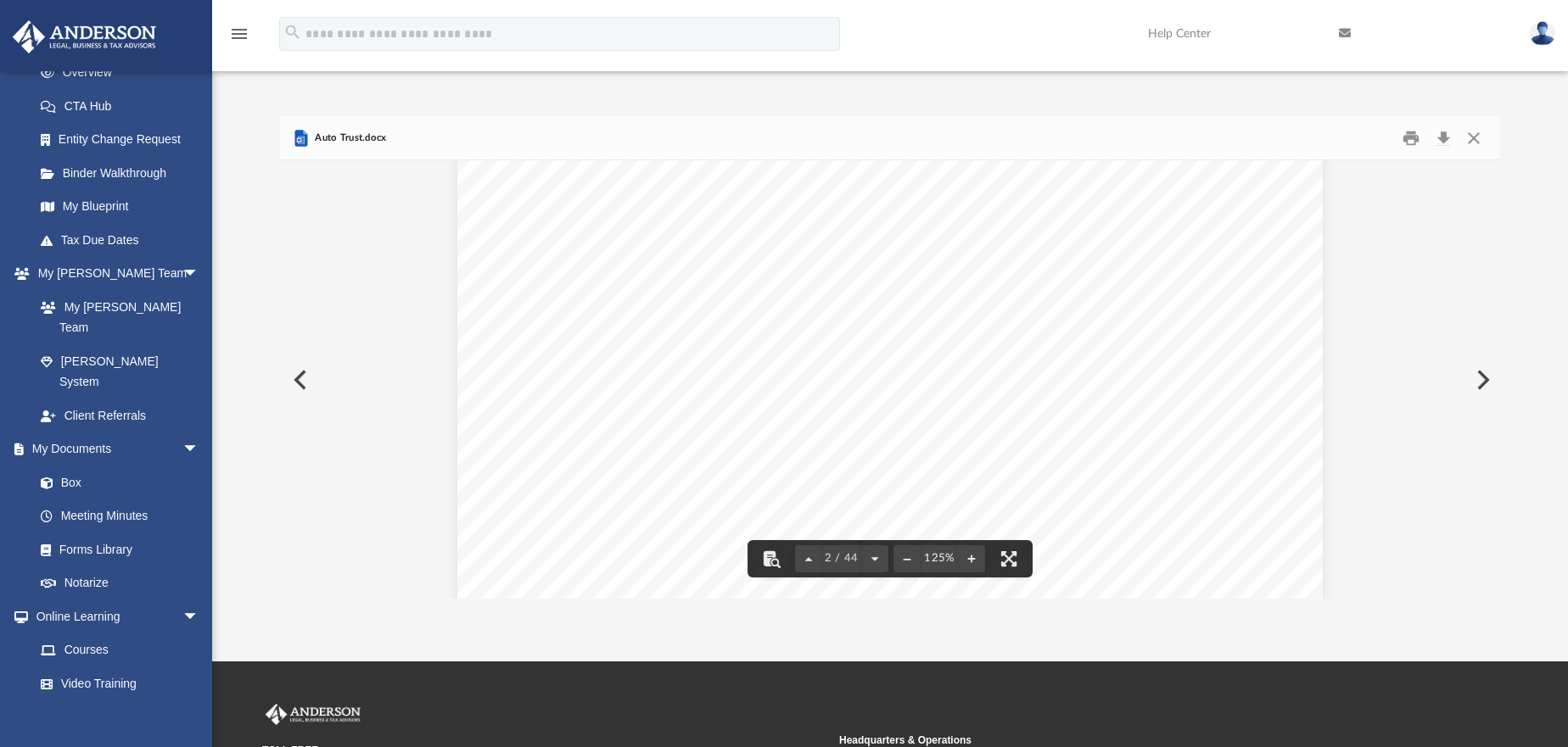
click at [900, 217] on span "Contents" at bounding box center [941, 218] width 111 height 25
click at [722, 347] on span "Table" at bounding box center [740, 344] width 38 height 17
click at [717, 346] on span "Page 2" at bounding box center [719, 344] width 5 height 17
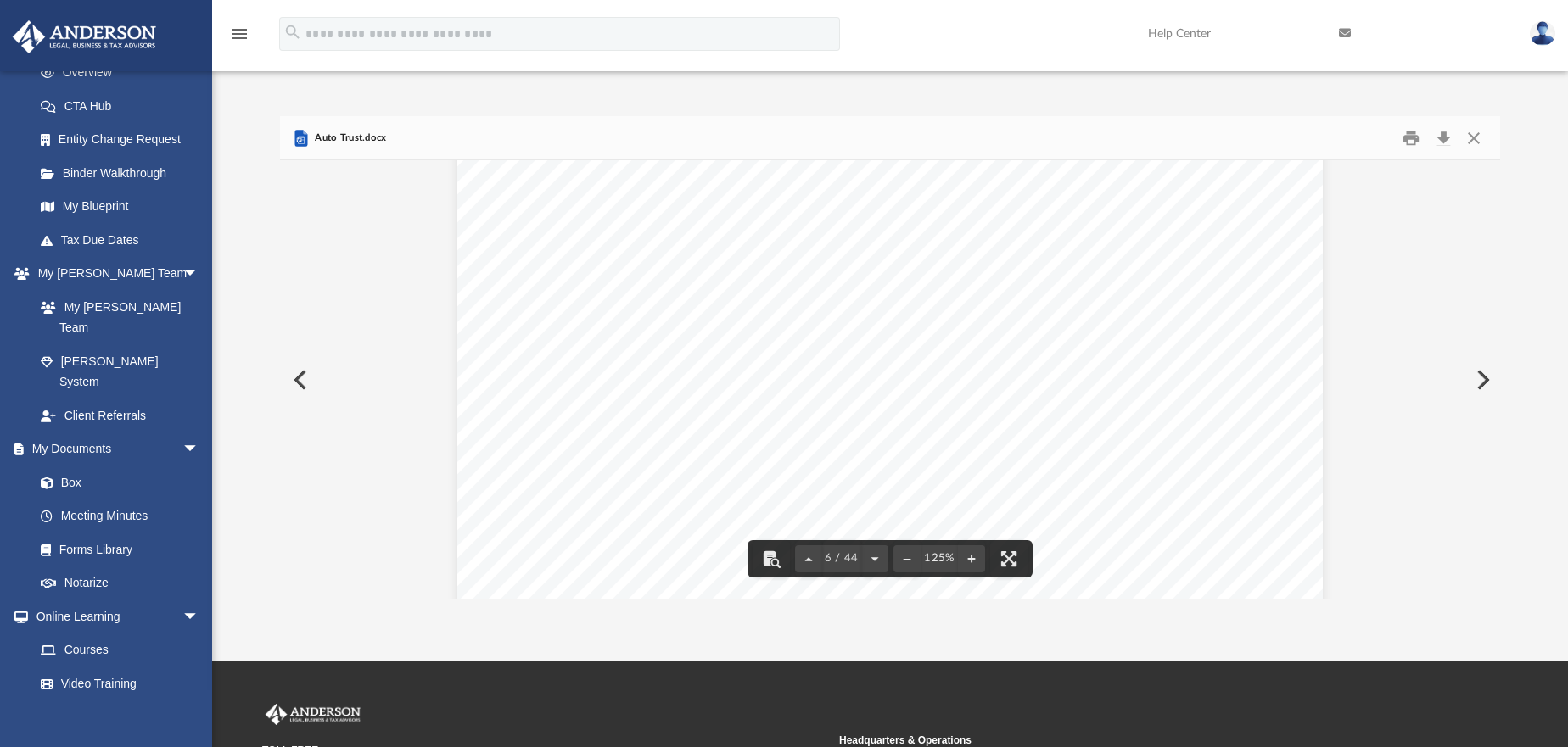
scroll to position [5938, 0]
click at [1474, 135] on button "Close" at bounding box center [1473, 137] width 30 height 26
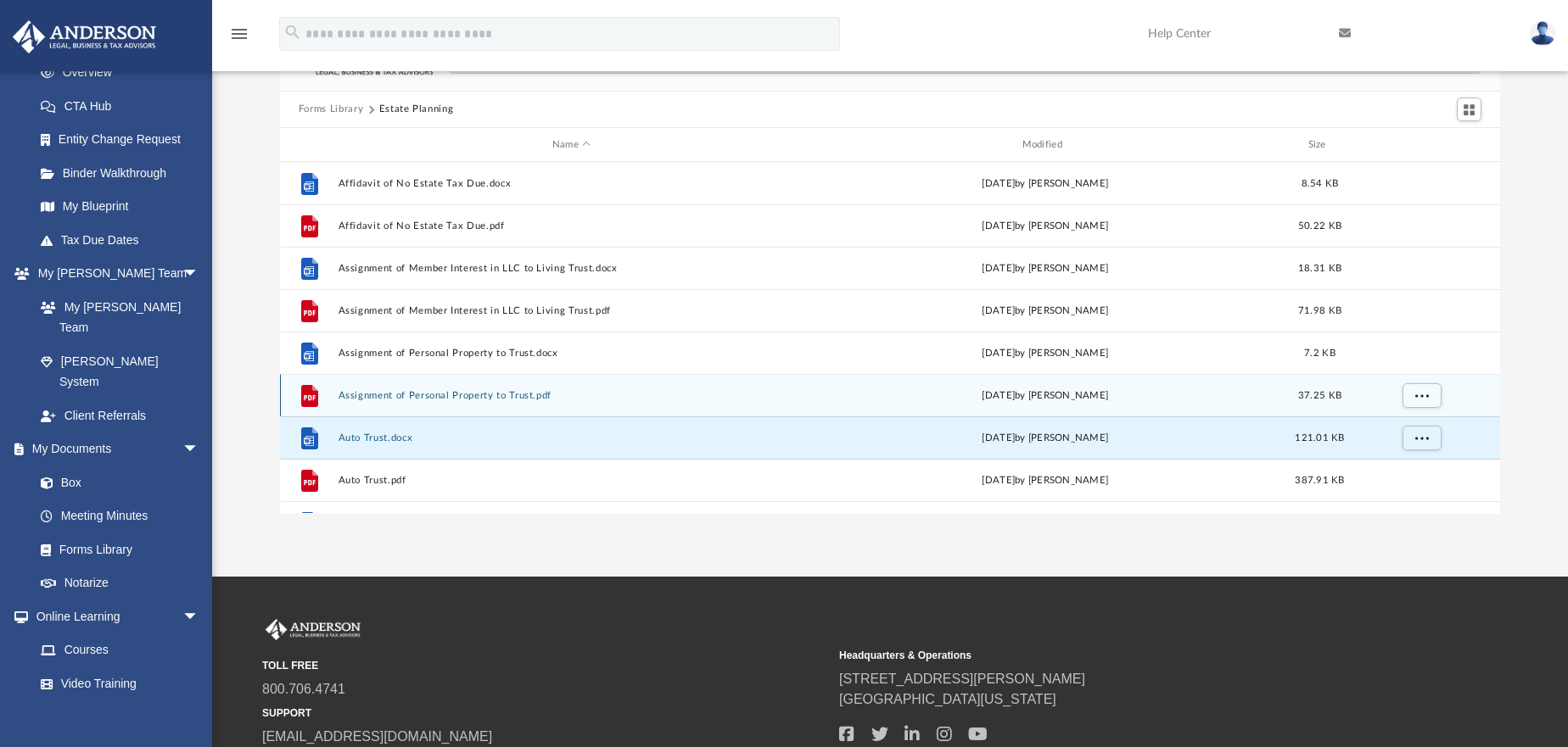
scroll to position [0, 0]
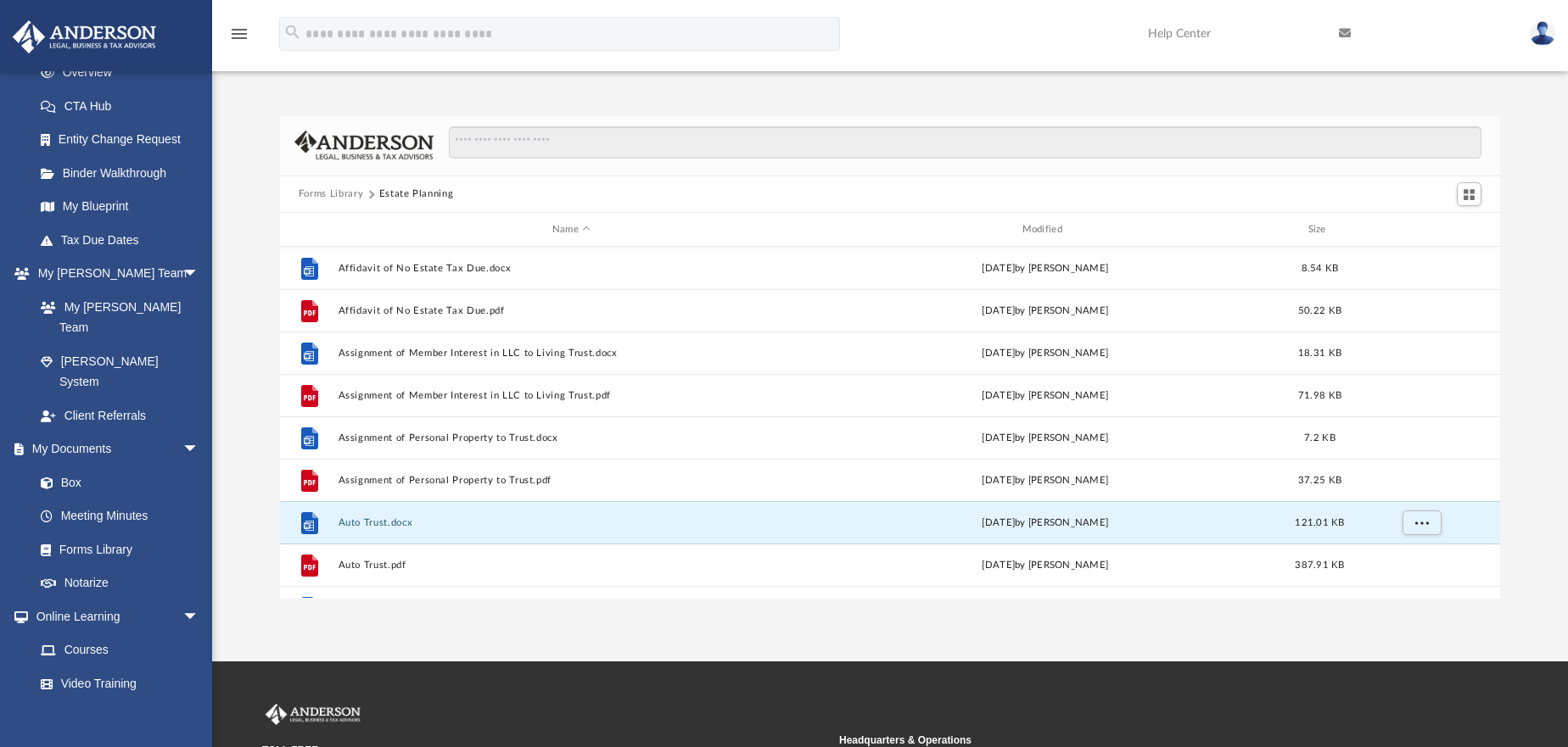
click at [337, 192] on button "Forms Library" at bounding box center [331, 195] width 65 height 16
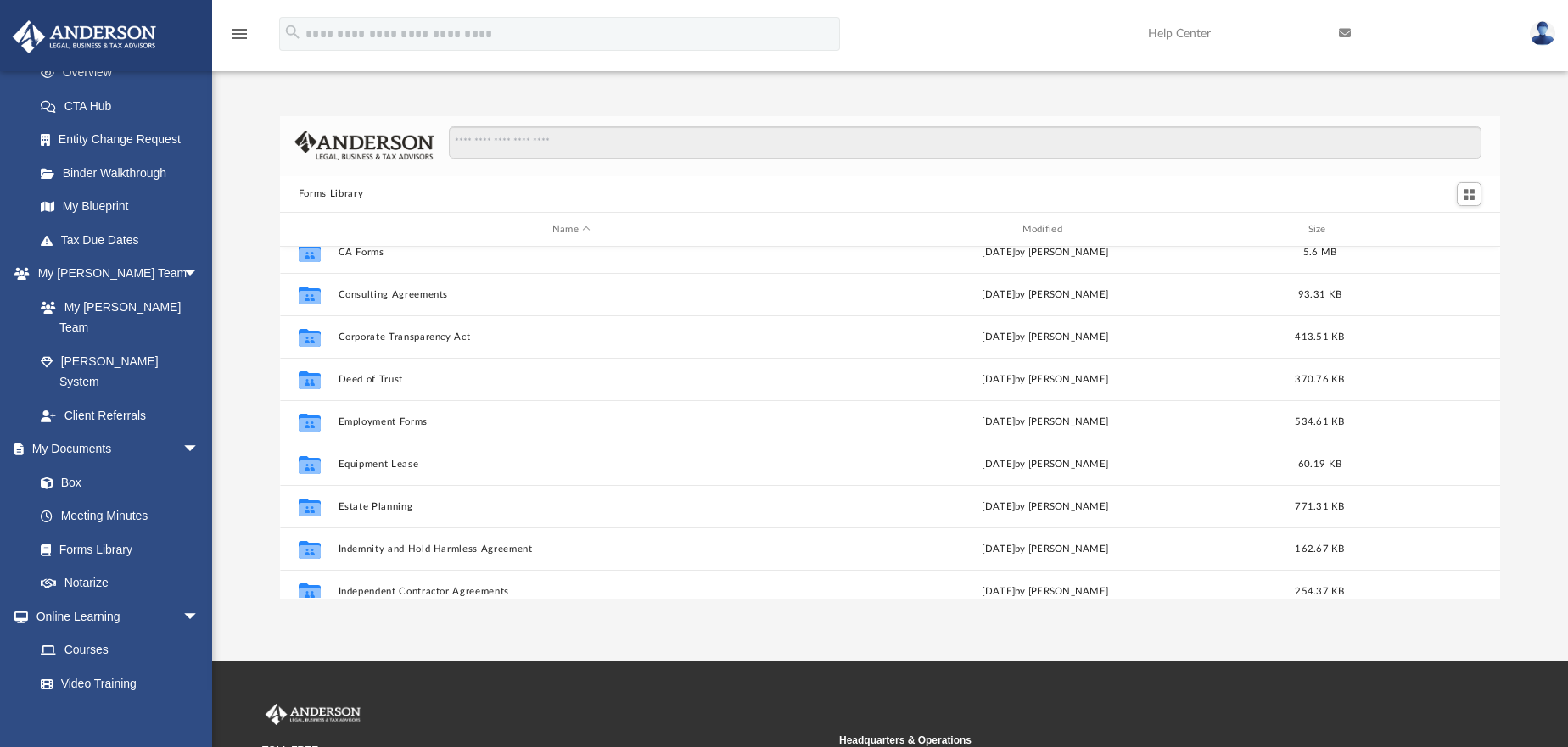
scroll to position [340, 0]
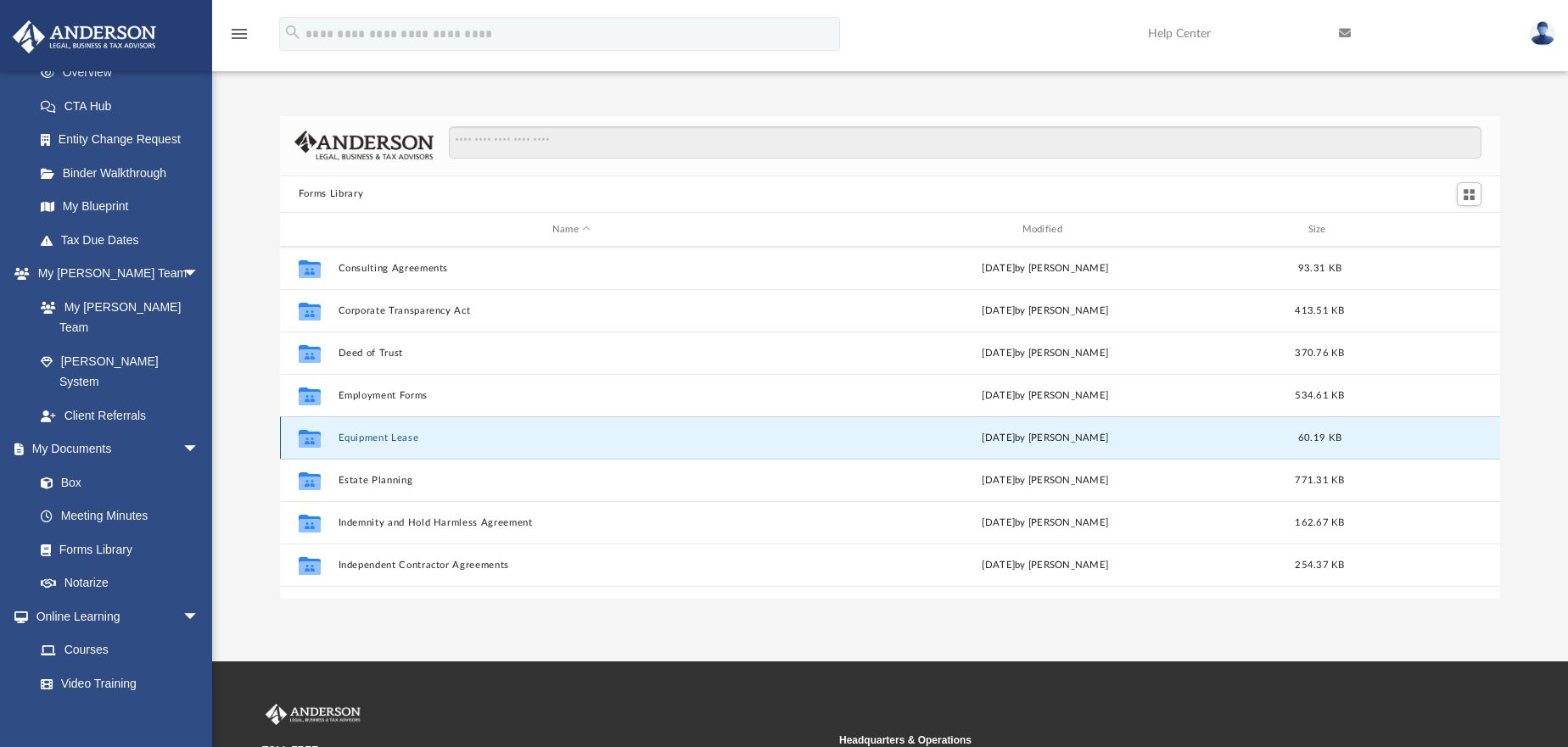
click at [367, 435] on button "Equipment Lease" at bounding box center [571, 438] width 467 height 11
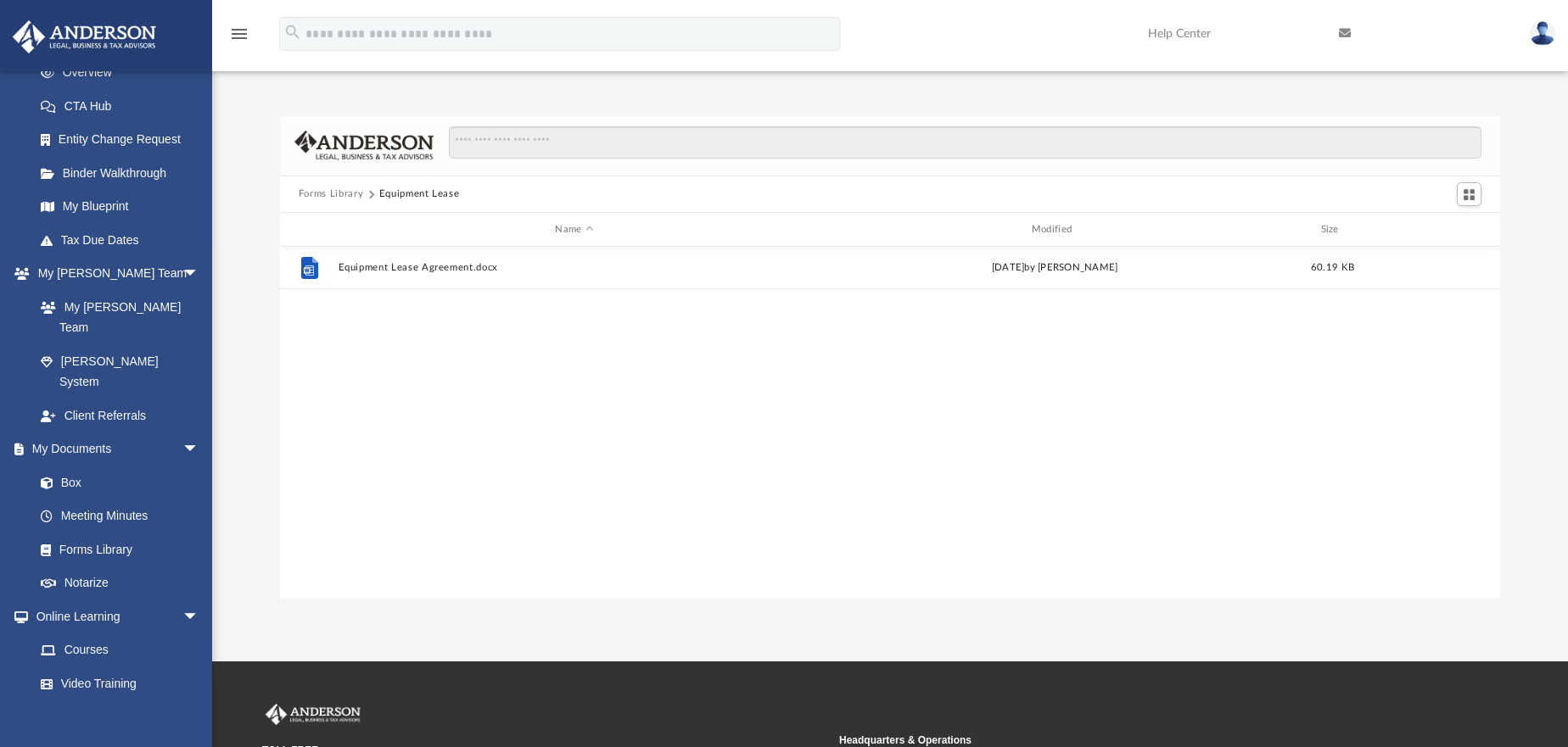
scroll to position [0, 0]
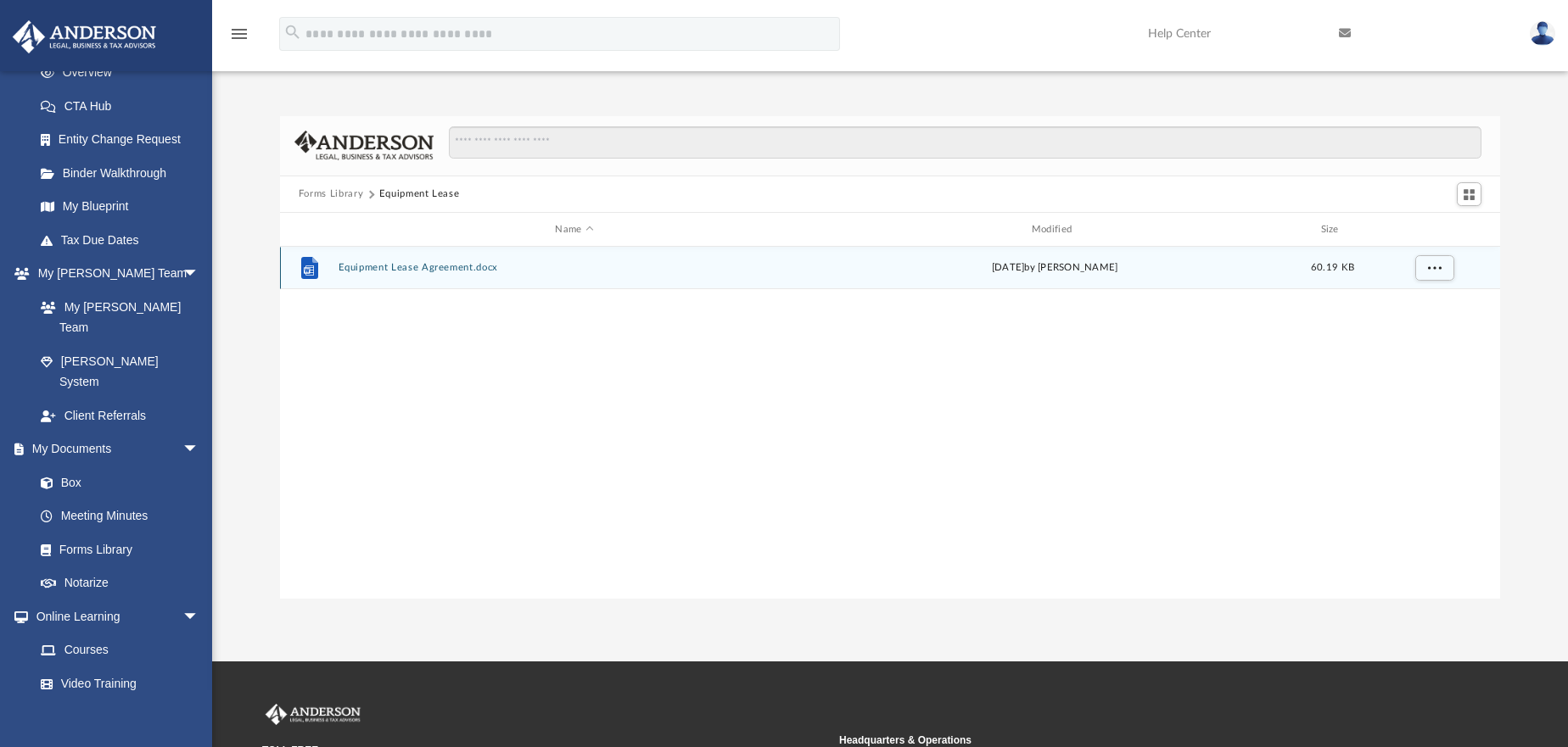
click at [424, 268] on button "Equipment Lease Agreement.docx" at bounding box center [574, 268] width 473 height 11
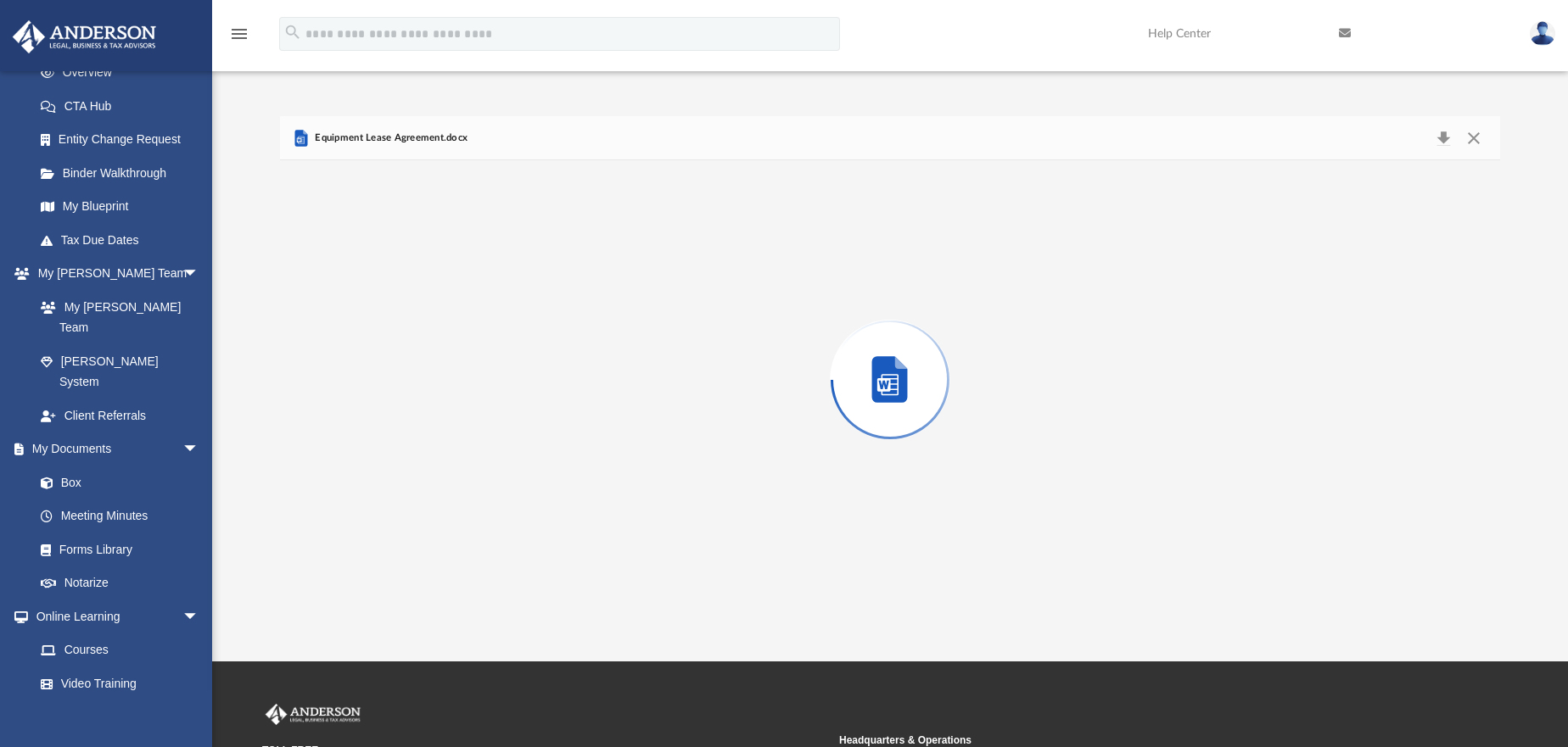
click at [424, 268] on div "Preview" at bounding box center [890, 379] width 1220 height 438
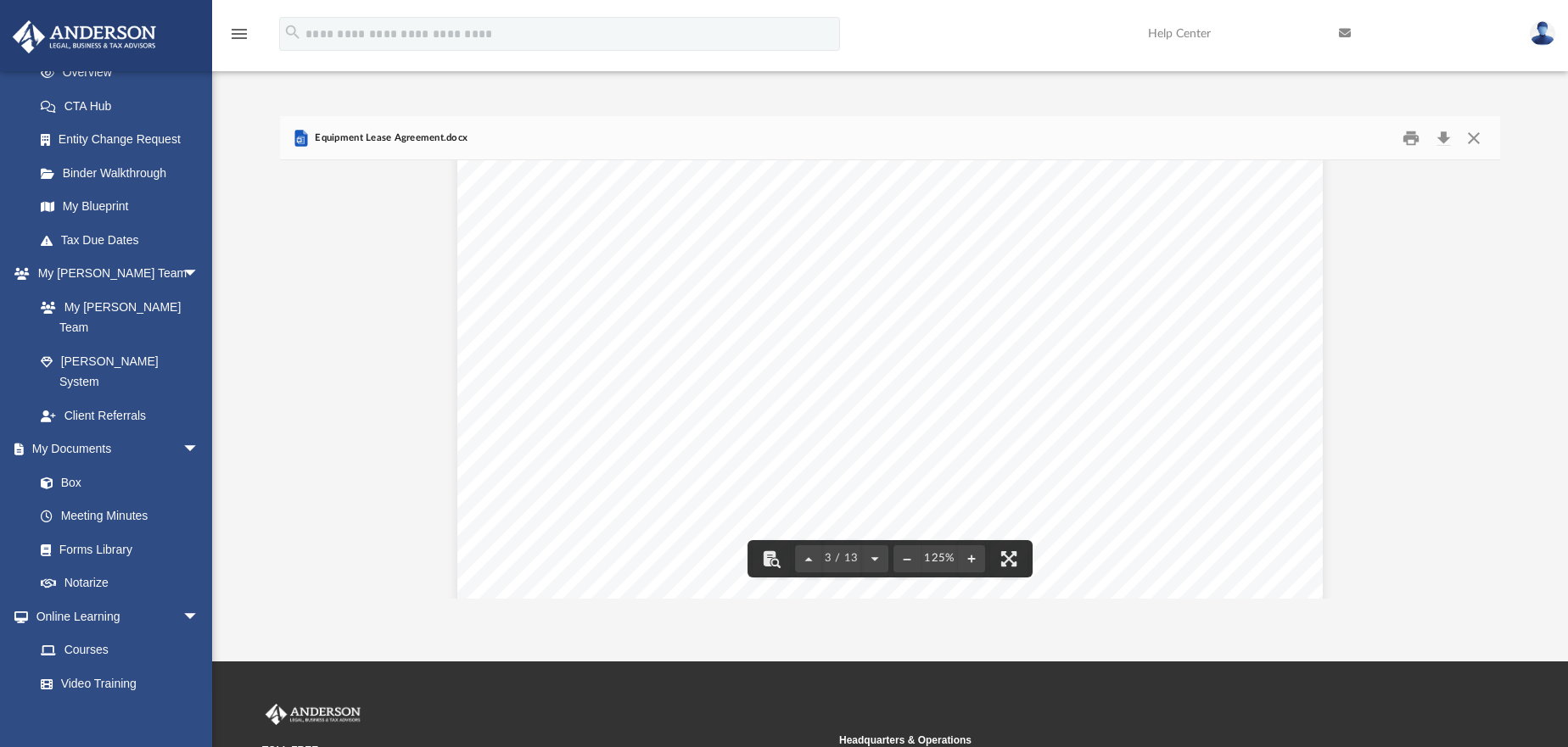
scroll to position [2544, 0]
click at [1467, 137] on button "Close" at bounding box center [1473, 137] width 30 height 26
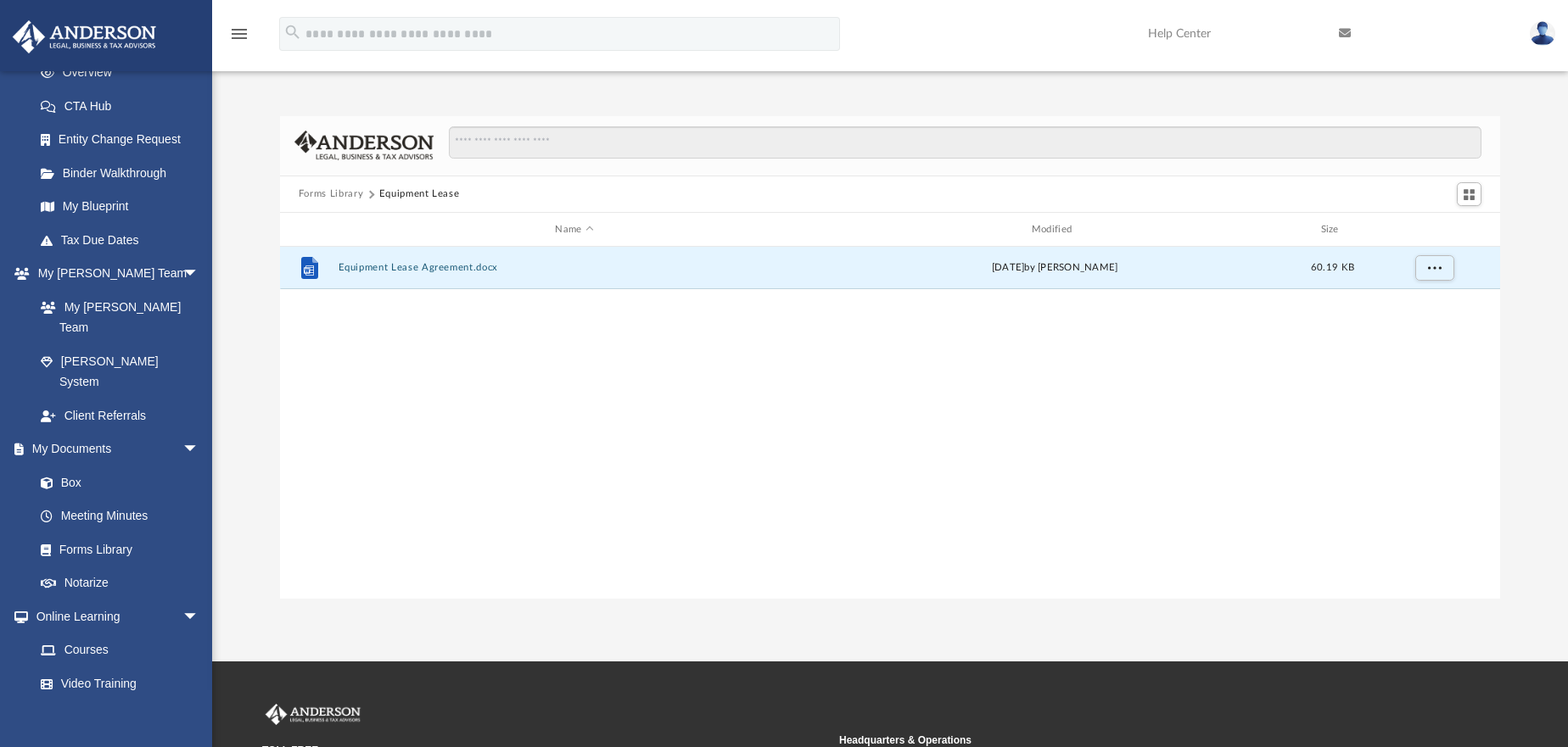
click at [345, 194] on button "Forms Library" at bounding box center [331, 195] width 65 height 16
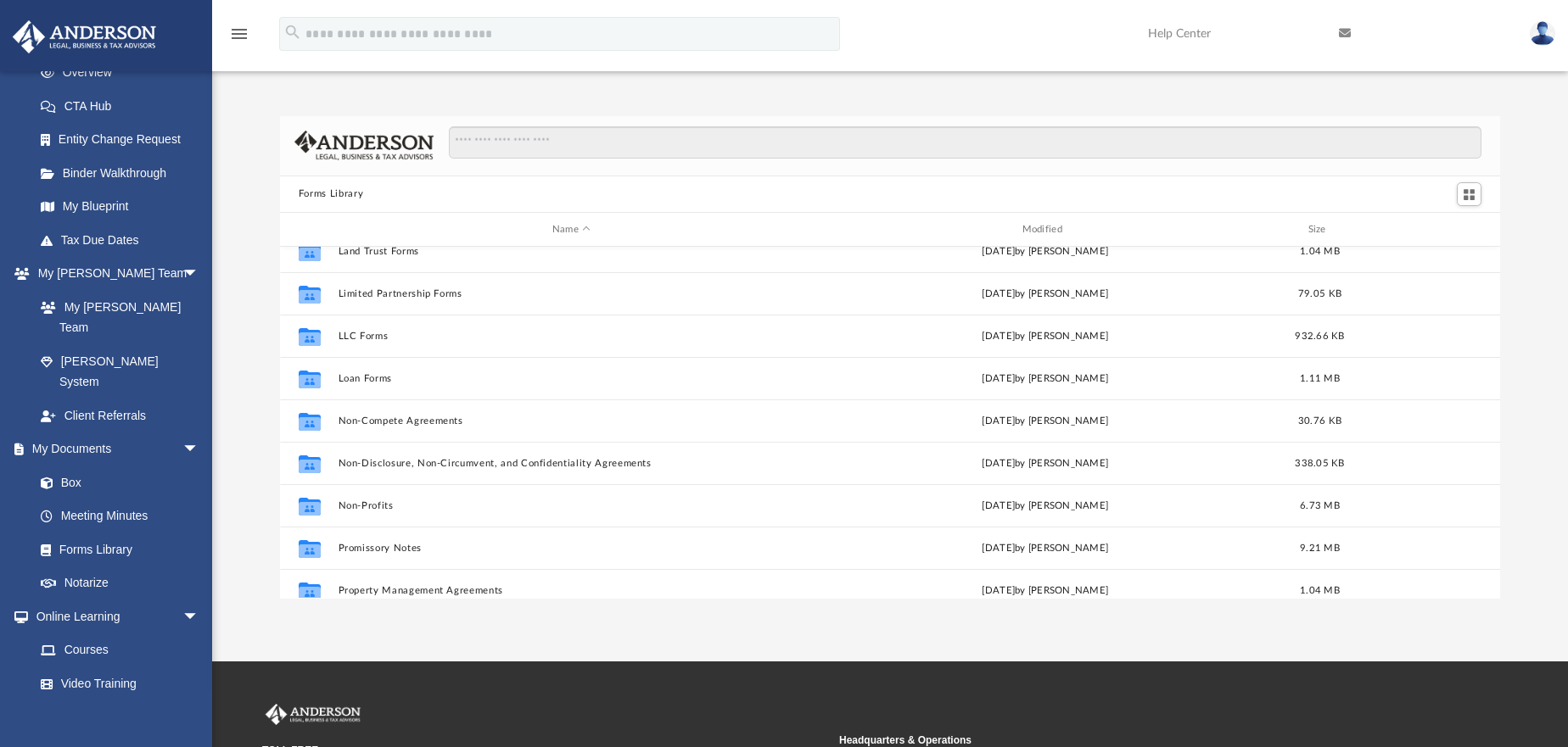
scroll to position [764, 0]
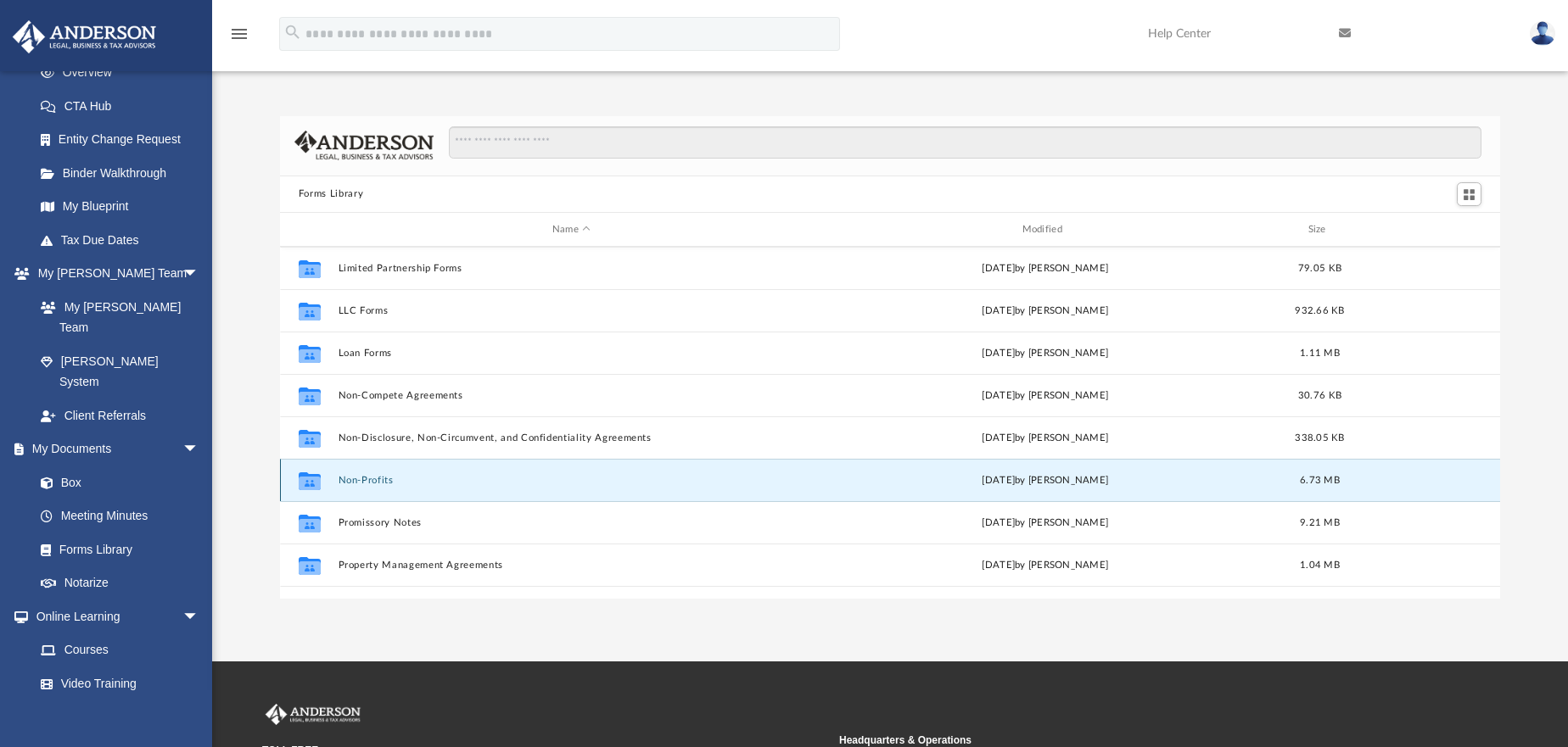
click at [377, 477] on button "Non-Profits" at bounding box center [571, 480] width 467 height 11
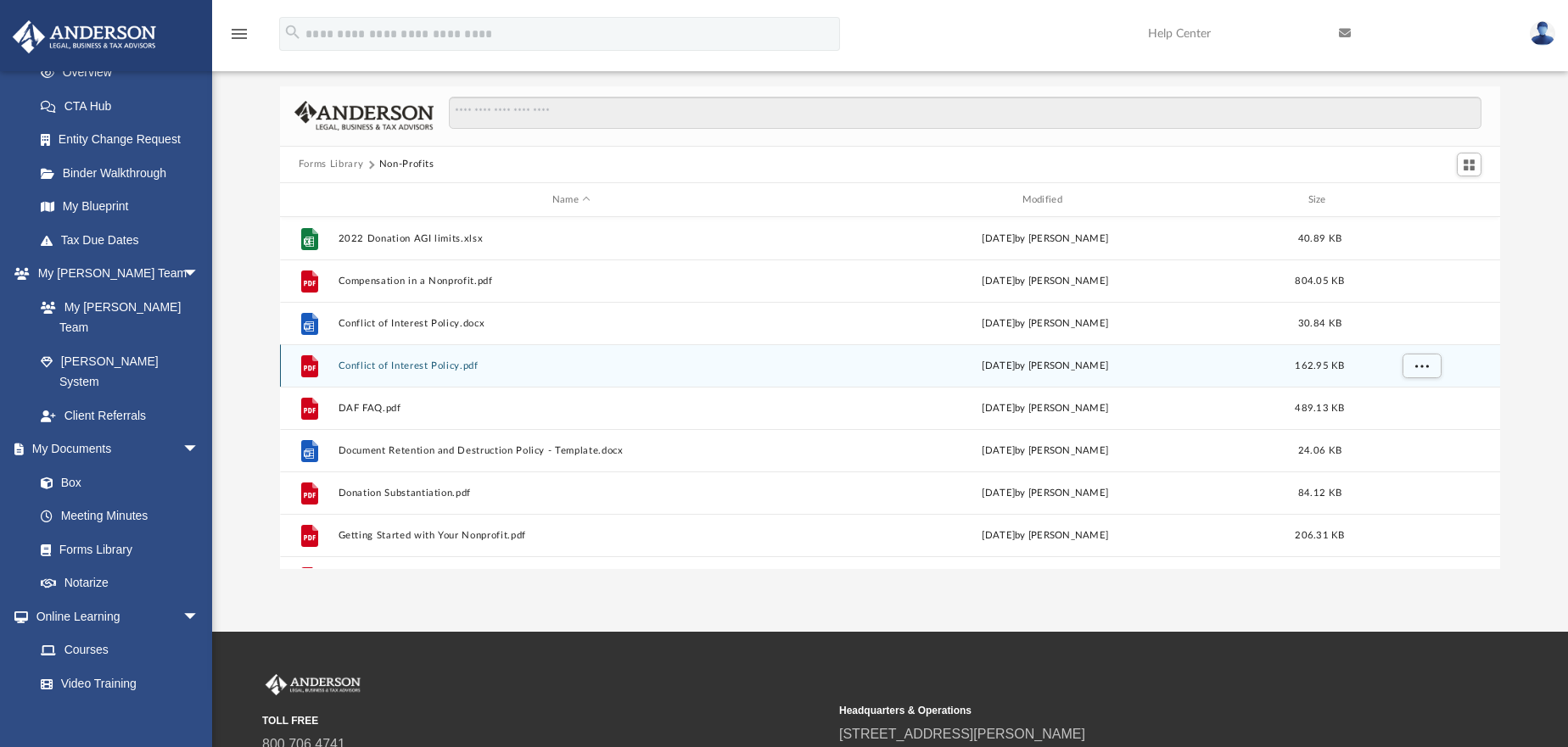
scroll to position [0, 0]
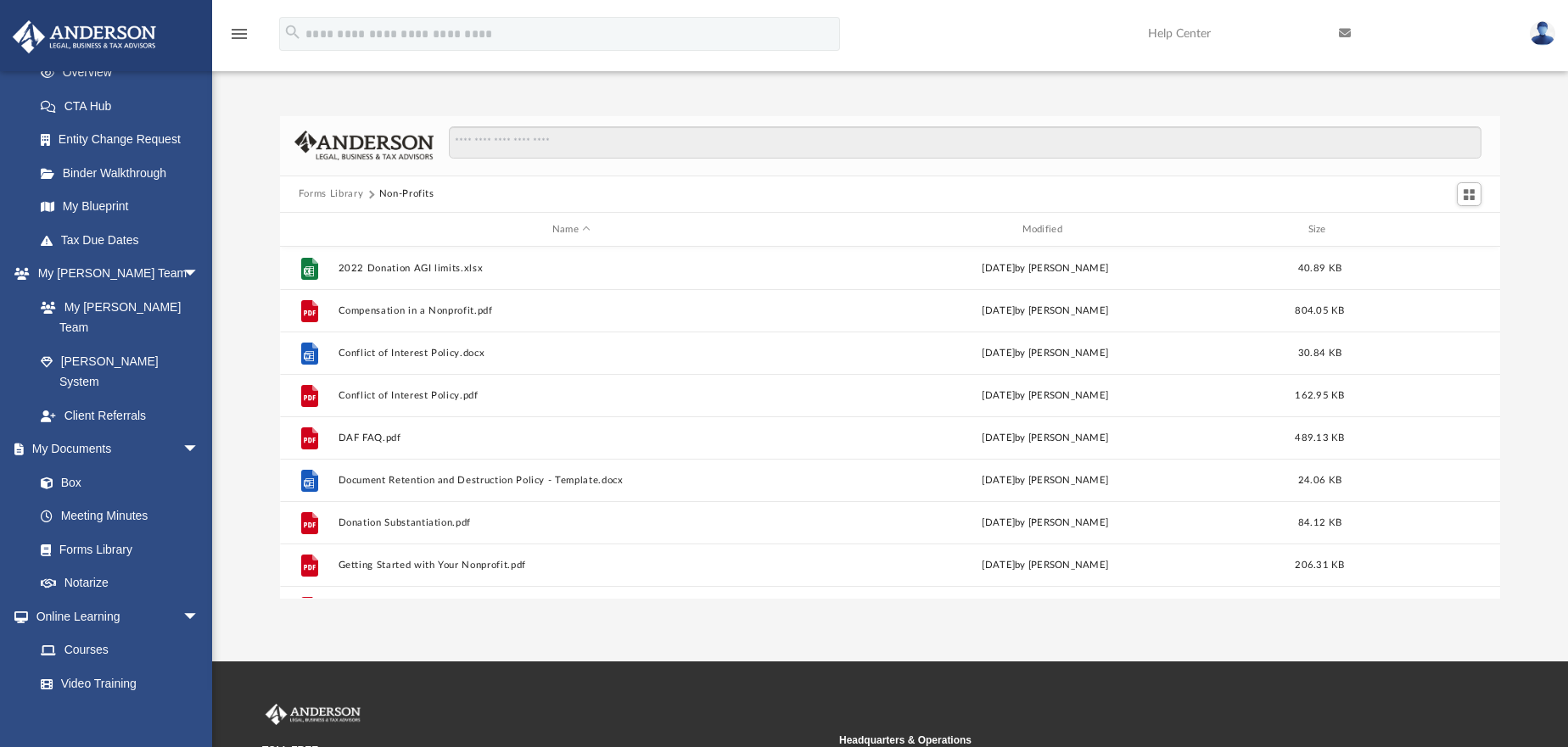
click at [325, 196] on button "Forms Library" at bounding box center [331, 195] width 65 height 16
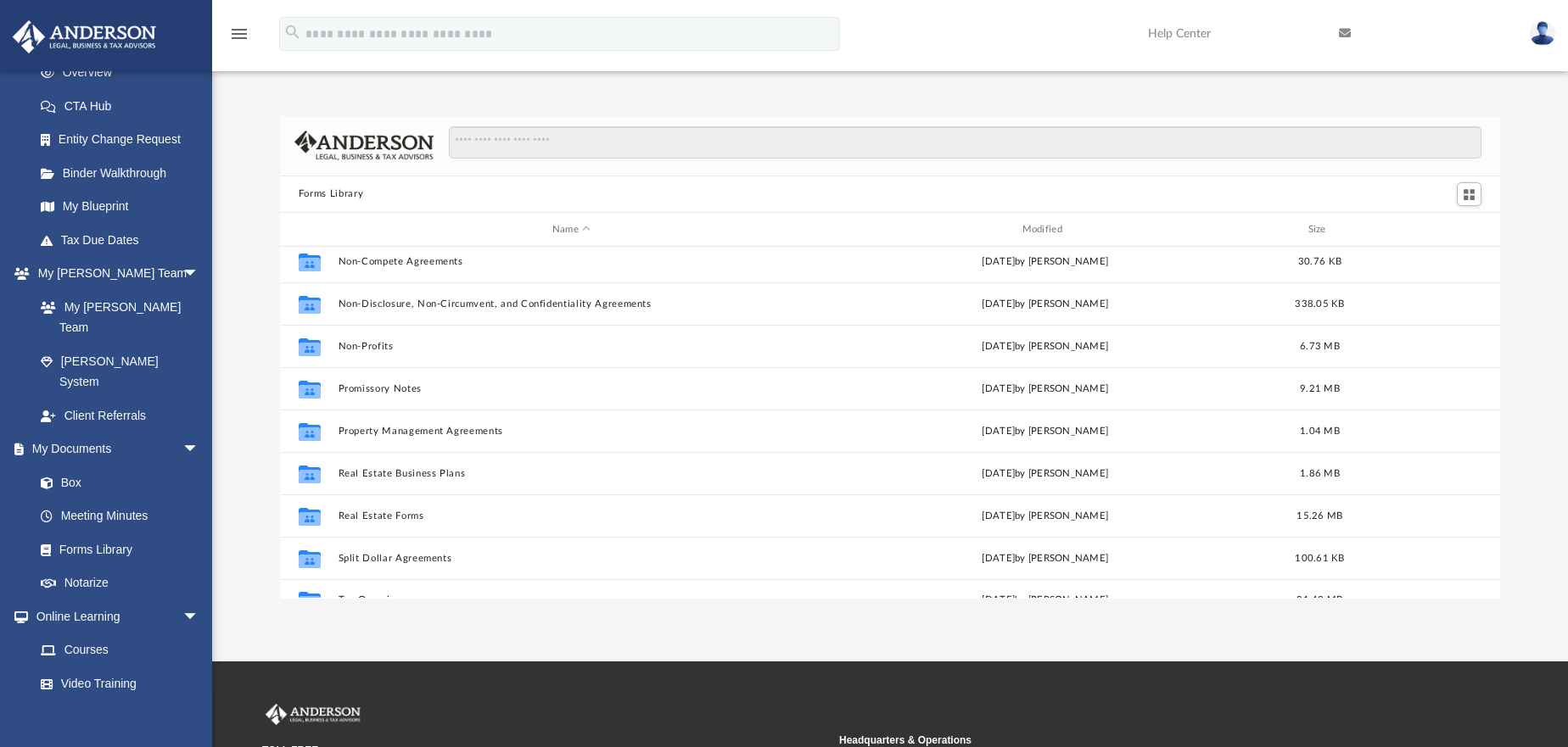
scroll to position [921, 0]
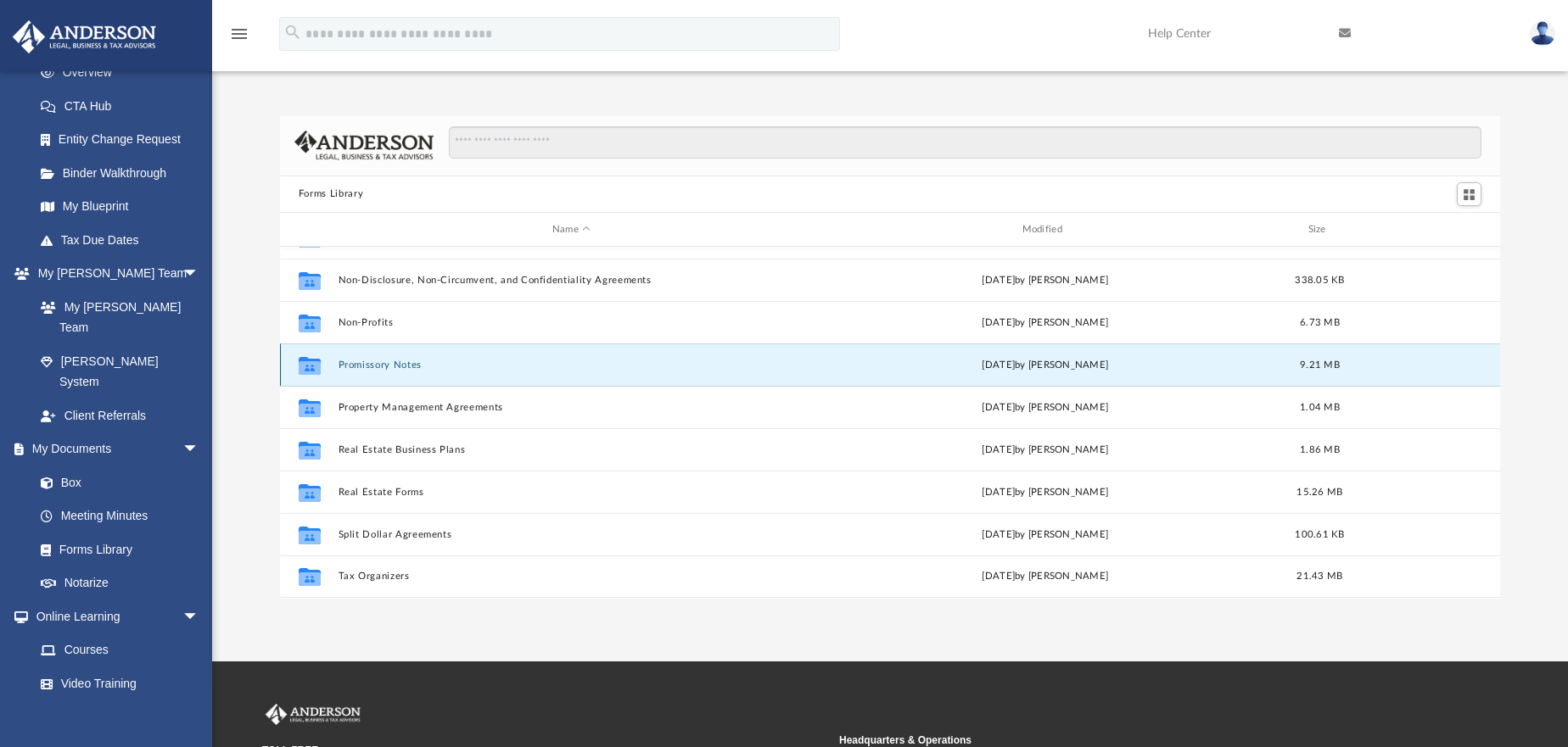
click at [344, 362] on button "Promissory Notes" at bounding box center [571, 364] width 467 height 11
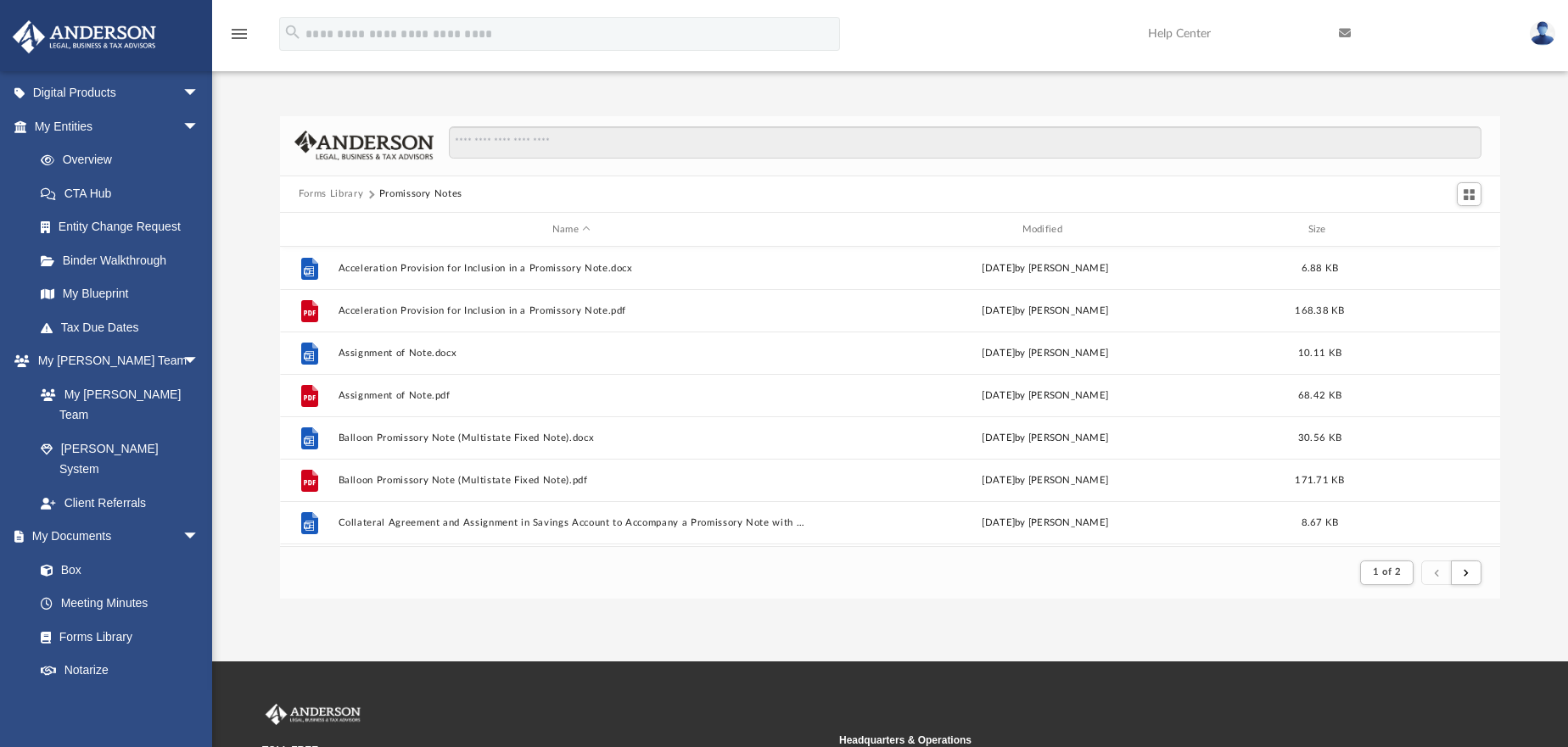
scroll to position [85, 0]
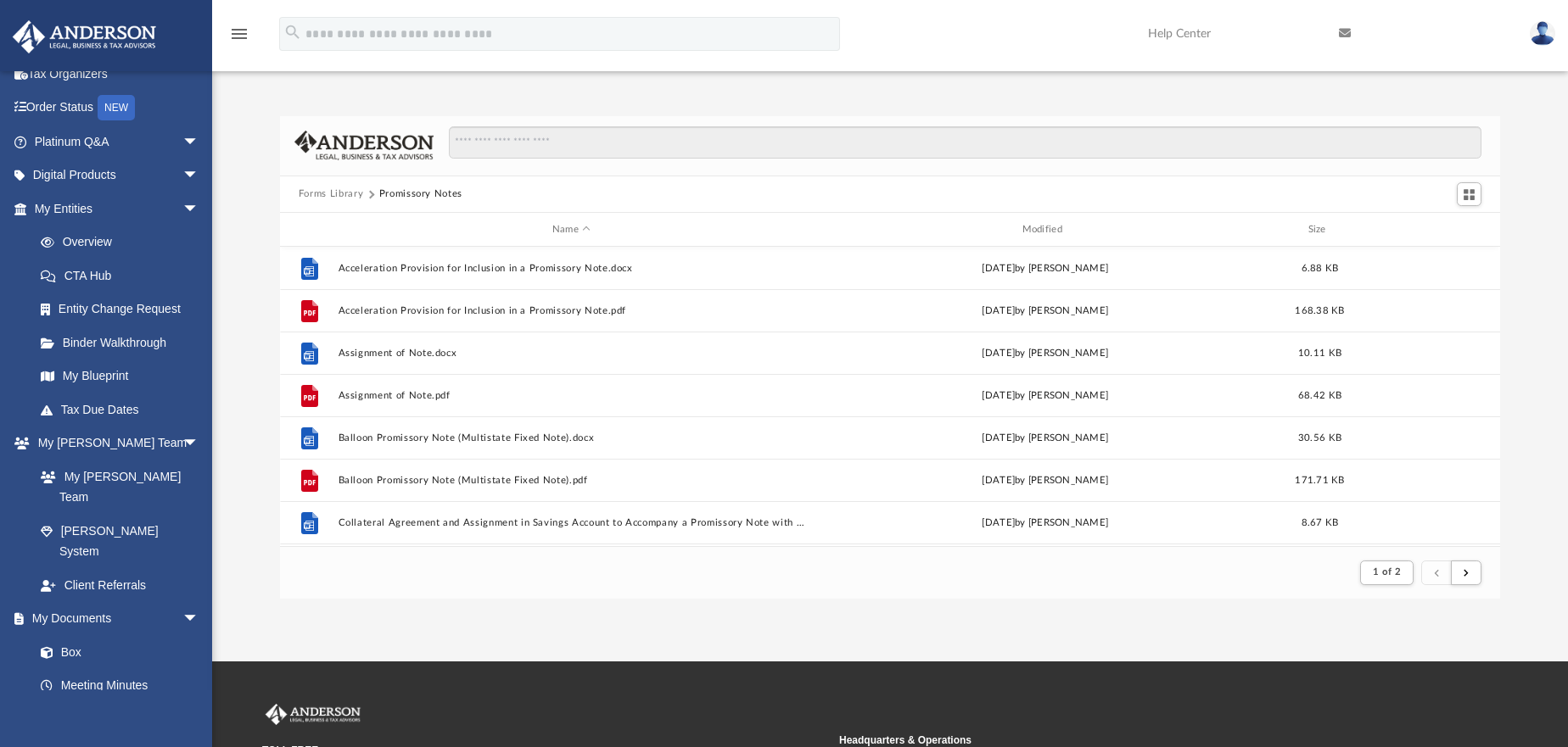
click at [334, 190] on button "Forms Library" at bounding box center [331, 195] width 65 height 16
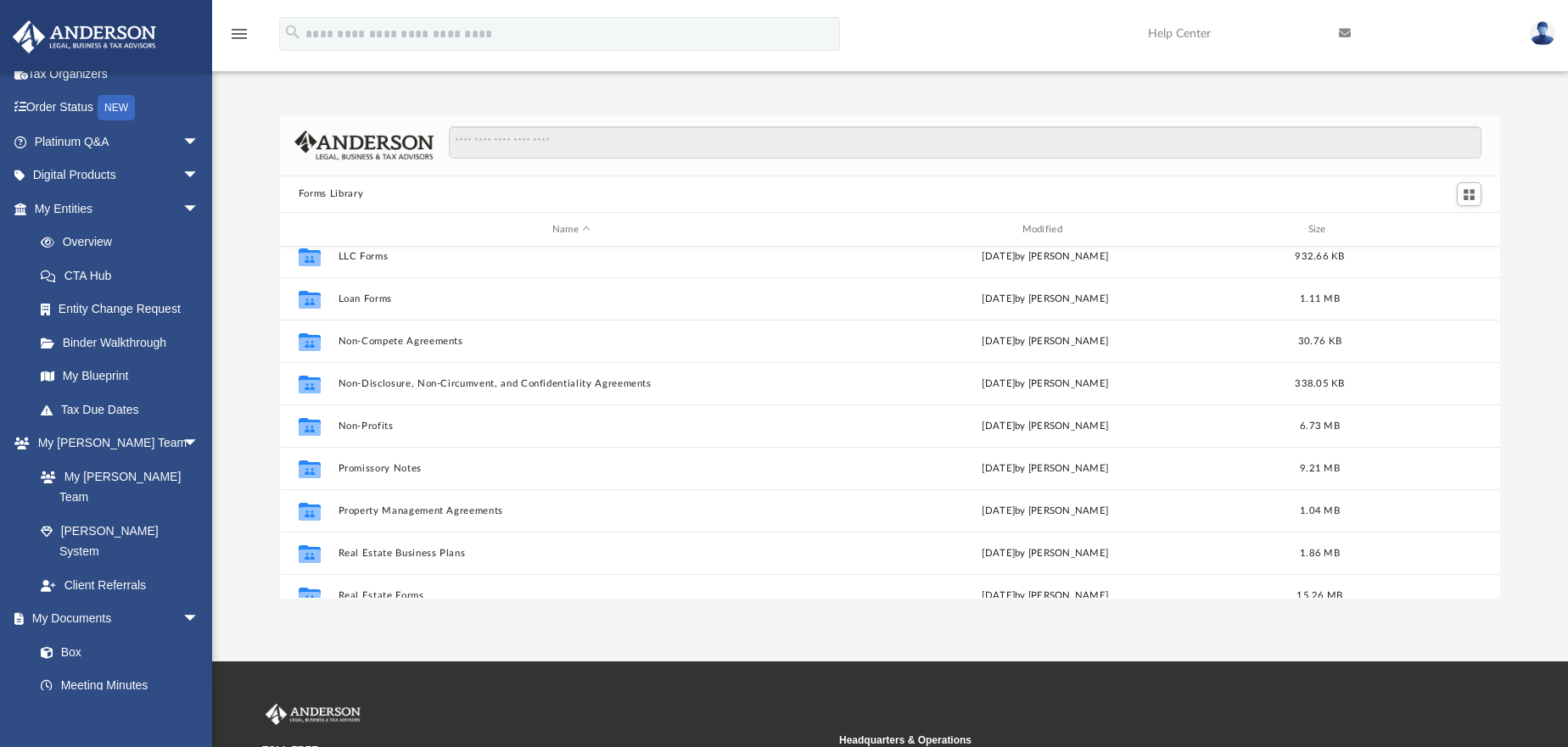
scroll to position [848, 0]
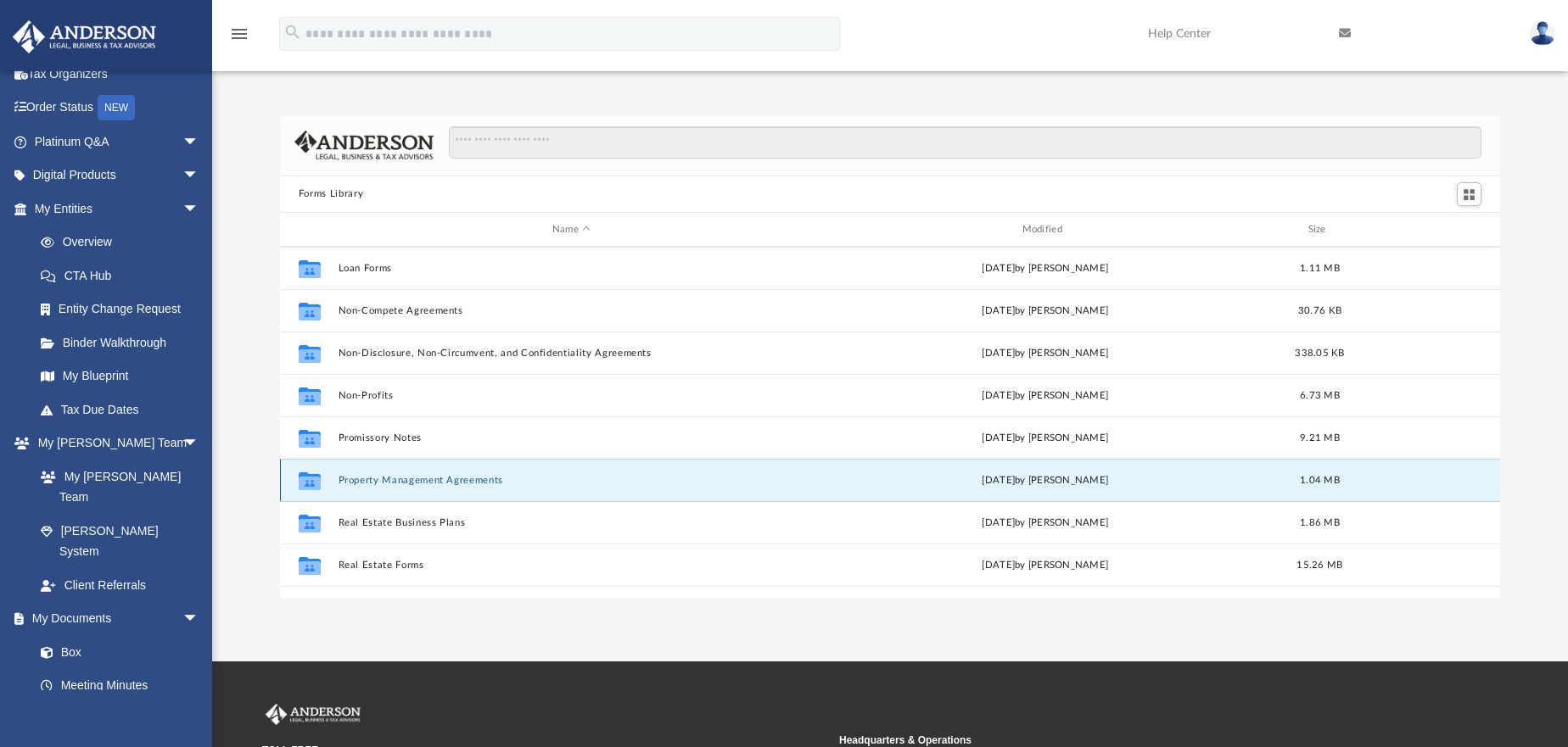
click at [376, 477] on button "Property Management Agreements" at bounding box center [571, 480] width 467 height 11
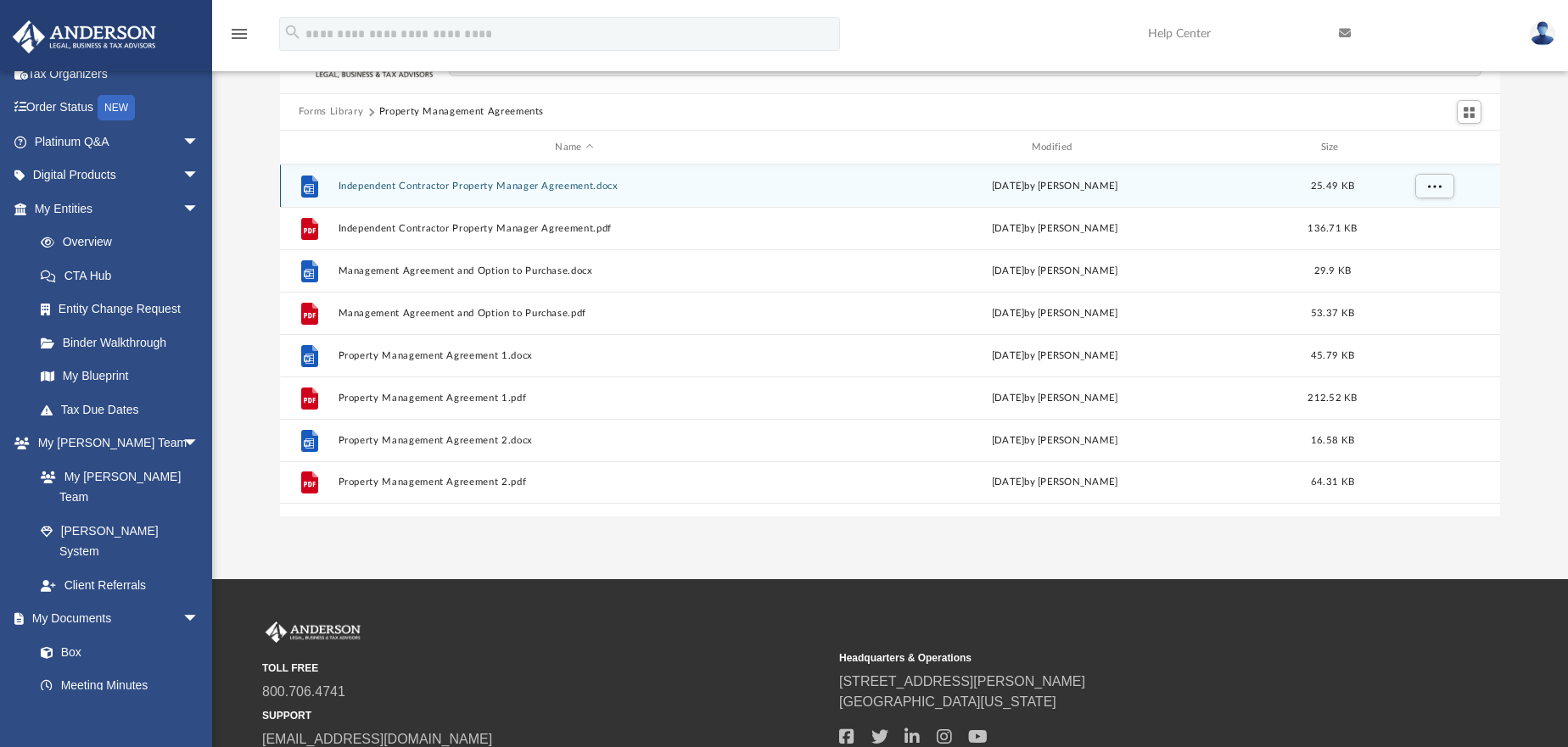
scroll to position [0, 0]
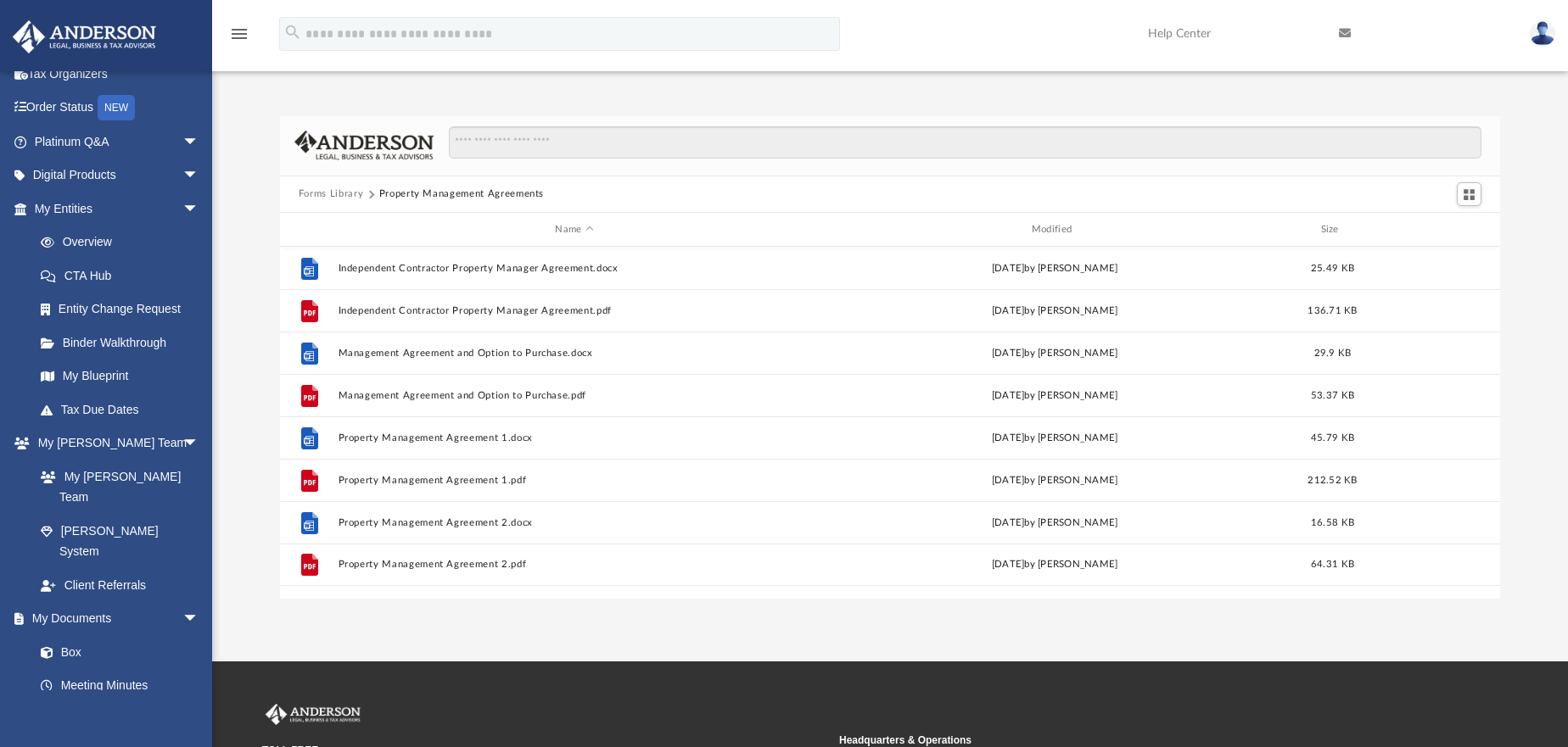
click at [351, 194] on button "Forms Library" at bounding box center [331, 195] width 65 height 16
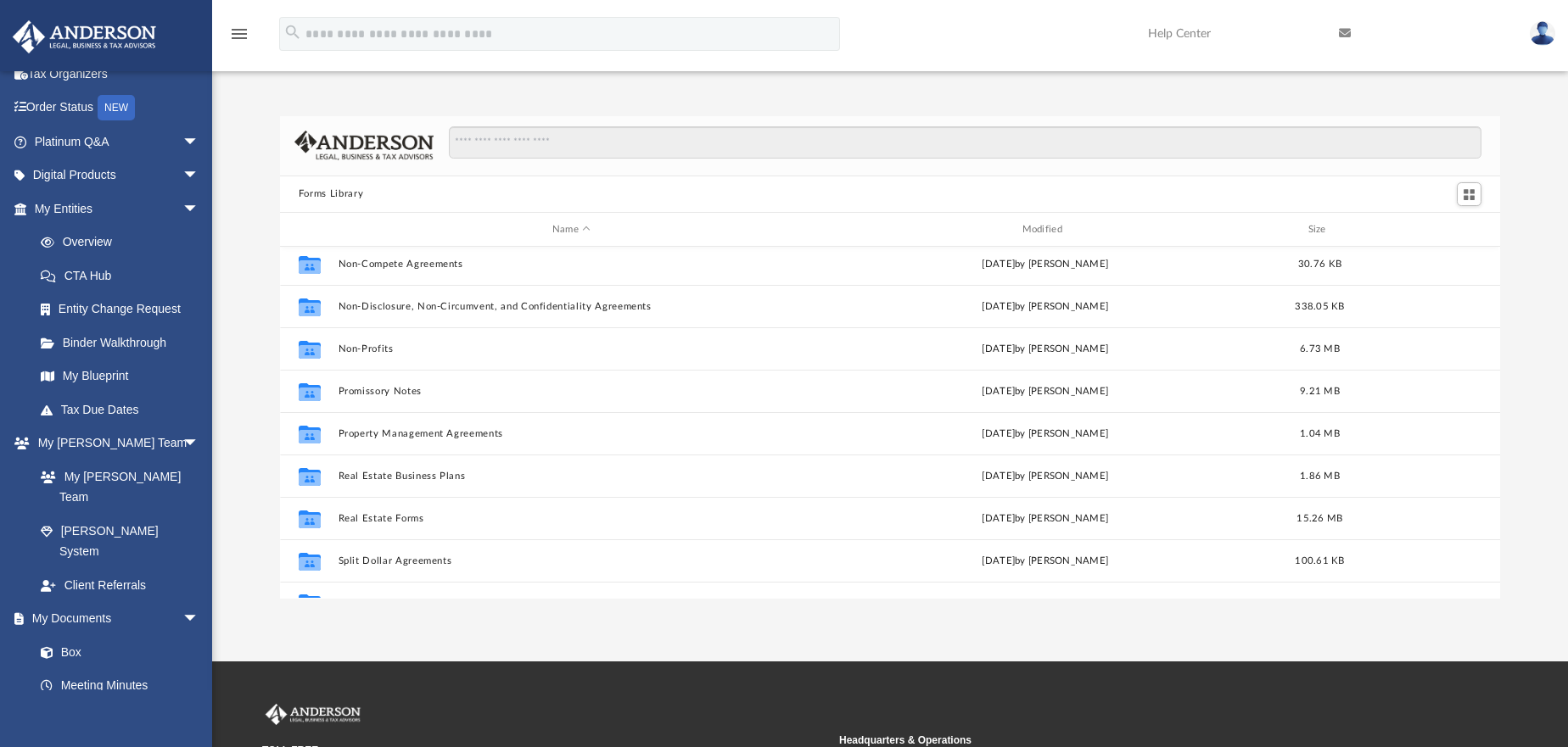
scroll to position [921, 0]
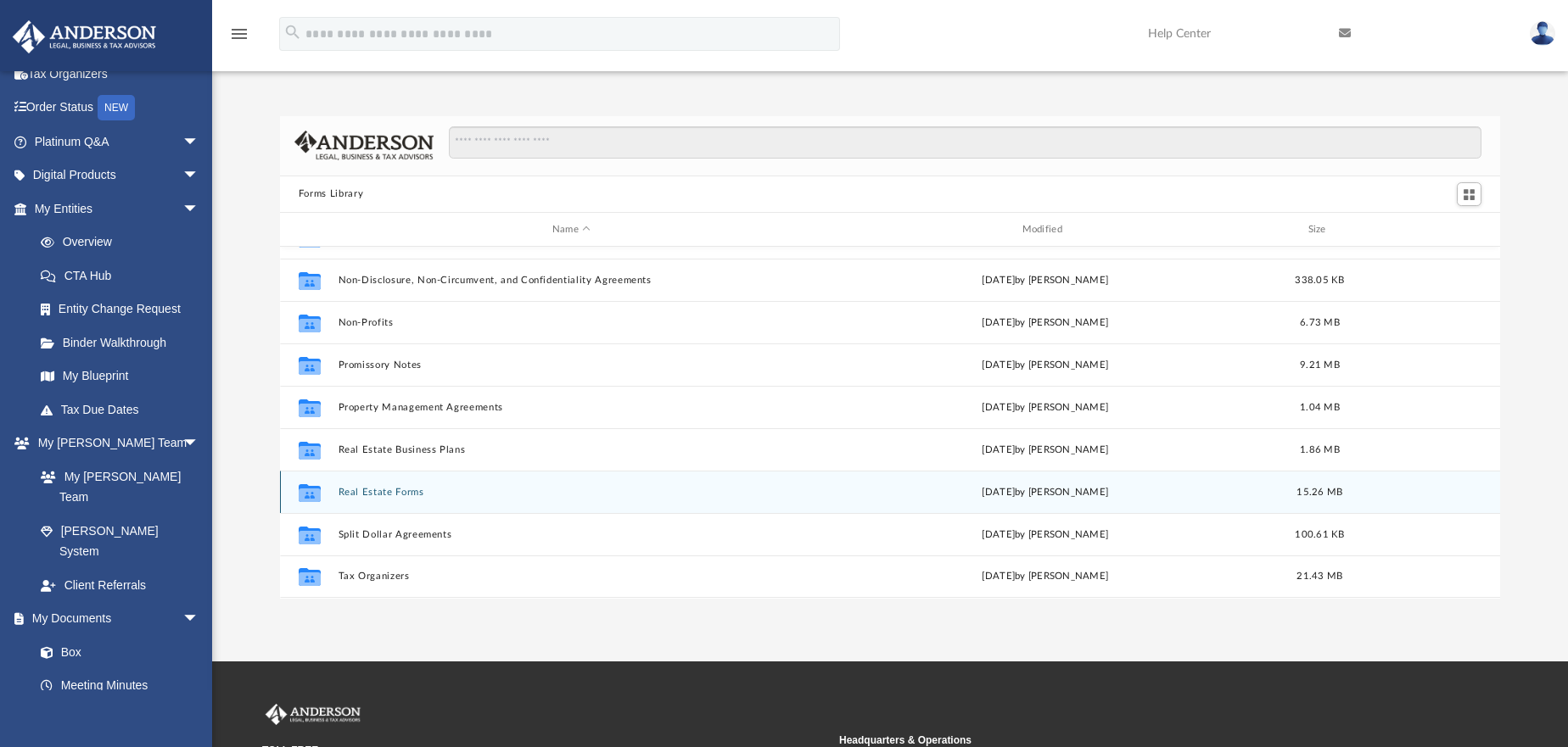
click at [360, 490] on button "Real Estate Forms" at bounding box center [571, 491] width 467 height 11
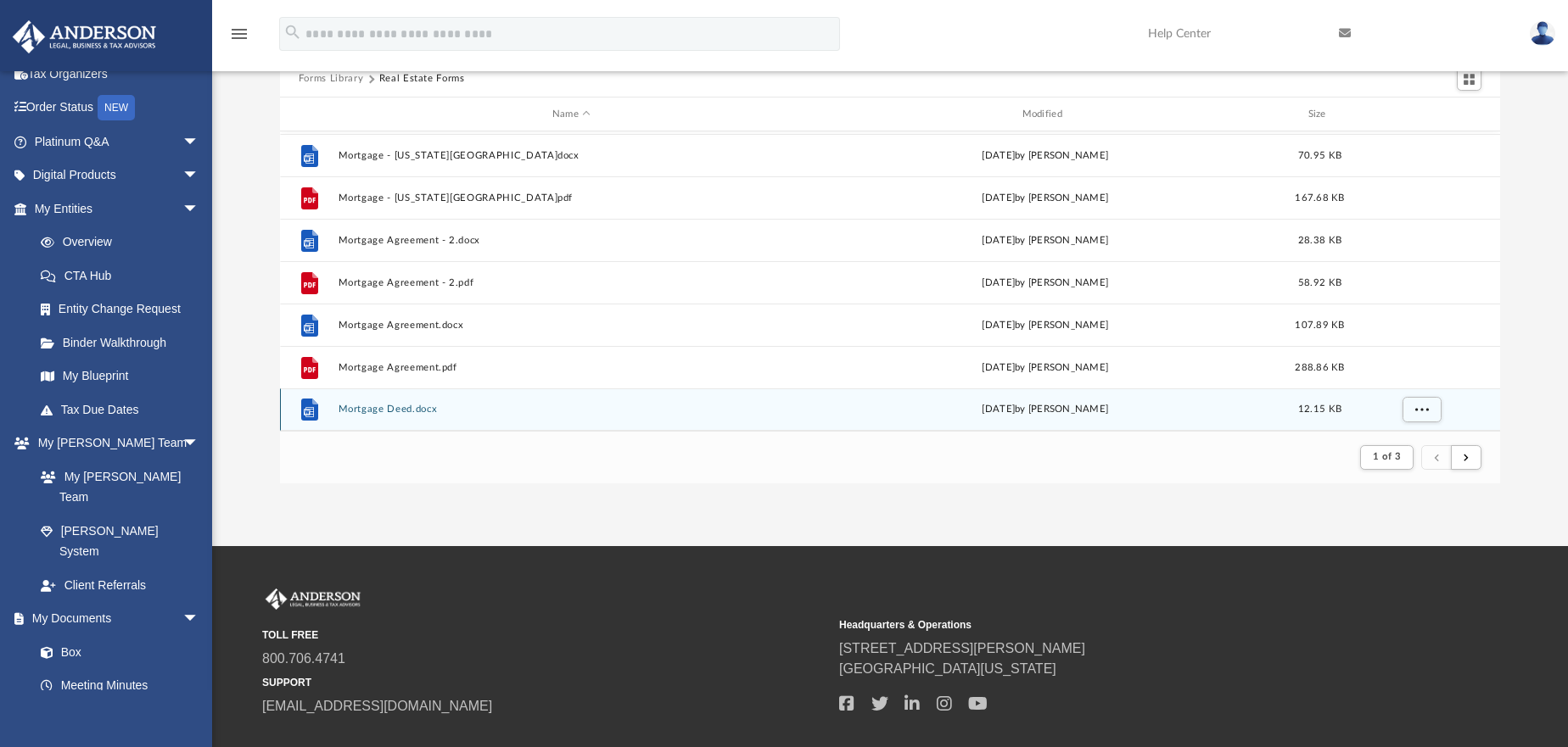
scroll to position [85, 0]
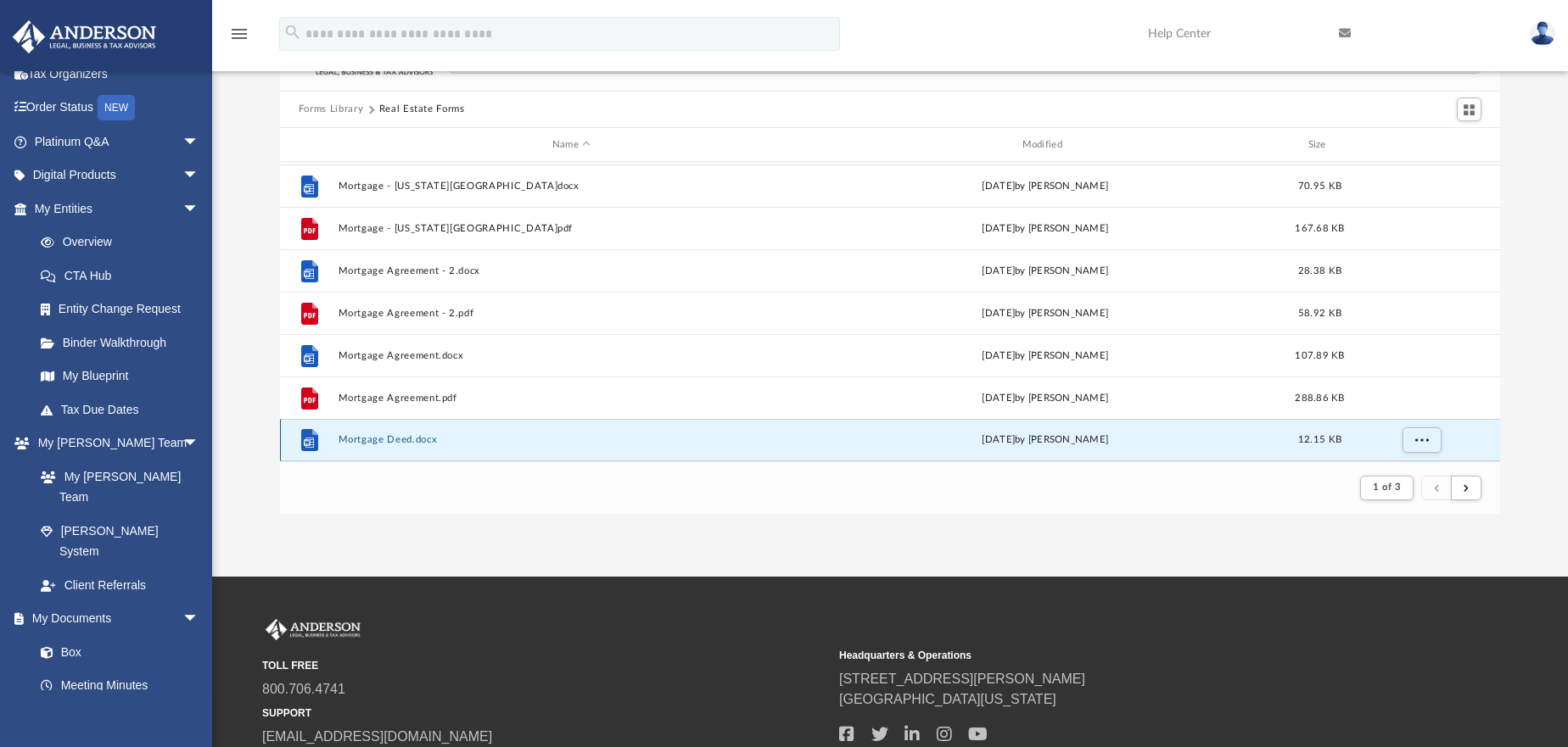
click at [366, 436] on button "Mortgage Deed.docx" at bounding box center [571, 441] width 467 height 11
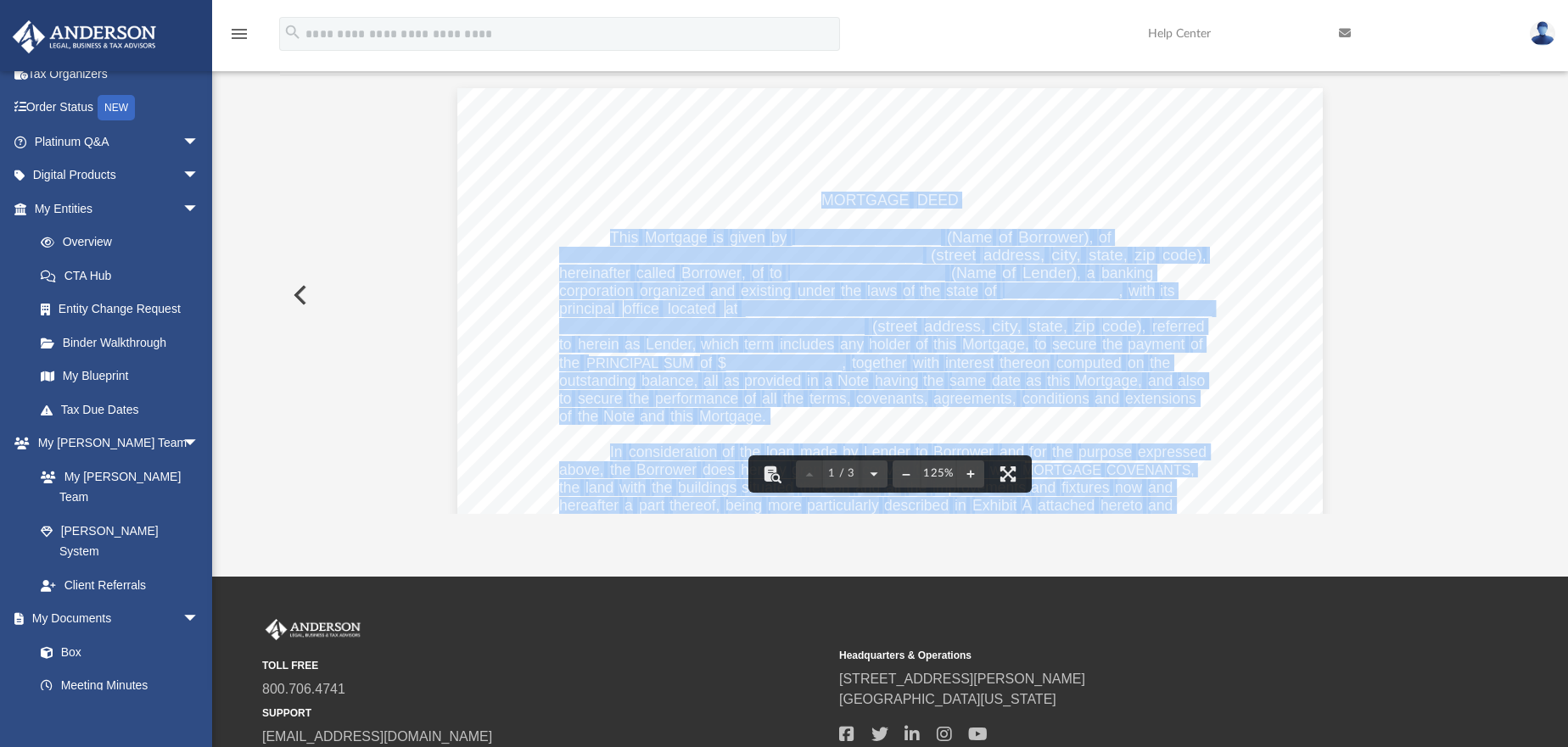
click at [819, 302] on span "________________________________________________________" at bounding box center [979, 309] width 466 height 16
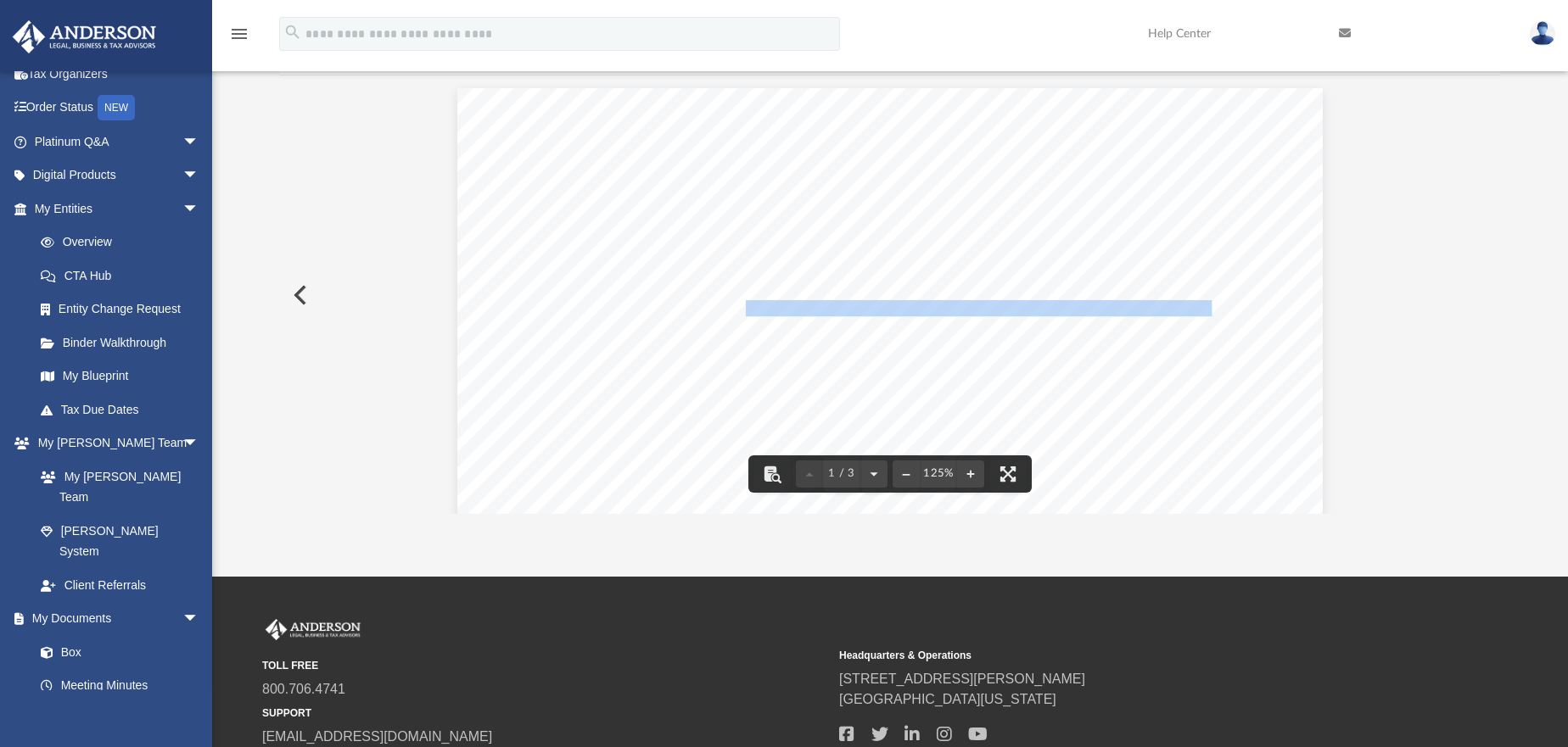
drag, startPoint x: 819, startPoint y: 302, endPoint x: 801, endPoint y: 307, distance: 18.7
click at [817, 302] on span "________________________________________________________" at bounding box center [979, 309] width 466 height 16
click at [806, 293] on span "under" at bounding box center [817, 292] width 38 height 16
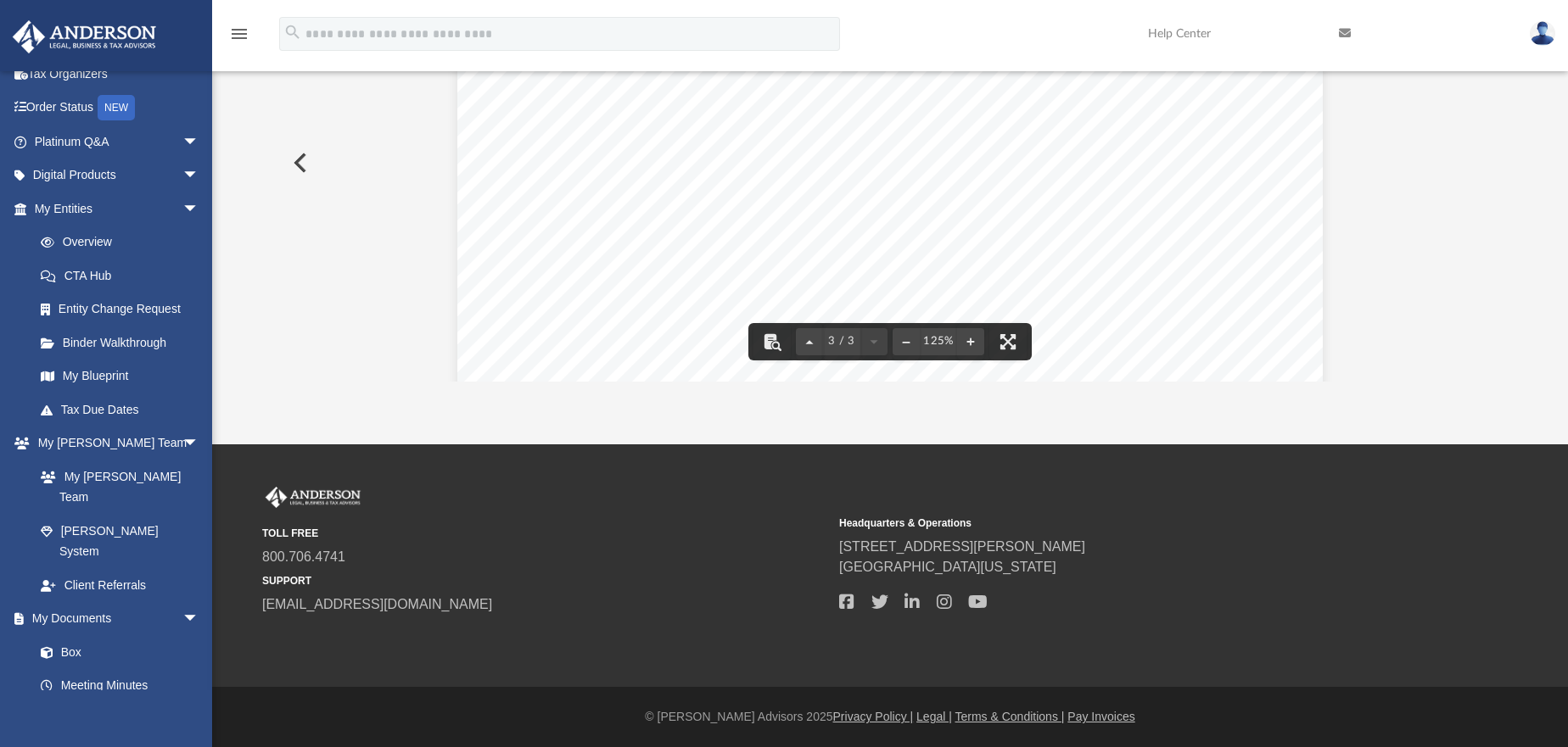
scroll to position [0, 0]
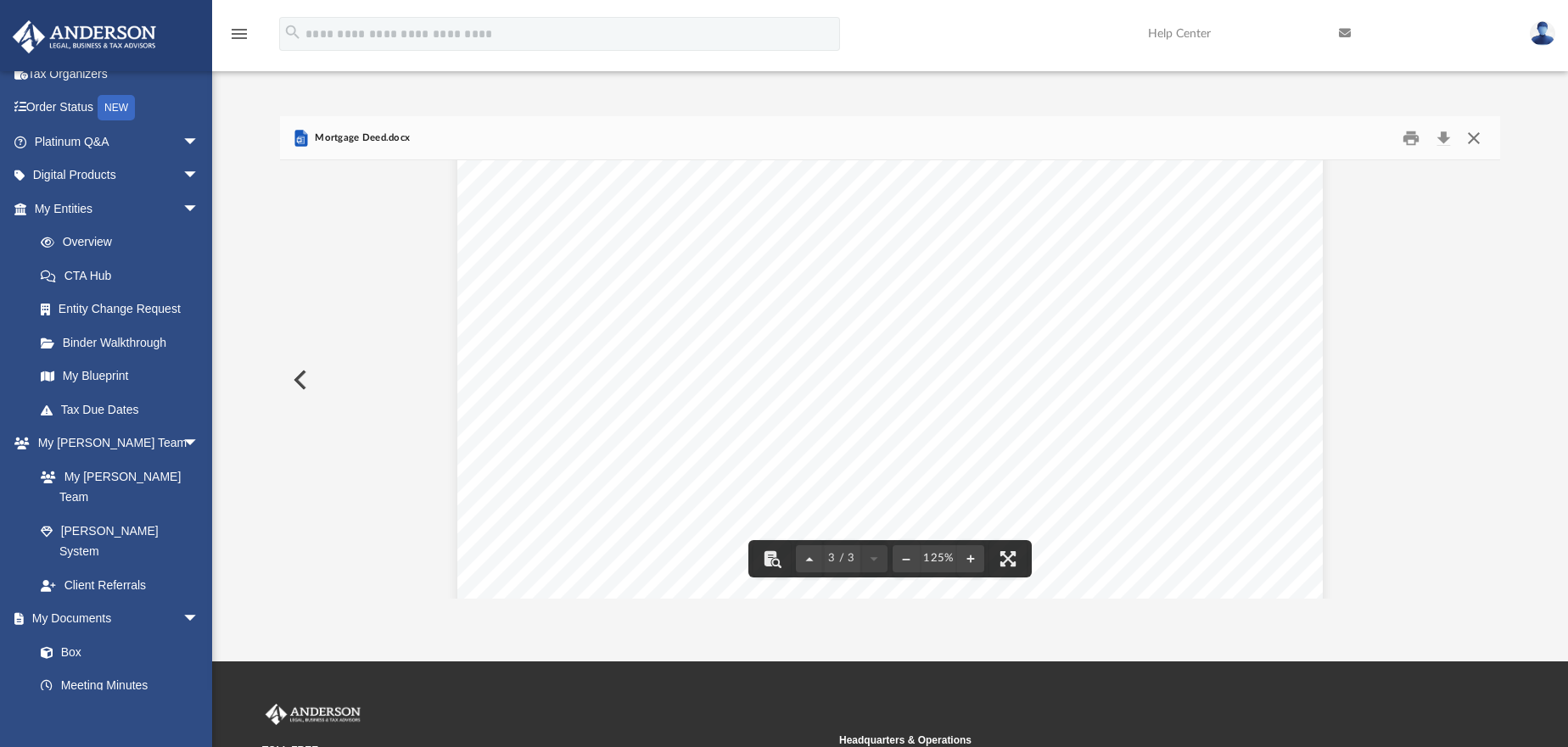
click at [1471, 138] on button "Close" at bounding box center [1473, 137] width 30 height 26
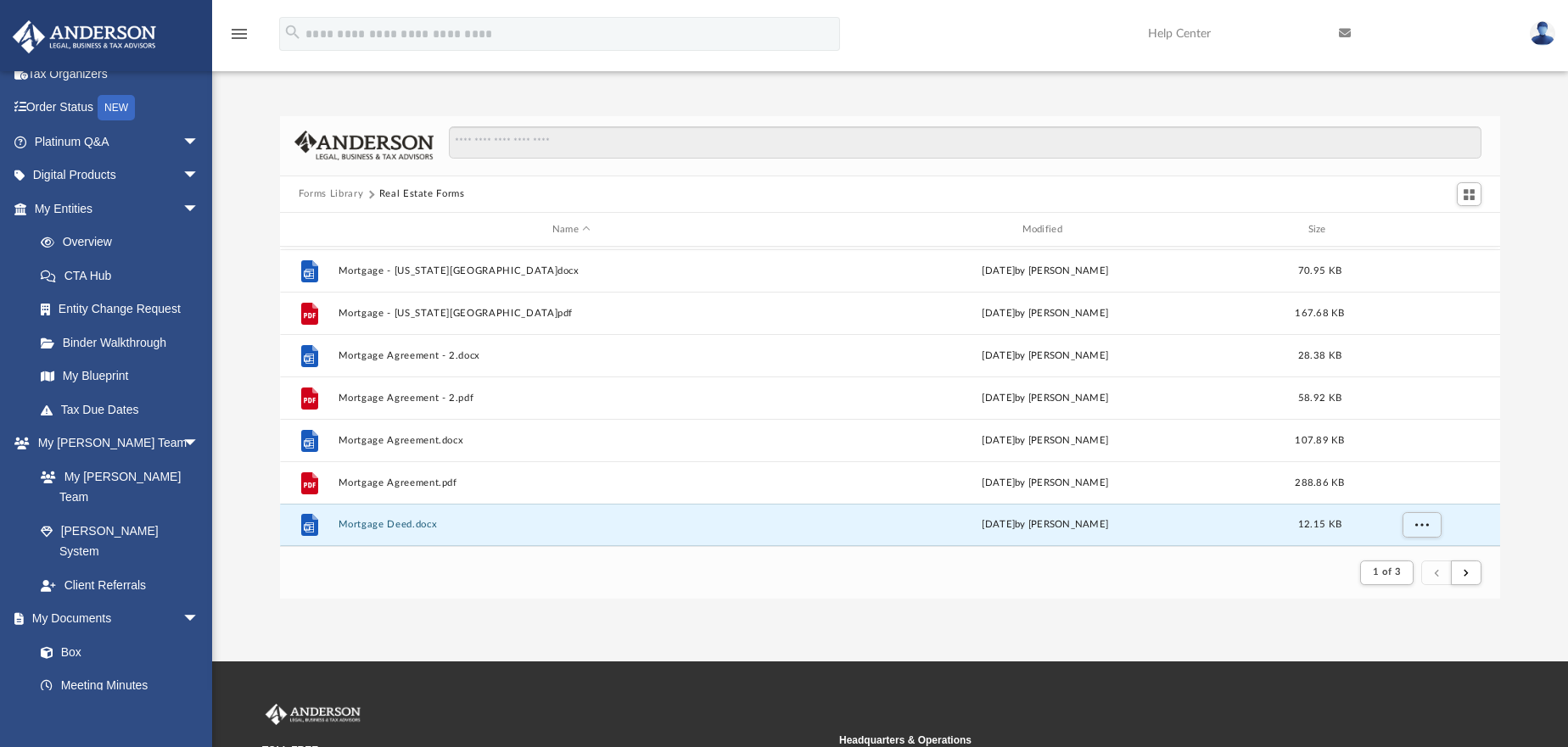
click at [334, 192] on button "Forms Library" at bounding box center [331, 195] width 65 height 16
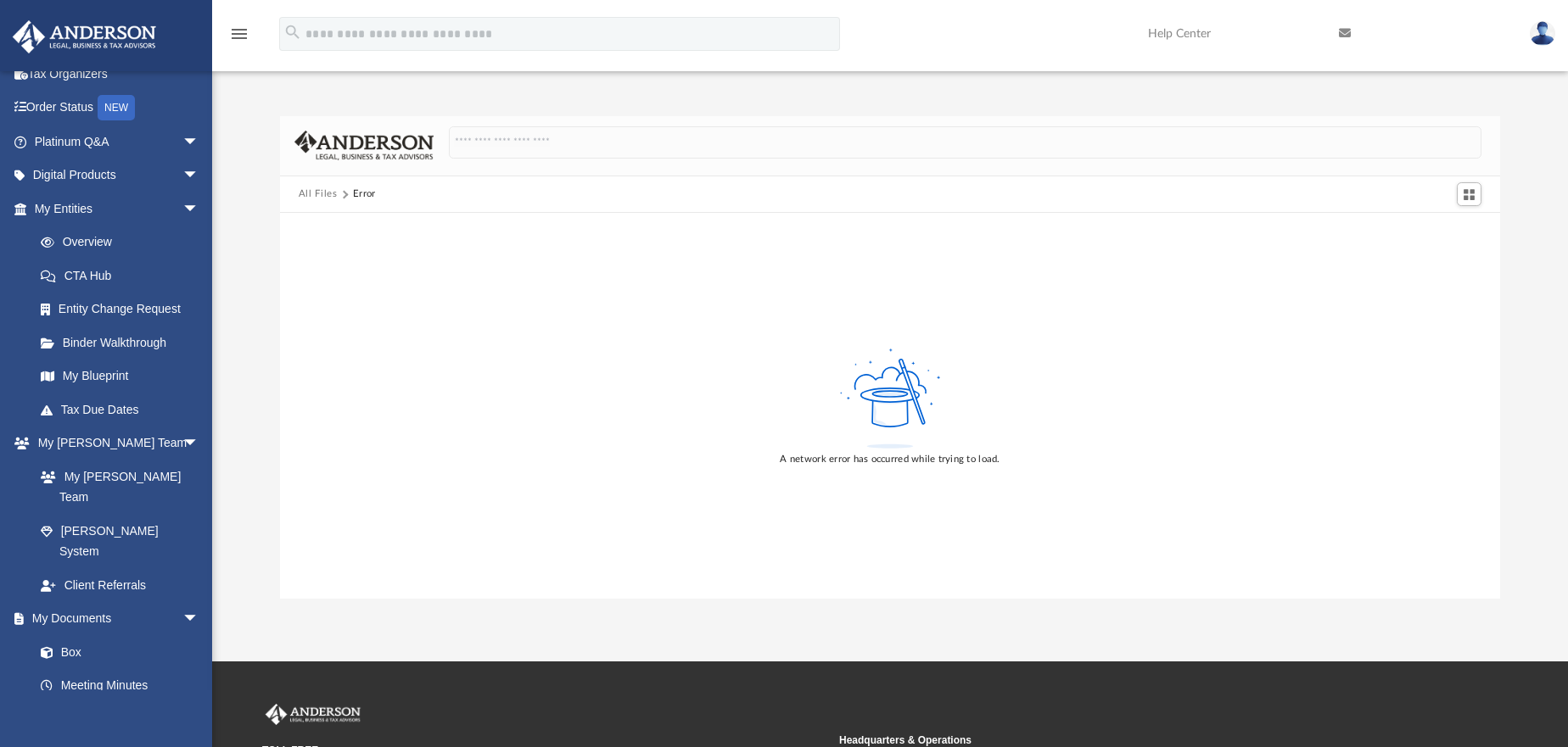
click at [314, 198] on button "All Files" at bounding box center [318, 195] width 39 height 16
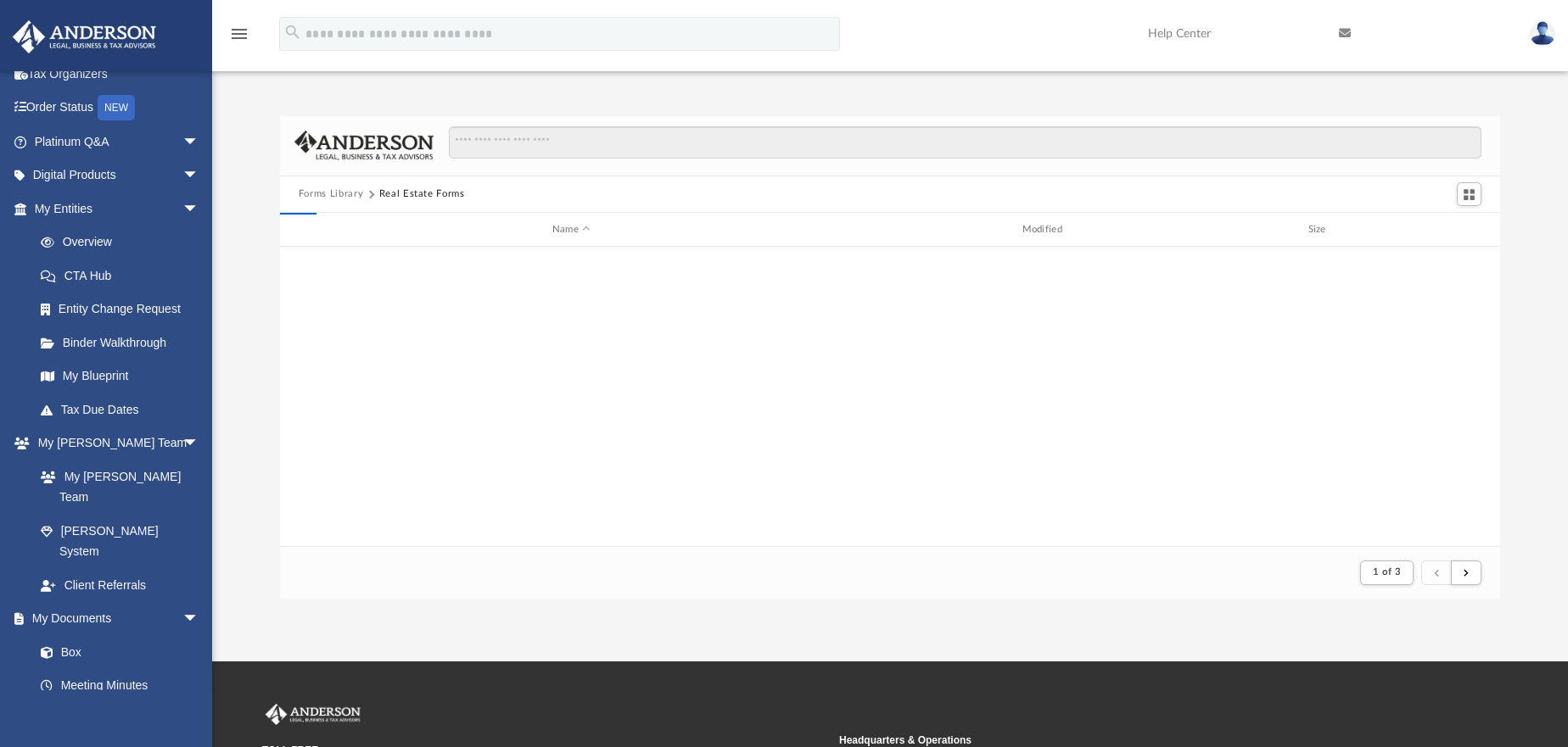
scroll to position [321, 1208]
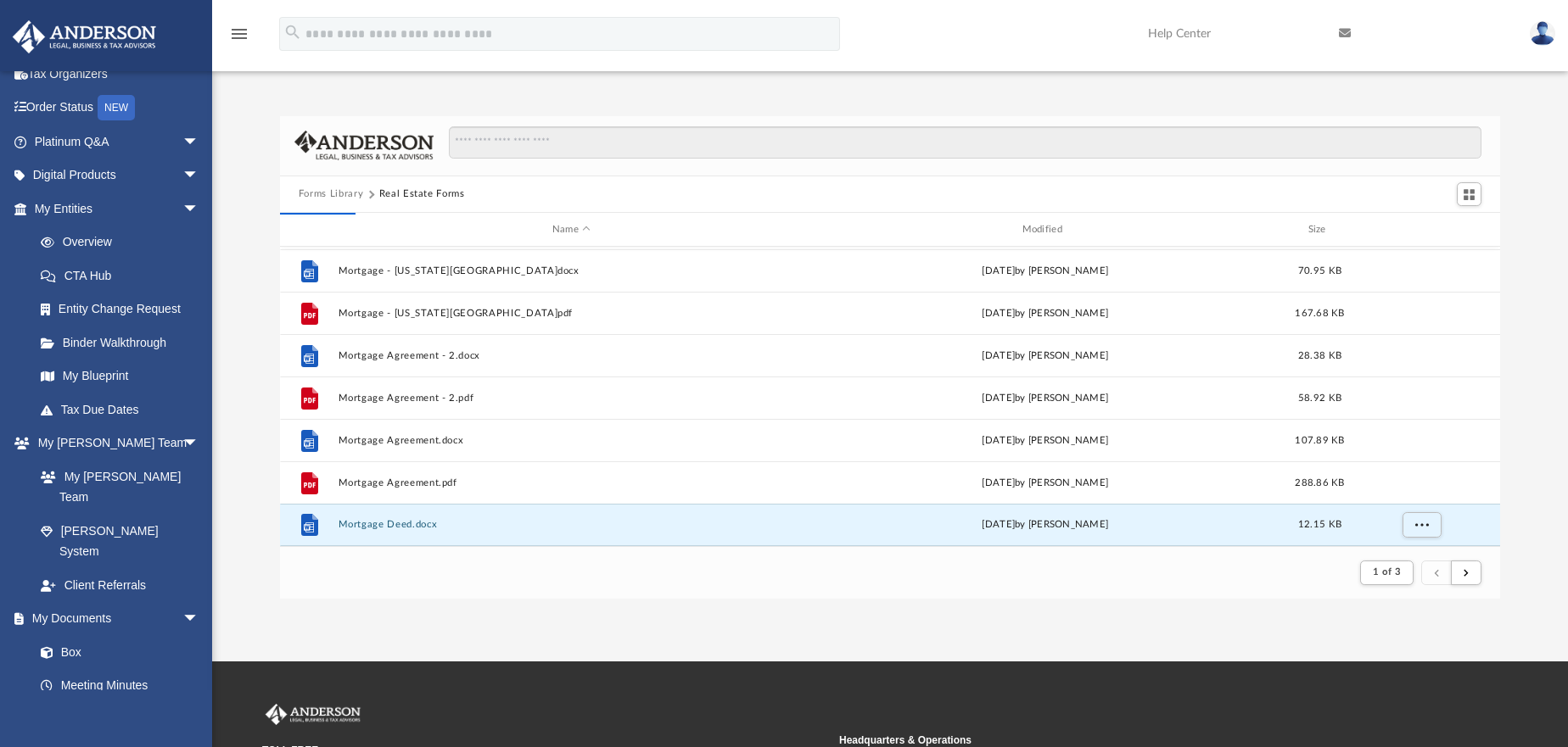
click at [351, 194] on button "Forms Library" at bounding box center [331, 195] width 65 height 16
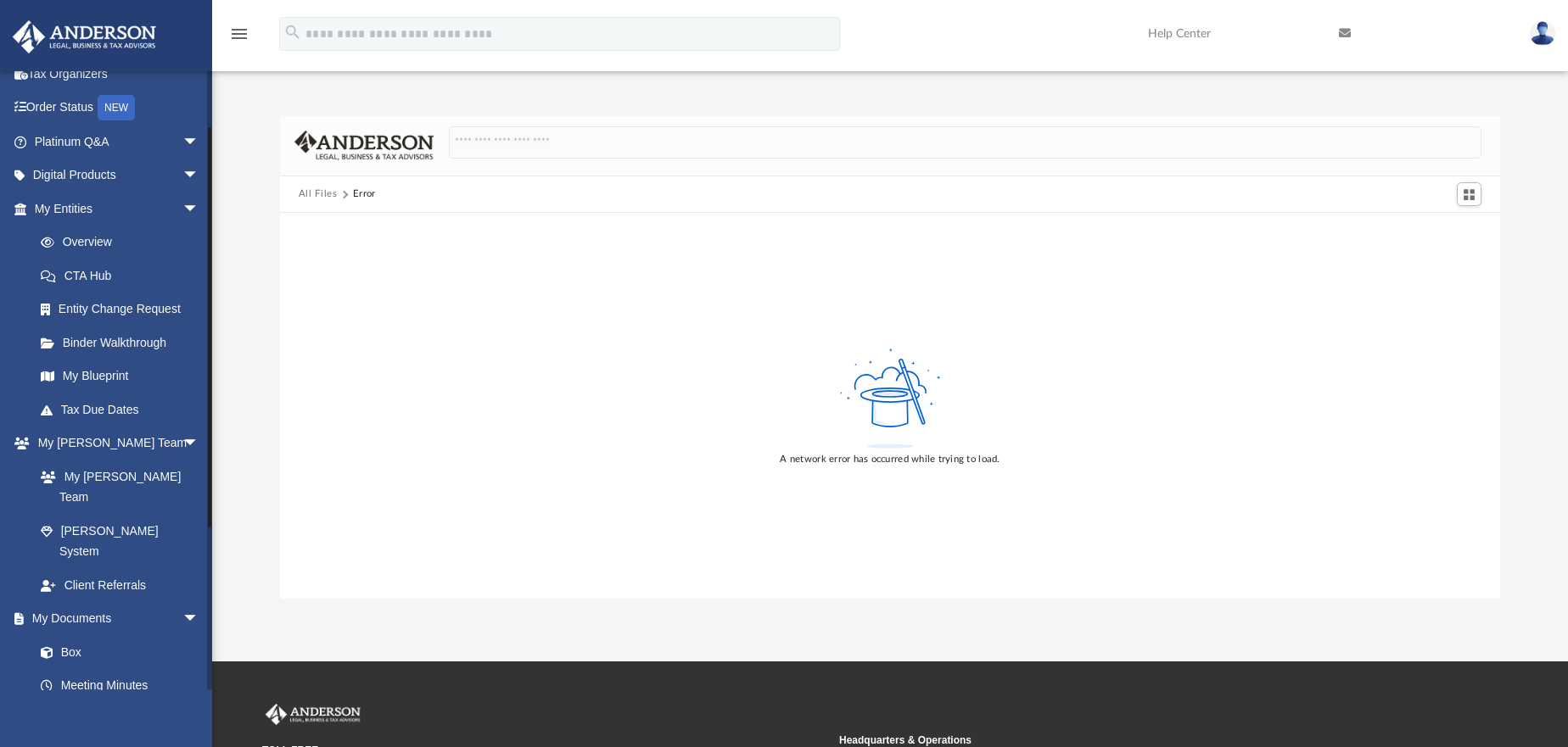
click at [70, 702] on link "Forms Library" at bounding box center [123, 719] width 201 height 34
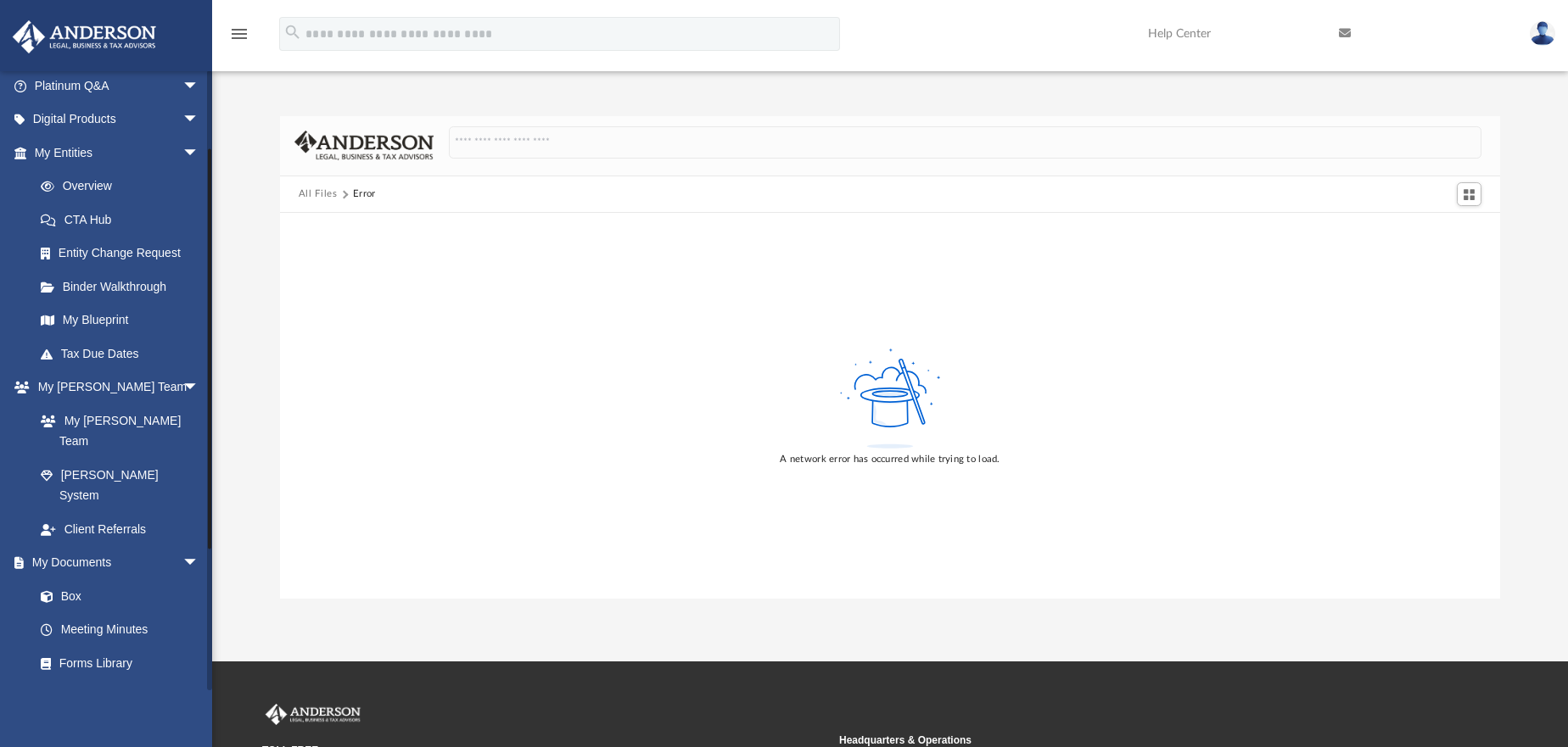
scroll to position [169, 0]
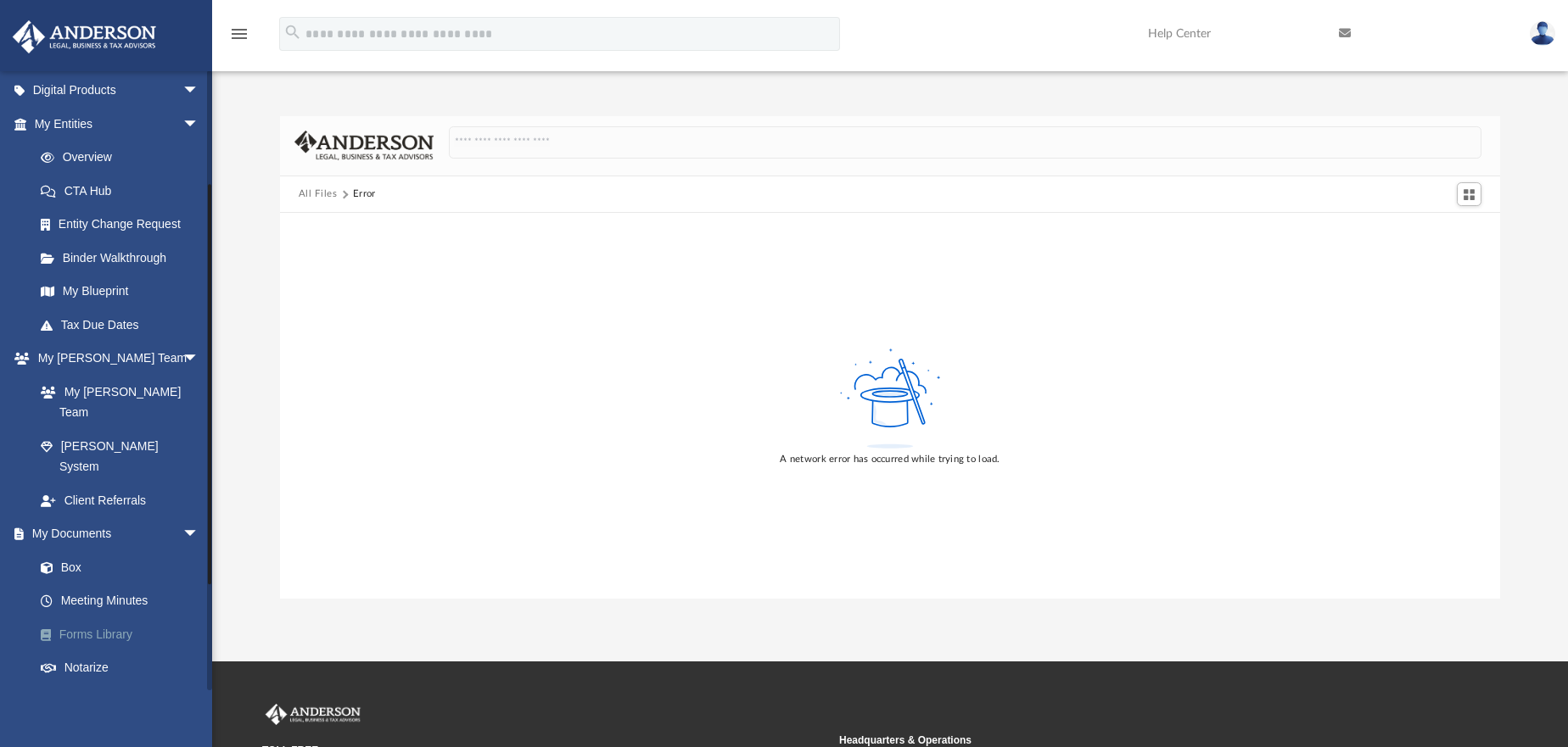
click at [71, 618] on link "Forms Library" at bounding box center [123, 634] width 201 height 34
click at [67, 618] on link "Forms Library" at bounding box center [123, 634] width 201 height 34
click at [327, 190] on button "All Files" at bounding box center [318, 195] width 39 height 16
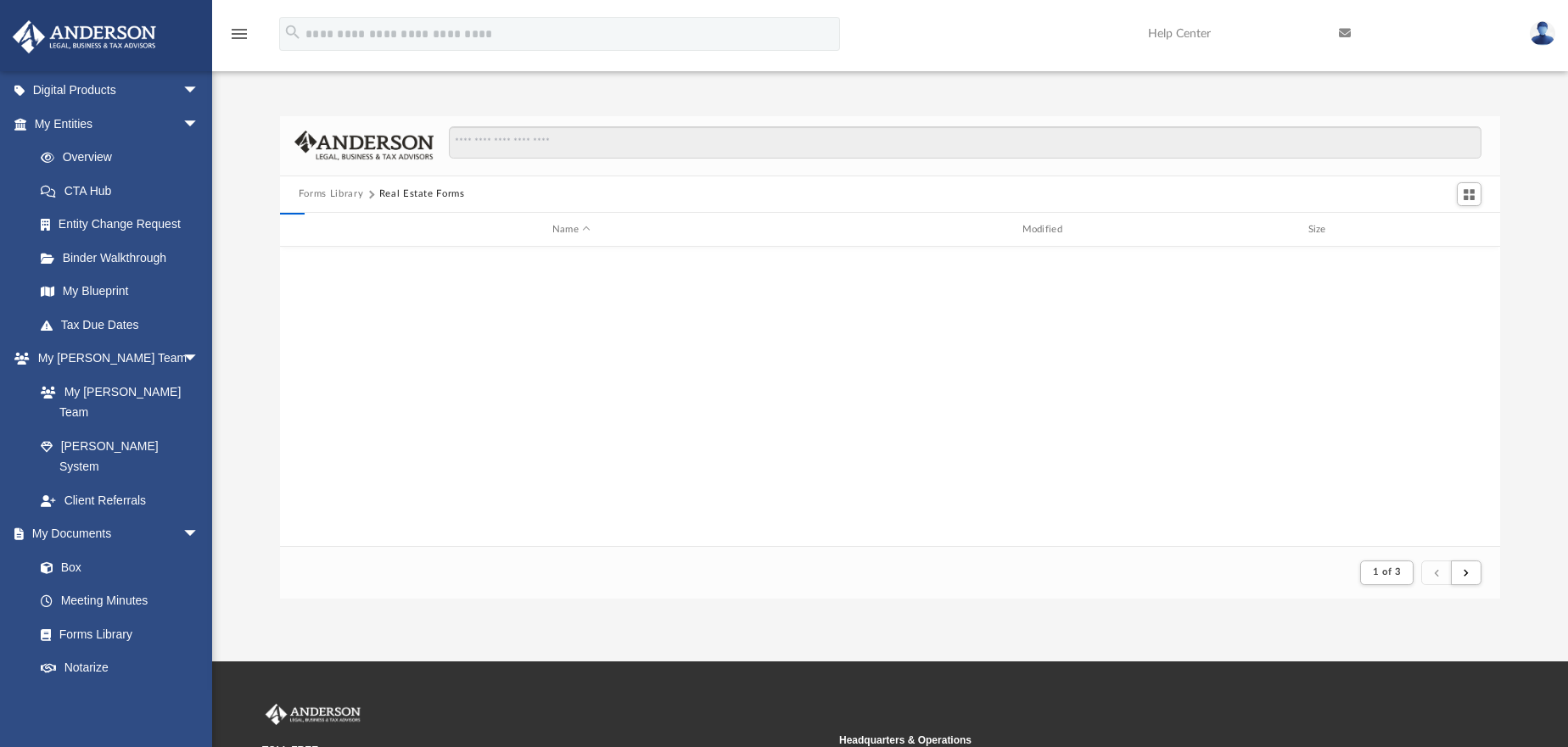
scroll to position [321, 1208]
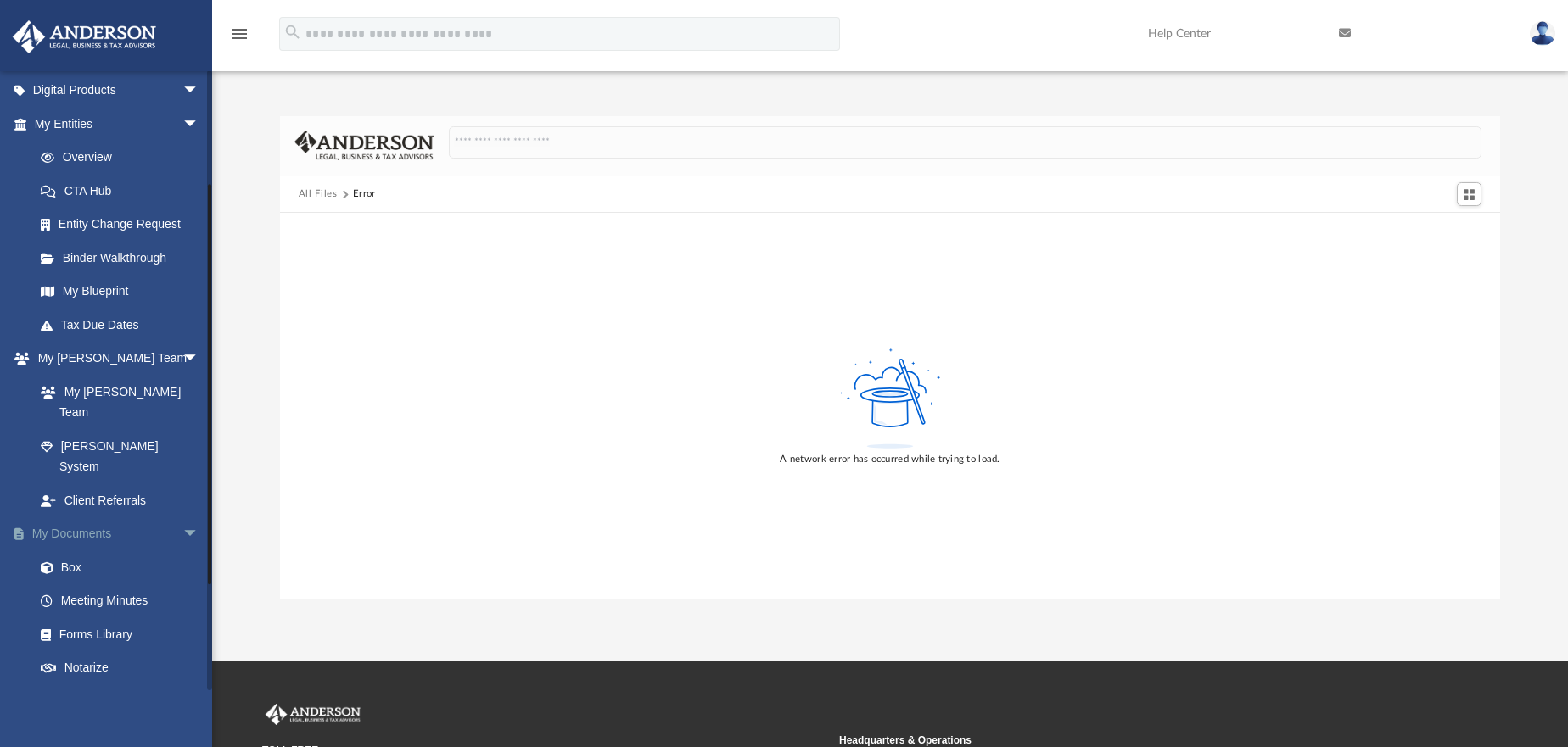
click at [57, 518] on link "My Documents arrow_drop_down" at bounding box center [118, 535] width 213 height 34
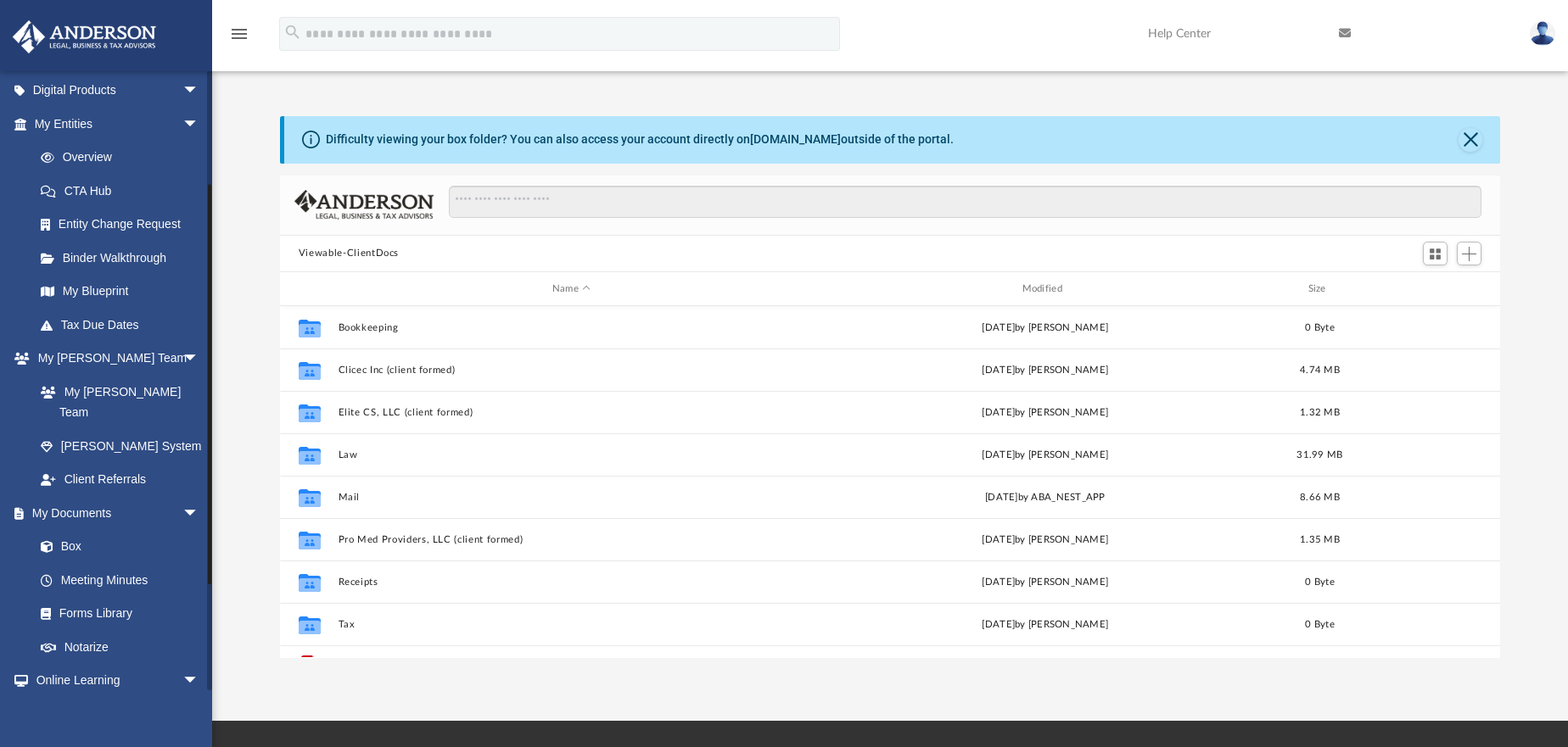
scroll to position [373, 1208]
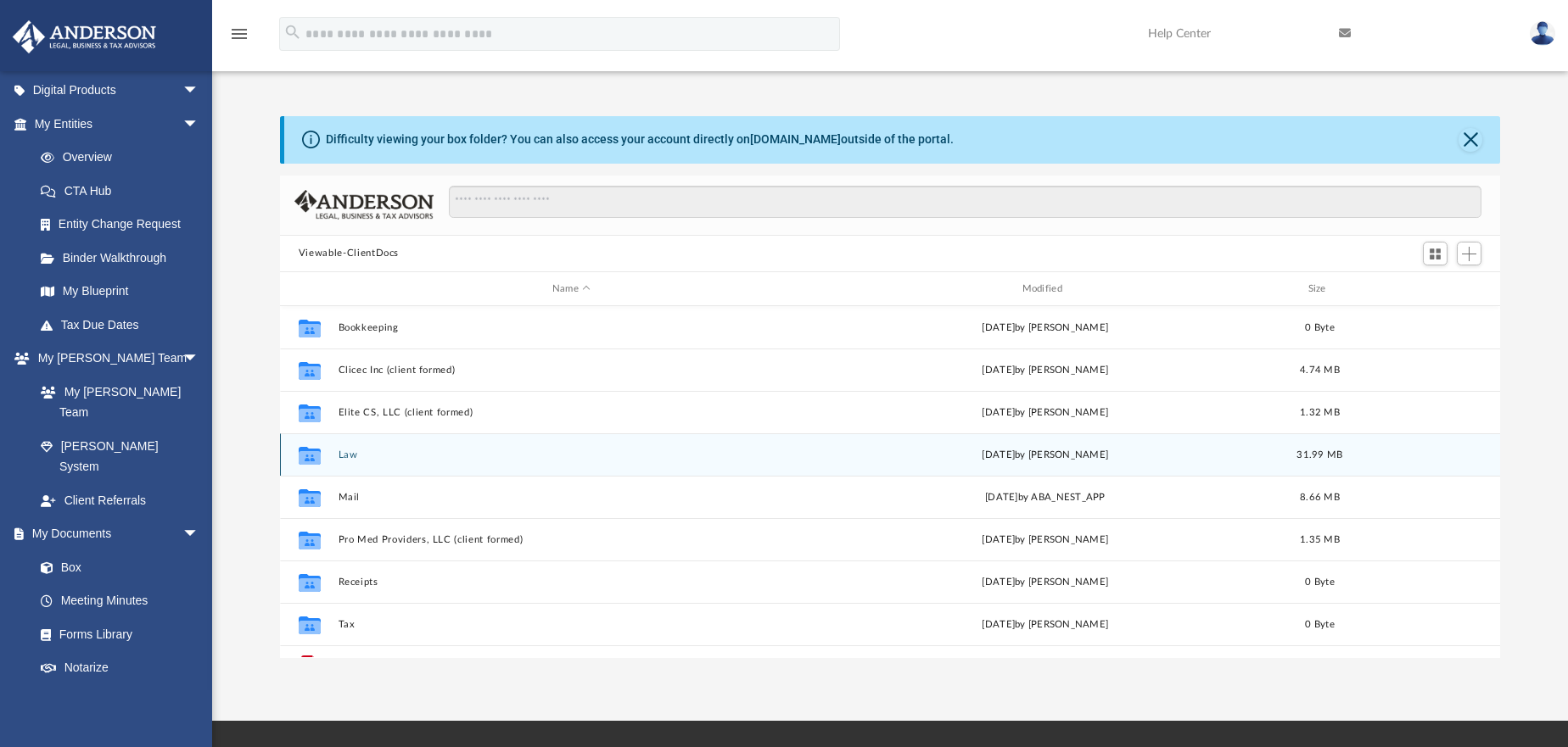
click at [356, 454] on button "Law" at bounding box center [571, 454] width 467 height 11
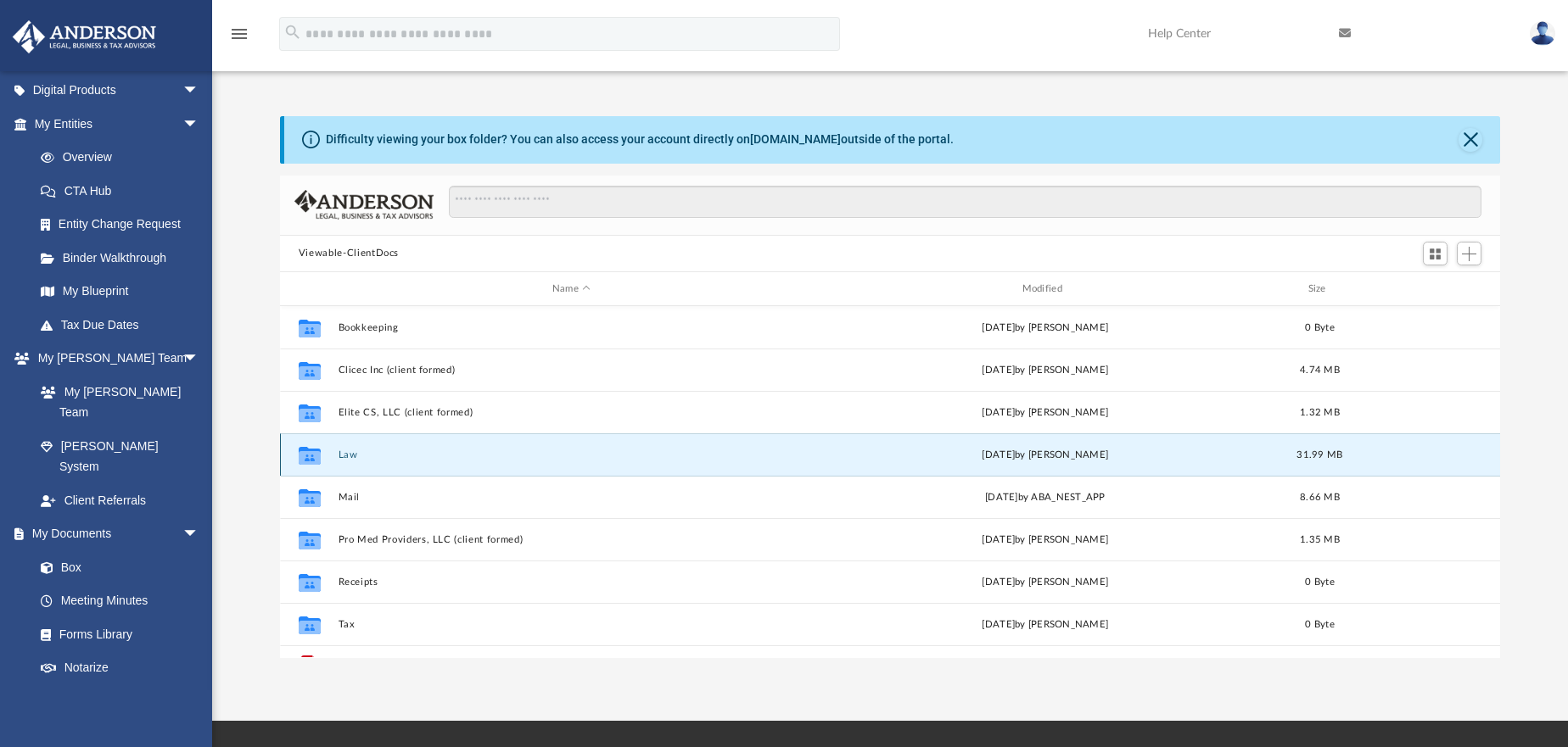
click at [356, 454] on button "Law" at bounding box center [571, 454] width 467 height 11
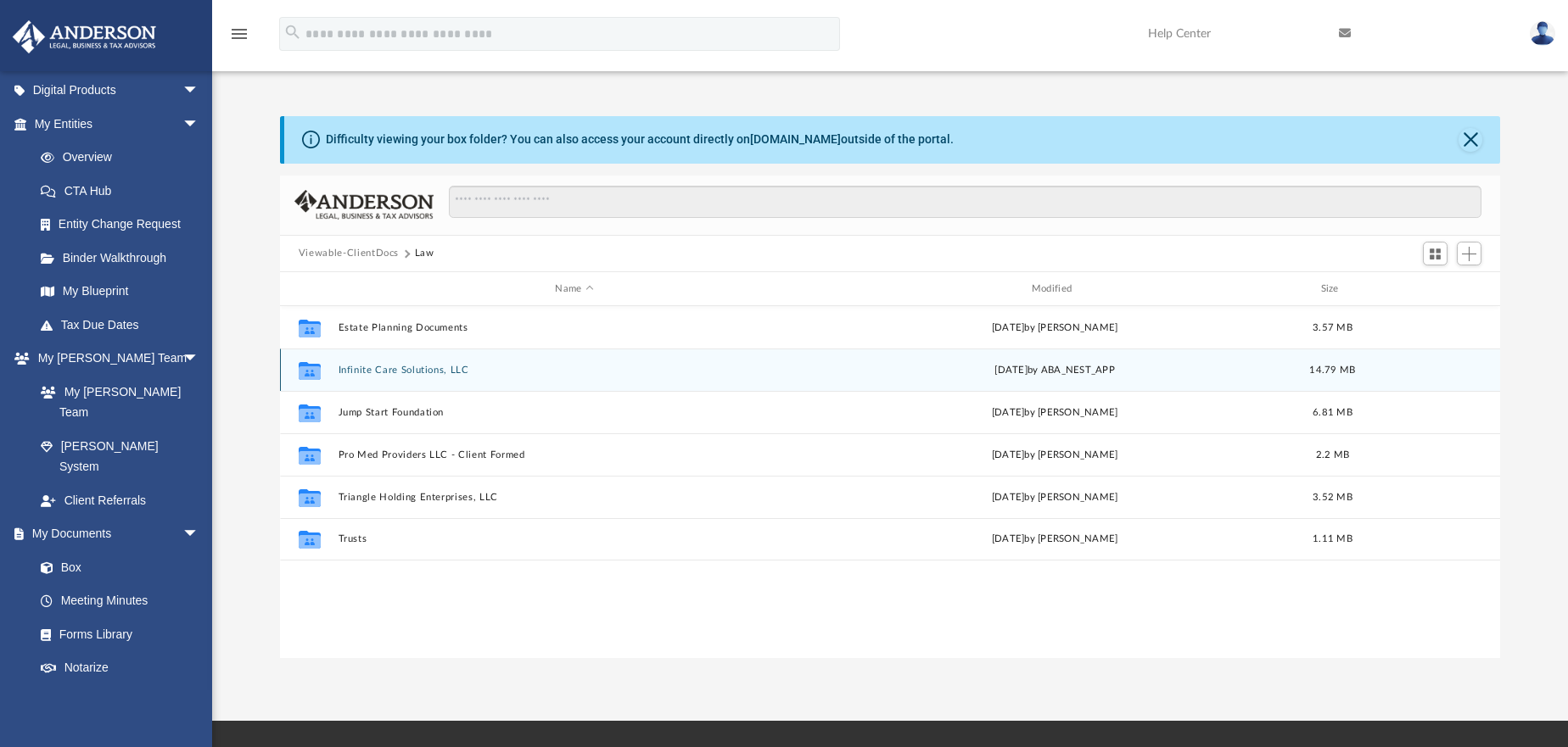
click at [378, 359] on div "Collaborated Folder Infinite Care Solutions, LLC [DATE] by ABA_NEST_APP 14.79 MB" at bounding box center [890, 369] width 1220 height 42
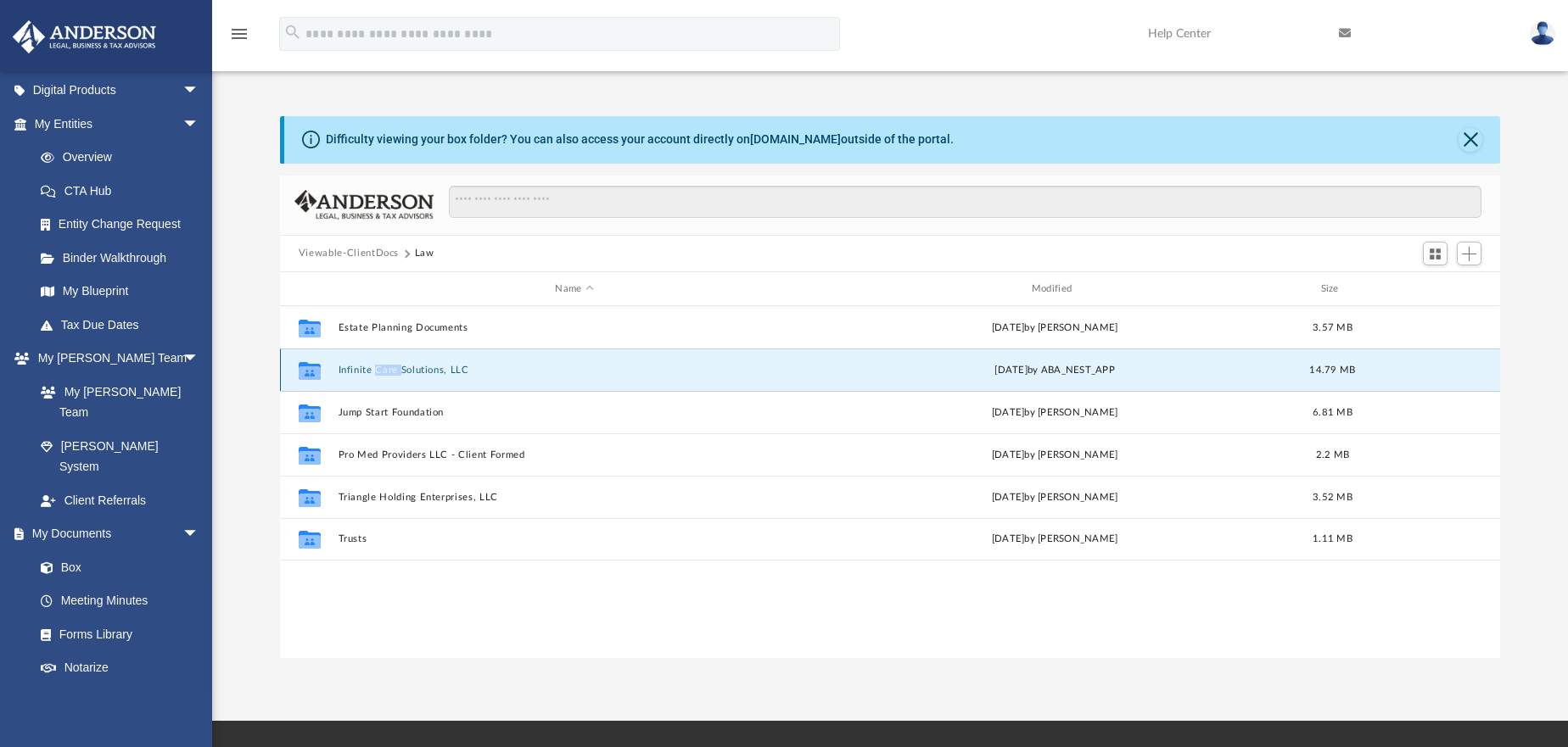
click at [378, 359] on div "Collaborated Folder Infinite Care Solutions, LLC [DATE] by ABA_NEST_APP 14.79 MB" at bounding box center [890, 369] width 1220 height 42
click at [346, 369] on button "Infinite Care Solutions, LLC" at bounding box center [574, 370] width 473 height 11
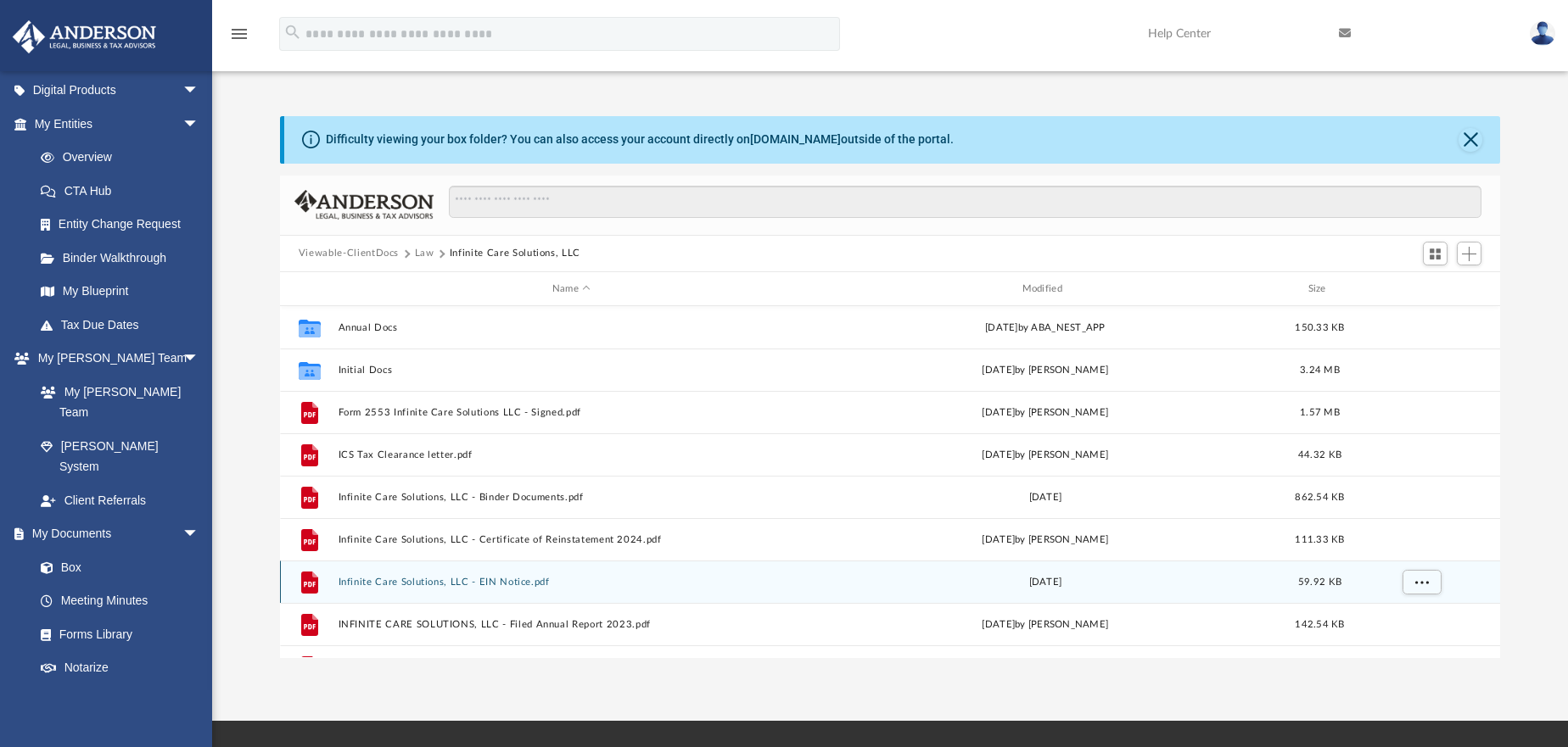
click at [426, 582] on button "Infinite Care Solutions, LLC - EIN Notice.pdf" at bounding box center [571, 582] width 467 height 11
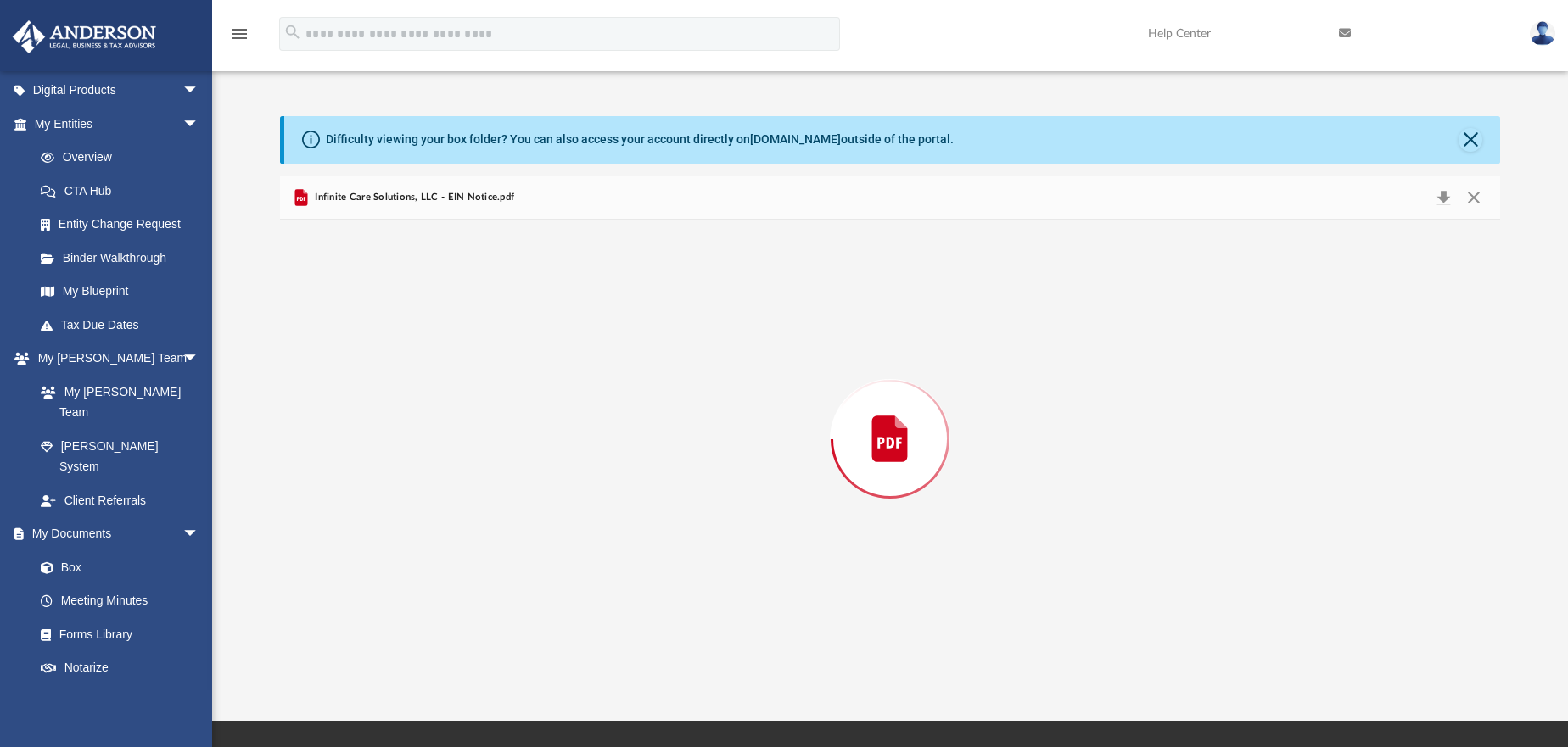
click at [426, 582] on div "Preview" at bounding box center [890, 438] width 1220 height 438
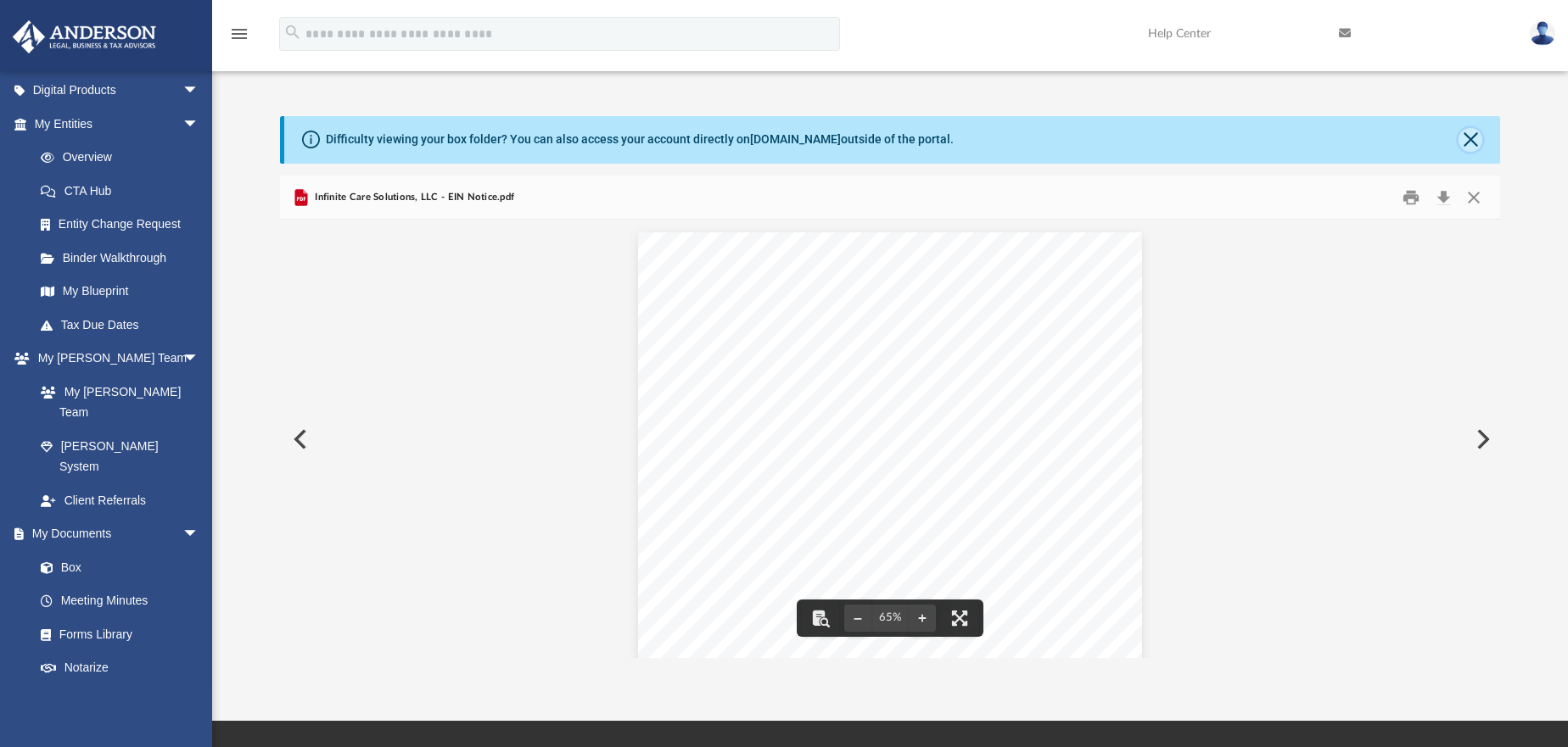
click at [1464, 145] on button "Close" at bounding box center [1470, 140] width 24 height 23
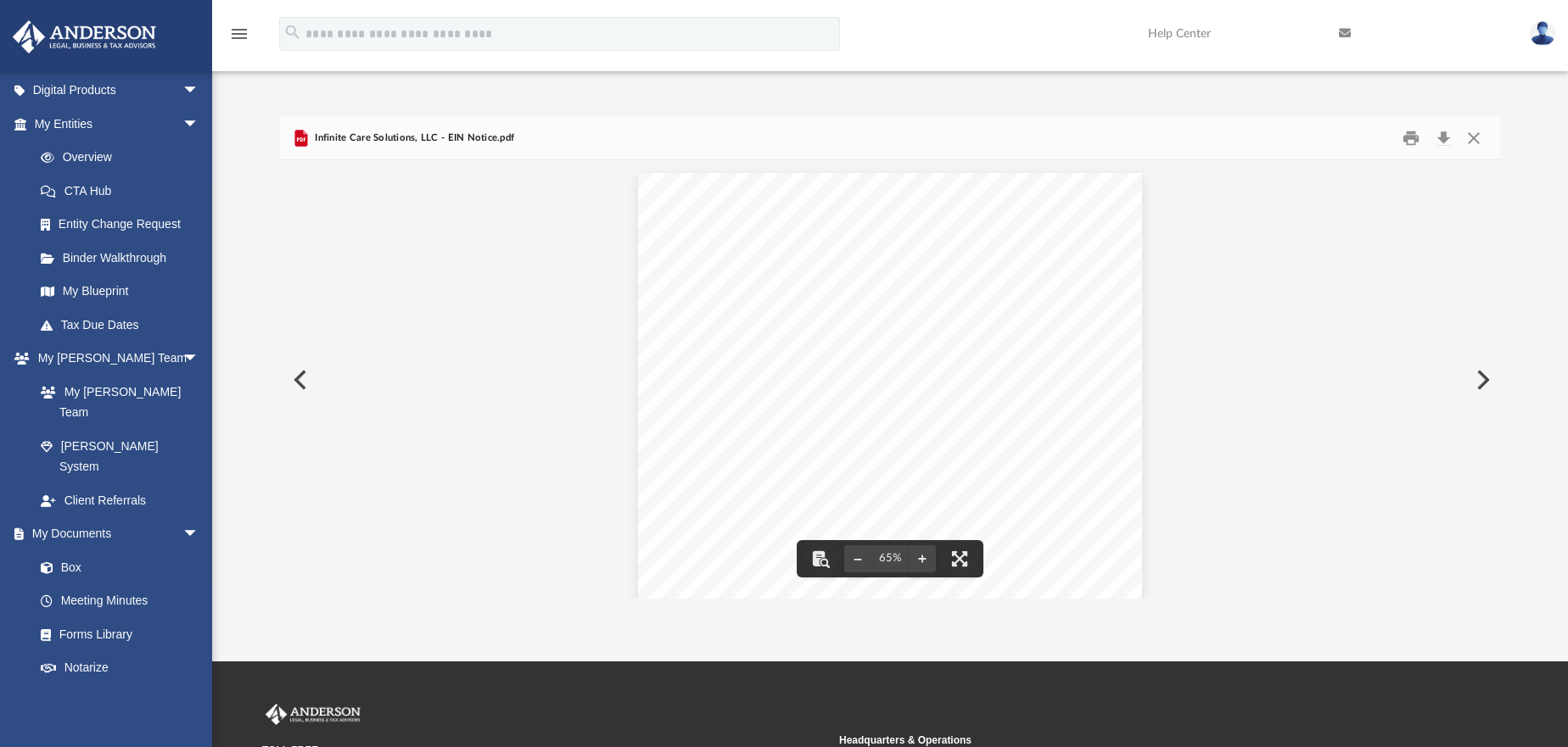
click at [1482, 382] on button "Preview" at bounding box center [1482, 380] width 37 height 48
click at [1478, 127] on button "Close" at bounding box center [1473, 137] width 30 height 26
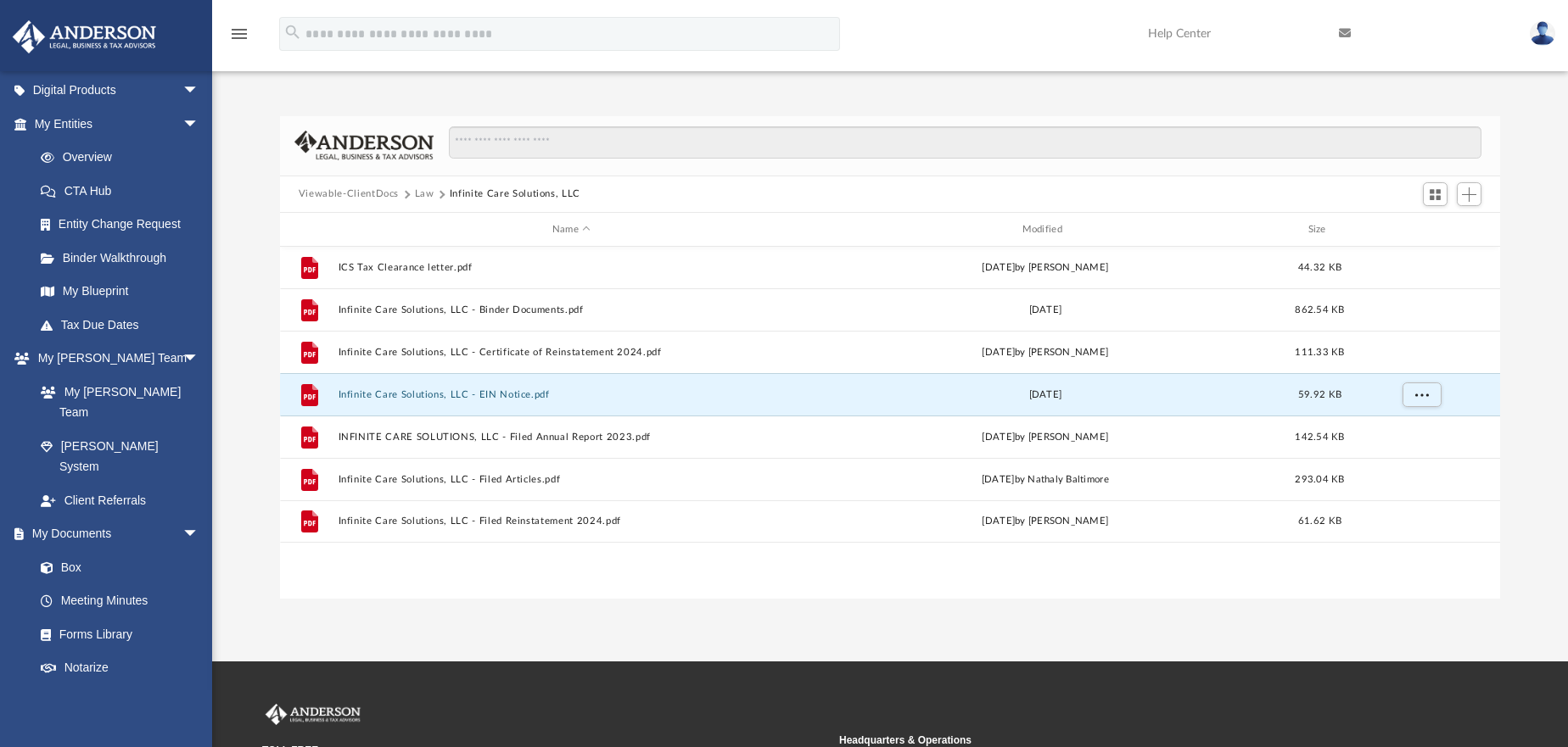
scroll to position [0, 0]
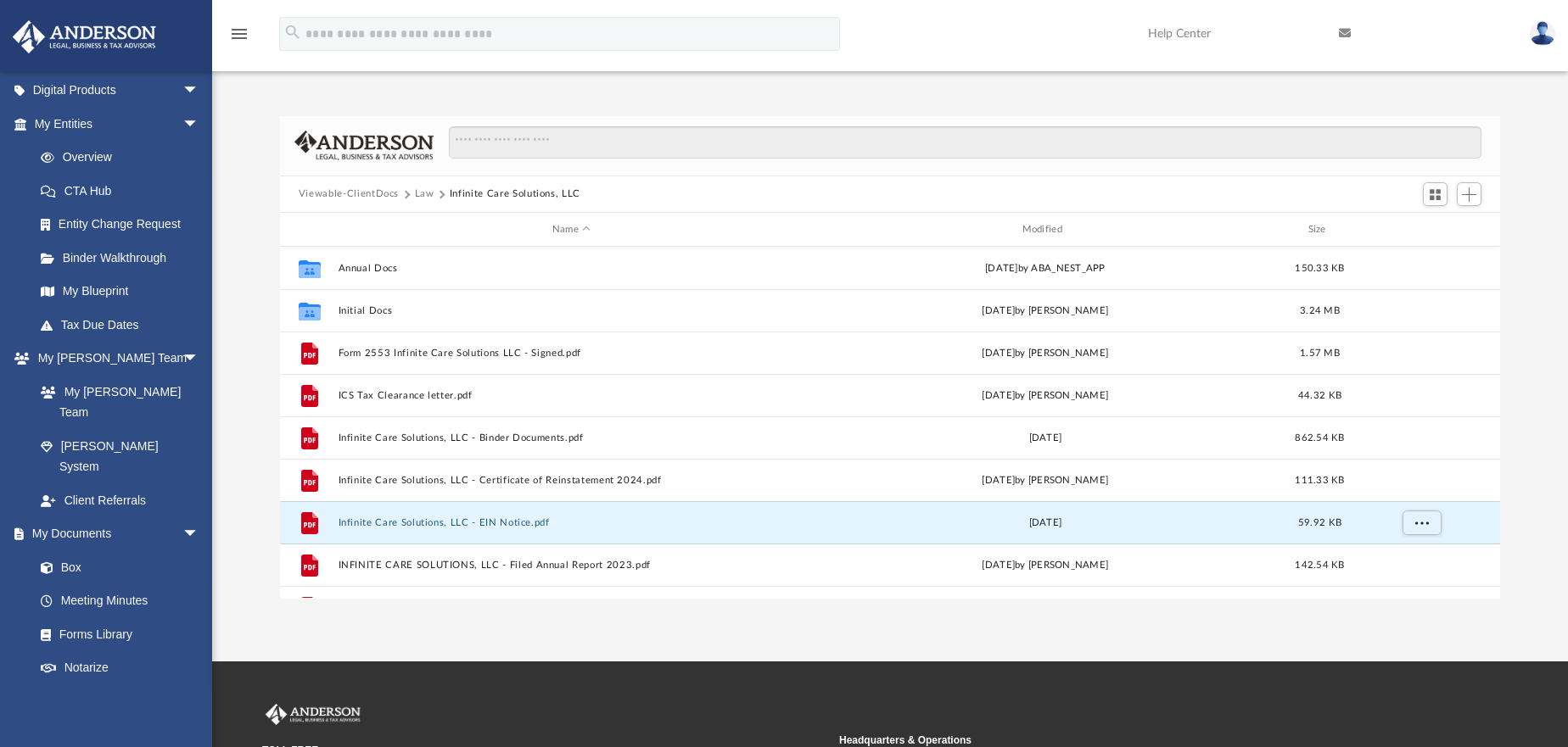
click at [430, 191] on button "Law" at bounding box center [425, 195] width 20 height 16
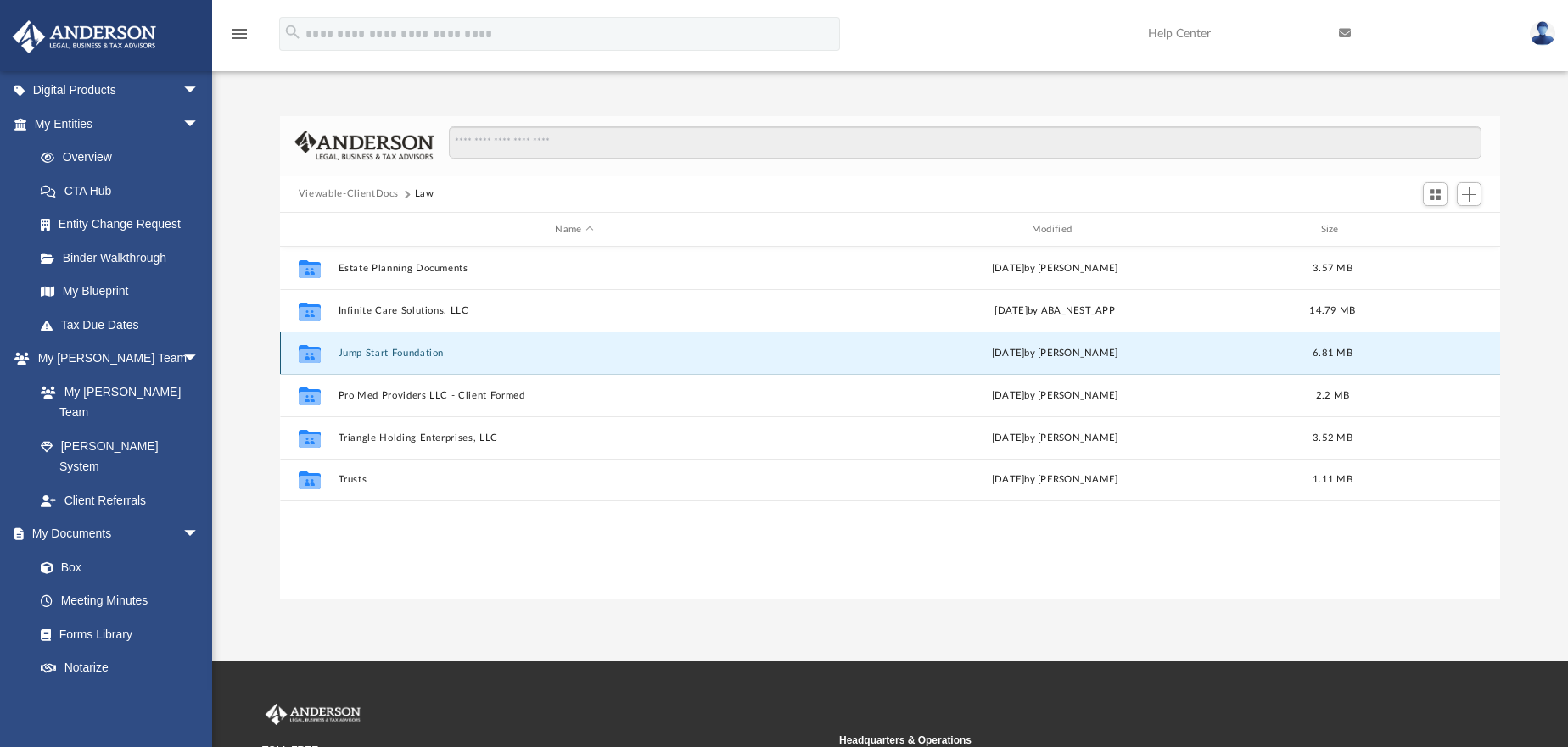
click at [379, 353] on button "Jump Start Foundation" at bounding box center [574, 352] width 473 height 11
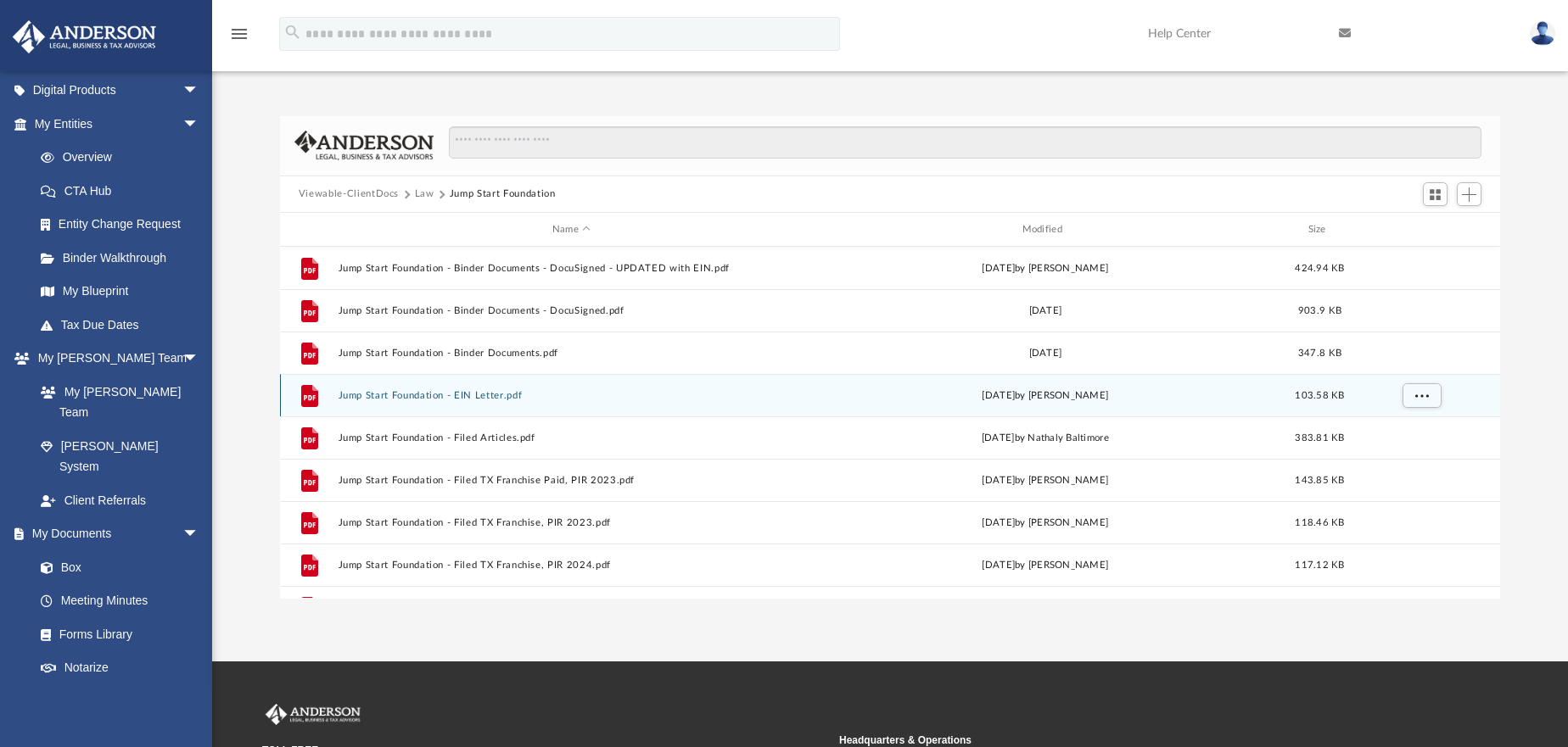
click at [401, 386] on div "File Jump Start Foundation - EIN Letter.pdf [DATE] by [PERSON_NAME] 103.58 KB" at bounding box center [890, 395] width 1220 height 42
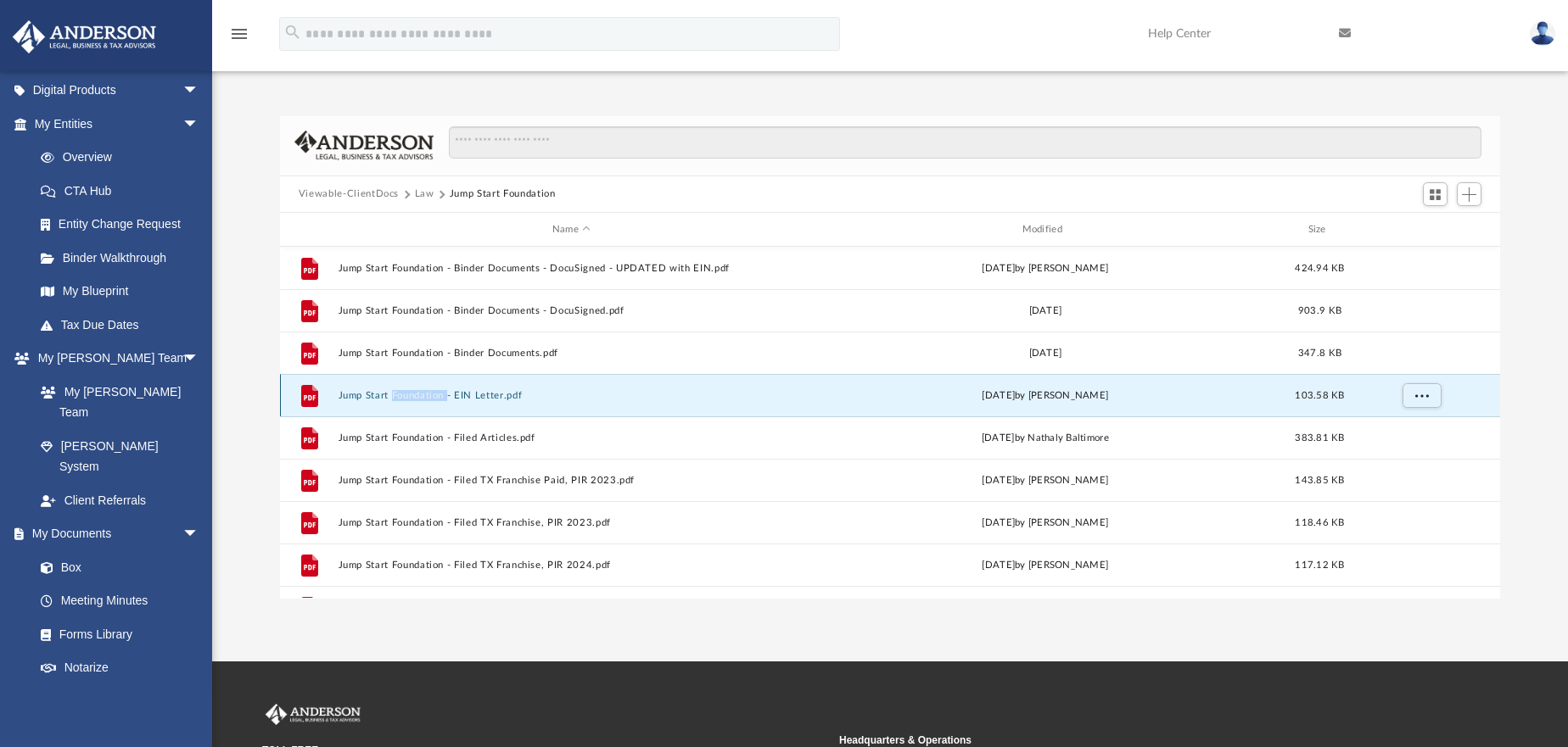
click at [474, 397] on button "Jump Start Foundation - EIN Letter.pdf" at bounding box center [571, 396] width 467 height 11
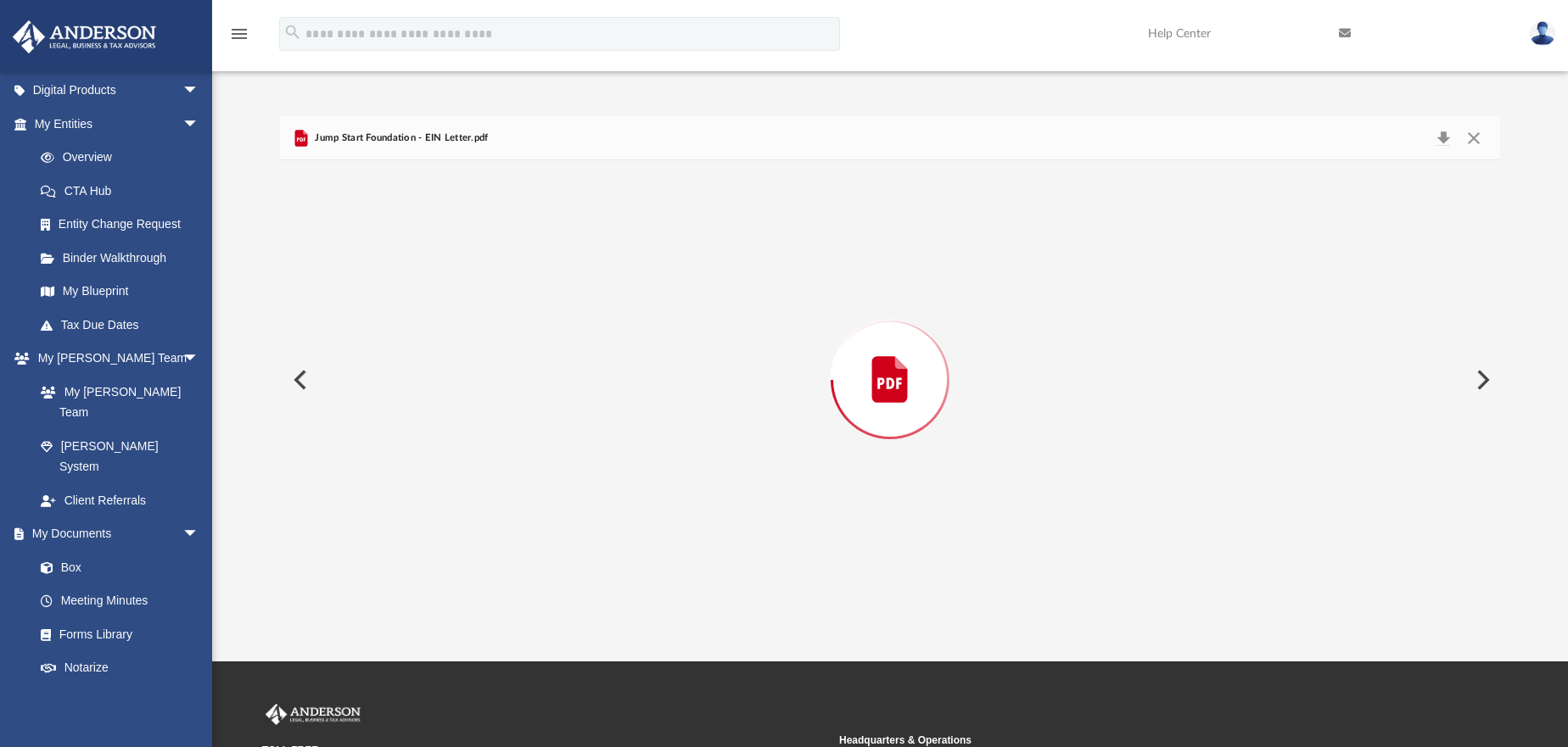
click at [474, 397] on div "Preview" at bounding box center [890, 379] width 1220 height 438
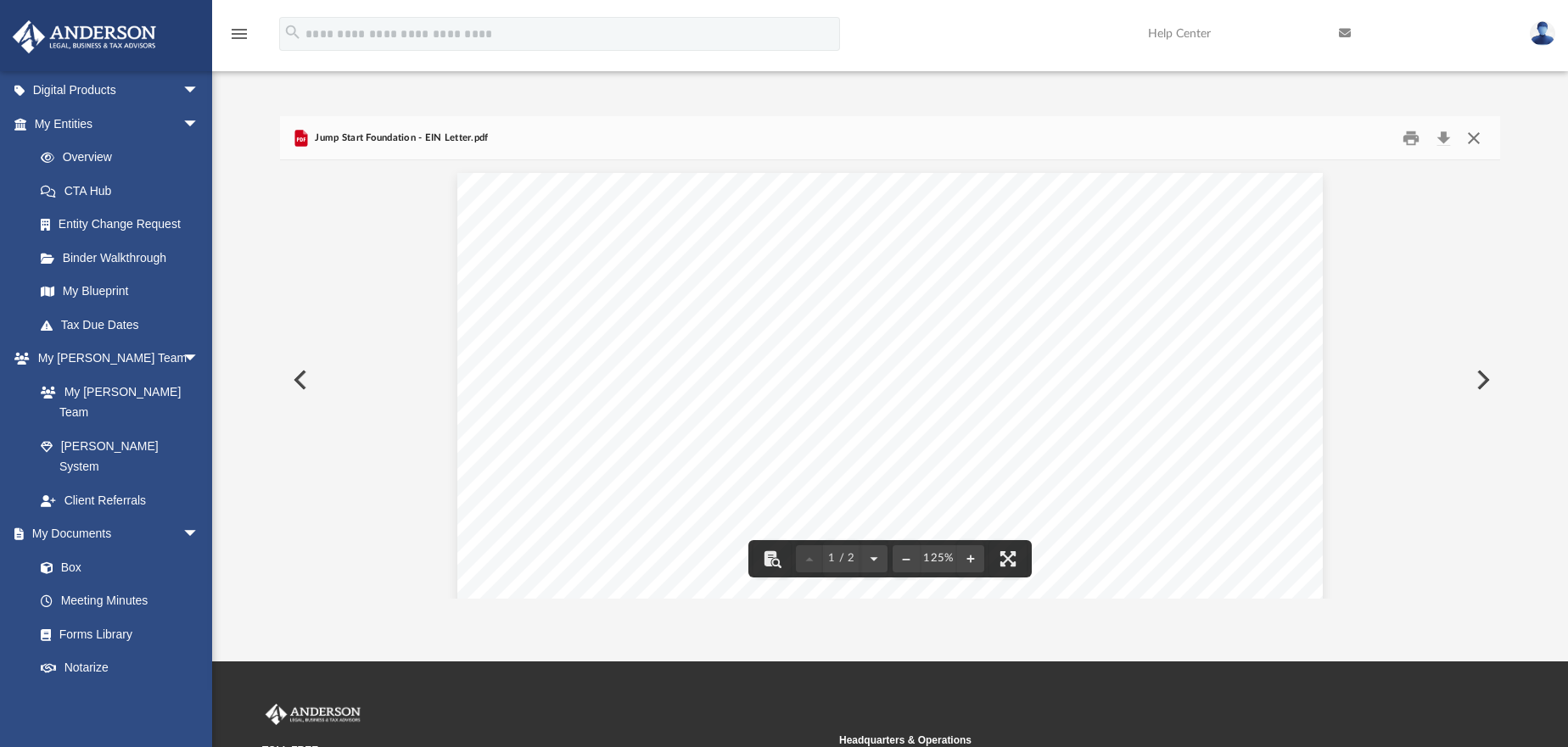
click at [1478, 135] on button "Close" at bounding box center [1473, 137] width 30 height 26
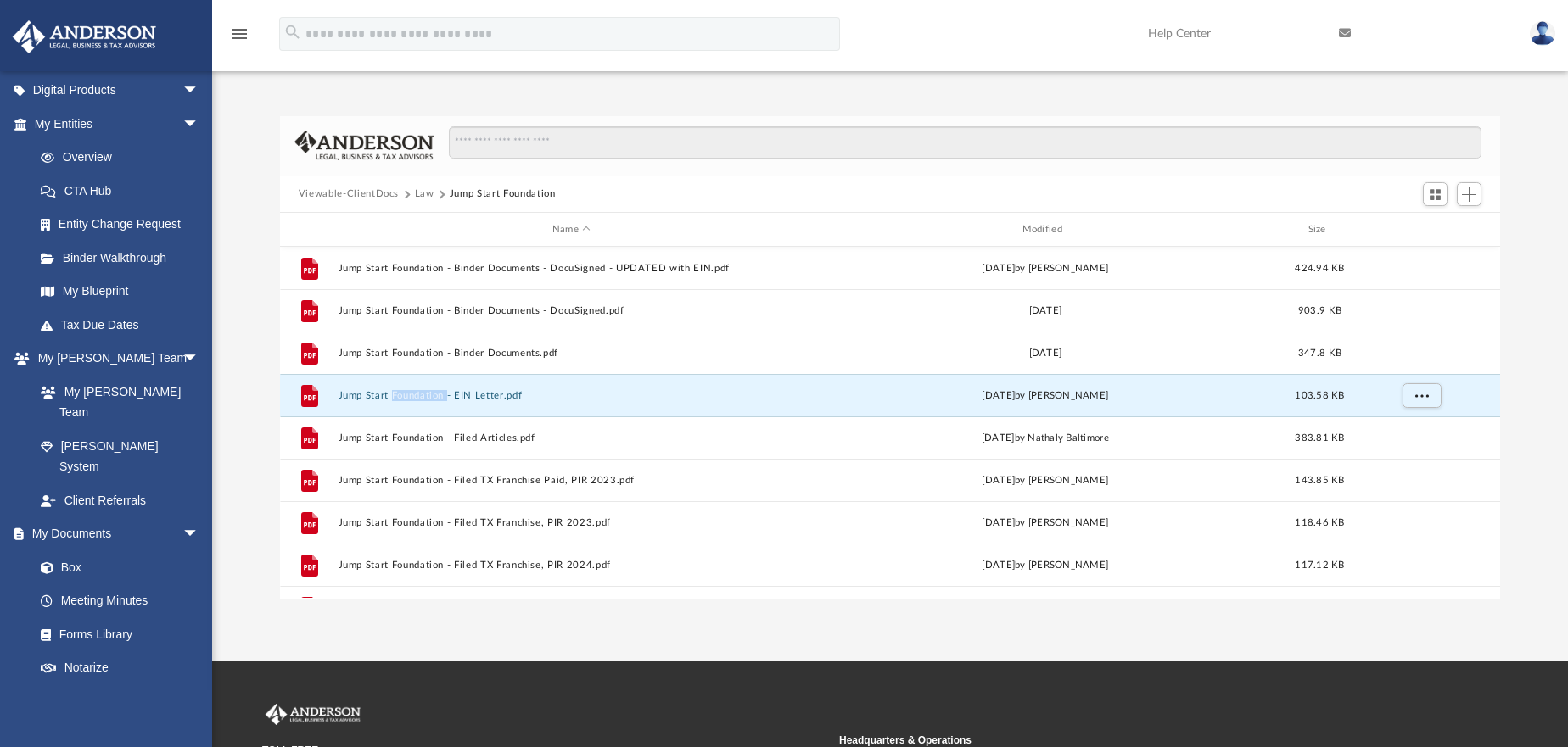
click at [415, 198] on button "Law" at bounding box center [425, 195] width 20 height 16
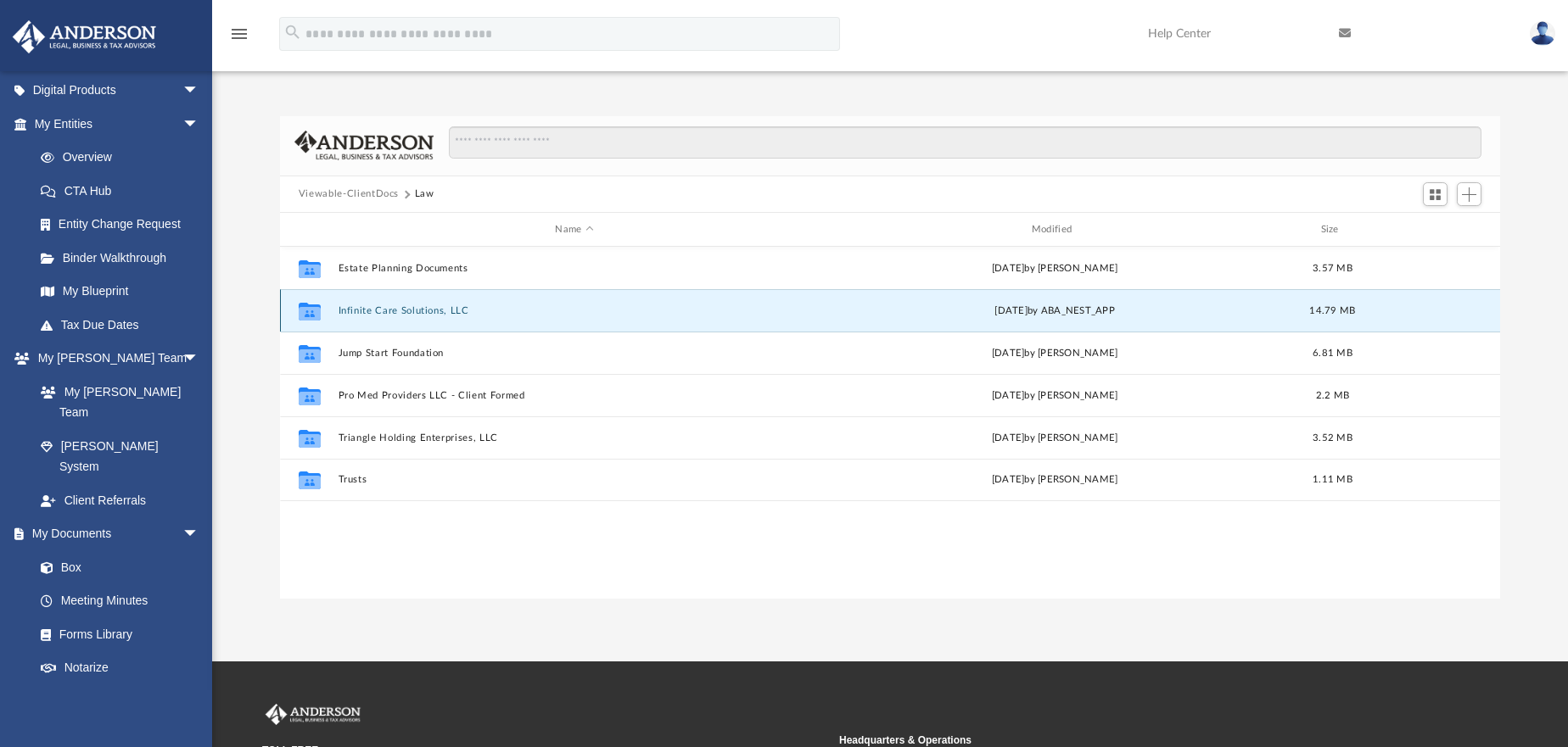
click at [381, 305] on button "Infinite Care Solutions, LLC" at bounding box center [574, 310] width 473 height 11
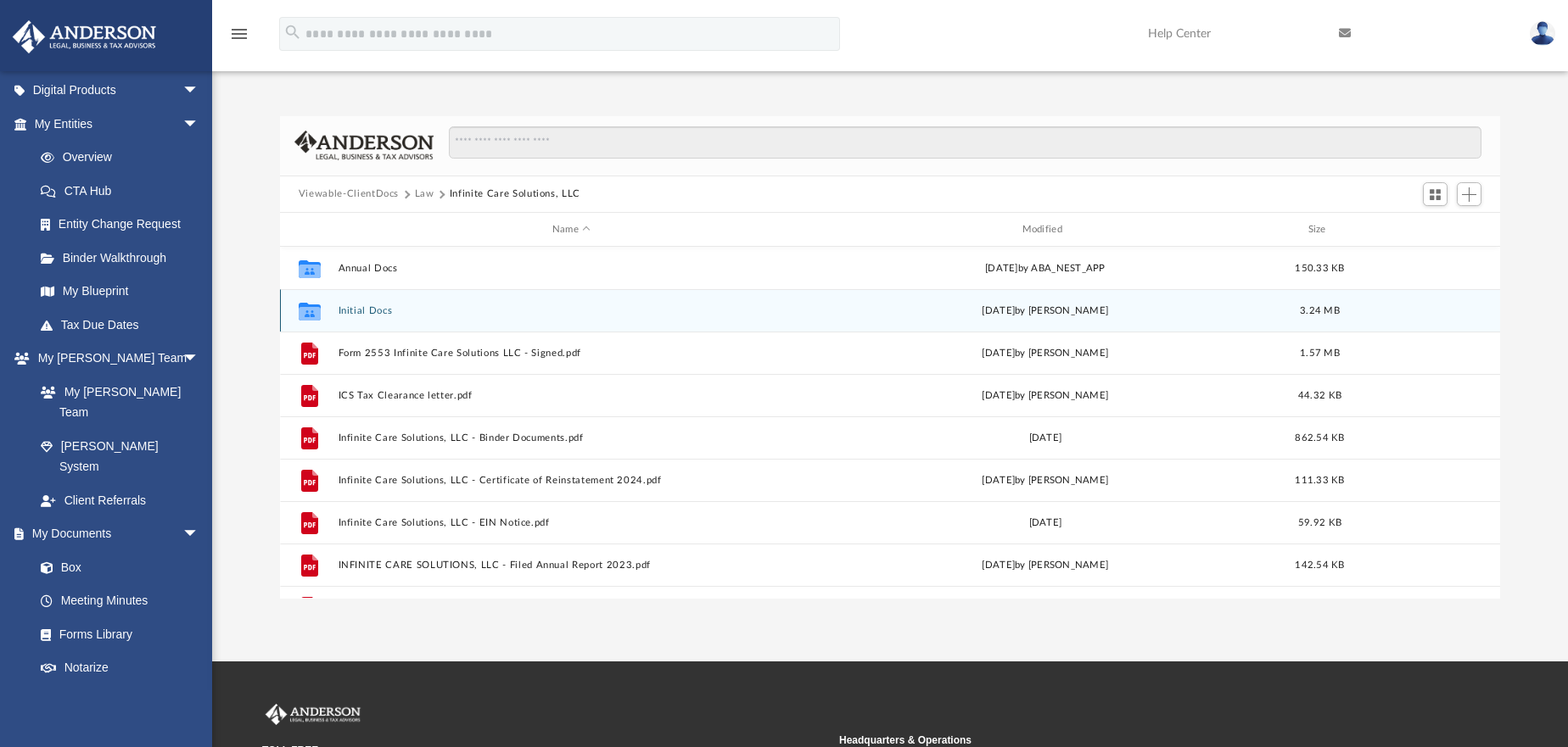
click at [365, 311] on button "Initial Docs" at bounding box center [571, 310] width 467 height 11
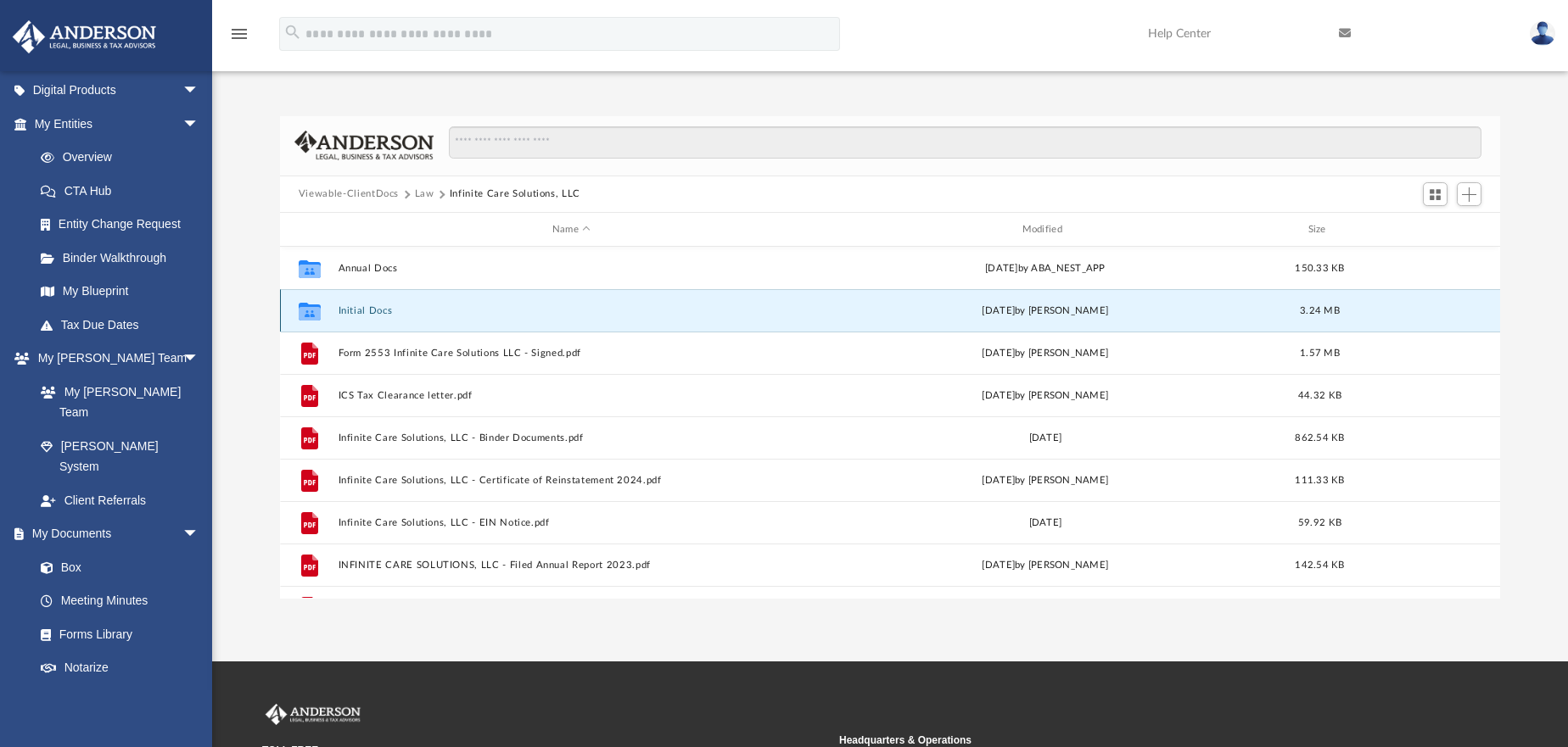
click at [365, 311] on button "Initial Docs" at bounding box center [571, 310] width 467 height 11
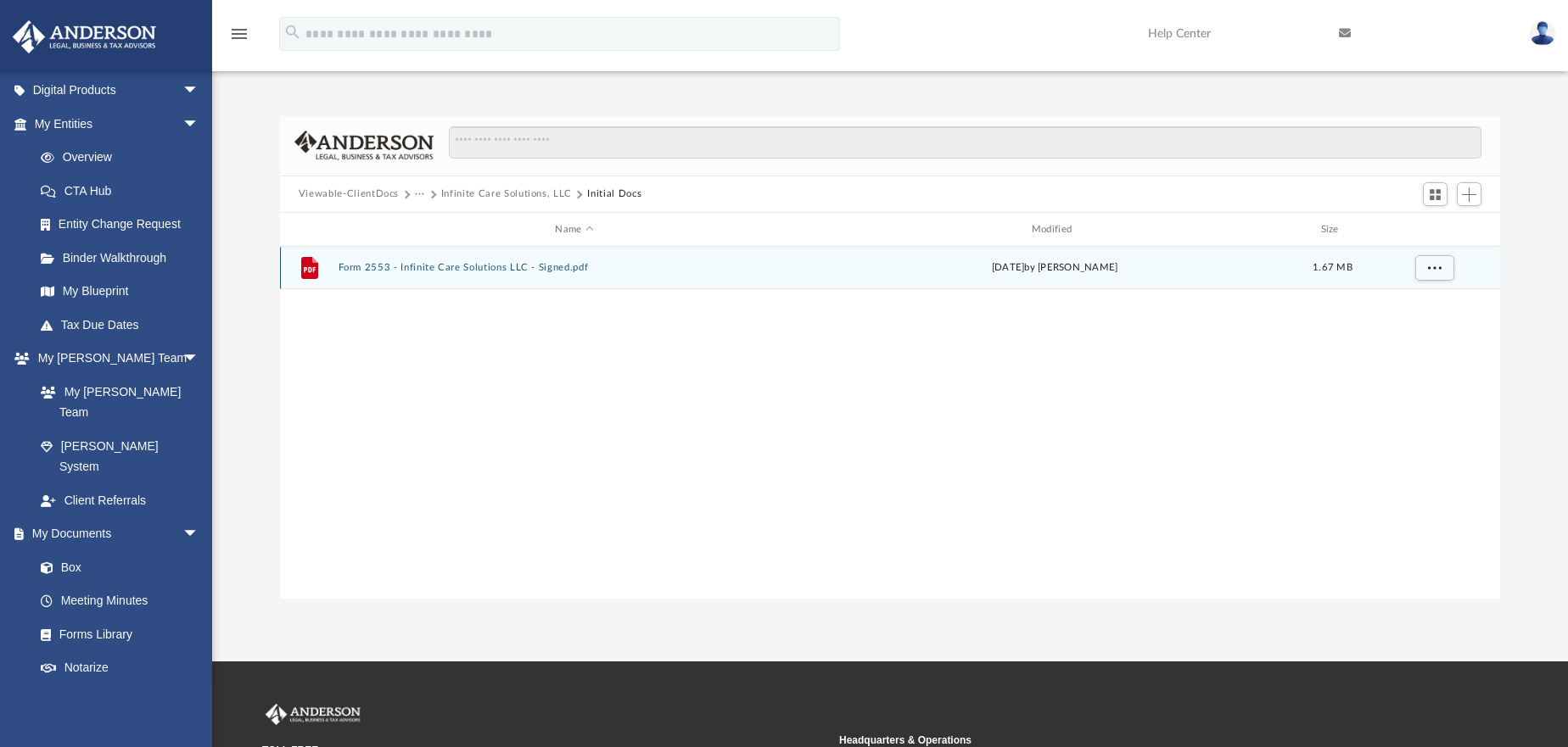
click at [444, 264] on button "Form 2553 - Infinite Care Solutions LLC - Signed.pdf" at bounding box center [574, 268] width 473 height 11
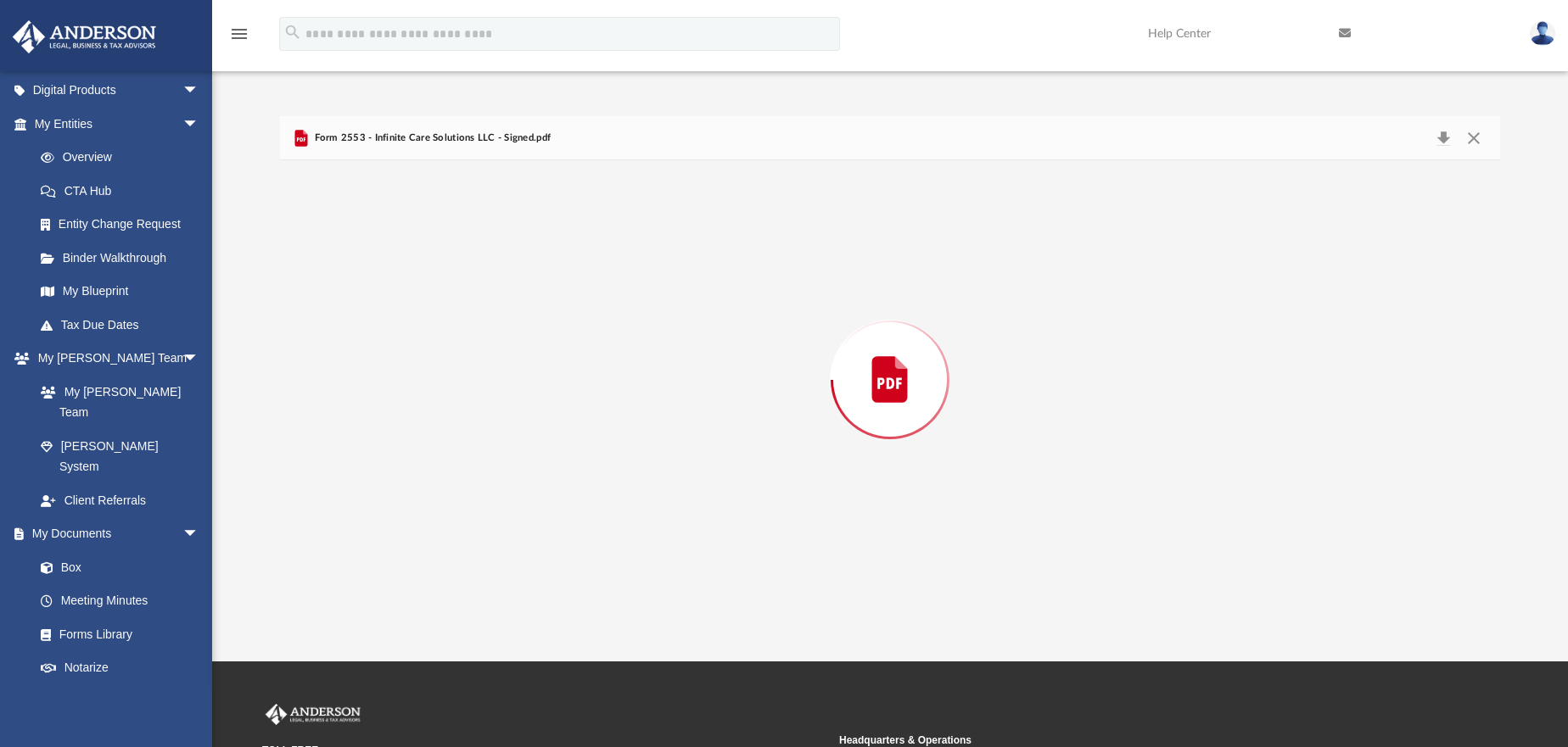
click at [444, 264] on div "Preview" at bounding box center [890, 379] width 1220 height 438
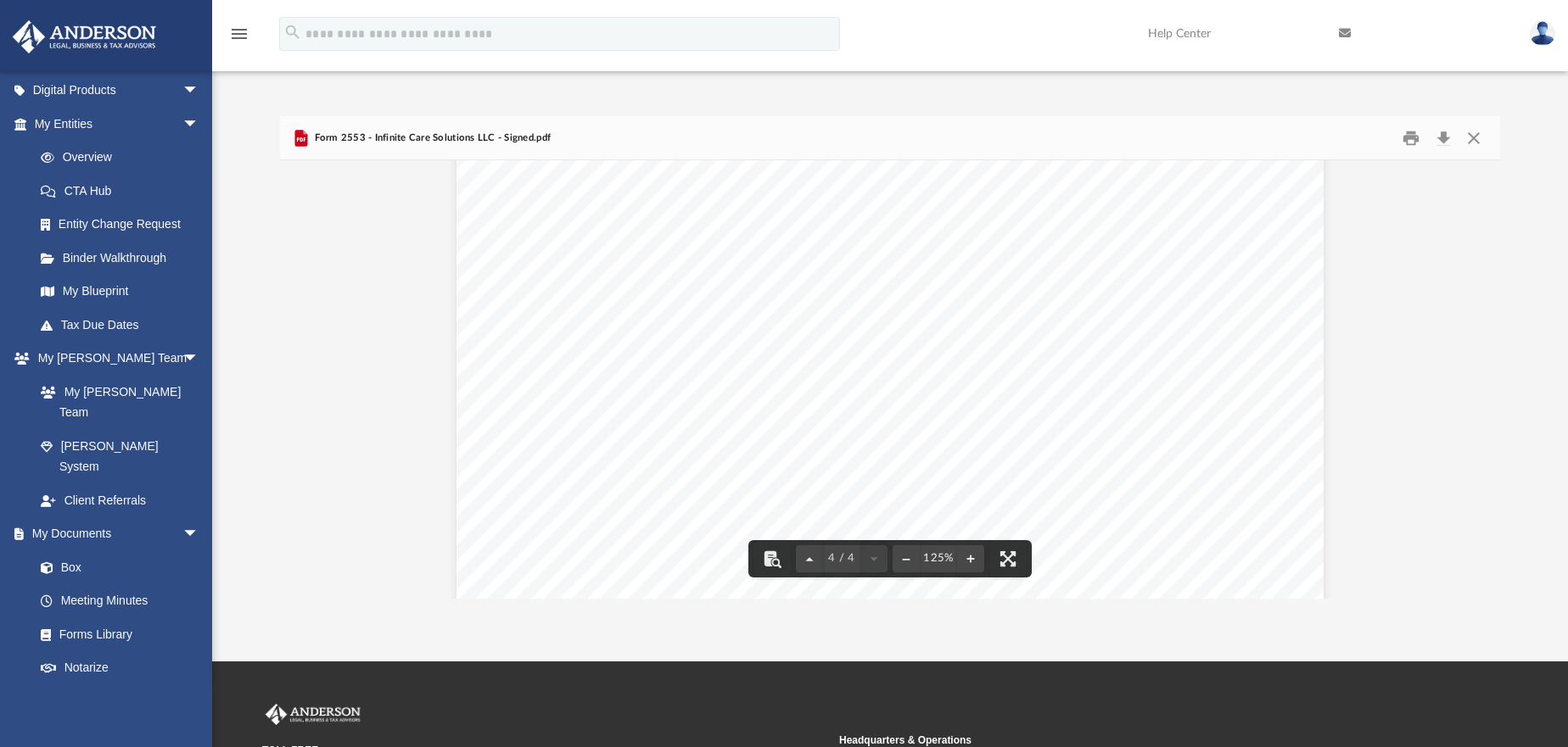
scroll to position [4063, 0]
click at [1467, 138] on button "Close" at bounding box center [1473, 137] width 30 height 26
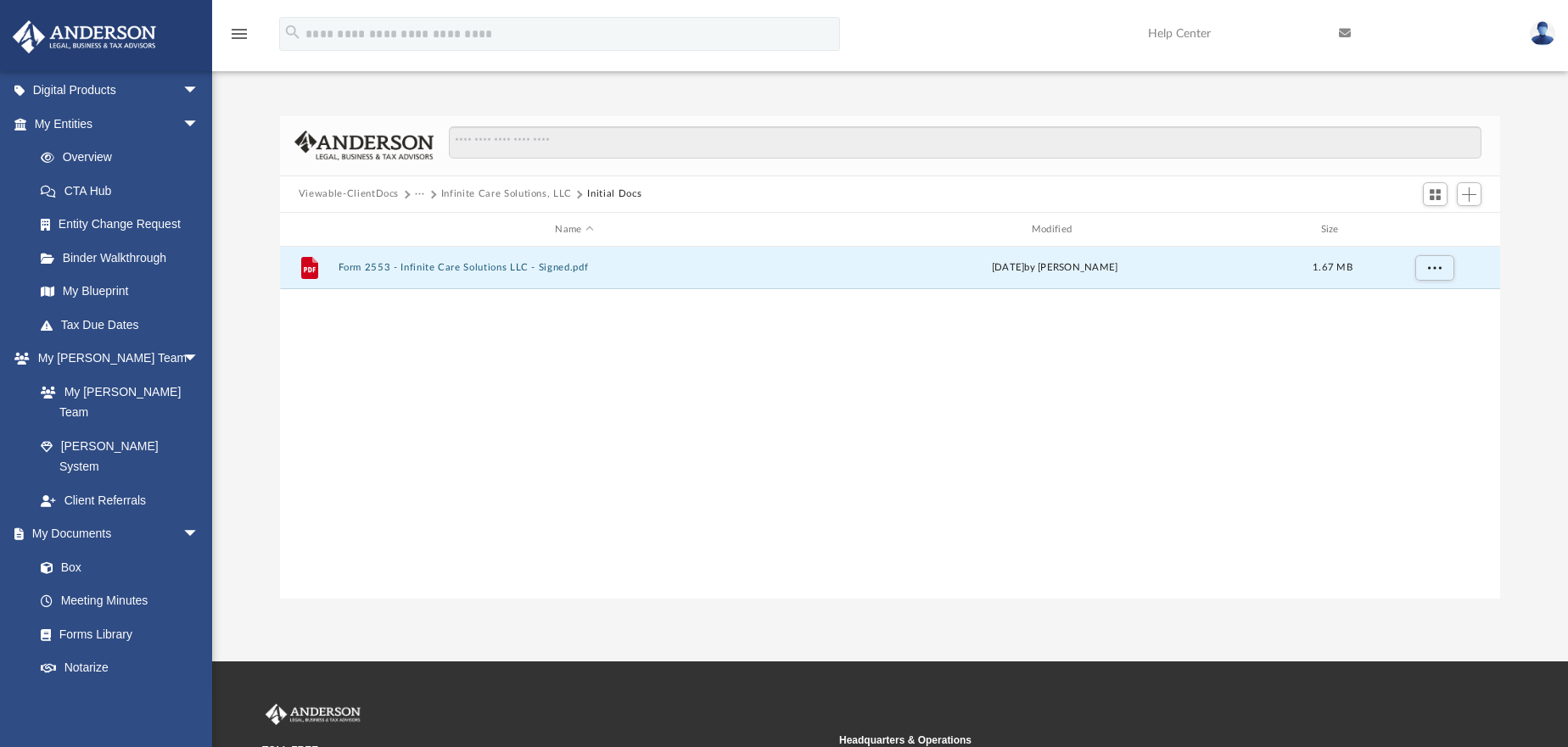
click at [499, 190] on button "Infinite Care Solutions, LLC" at bounding box center [506, 195] width 130 height 16
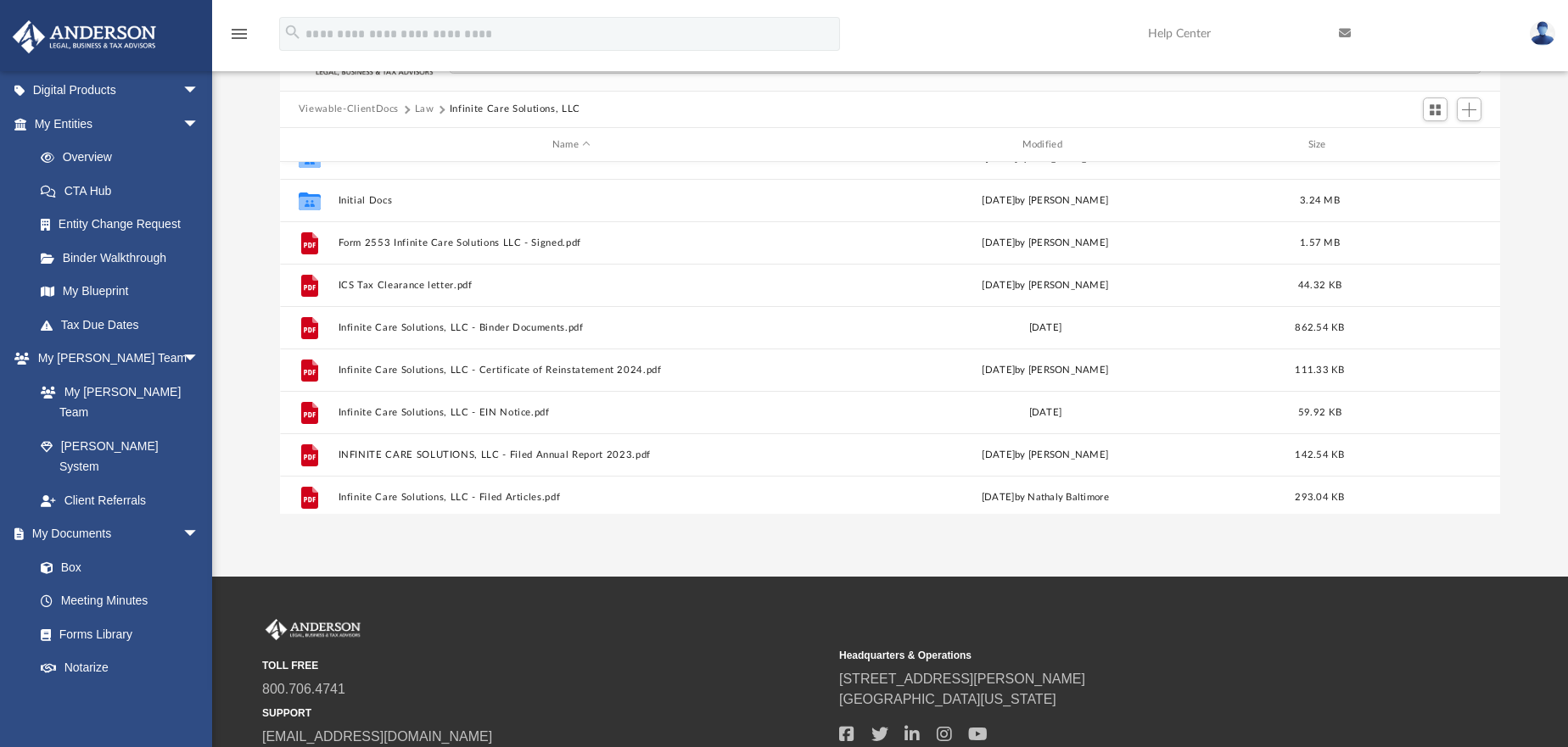
scroll to position [0, 0]
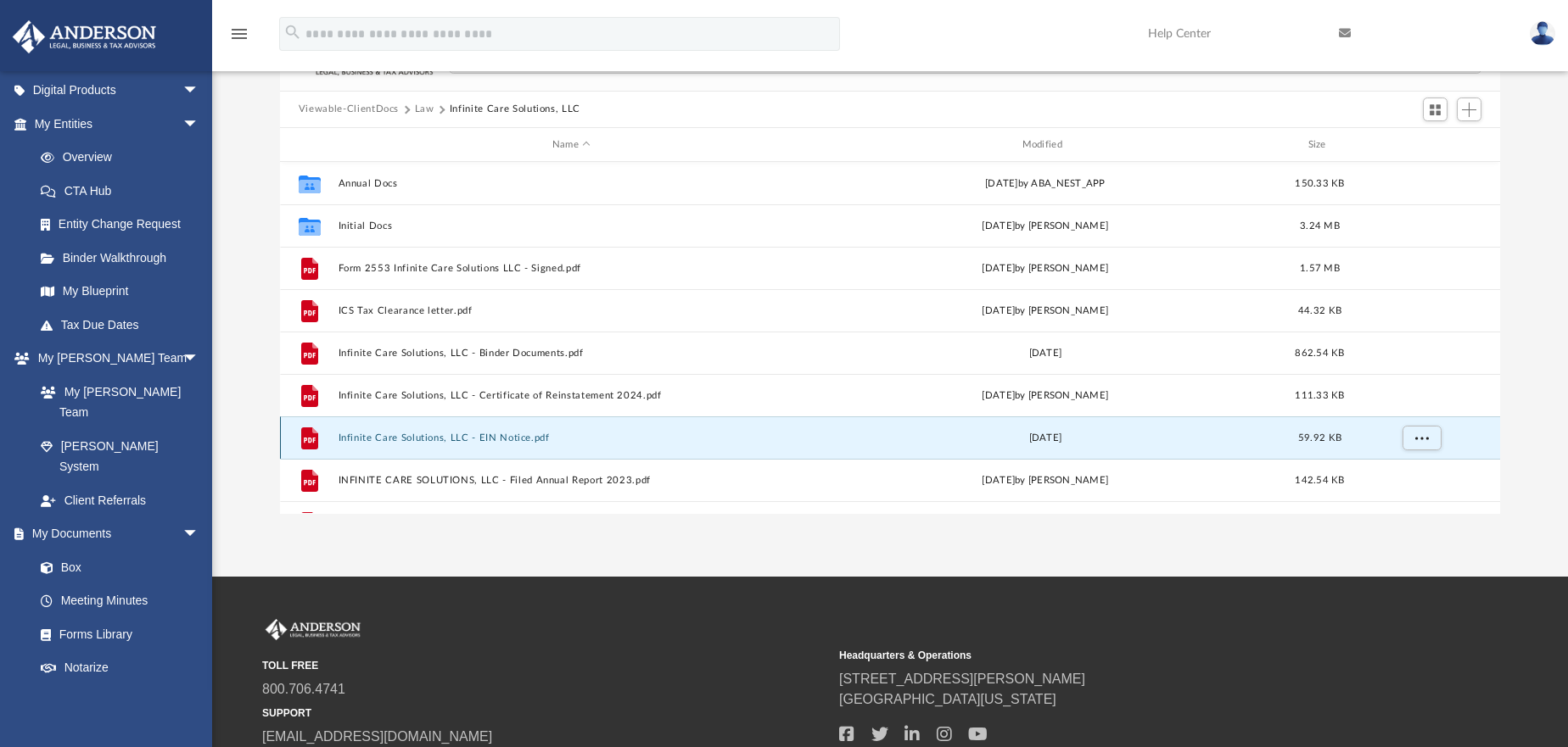
click at [432, 436] on button "Infinite Care Solutions, LLC - EIN Notice.pdf" at bounding box center [571, 438] width 467 height 11
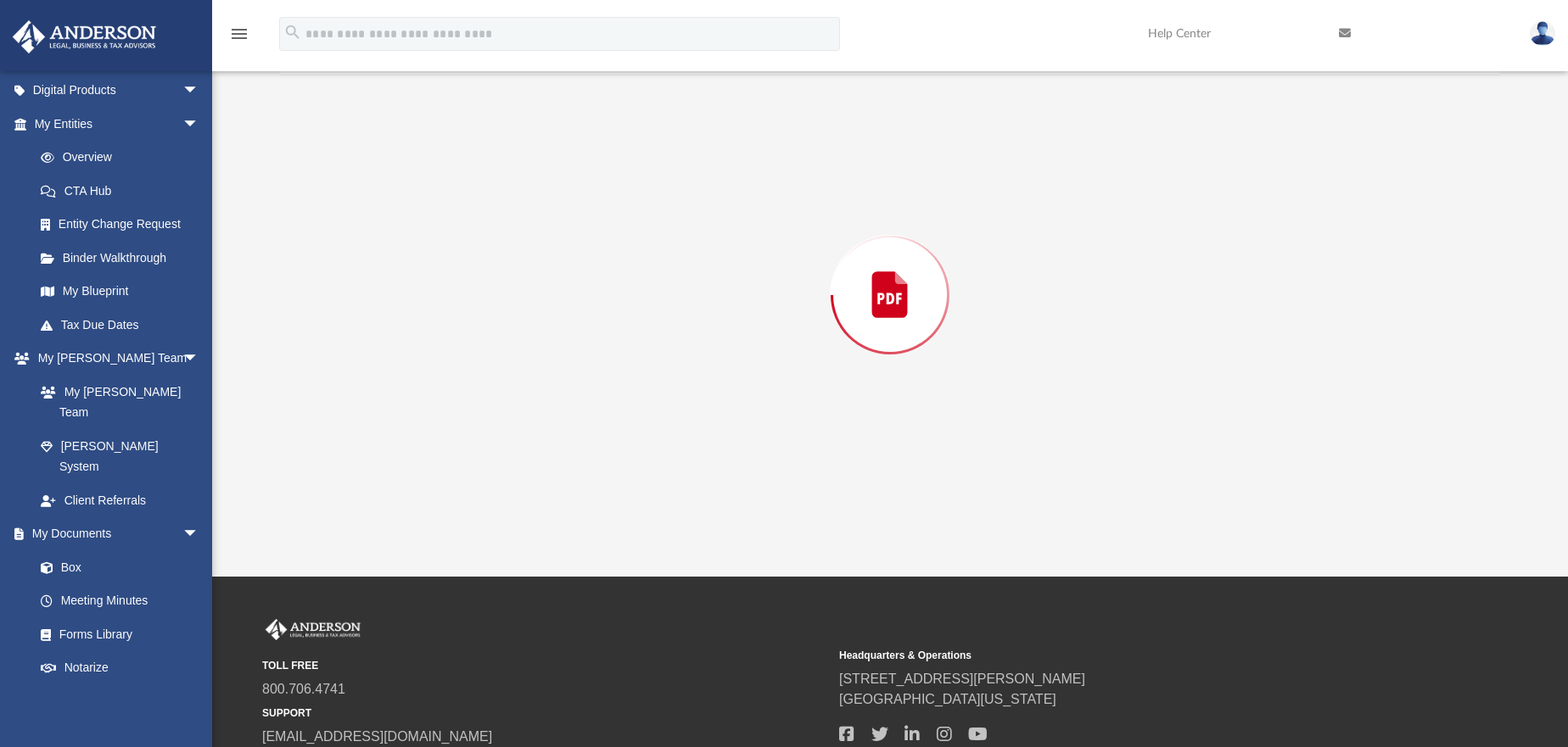
click at [435, 434] on div "Preview" at bounding box center [890, 294] width 1220 height 438
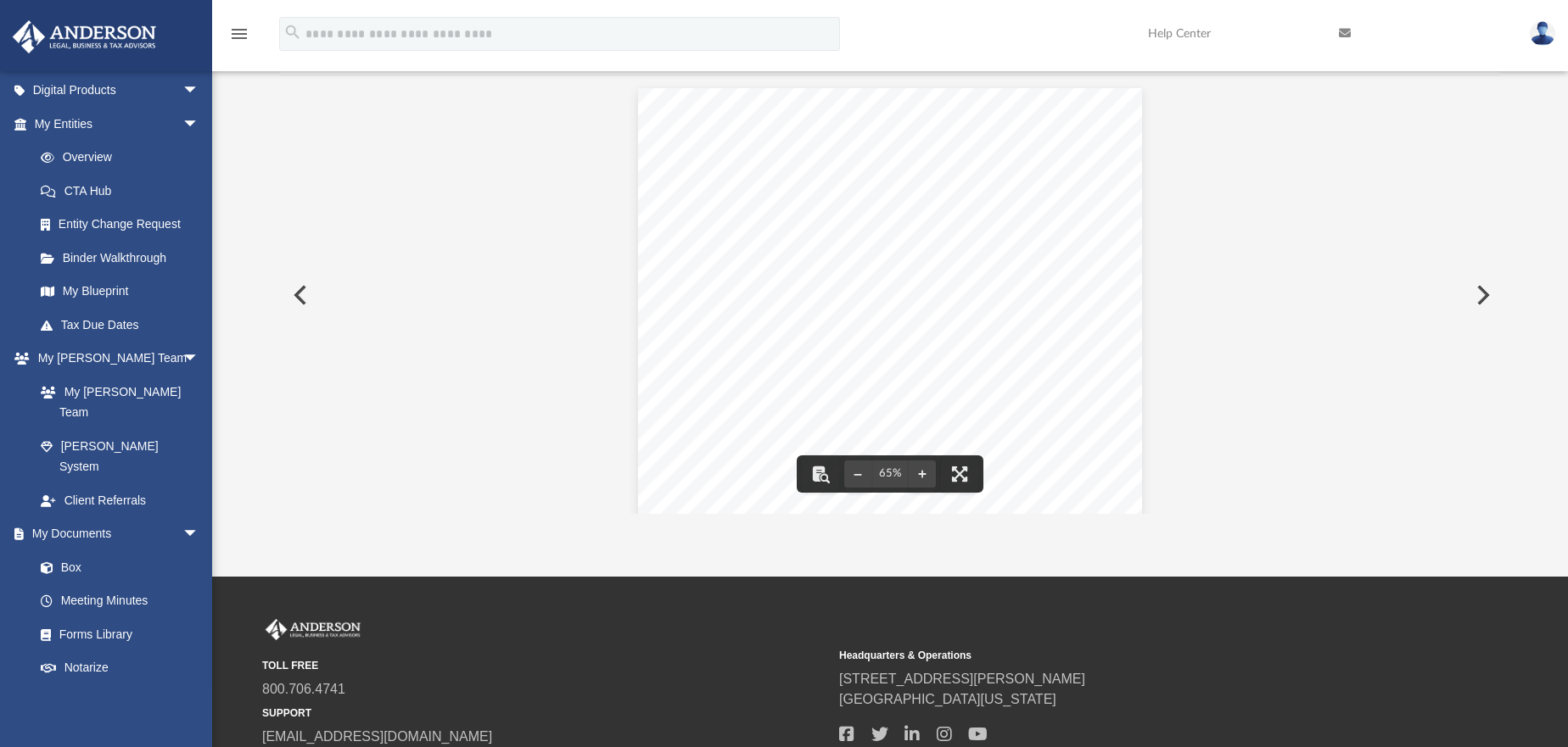
click at [1482, 289] on button "Preview" at bounding box center [1482, 295] width 37 height 48
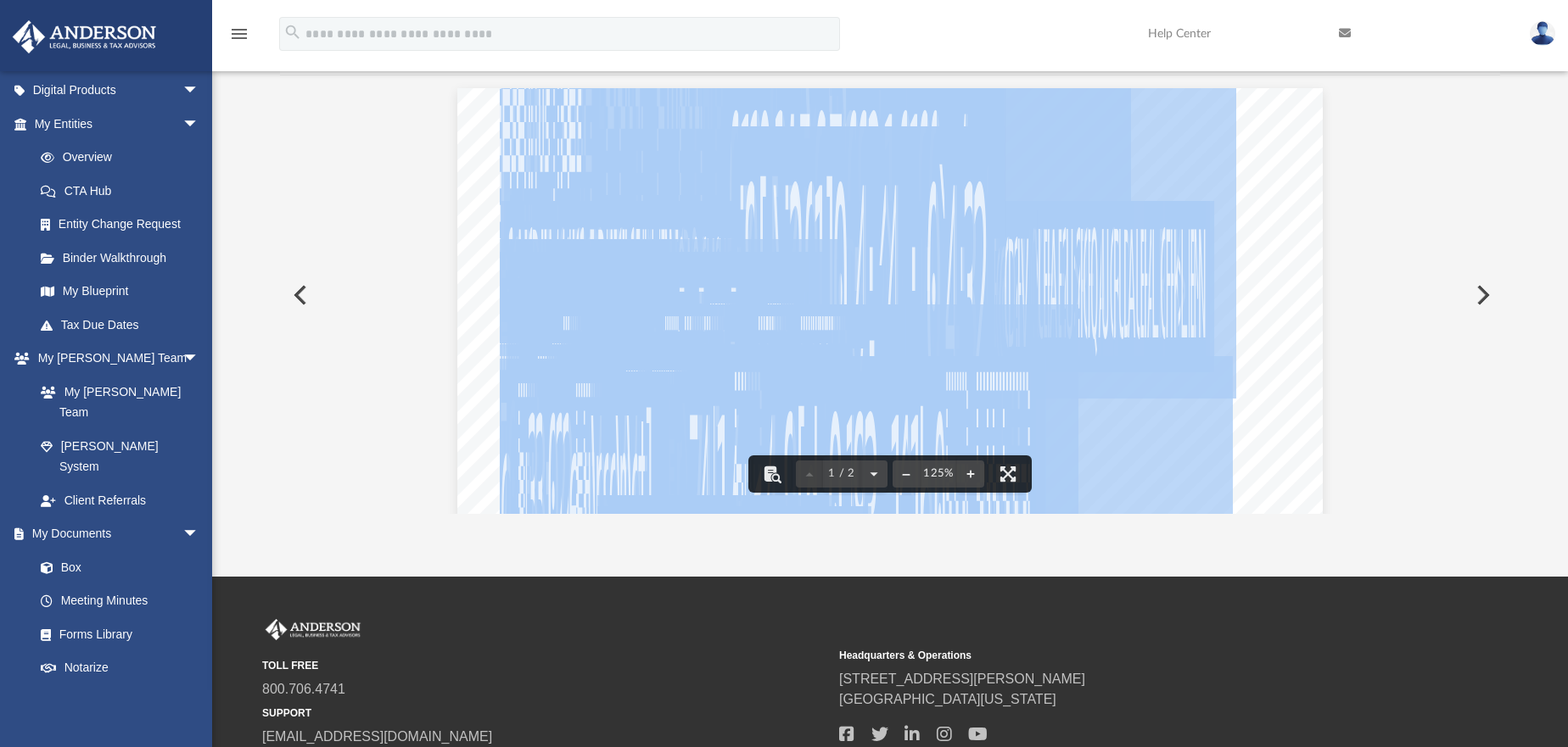
click at [701, 330] on span "|" at bounding box center [708, 434] width 32 height 221
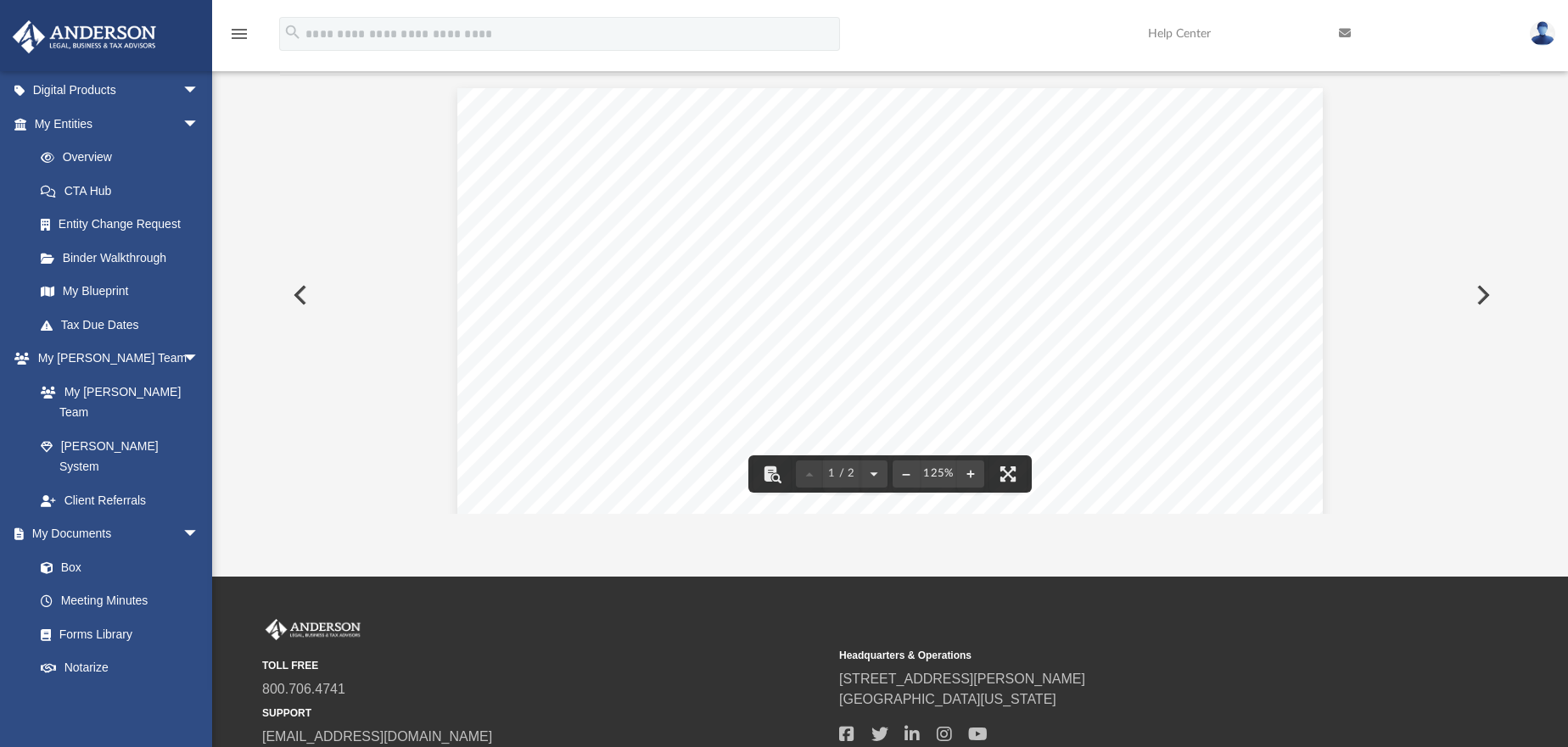
click at [296, 291] on button "Preview" at bounding box center [299, 295] width 37 height 48
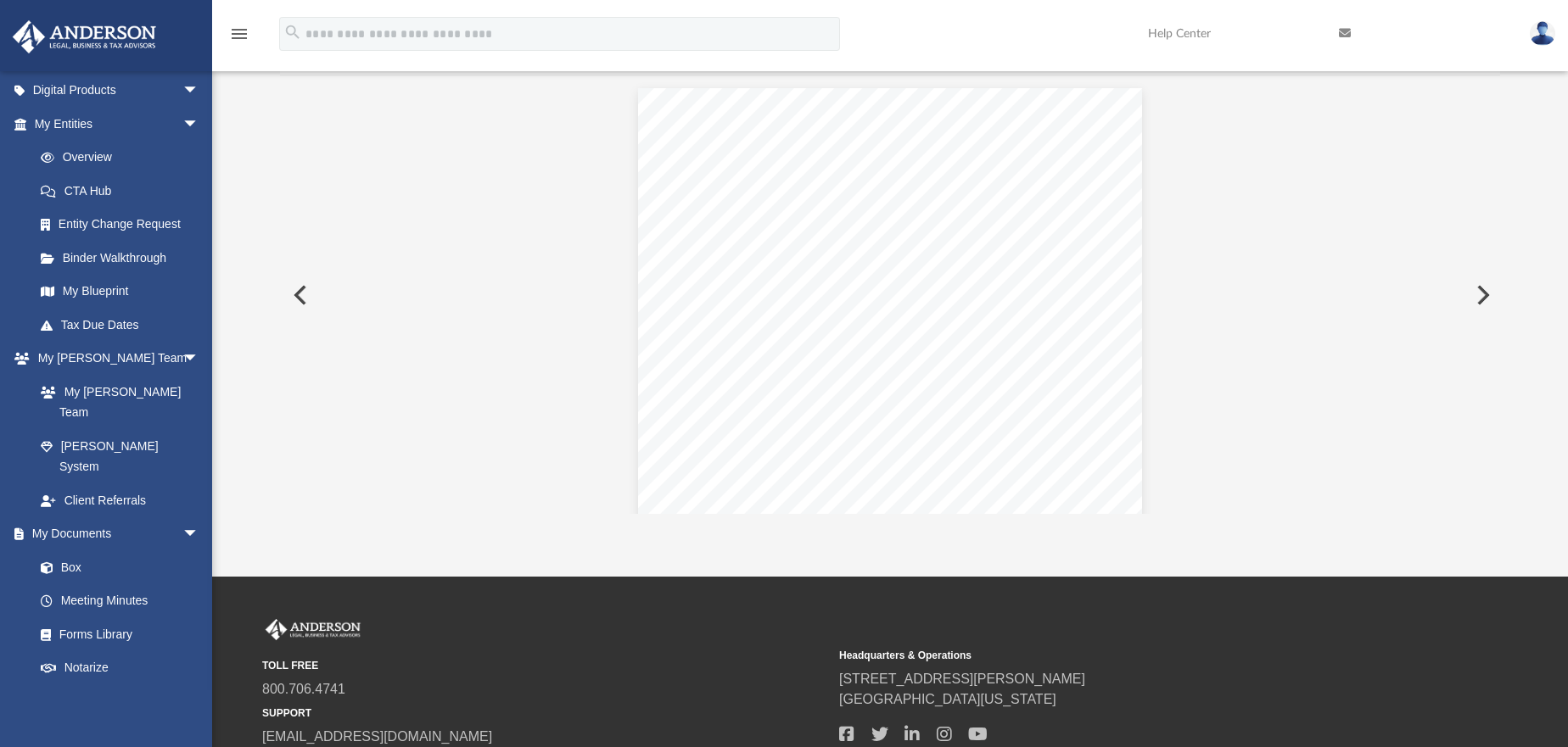
click at [301, 296] on button "Preview" at bounding box center [299, 295] width 37 height 48
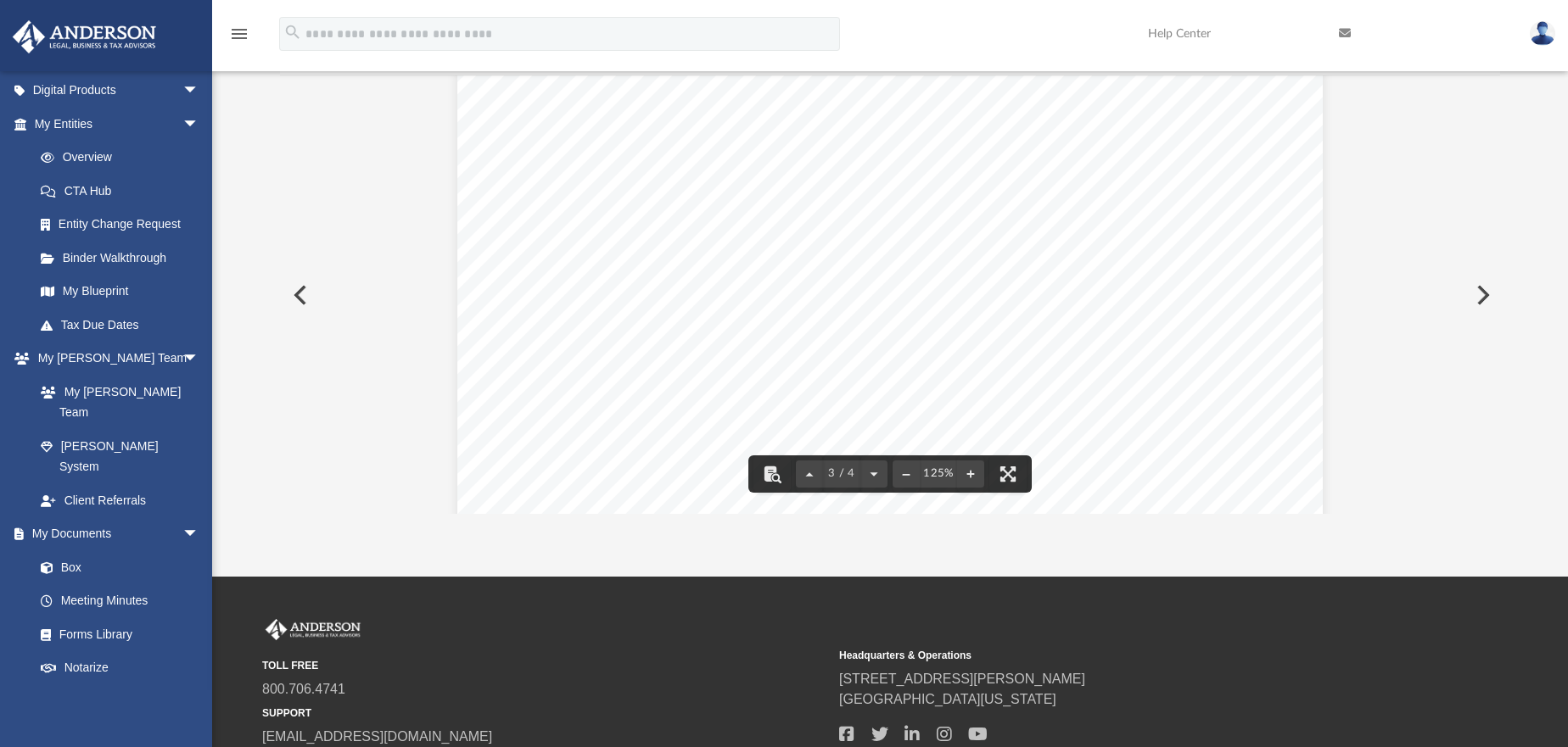
scroll to position [2375, 0]
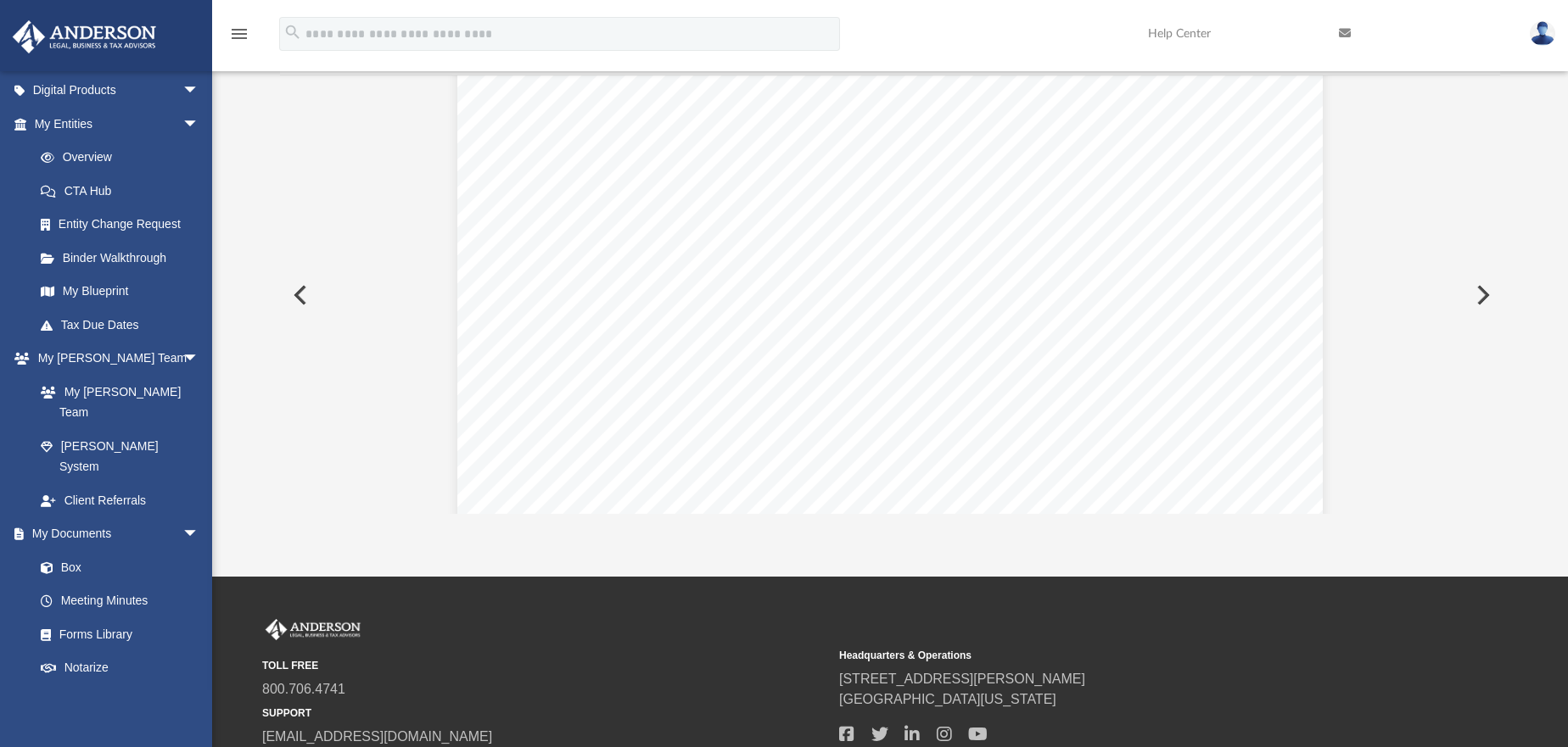
click at [295, 289] on button "Preview" at bounding box center [299, 295] width 37 height 48
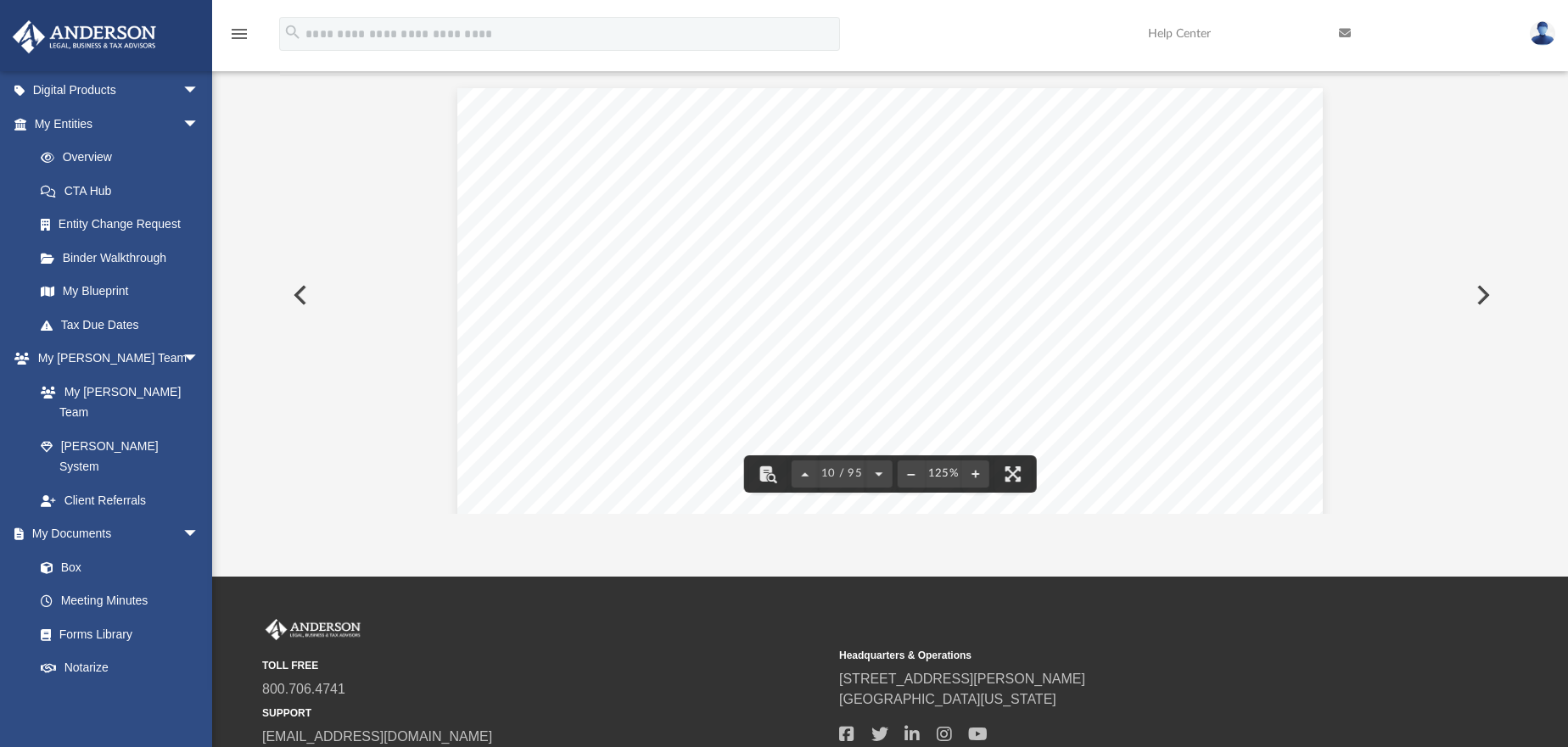
click at [1489, 291] on button "Preview" at bounding box center [1482, 295] width 37 height 48
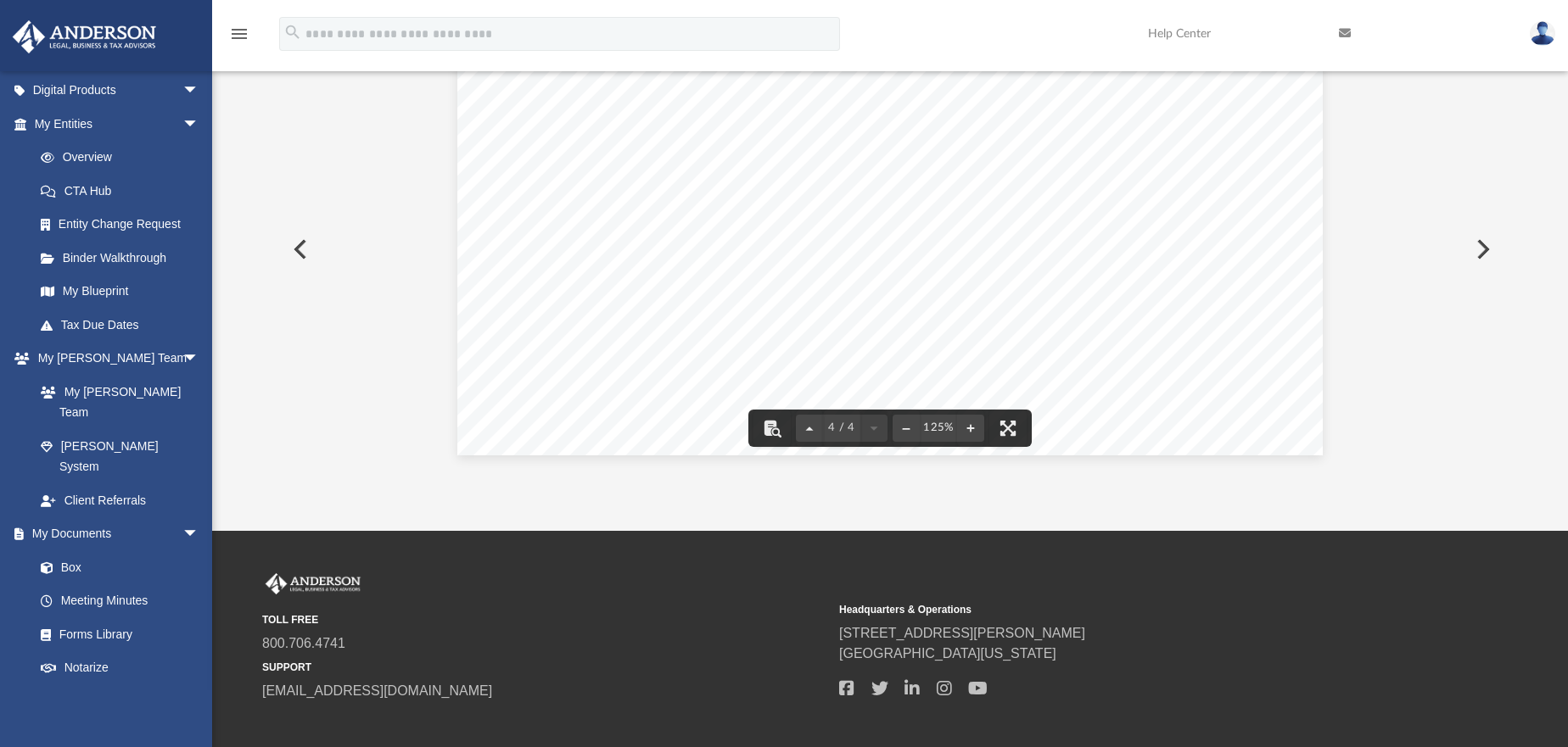
scroll to position [217, 0]
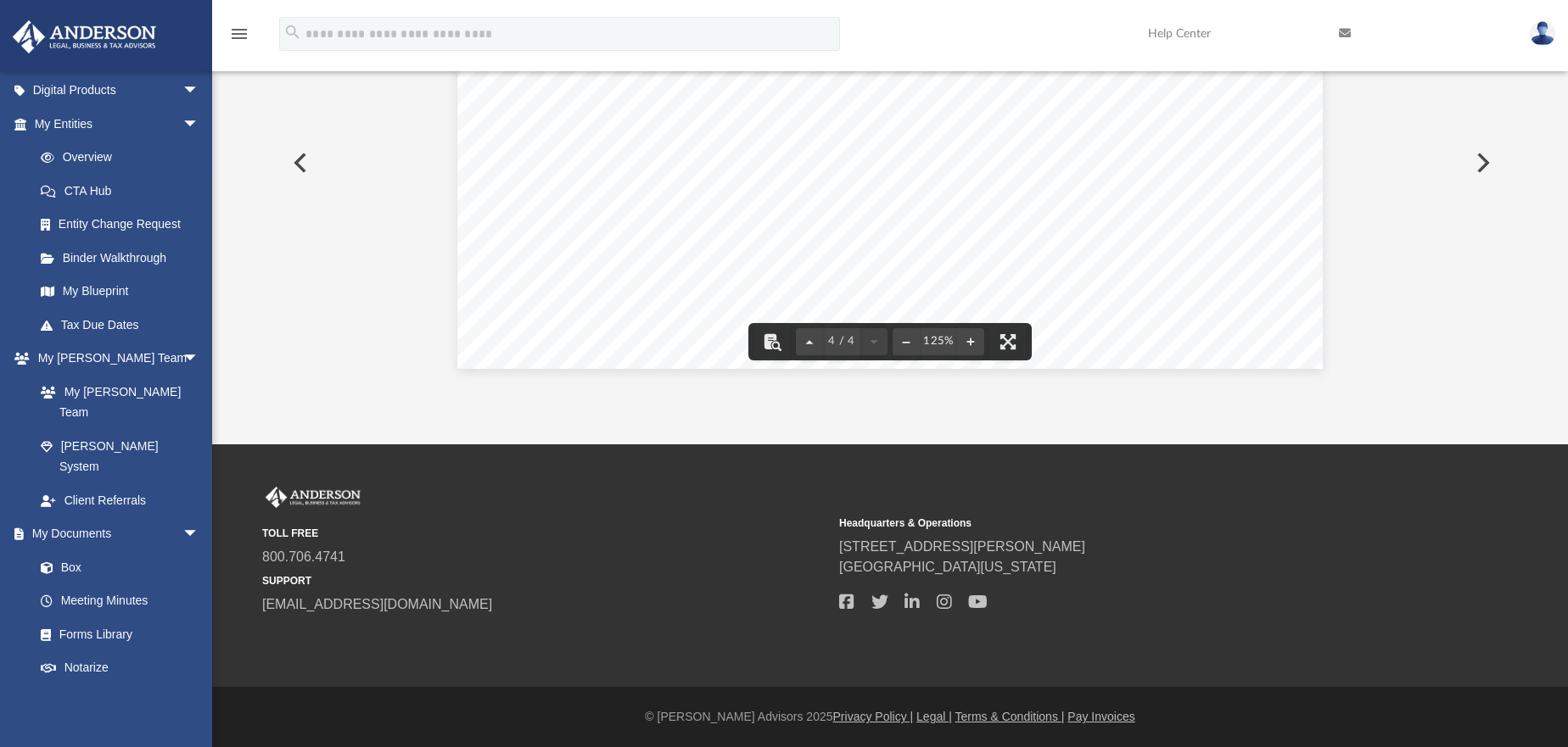
click at [301, 165] on button "Preview" at bounding box center [299, 163] width 37 height 48
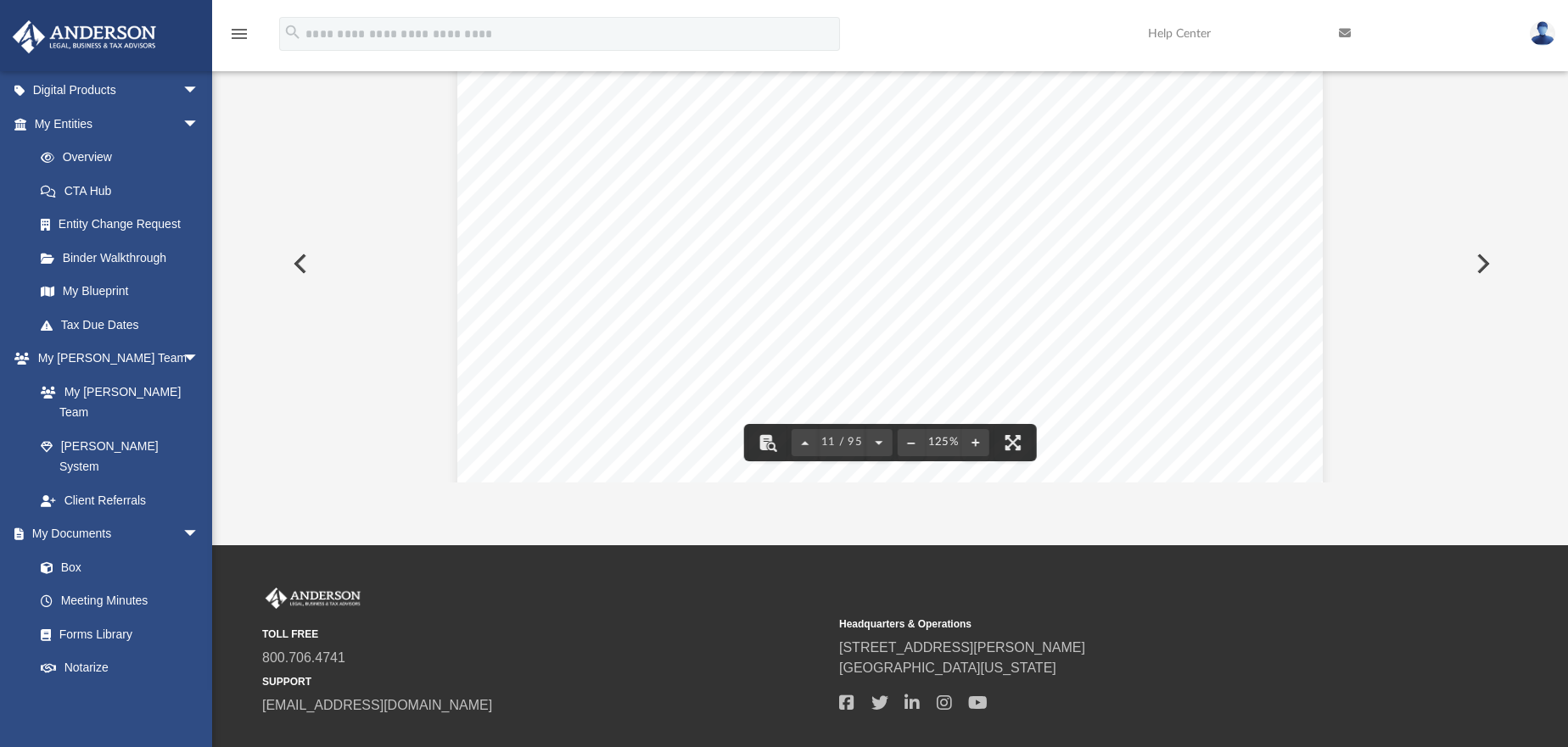
scroll to position [11580, 0]
click at [296, 262] on button "Preview" at bounding box center [299, 263] width 37 height 48
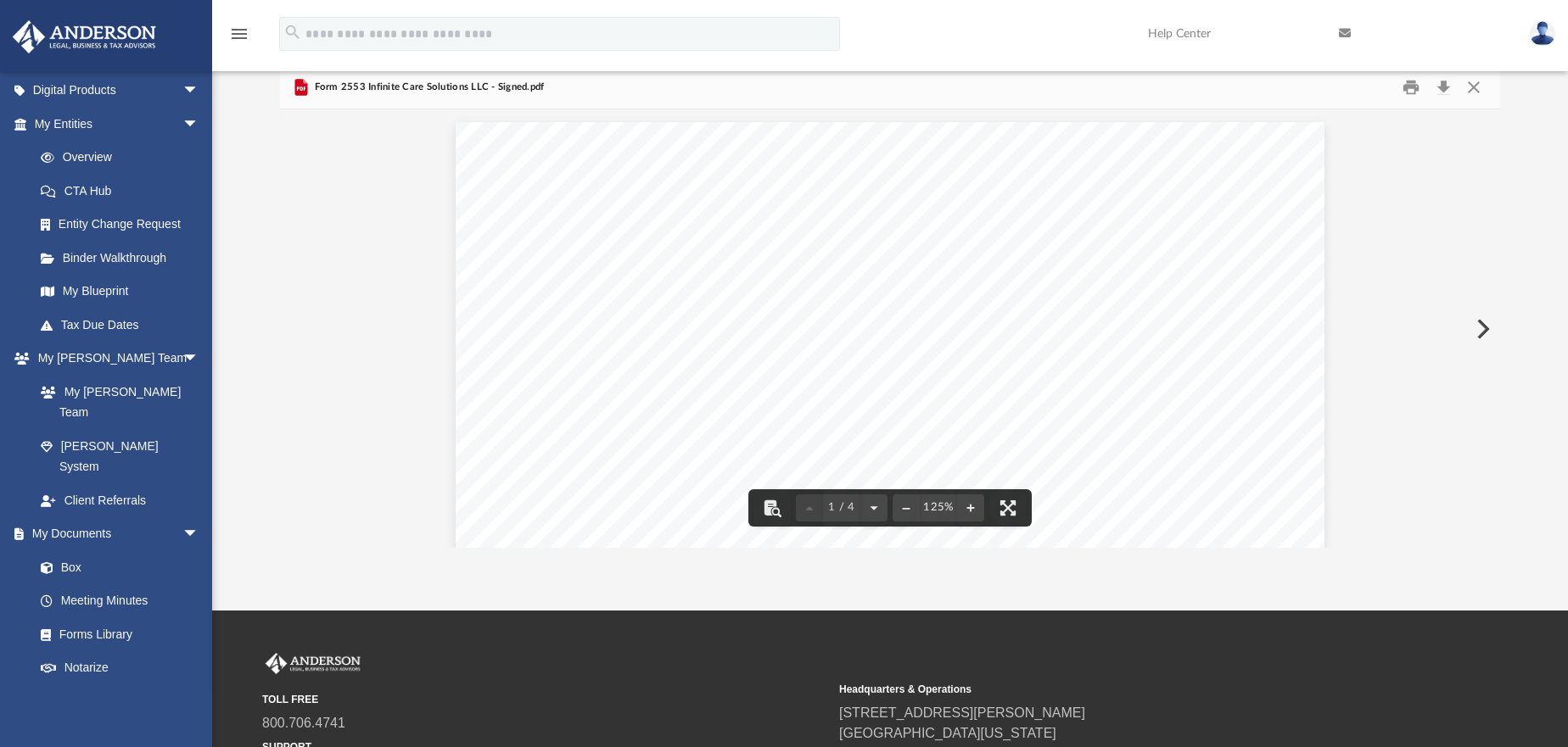
scroll to position [0, 0]
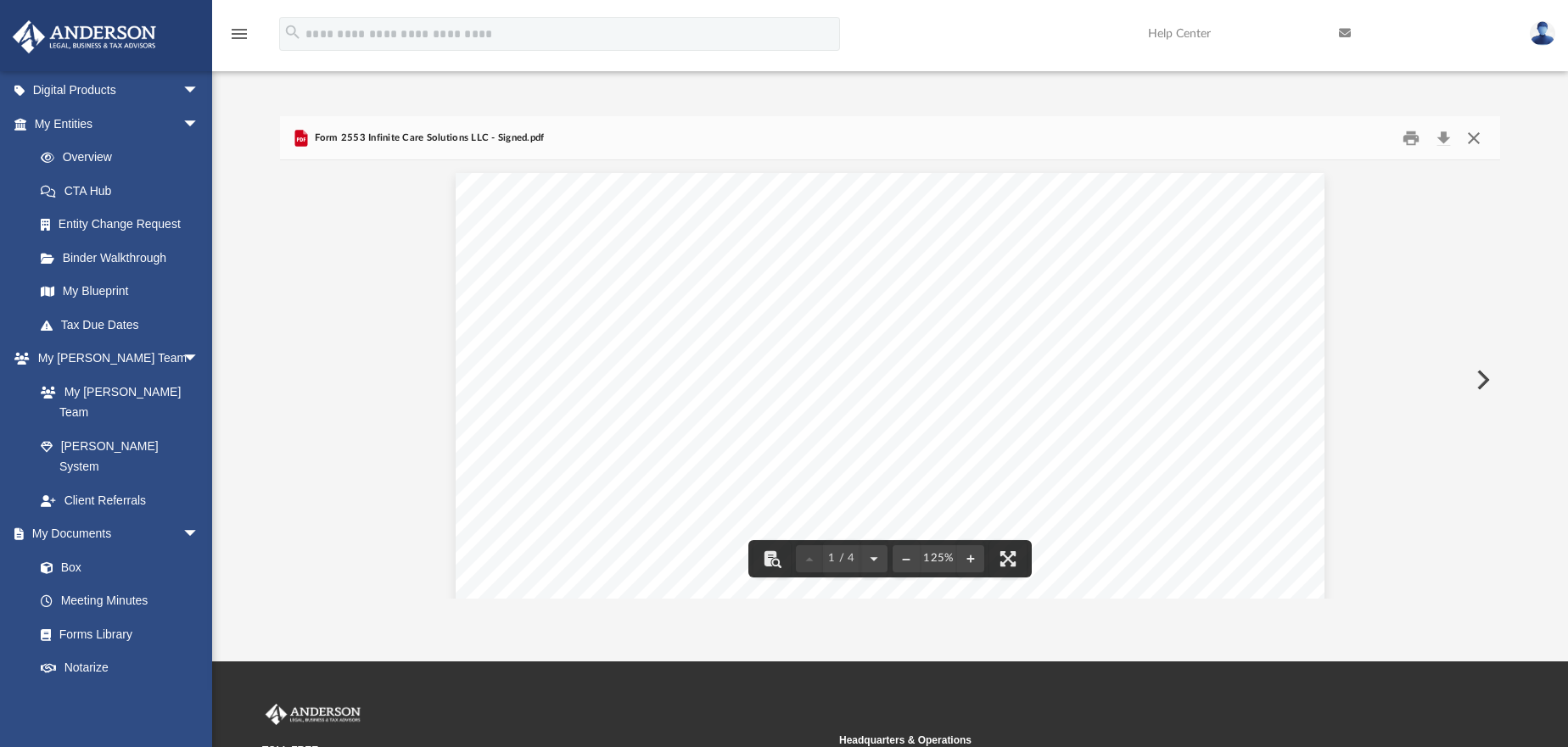
click at [1472, 134] on button "Close" at bounding box center [1473, 137] width 30 height 26
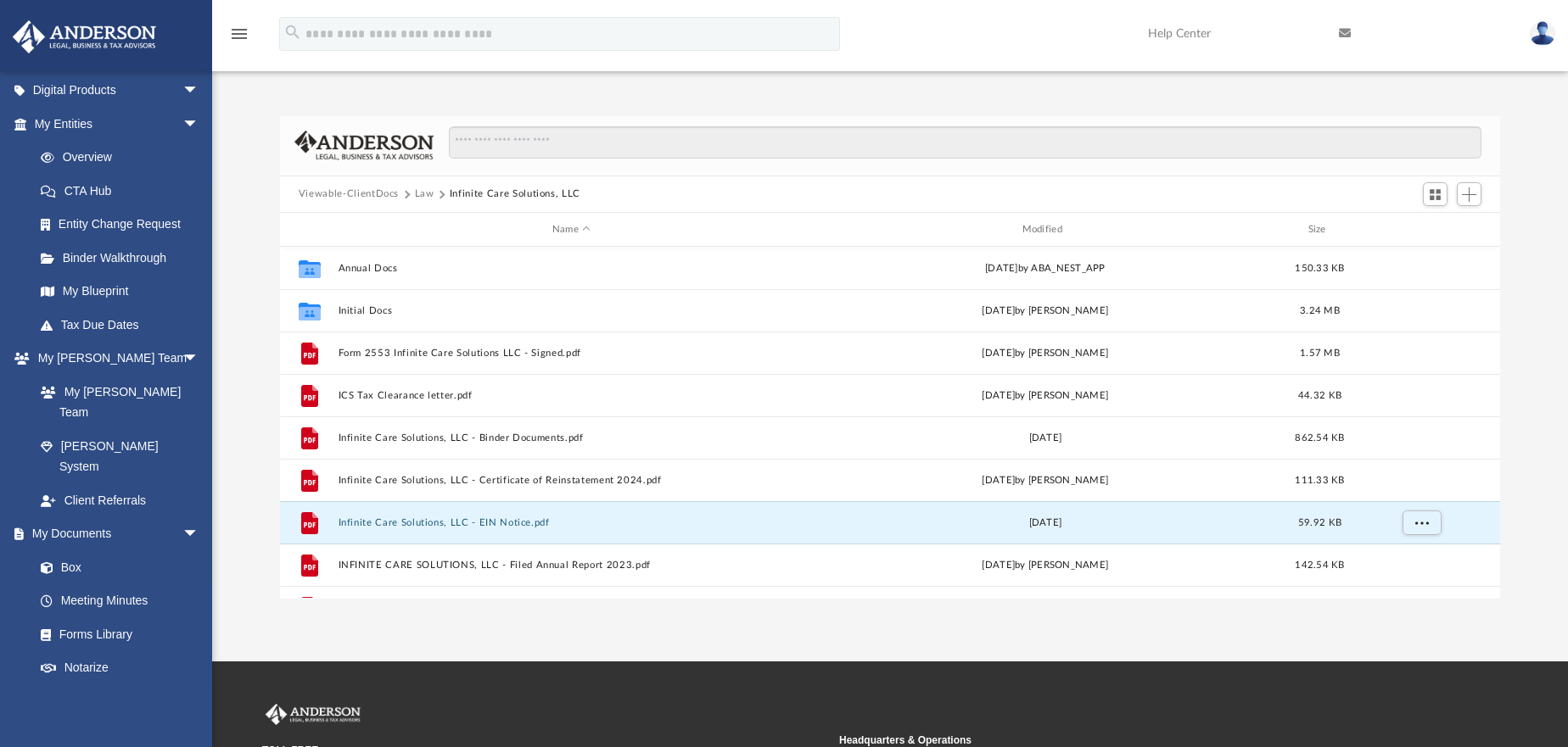
click at [423, 191] on button "Law" at bounding box center [425, 195] width 20 height 16
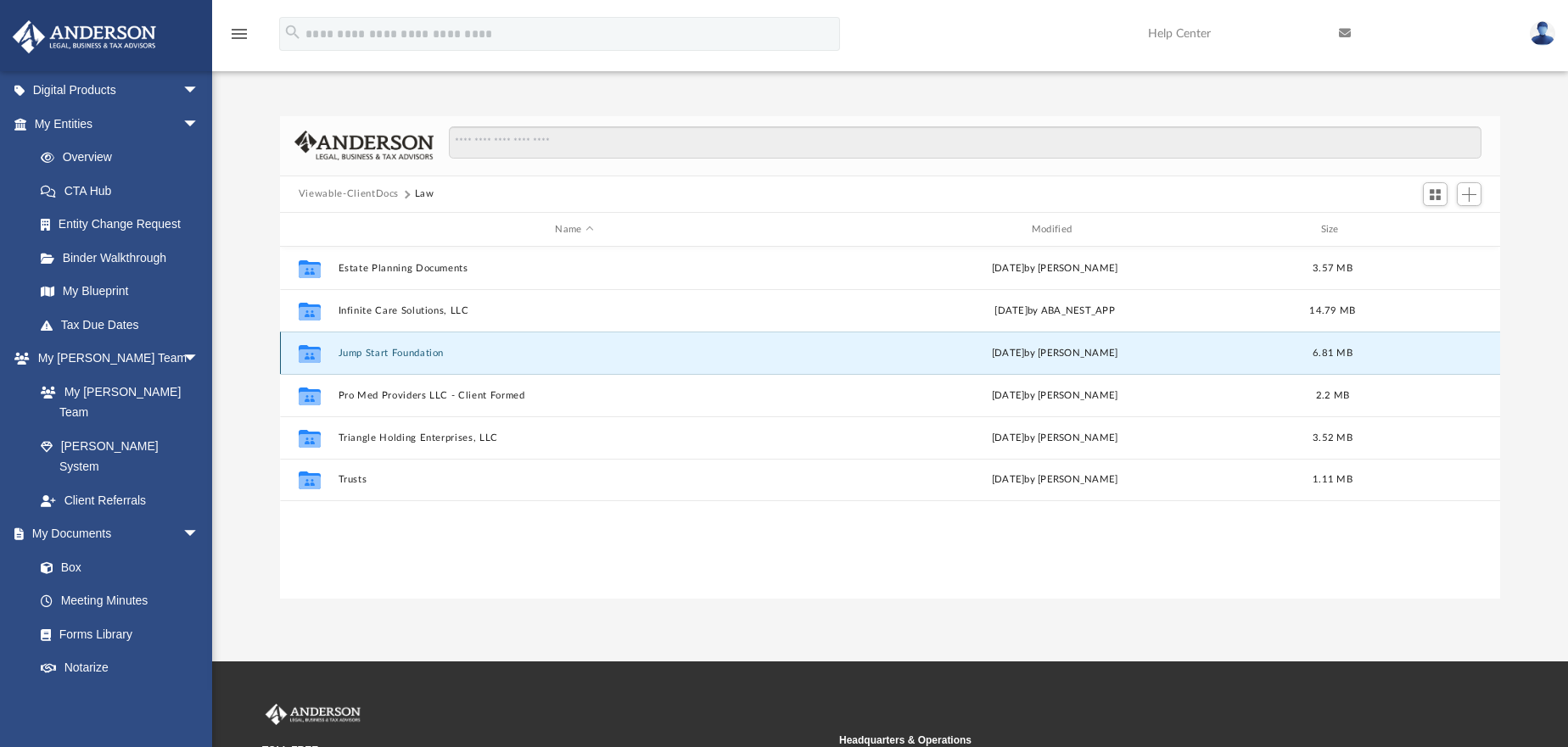
click at [378, 349] on button "Jump Start Foundation" at bounding box center [574, 352] width 473 height 11
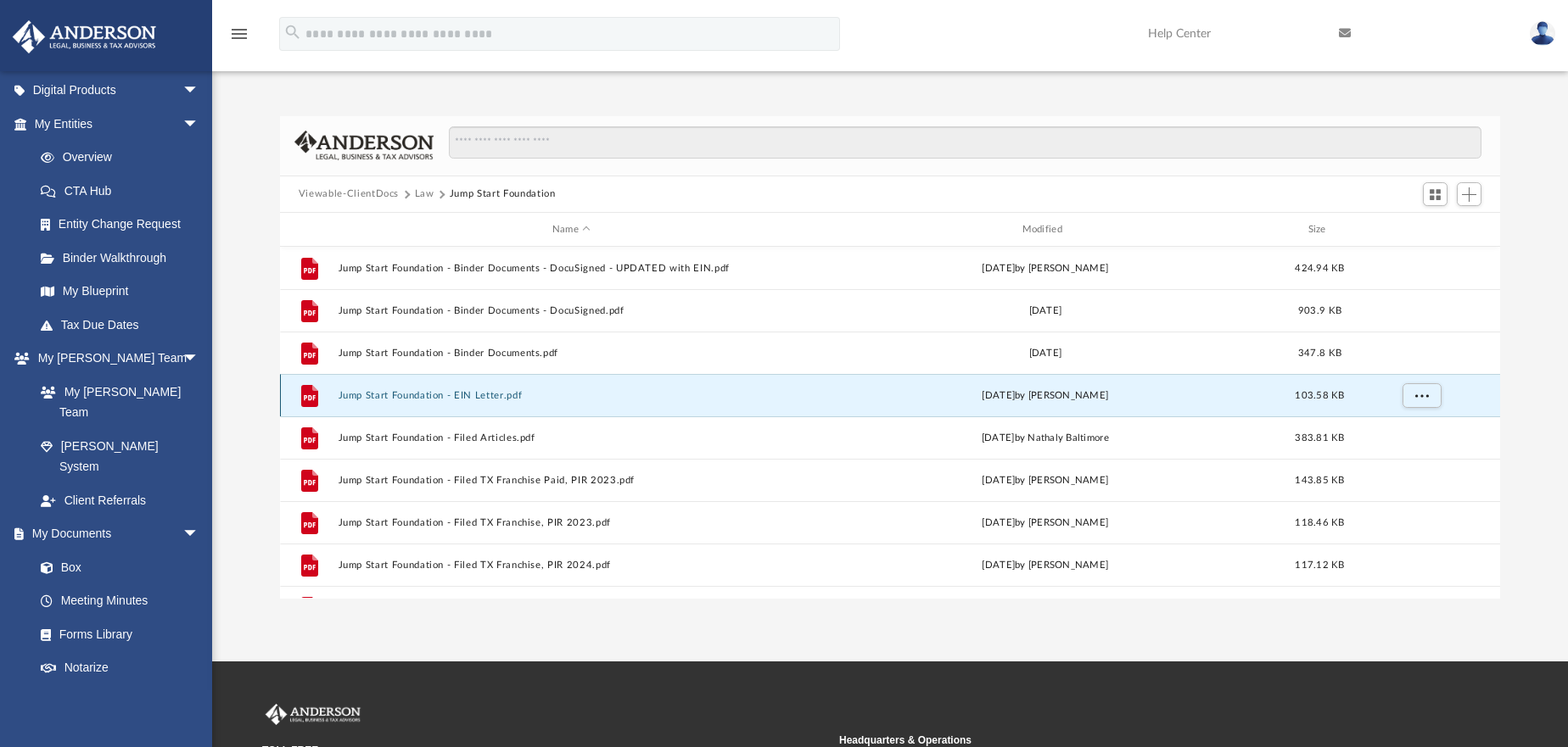
click at [444, 397] on button "Jump Start Foundation - EIN Letter.pdf" at bounding box center [571, 396] width 467 height 11
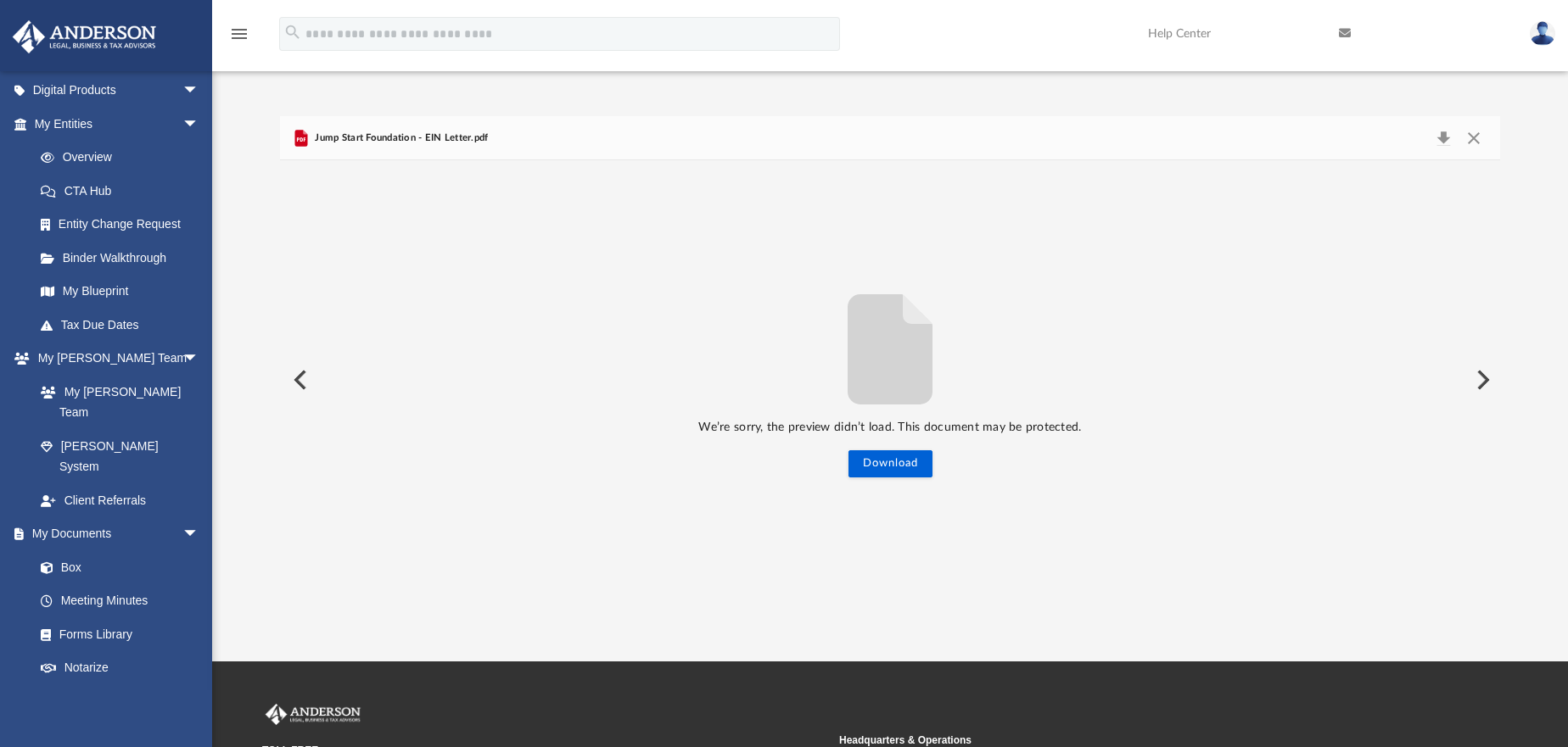
click at [300, 373] on button "Preview" at bounding box center [299, 380] width 37 height 48
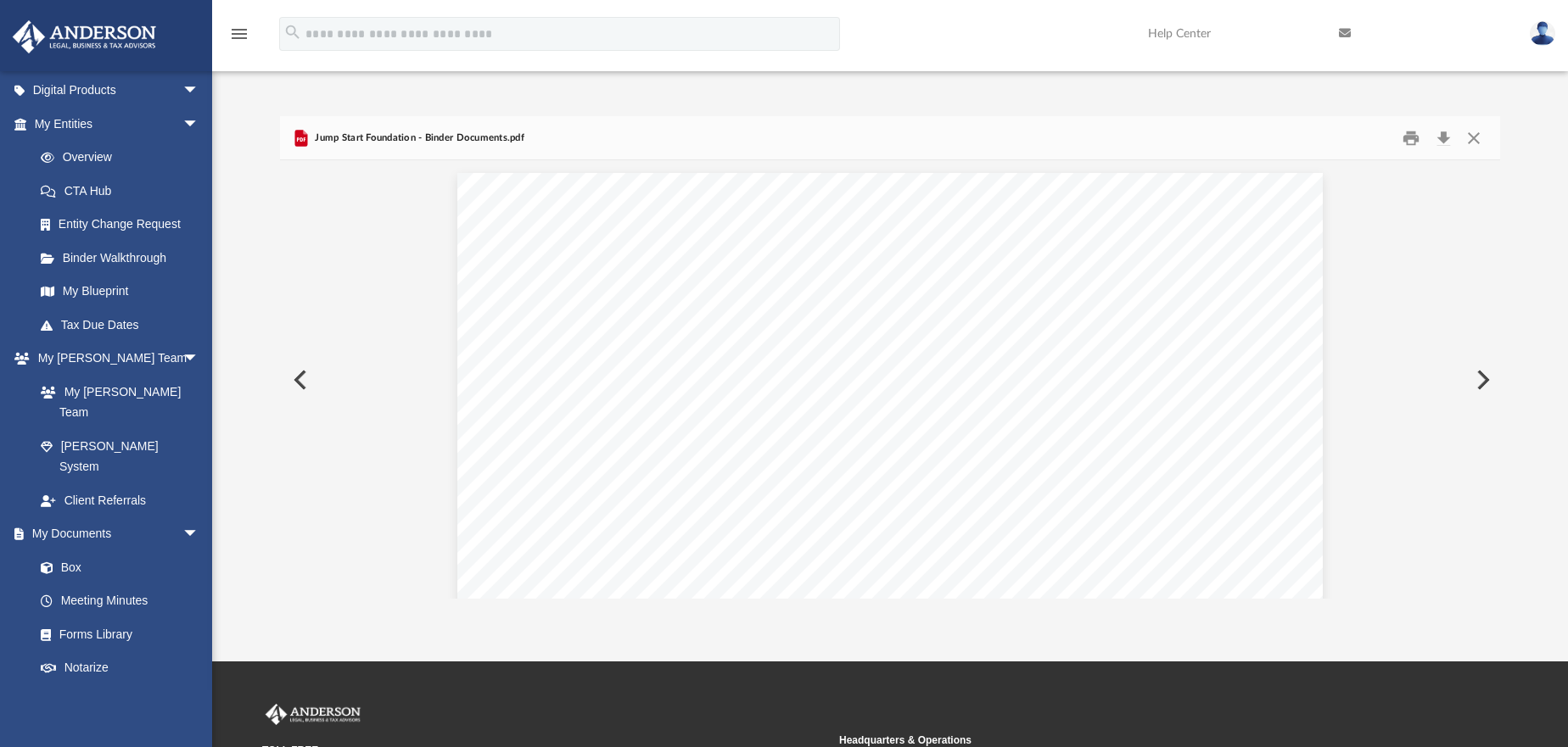
click at [1484, 380] on button "Preview" at bounding box center [1482, 380] width 37 height 48
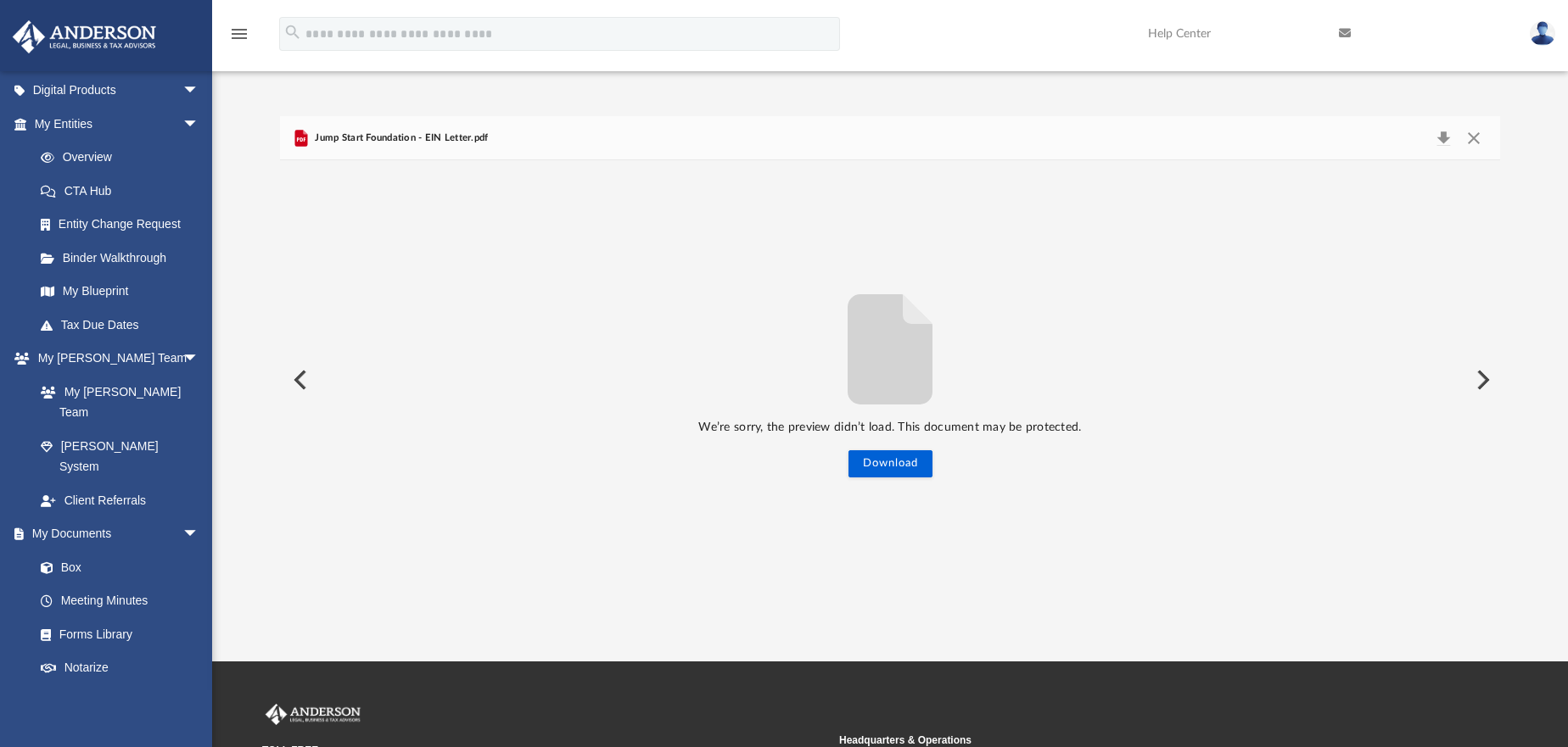
drag, startPoint x: 296, startPoint y: 382, endPoint x: 315, endPoint y: 361, distance: 28.3
click at [302, 374] on button "Preview" at bounding box center [299, 380] width 37 height 48
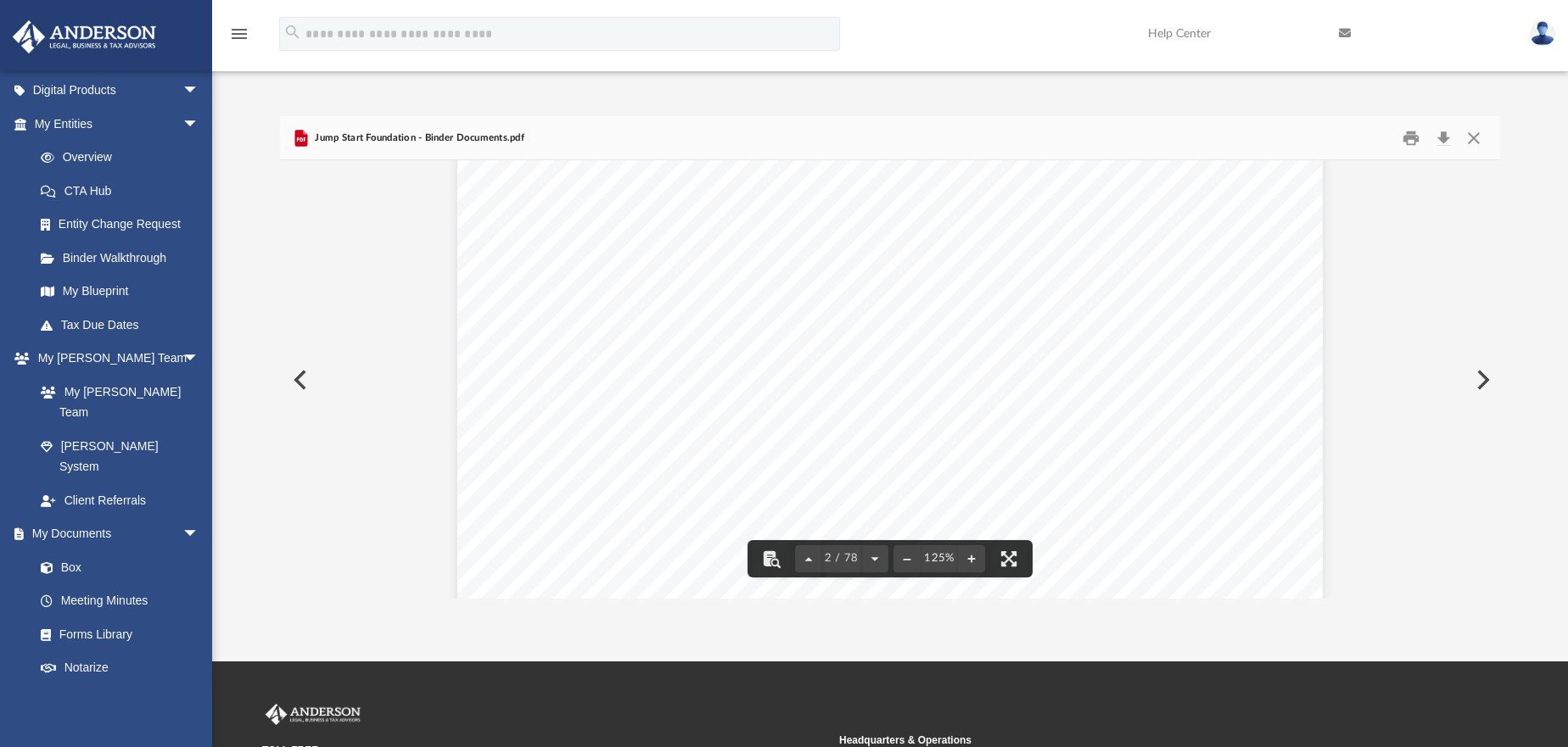
scroll to position [1357, 0]
click at [1480, 381] on button "Preview" at bounding box center [1482, 380] width 37 height 48
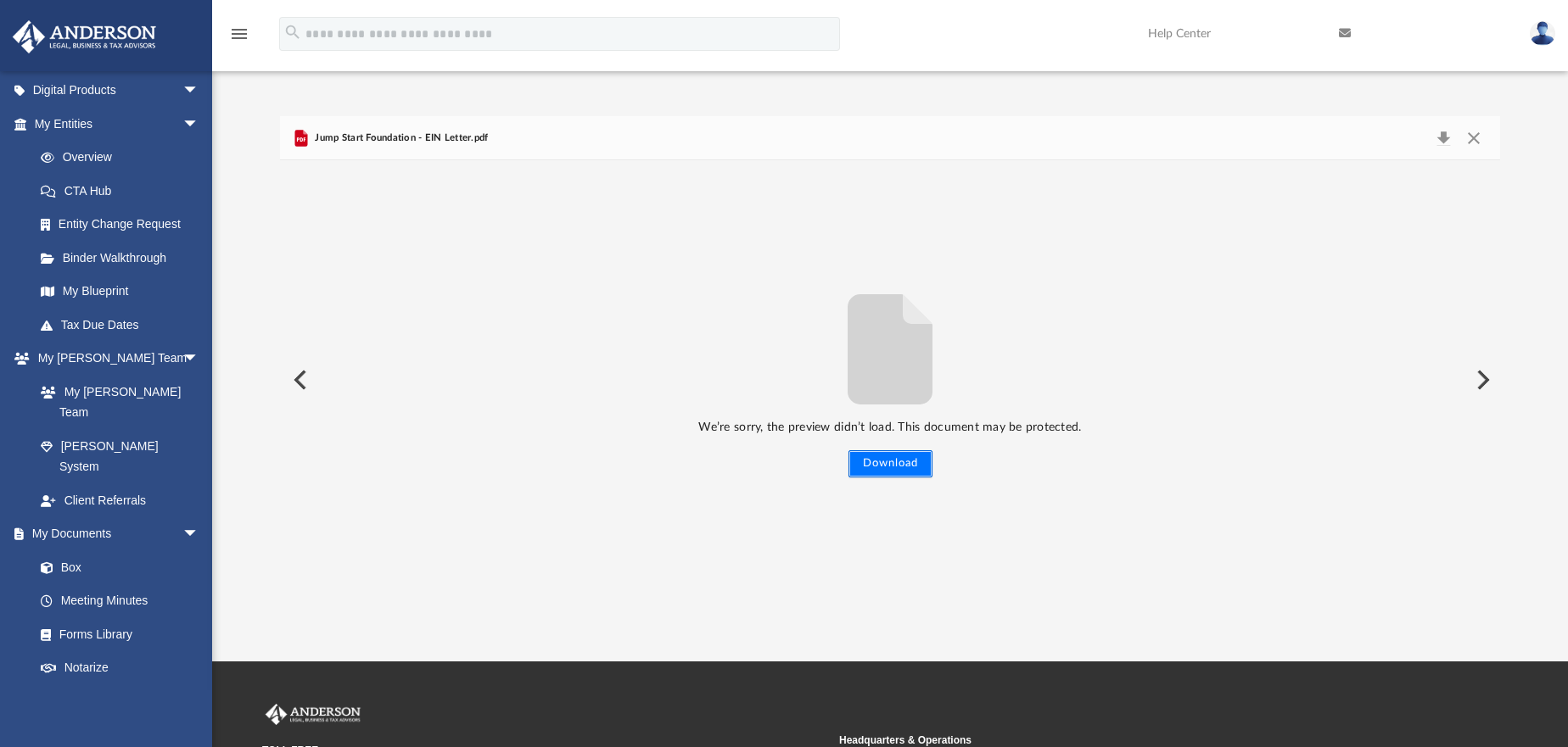
click at [892, 463] on button "Download" at bounding box center [890, 464] width 84 height 27
